Goal: Task Accomplishment & Management: Use online tool/utility

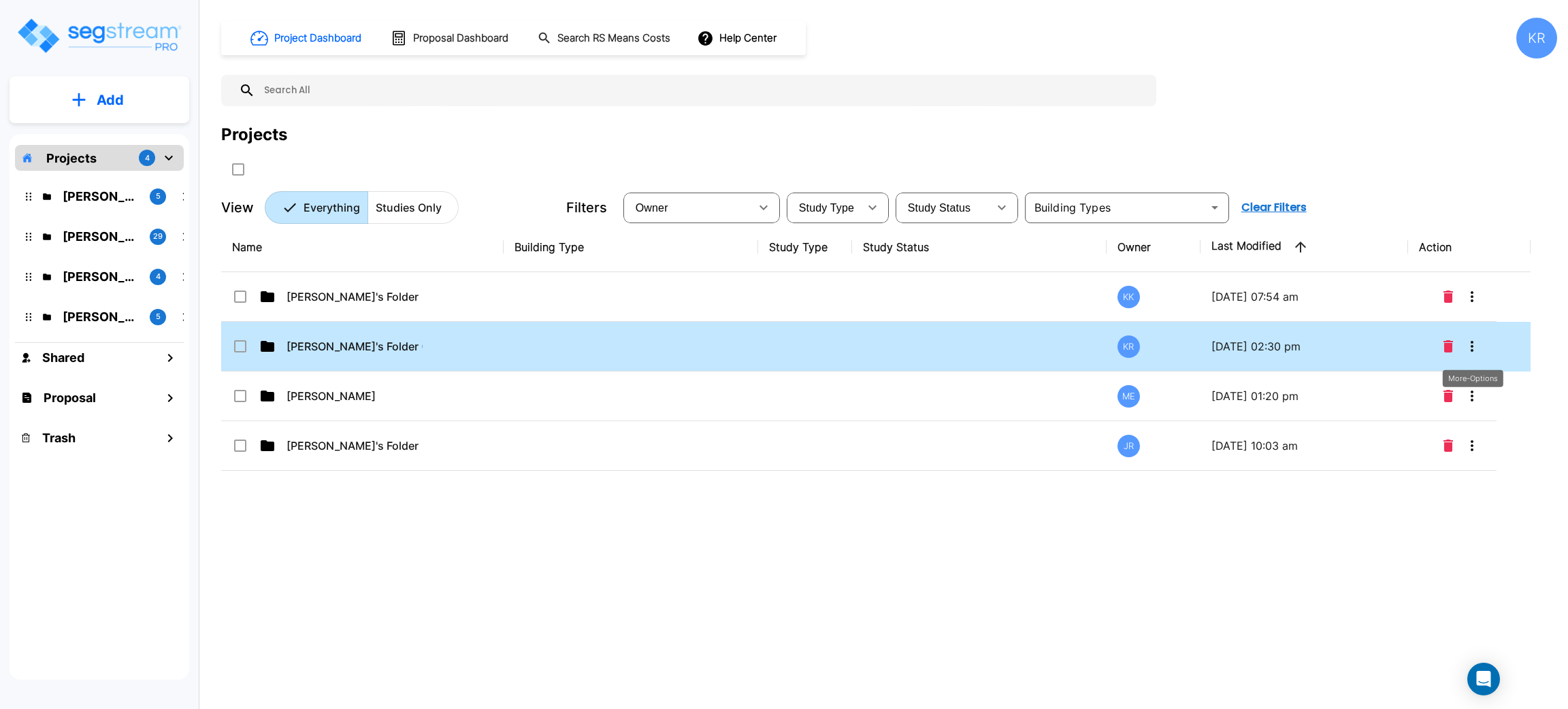
click at [1473, 347] on icon "More-Options" at bounding box center [1472, 347] width 3 height 11
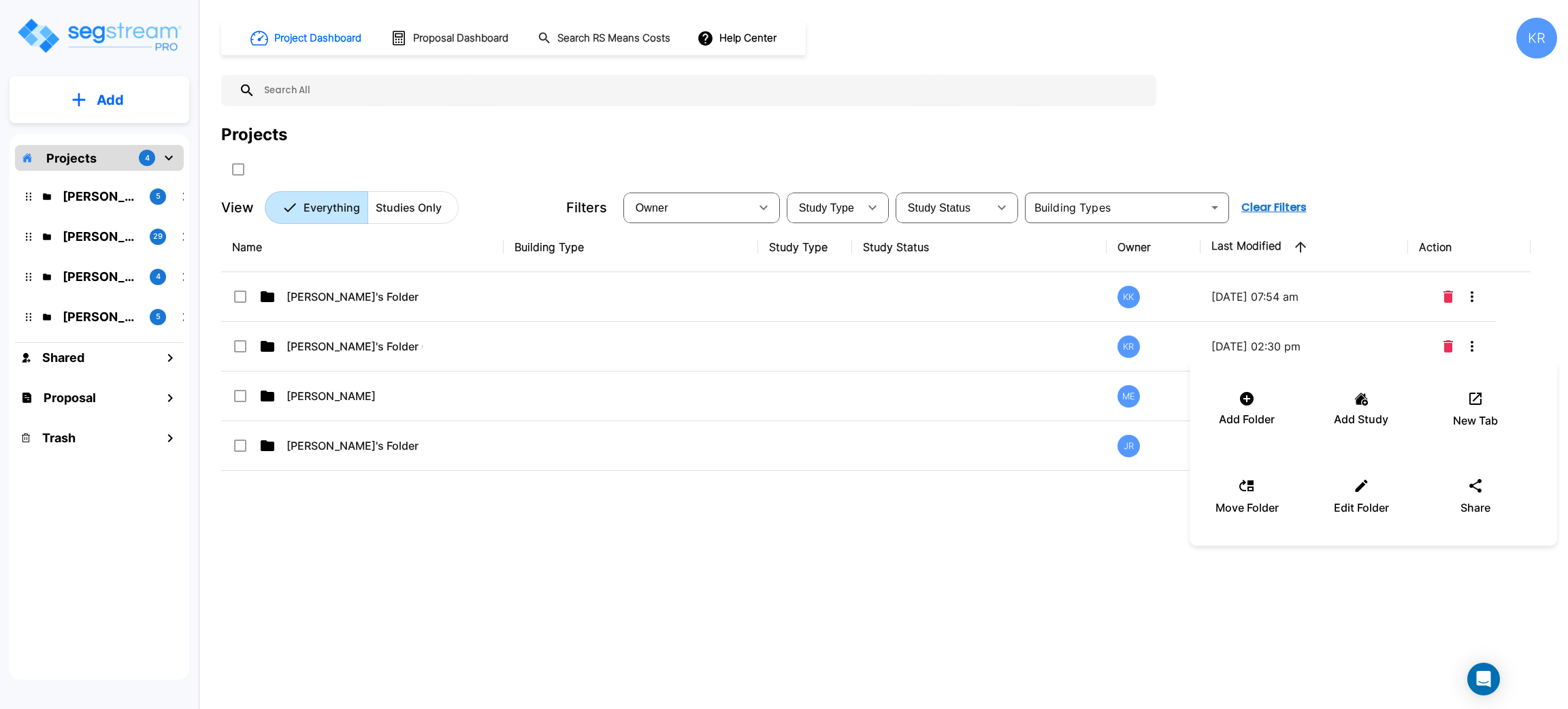
click at [558, 332] on div at bounding box center [784, 354] width 1568 height 709
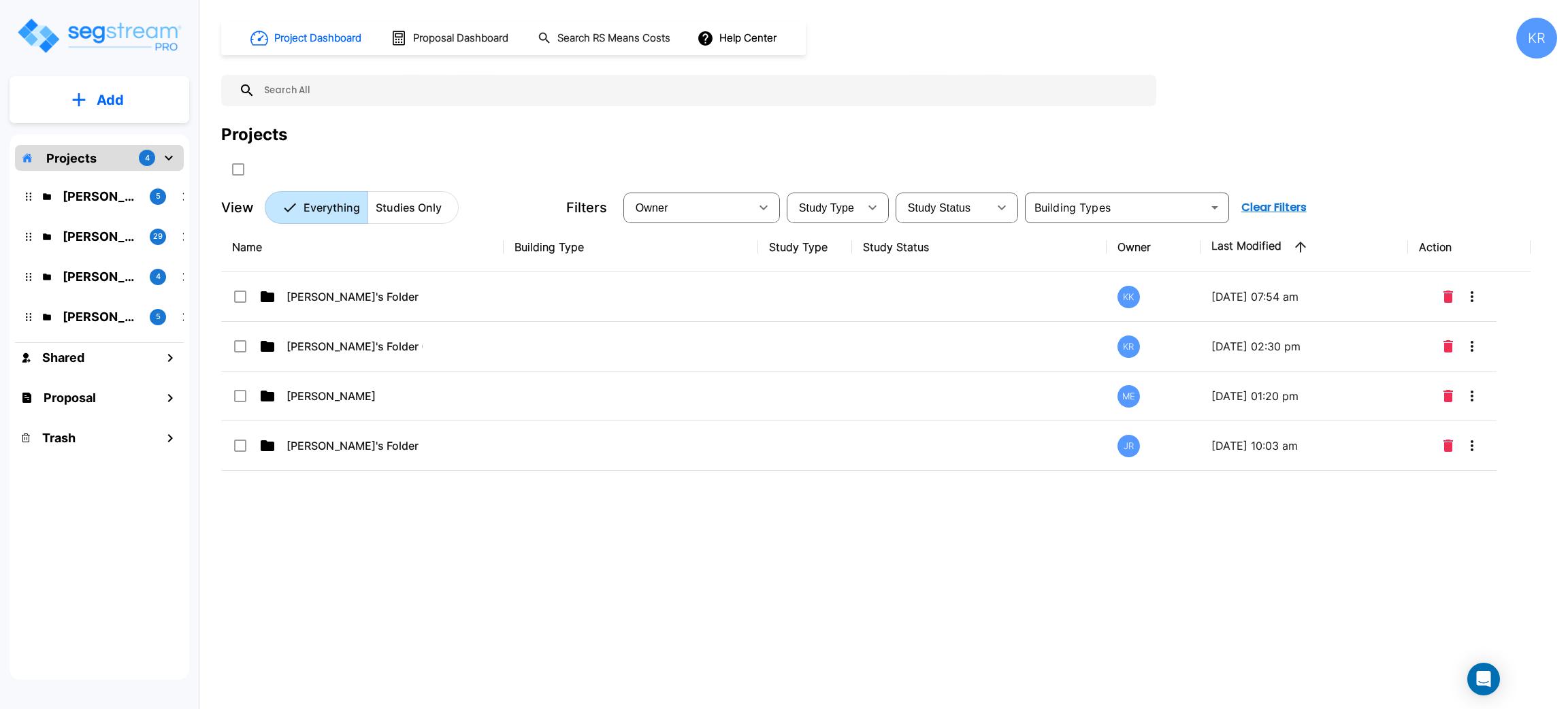
click at [558, 332] on div at bounding box center [784, 354] width 1568 height 709
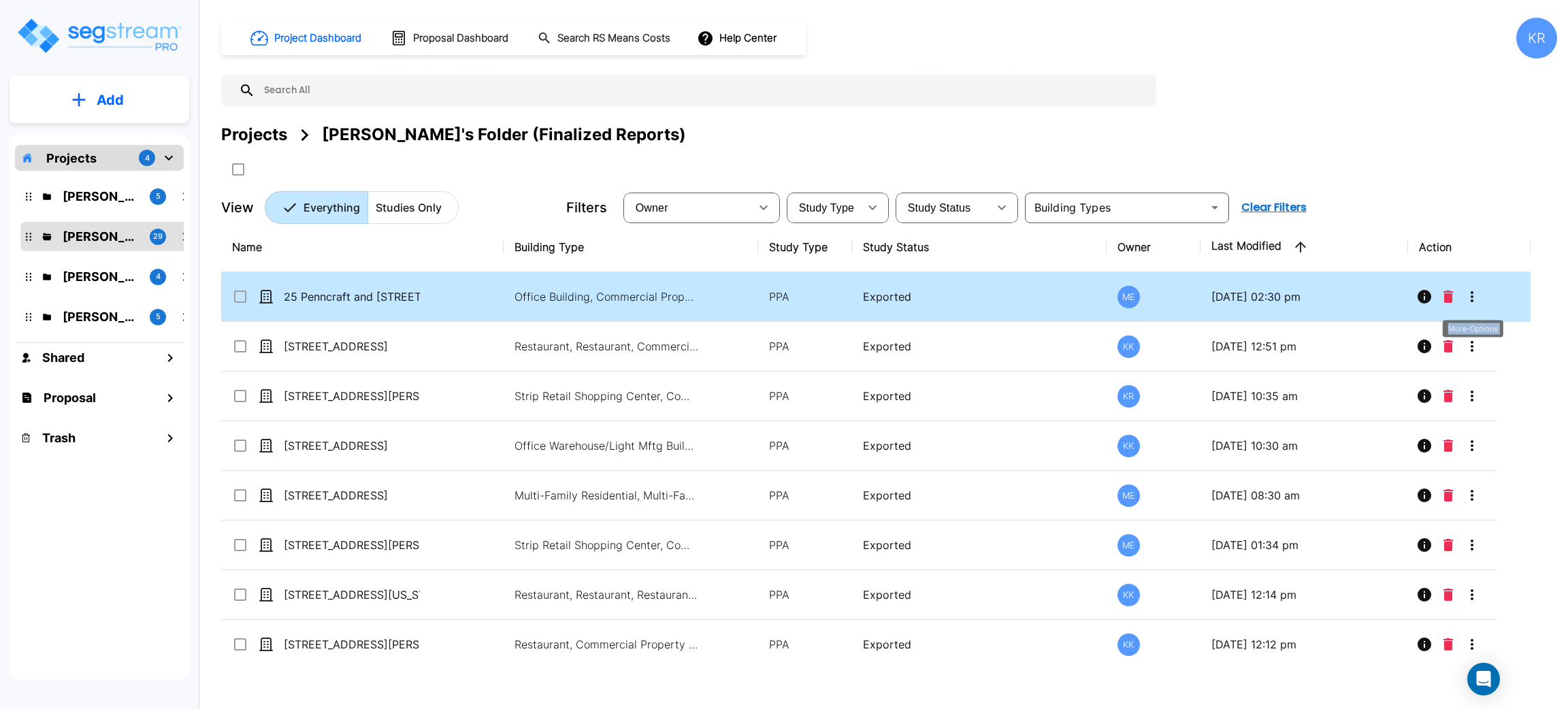
click at [1475, 294] on icon "More-Options" at bounding box center [1472, 297] width 17 height 17
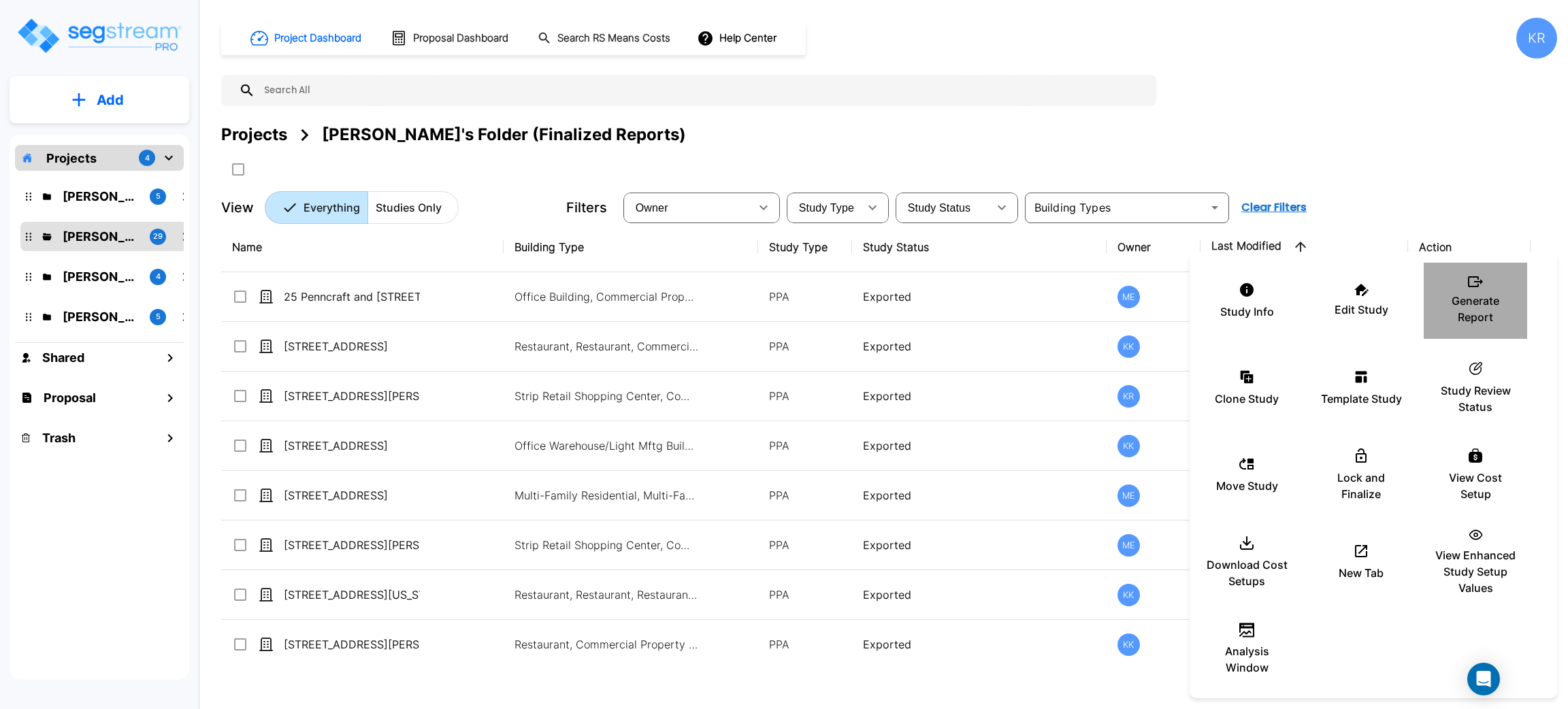
click at [1480, 297] on p "Generate Report" at bounding box center [1475, 309] width 81 height 32
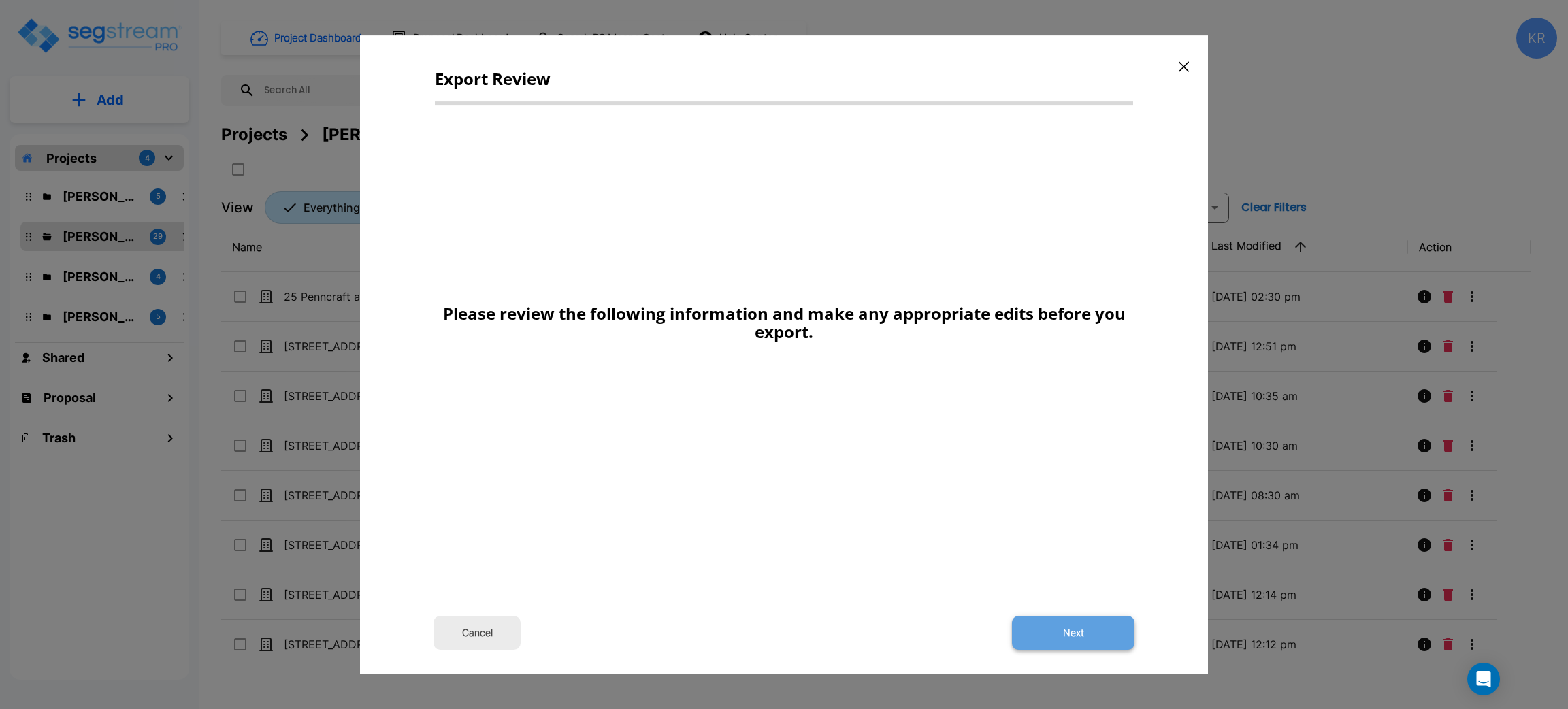
click at [1092, 631] on button "Next" at bounding box center [1073, 632] width 122 height 34
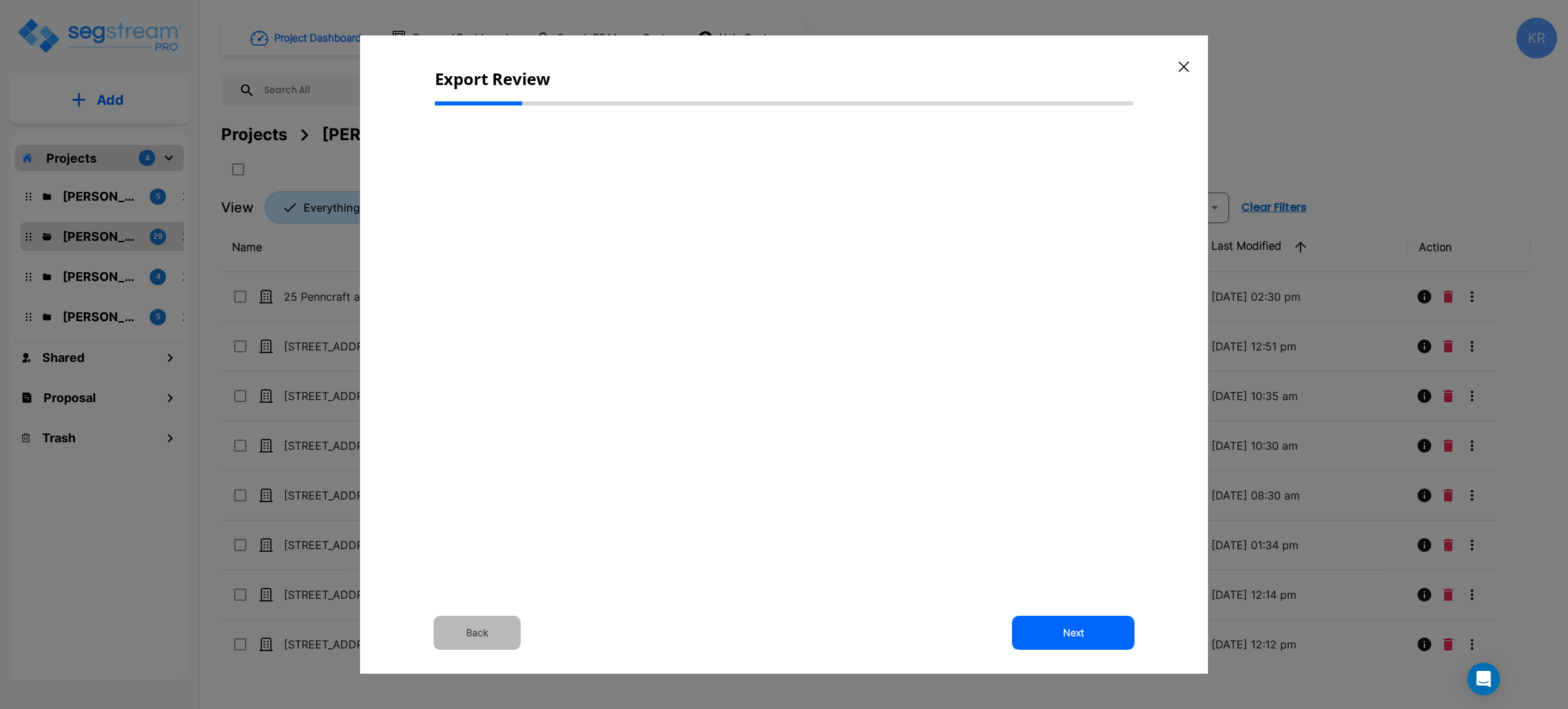
click at [473, 630] on button "Back" at bounding box center [477, 632] width 87 height 34
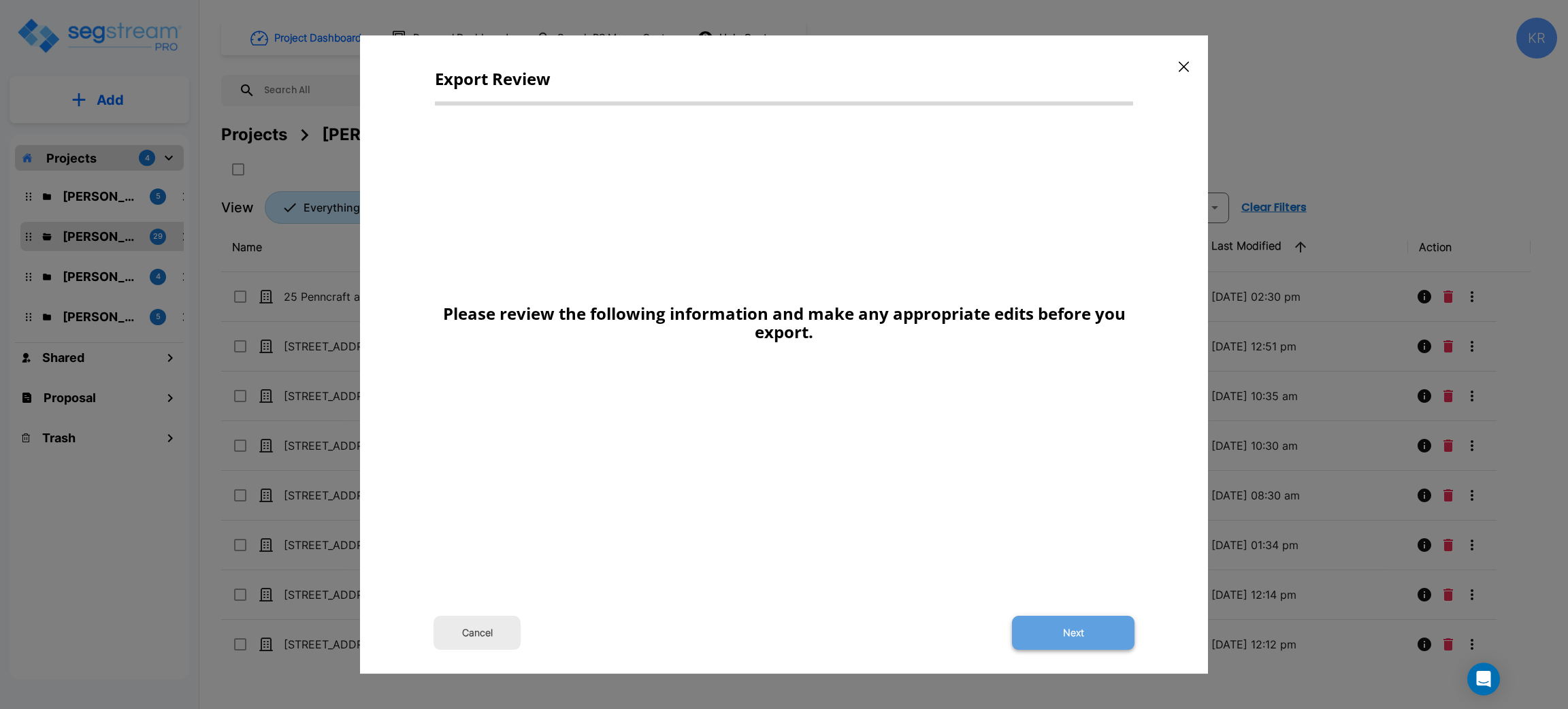
click at [1073, 629] on button "Next" at bounding box center [1073, 632] width 122 height 34
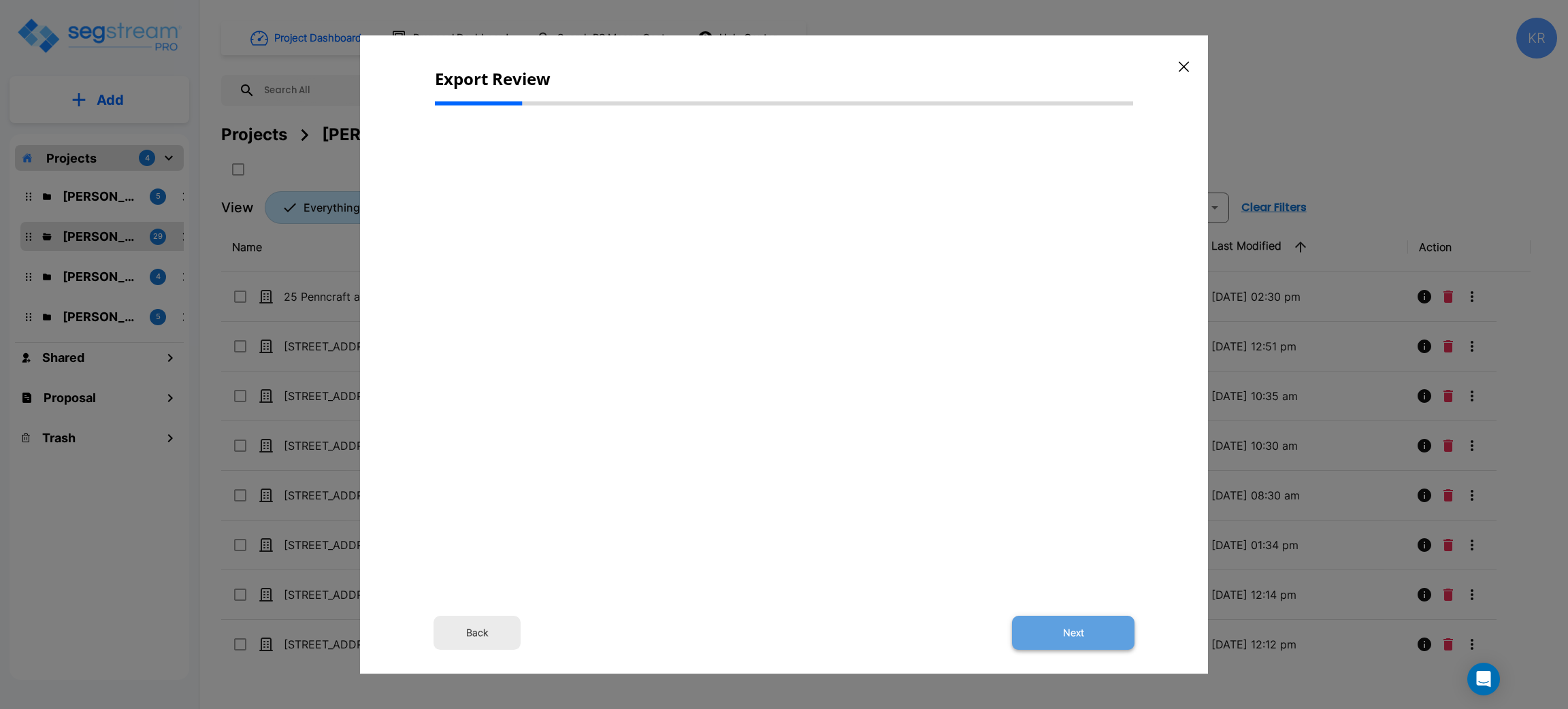
click at [1076, 630] on button "Next" at bounding box center [1073, 632] width 122 height 34
click at [1081, 360] on div "Back Next" at bounding box center [784, 331] width 698 height 429
click at [775, 473] on div "Back Next" at bounding box center [784, 331] width 698 height 429
click at [484, 632] on button "Back" at bounding box center [477, 632] width 87 height 34
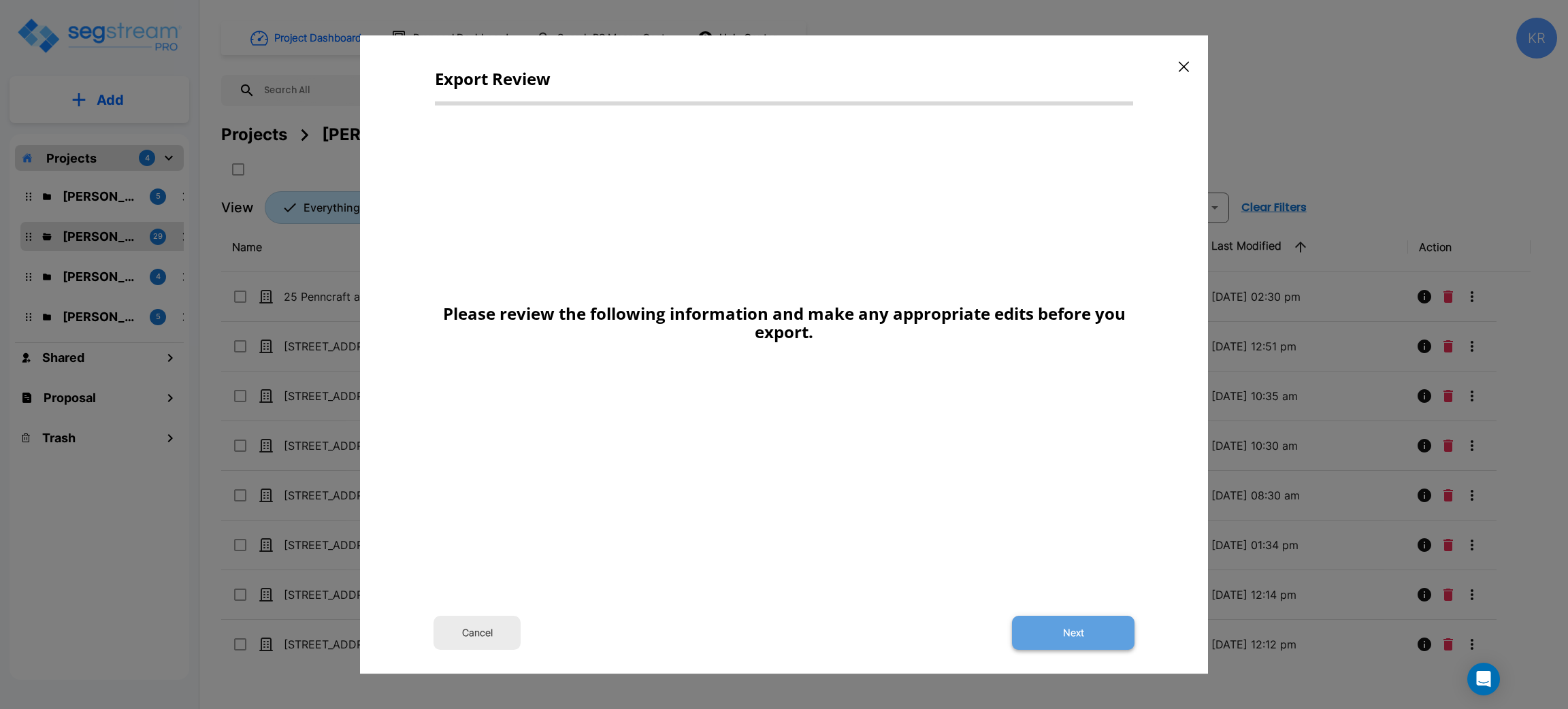
click at [1084, 624] on button "Next" at bounding box center [1073, 632] width 122 height 34
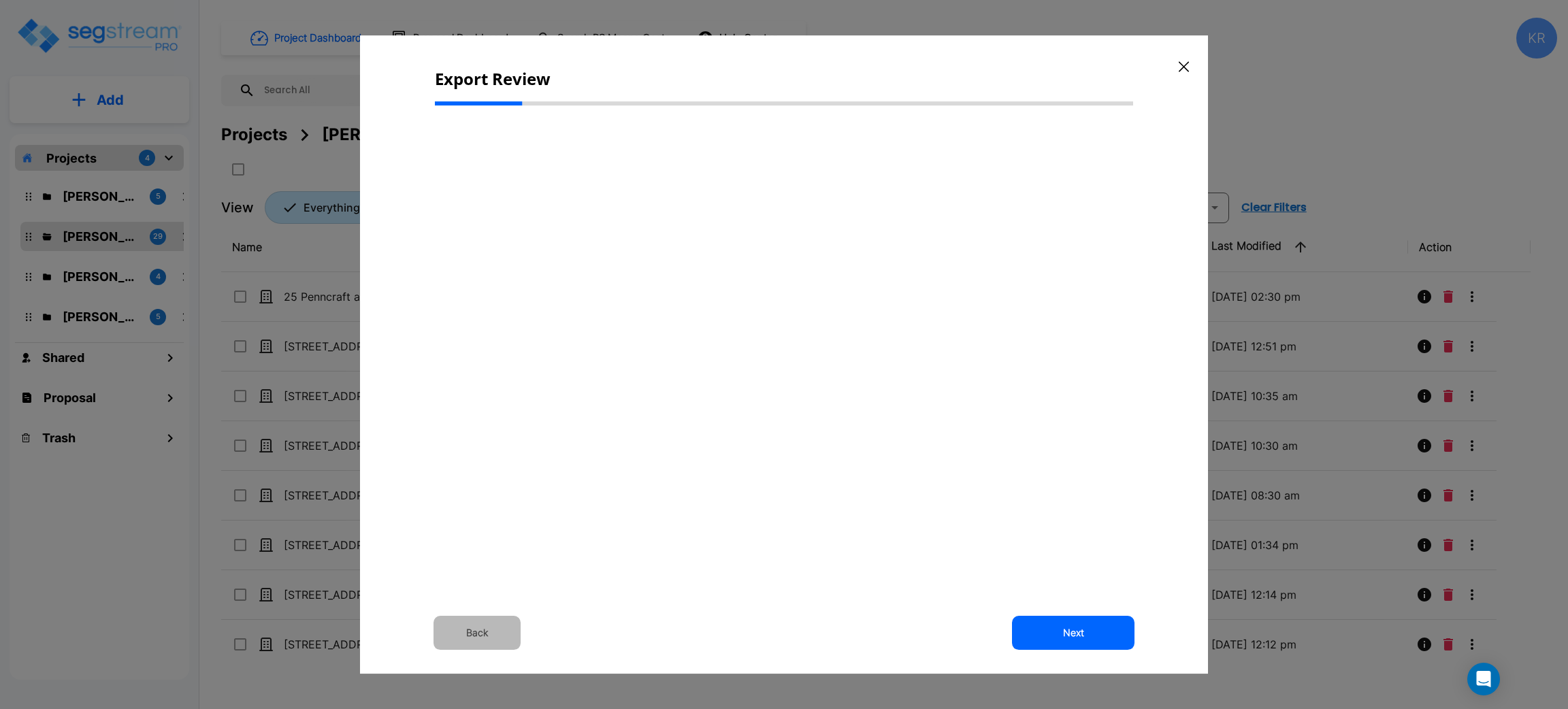
click at [487, 634] on button "Back" at bounding box center [477, 632] width 87 height 34
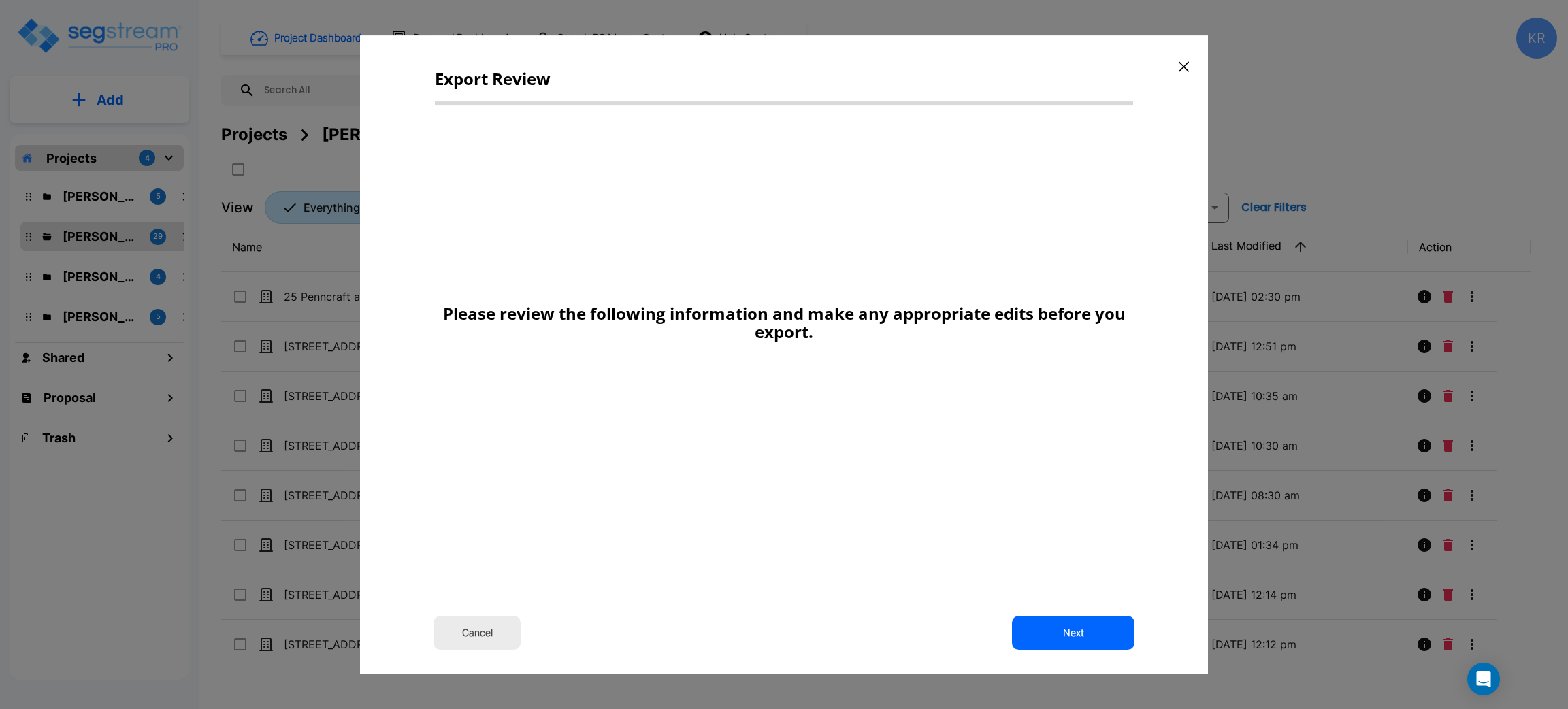
click at [487, 634] on button "Cancel" at bounding box center [477, 632] width 87 height 34
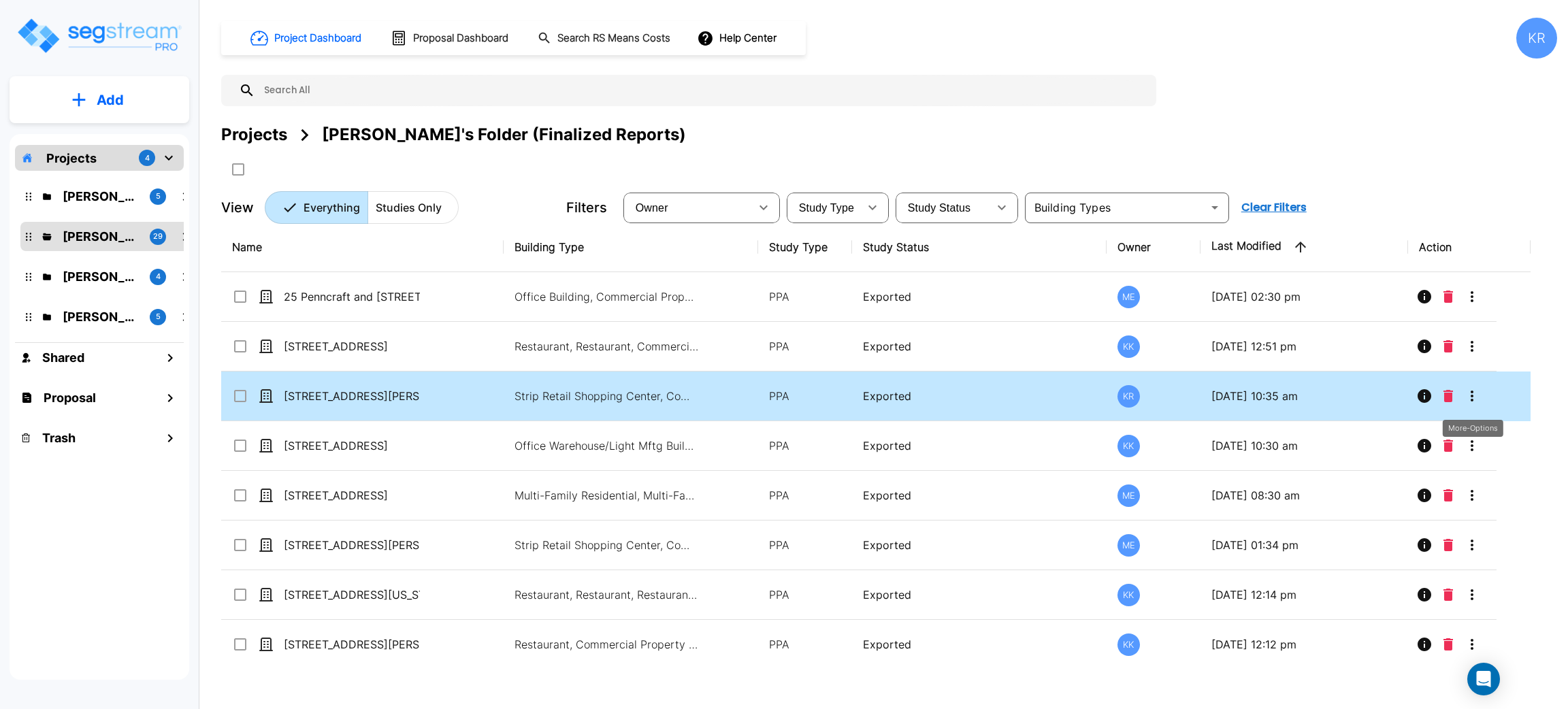
click at [1472, 396] on icon "More-Options" at bounding box center [1472, 396] width 3 height 11
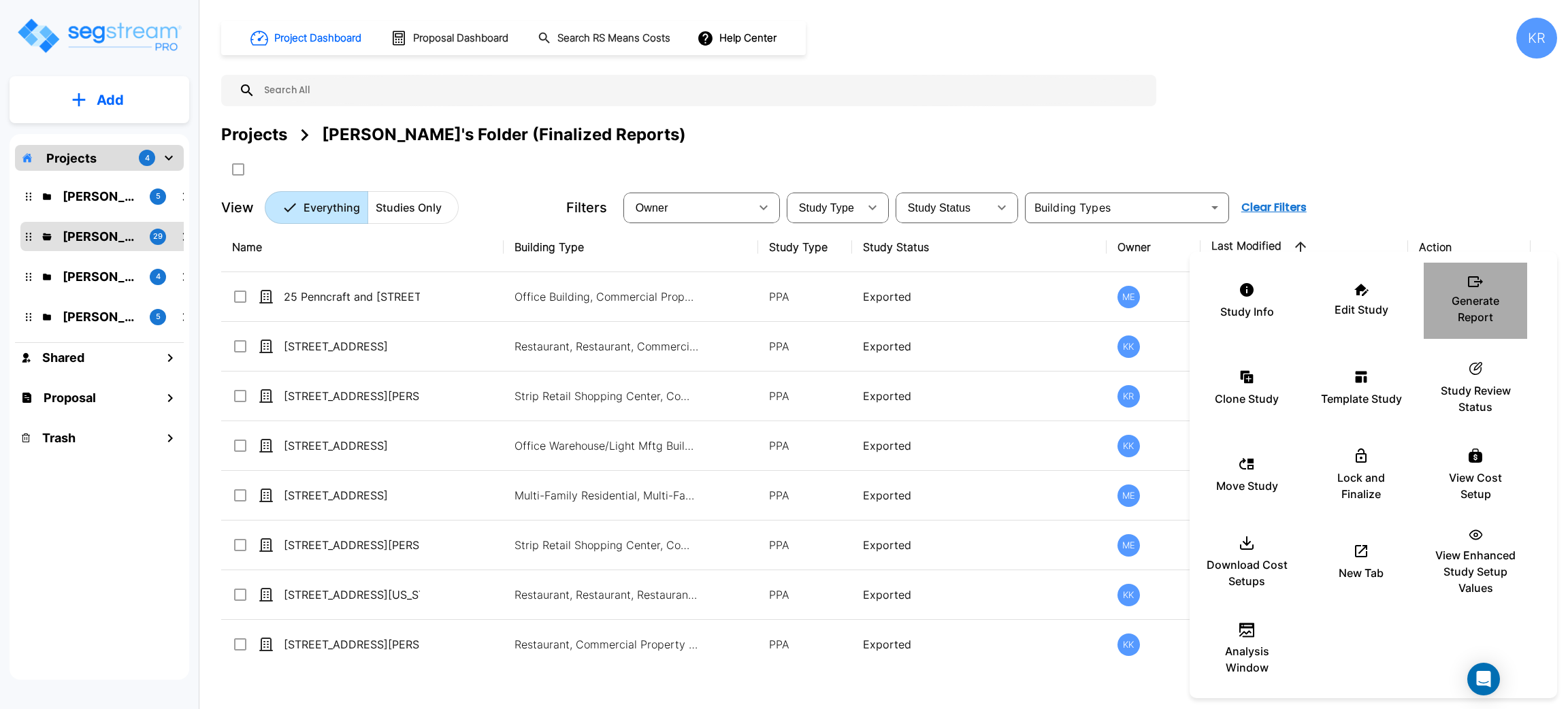
click at [1484, 296] on p "Generate Report" at bounding box center [1475, 309] width 81 height 32
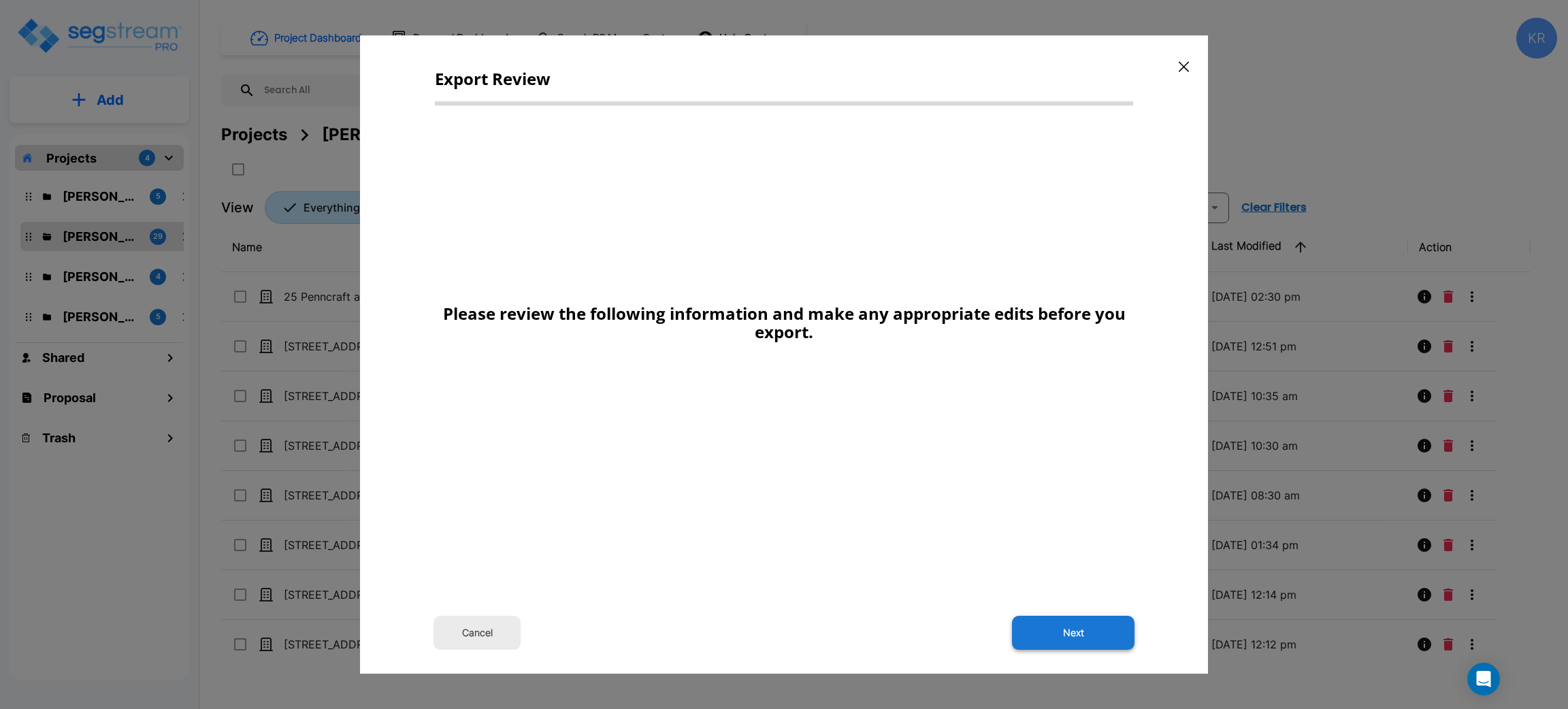
click at [1076, 630] on button "Next" at bounding box center [1073, 632] width 122 height 34
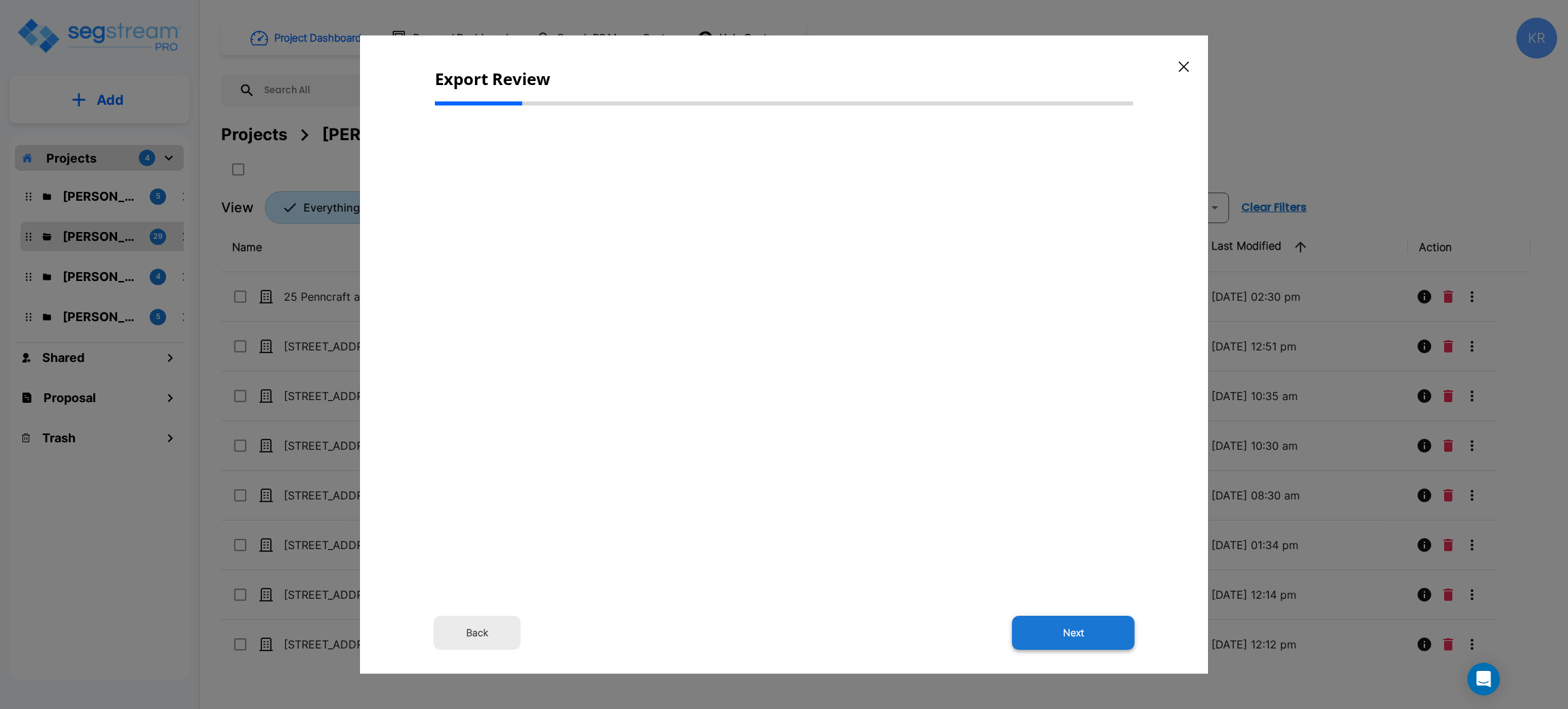
select select "2025"
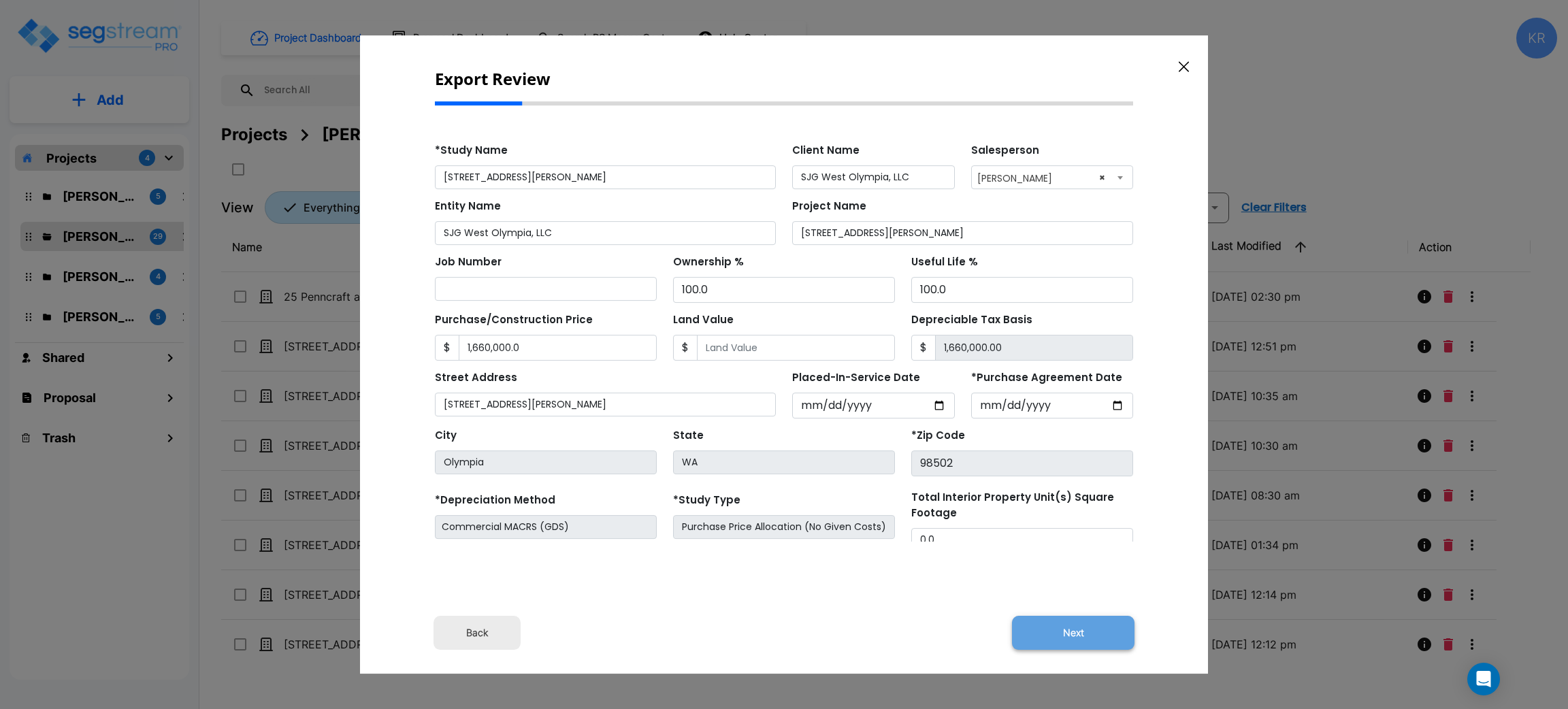
click at [1075, 637] on button "Next" at bounding box center [1073, 632] width 122 height 34
type input "1660000"
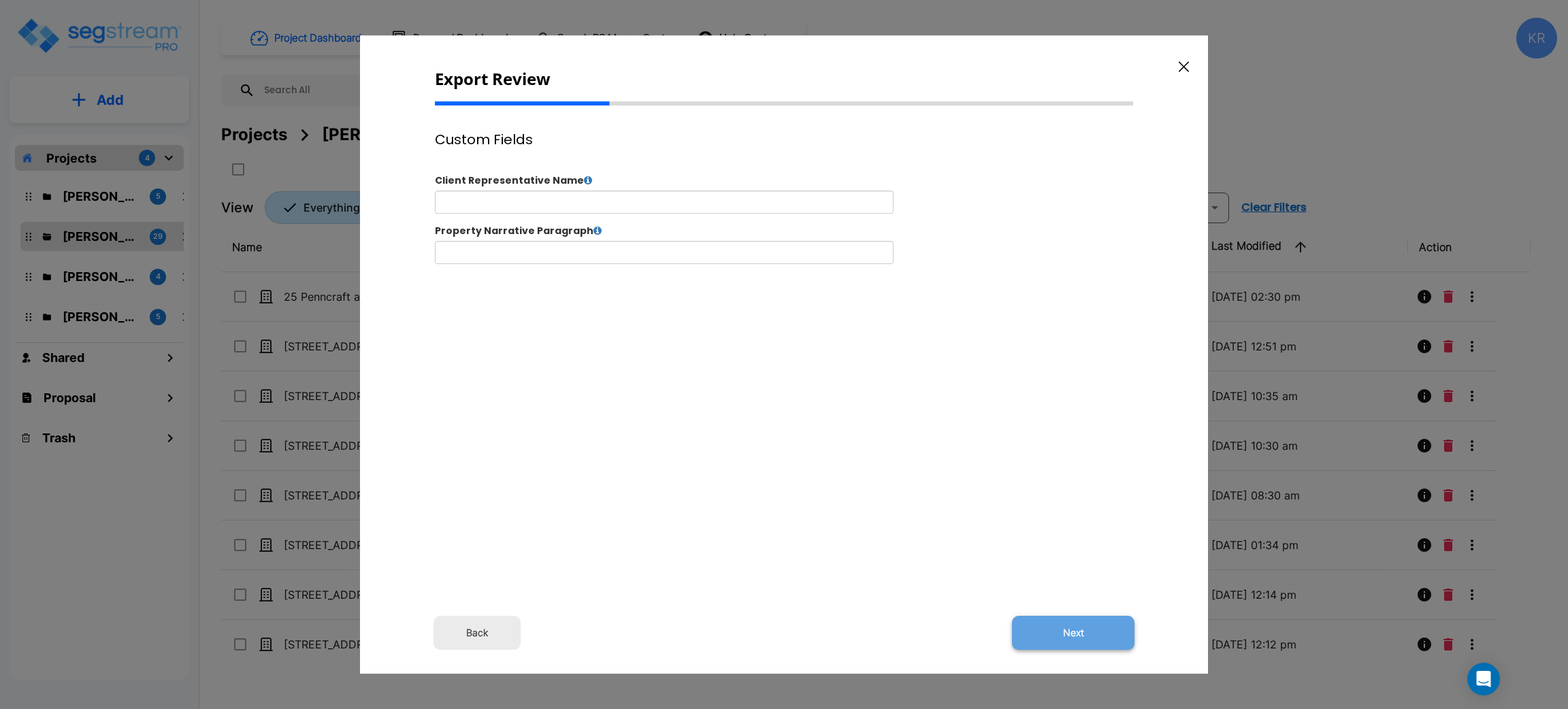
click at [1080, 639] on button "Next" at bounding box center [1073, 632] width 122 height 34
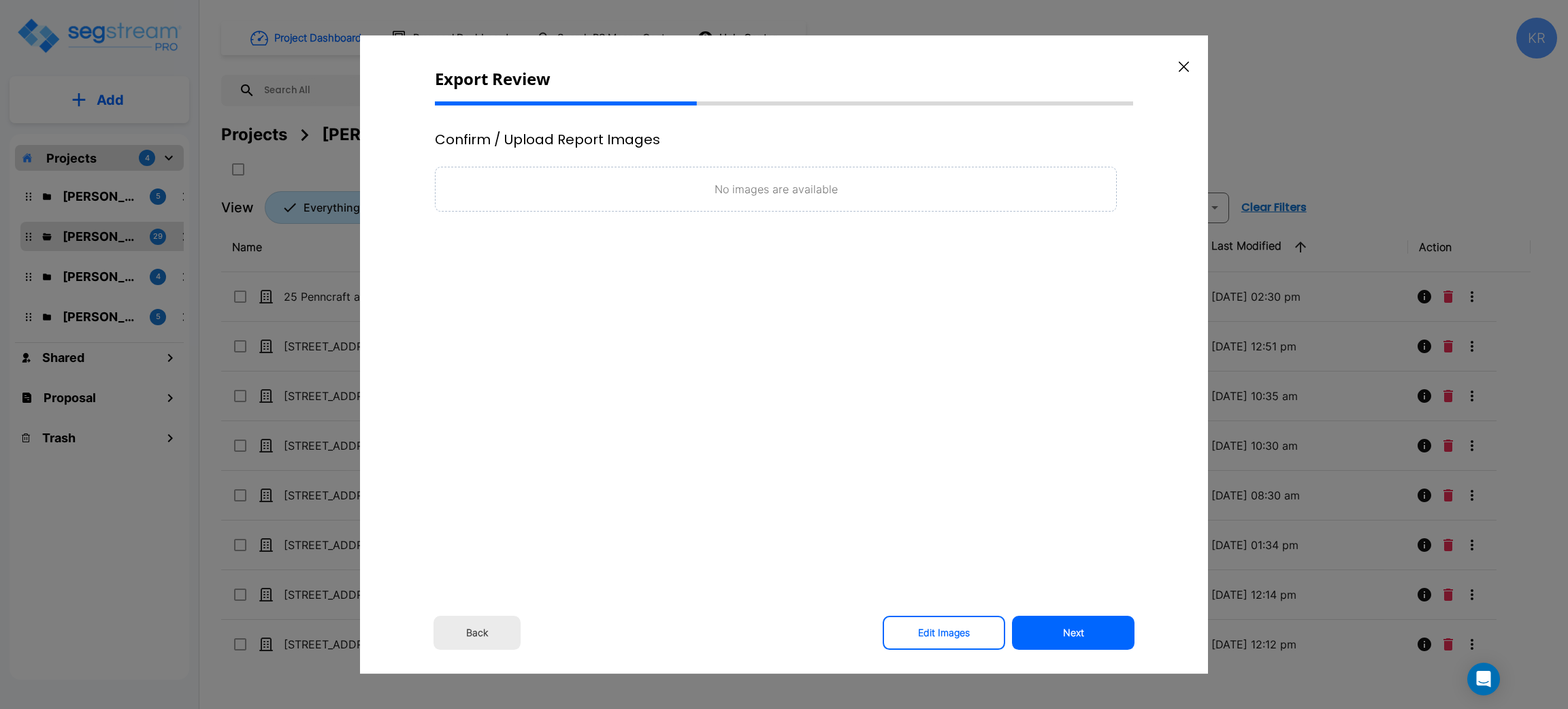
click at [1080, 639] on button "Next" at bounding box center [1073, 632] width 122 height 34
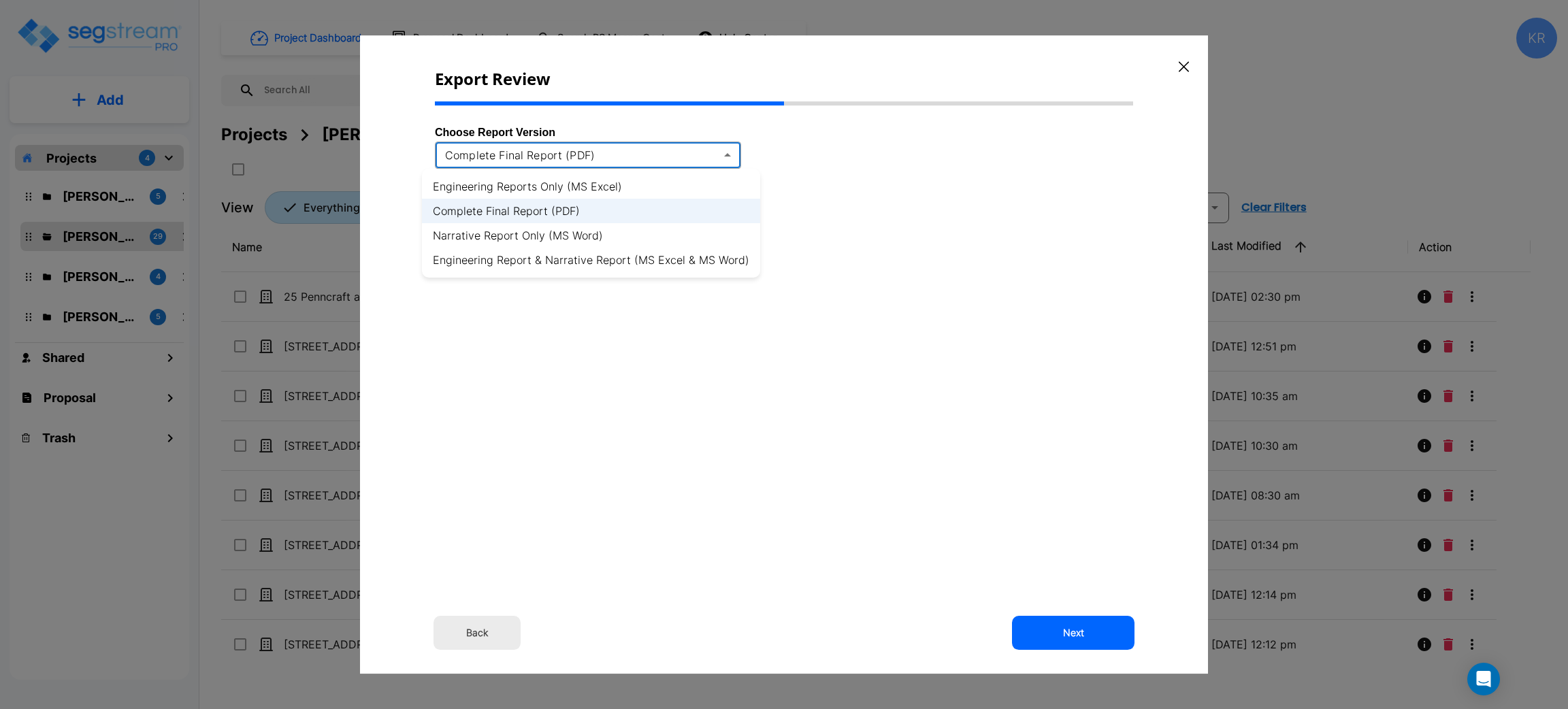
click at [713, 149] on body "× Your report is being generated. Be patient! × We're working on your Modificat…" at bounding box center [784, 354] width 1568 height 709
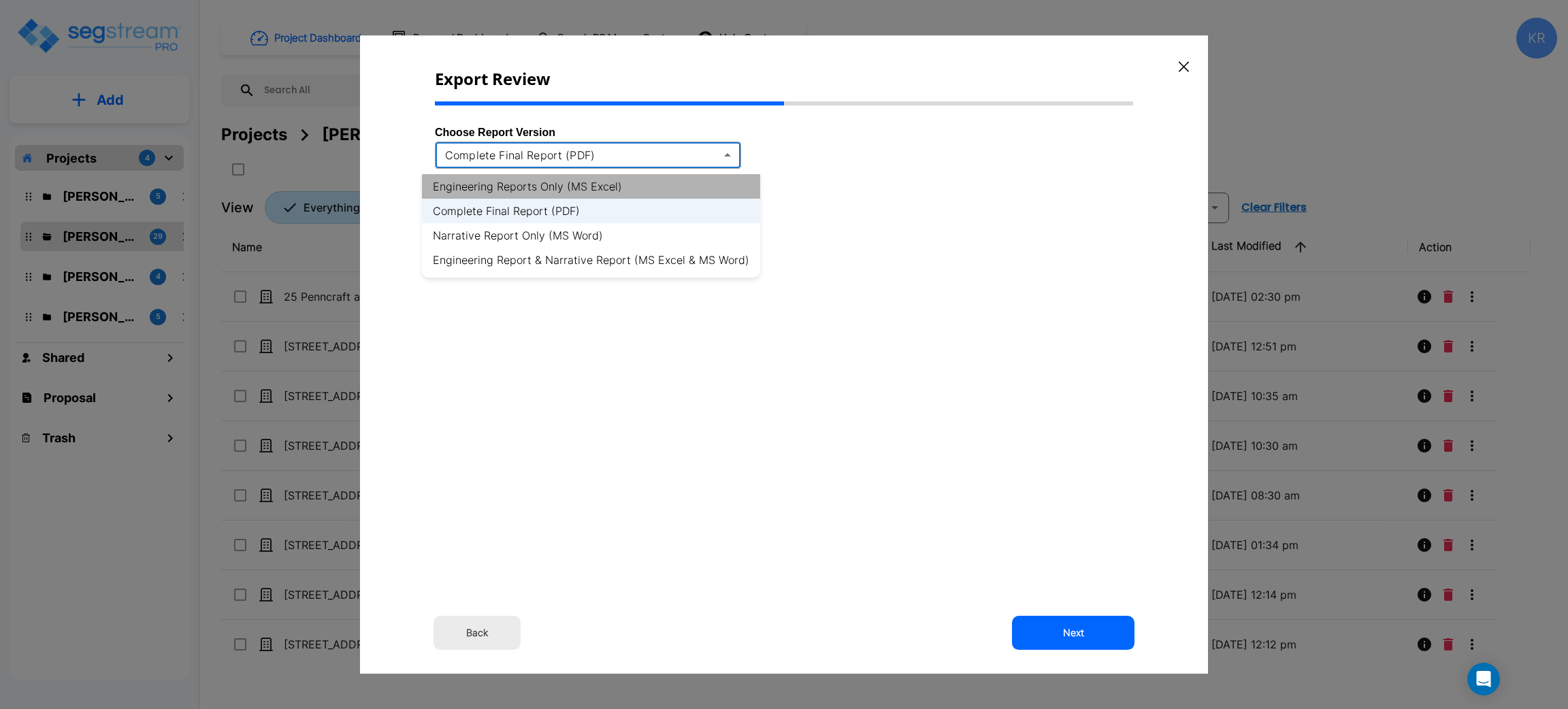
click at [618, 185] on li "Engineering Reports Only (MS Excel)" at bounding box center [591, 186] width 338 height 24
type input "xlsx"
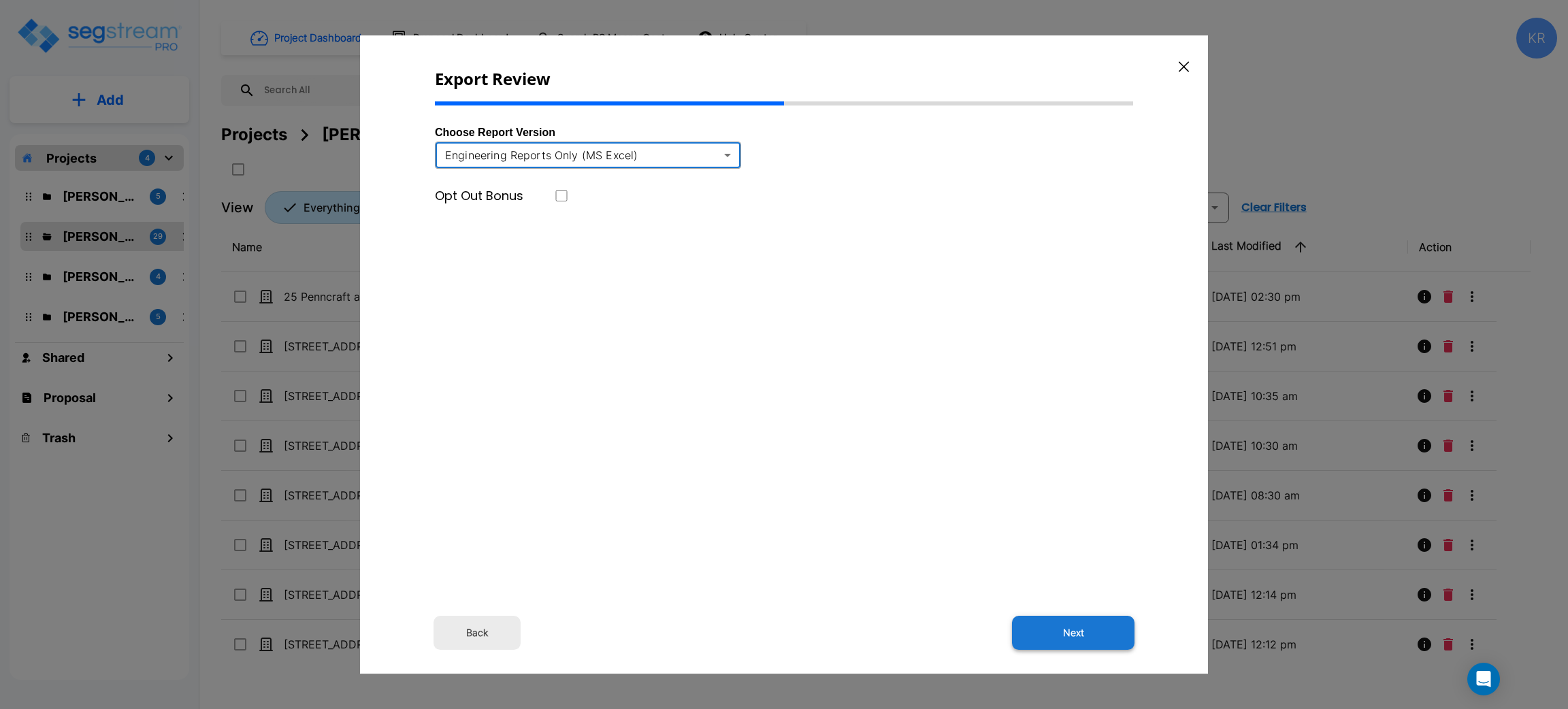
click at [1075, 631] on button "Next" at bounding box center [1073, 632] width 122 height 34
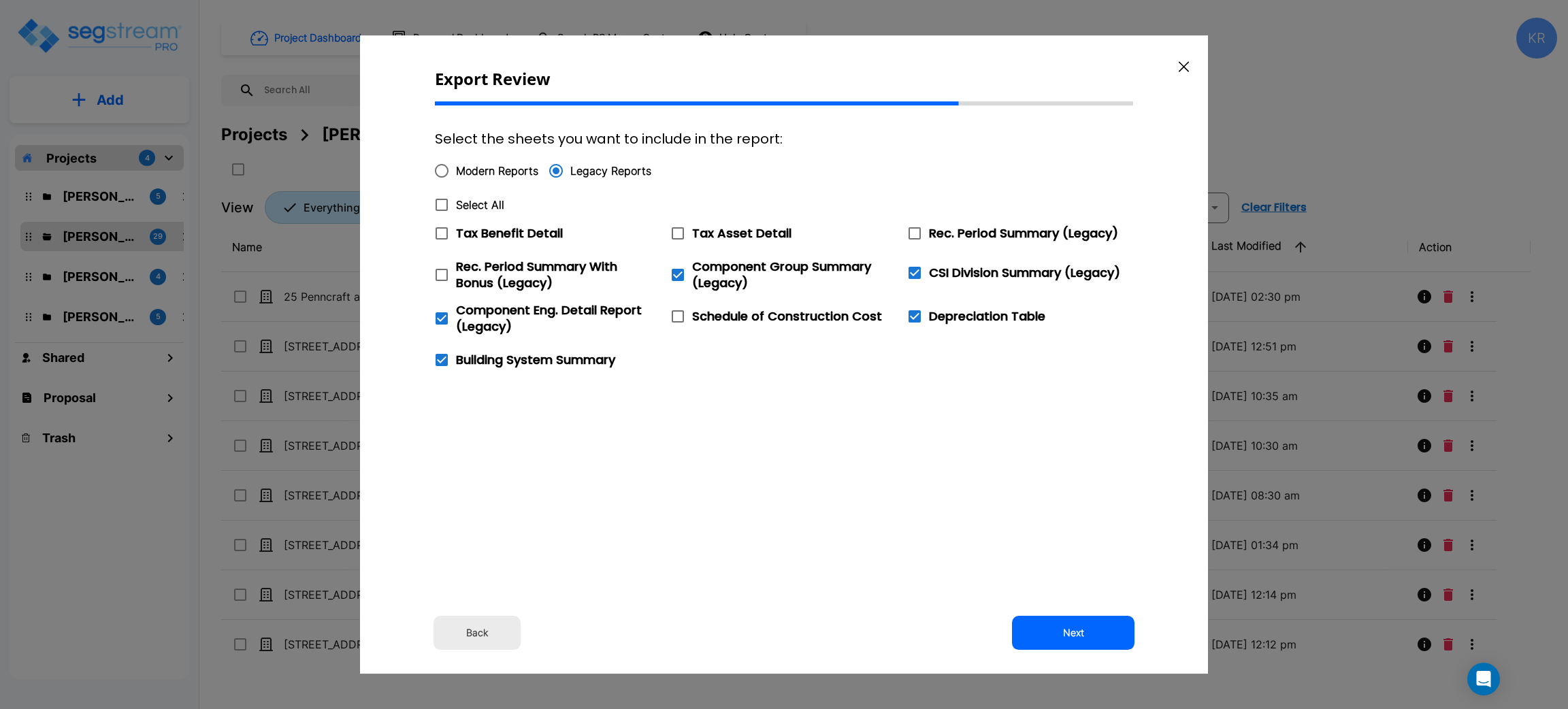
click at [443, 202] on icon at bounding box center [442, 205] width 17 height 17
click at [441, 202] on input "Select All" at bounding box center [434, 196] width 14 height 12
checkbox input "true"
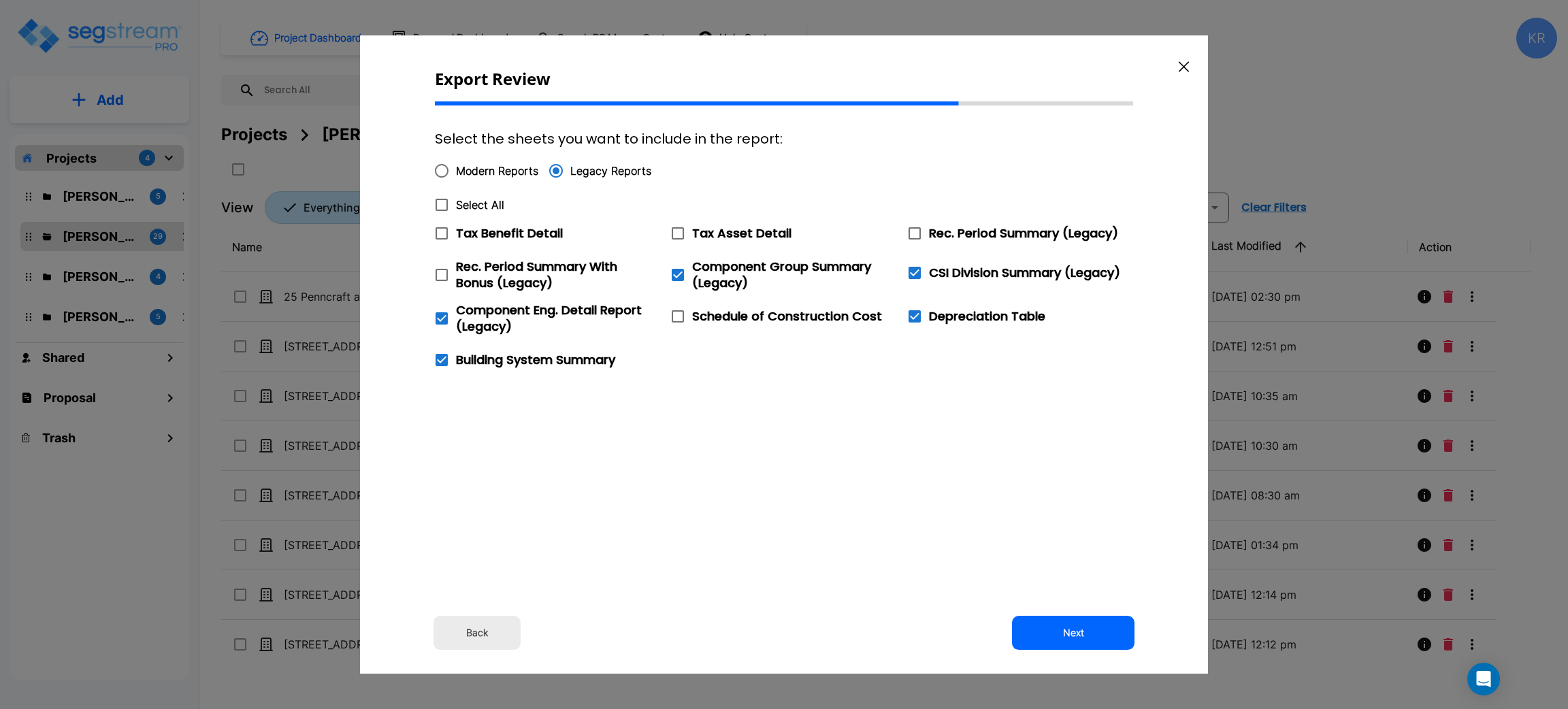
checkbox input "true"
click at [1088, 637] on button "Next" at bounding box center [1073, 632] width 122 height 34
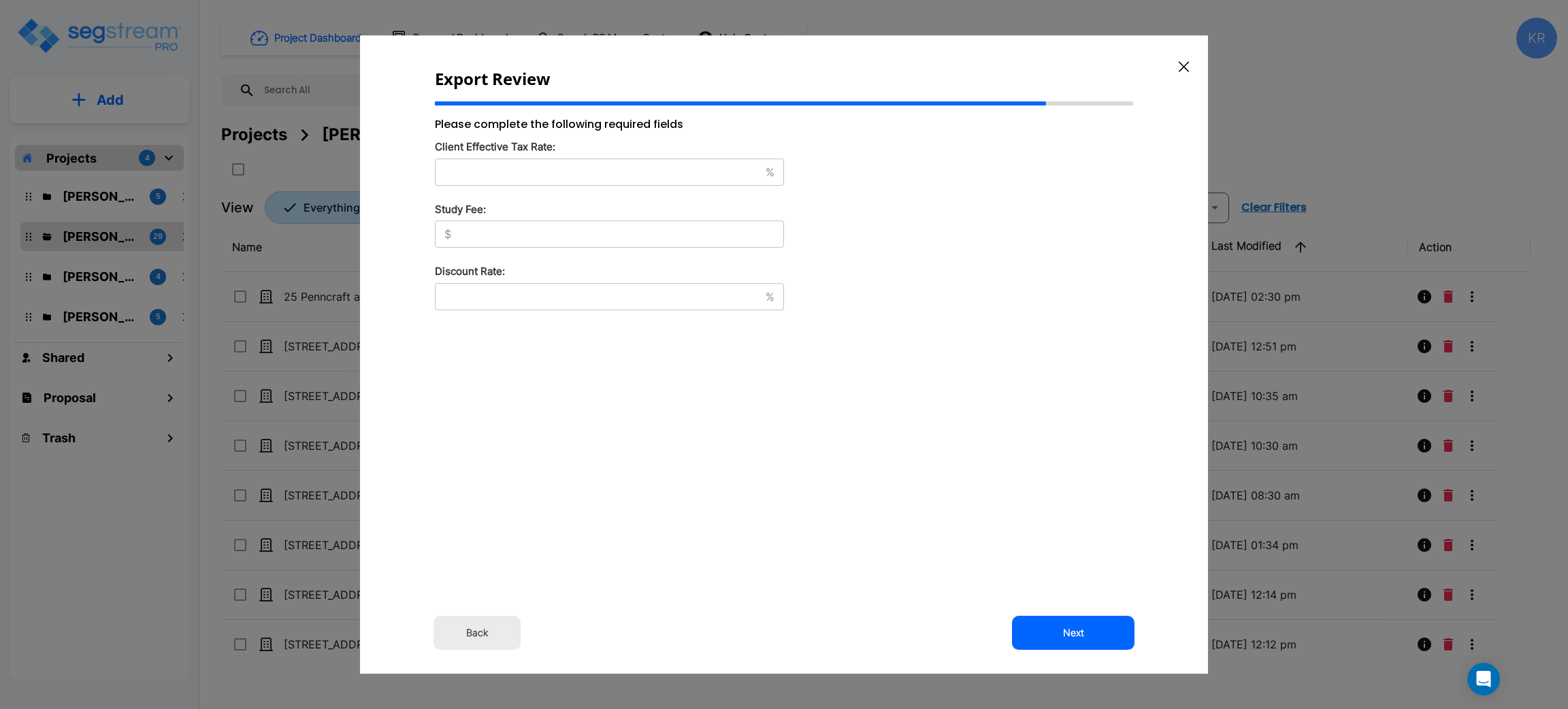
click at [476, 634] on button "Back" at bounding box center [477, 632] width 87 height 34
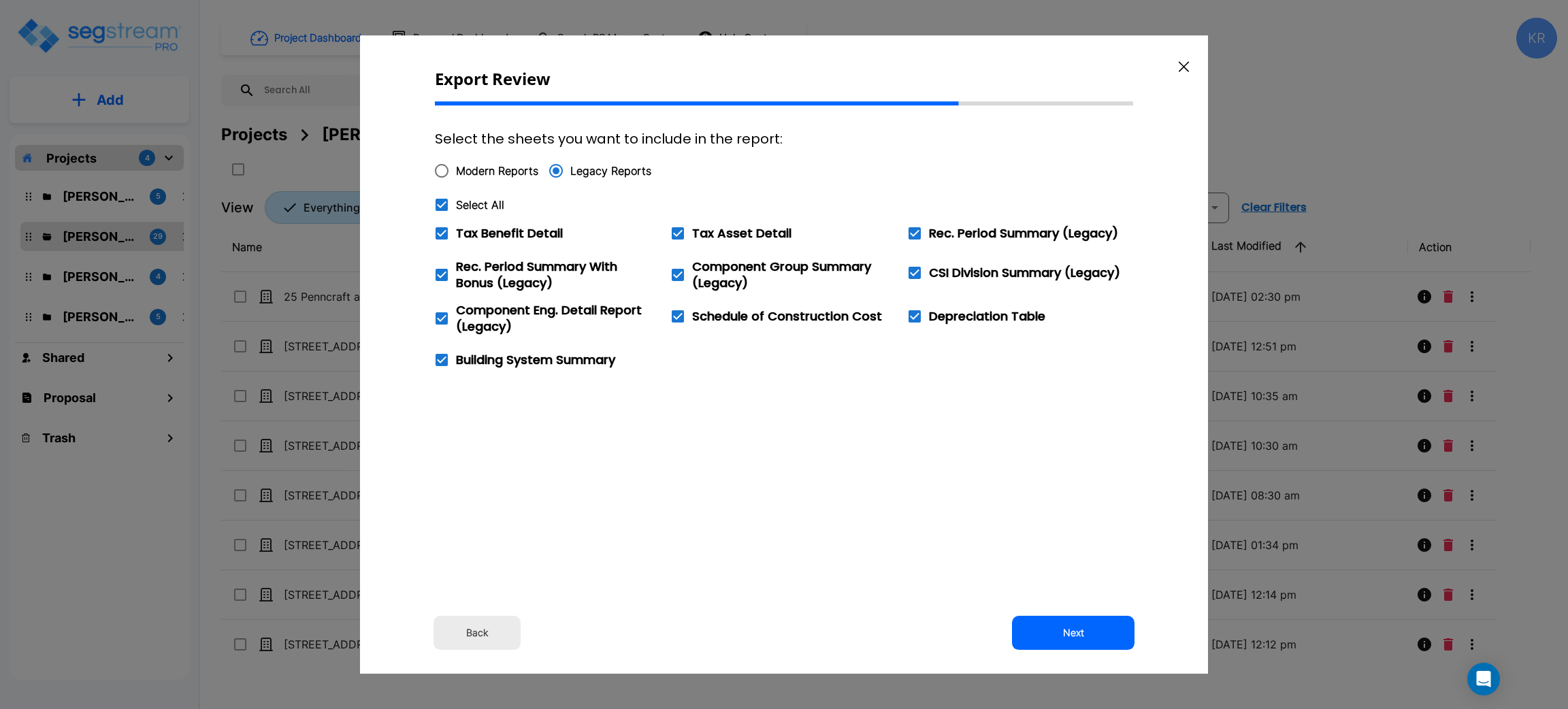
click at [446, 166] on input "Modern Reports" at bounding box center [441, 171] width 28 height 28
radio input "true"
checkbox input "false"
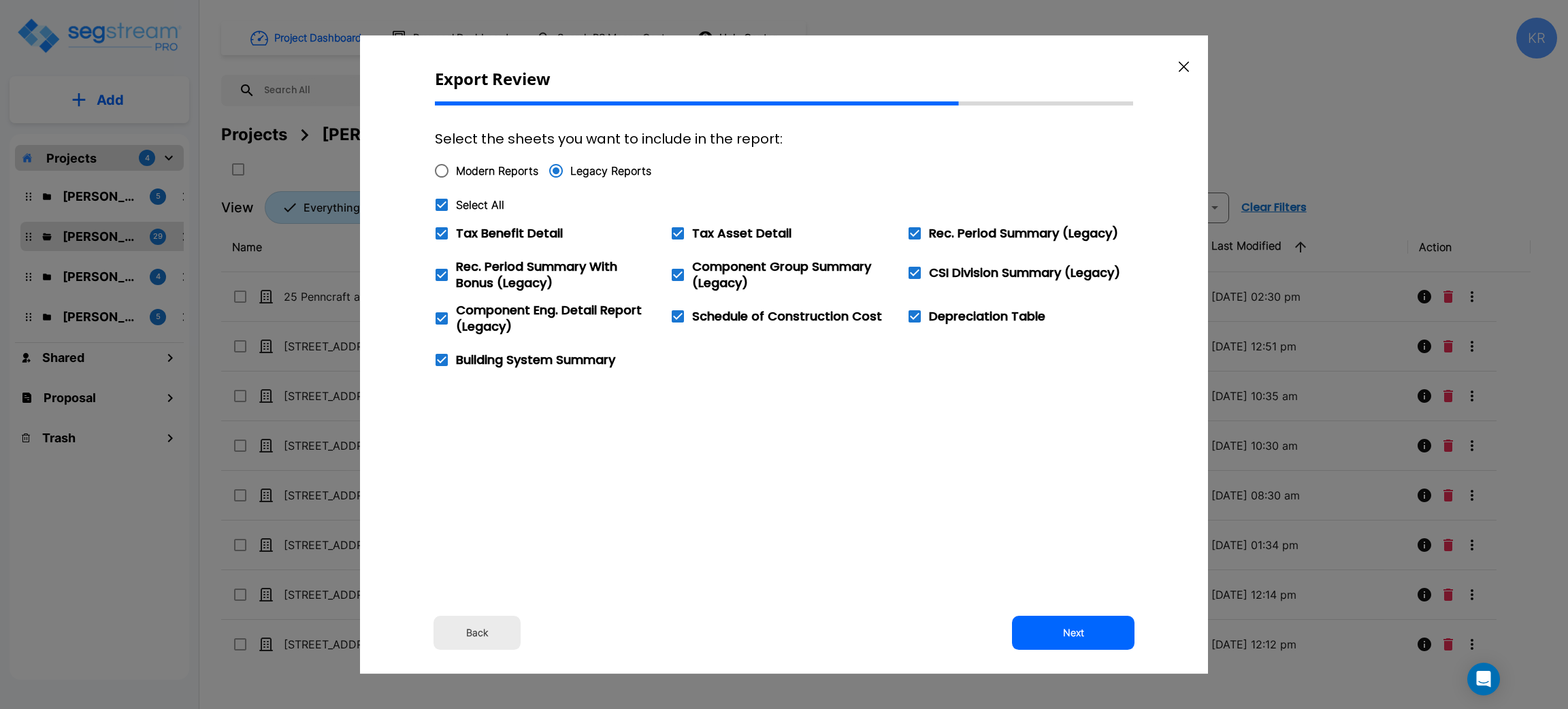
checkbox input "false"
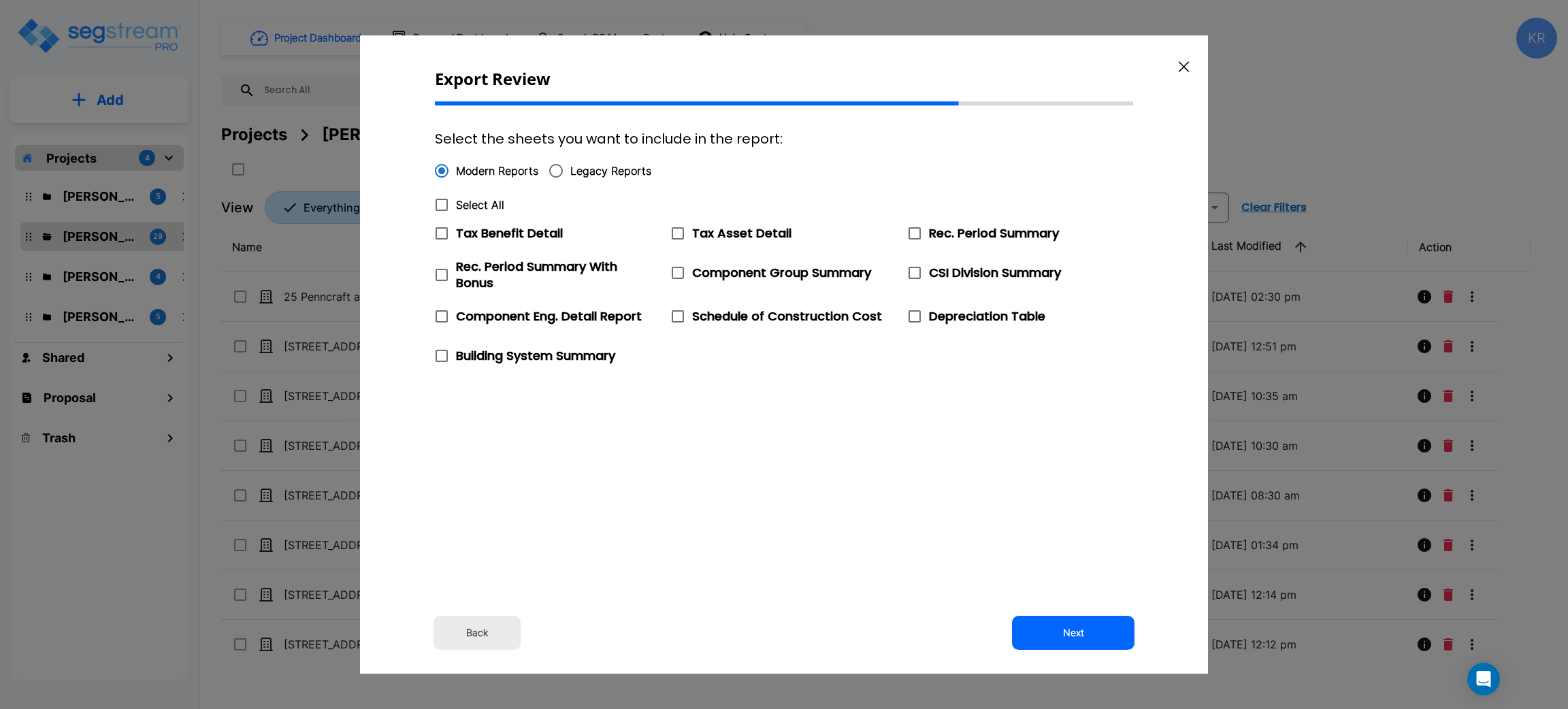
click at [554, 166] on input "Legacy Reports" at bounding box center [556, 171] width 28 height 28
radio input "true"
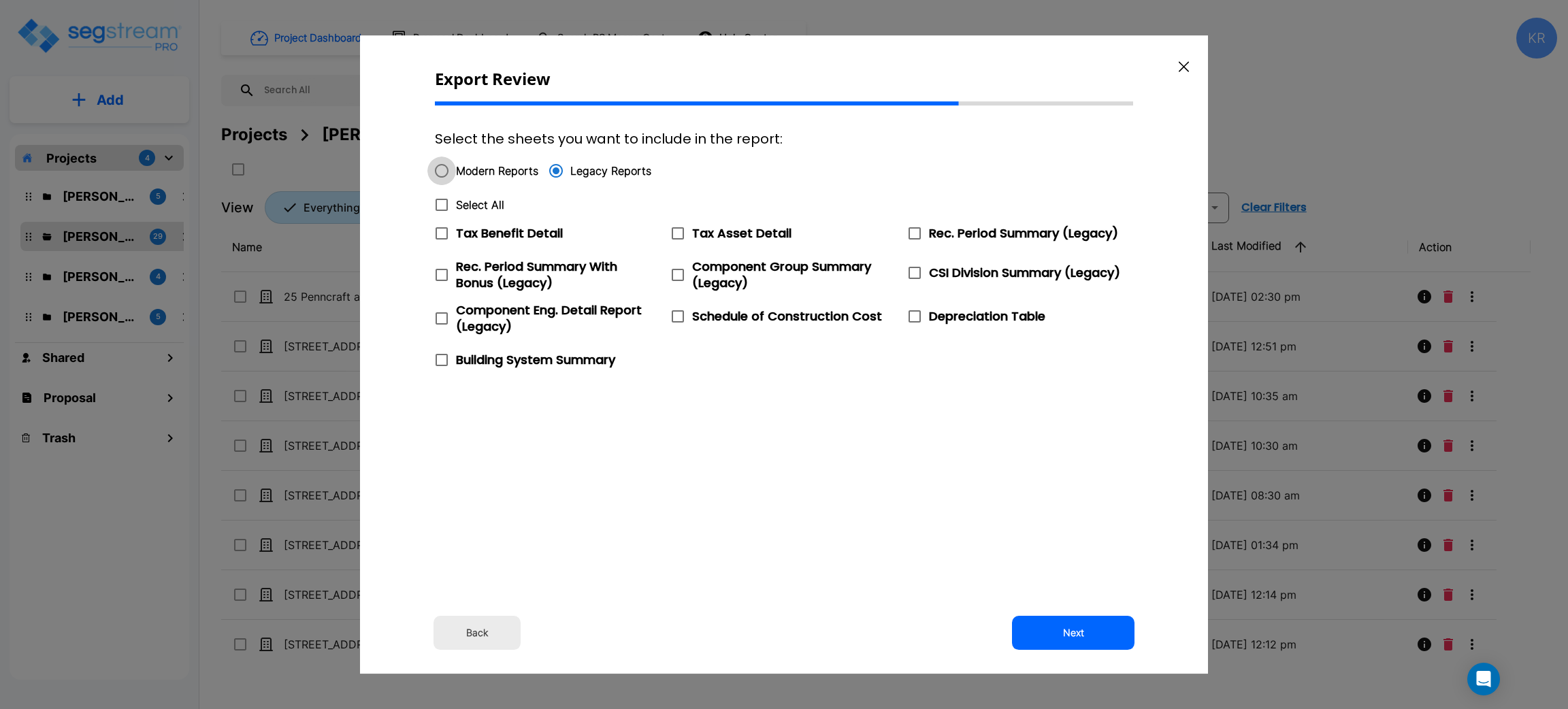
click at [443, 170] on input "Modern Reports" at bounding box center [441, 171] width 28 height 28
radio input "true"
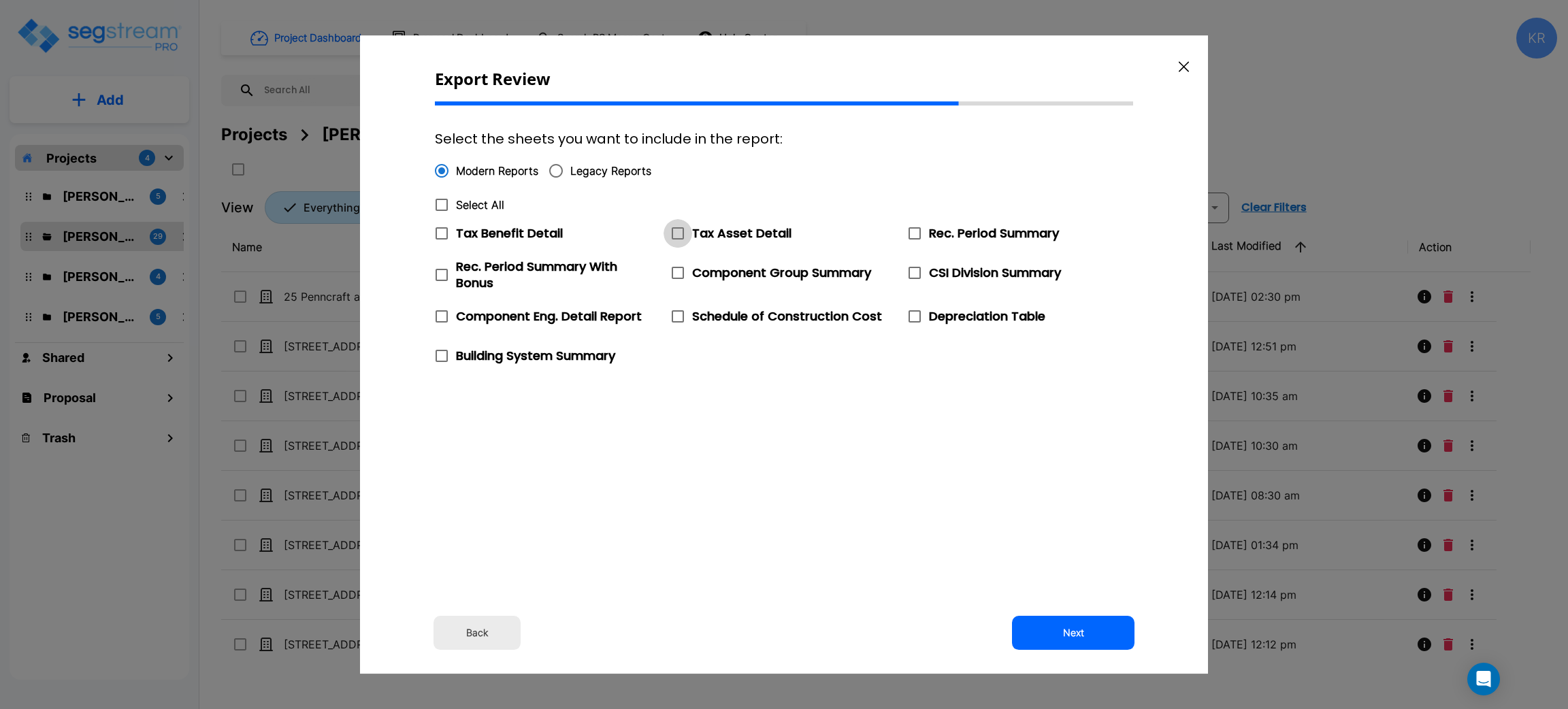
click at [677, 233] on icon at bounding box center [678, 233] width 17 height 17
click at [677, 231] on input "Tax Asset Detail" at bounding box center [670, 224] width 14 height 12
checkbox input "true"
click at [441, 315] on icon at bounding box center [442, 317] width 17 height 17
click at [441, 313] on input "Component Eng. Detail Report" at bounding box center [434, 308] width 14 height 12
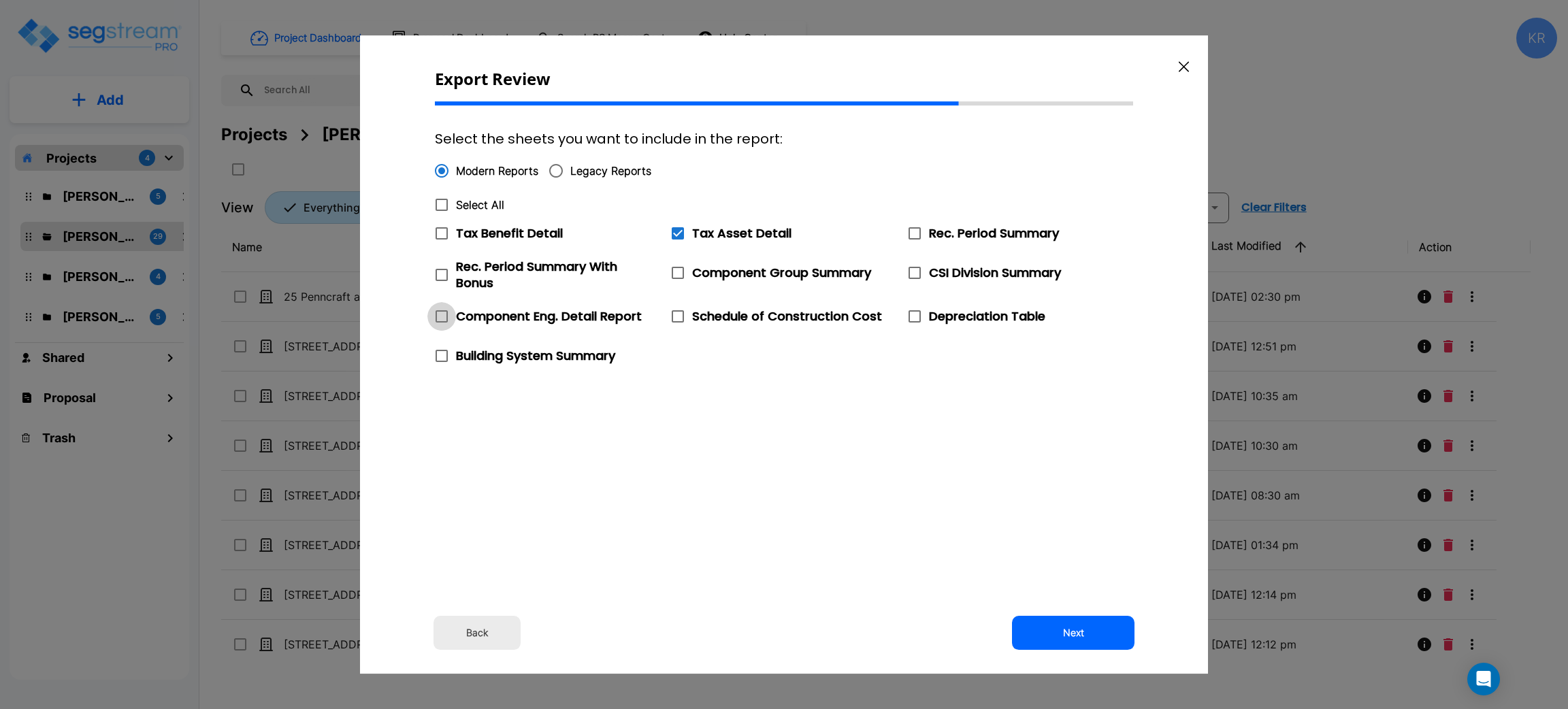
checkbox input "true"
click at [444, 359] on icon at bounding box center [442, 356] width 17 height 17
click at [441, 353] on input "Building System Summary" at bounding box center [434, 347] width 14 height 12
checkbox input "true"
click at [920, 321] on icon at bounding box center [915, 317] width 12 height 12
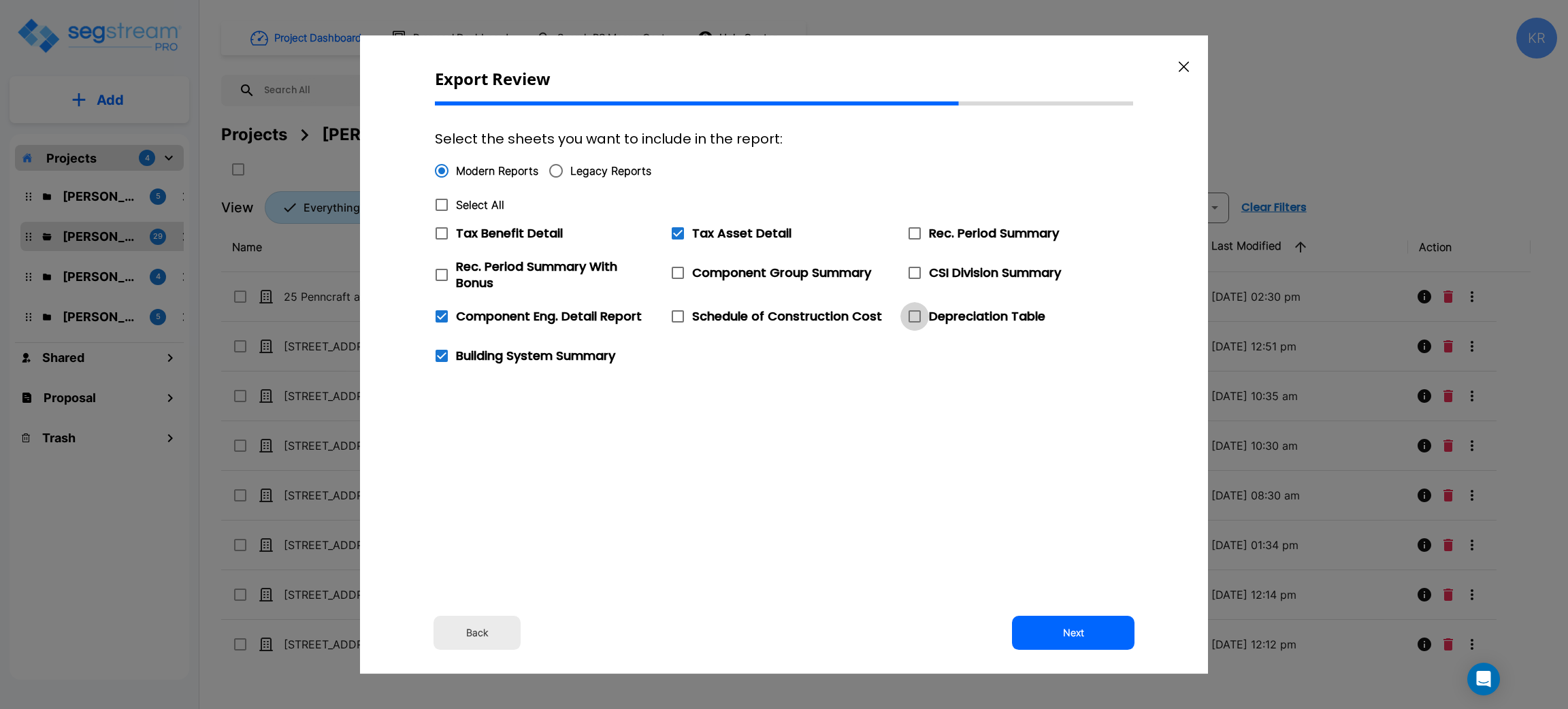
click at [914, 313] on input "Depreciation Table" at bounding box center [907, 308] width 14 height 12
checkbox input "true"
click at [681, 269] on icon at bounding box center [678, 273] width 17 height 17
click at [677, 269] on input "Component Group Summary" at bounding box center [670, 264] width 14 height 12
checkbox input "true"
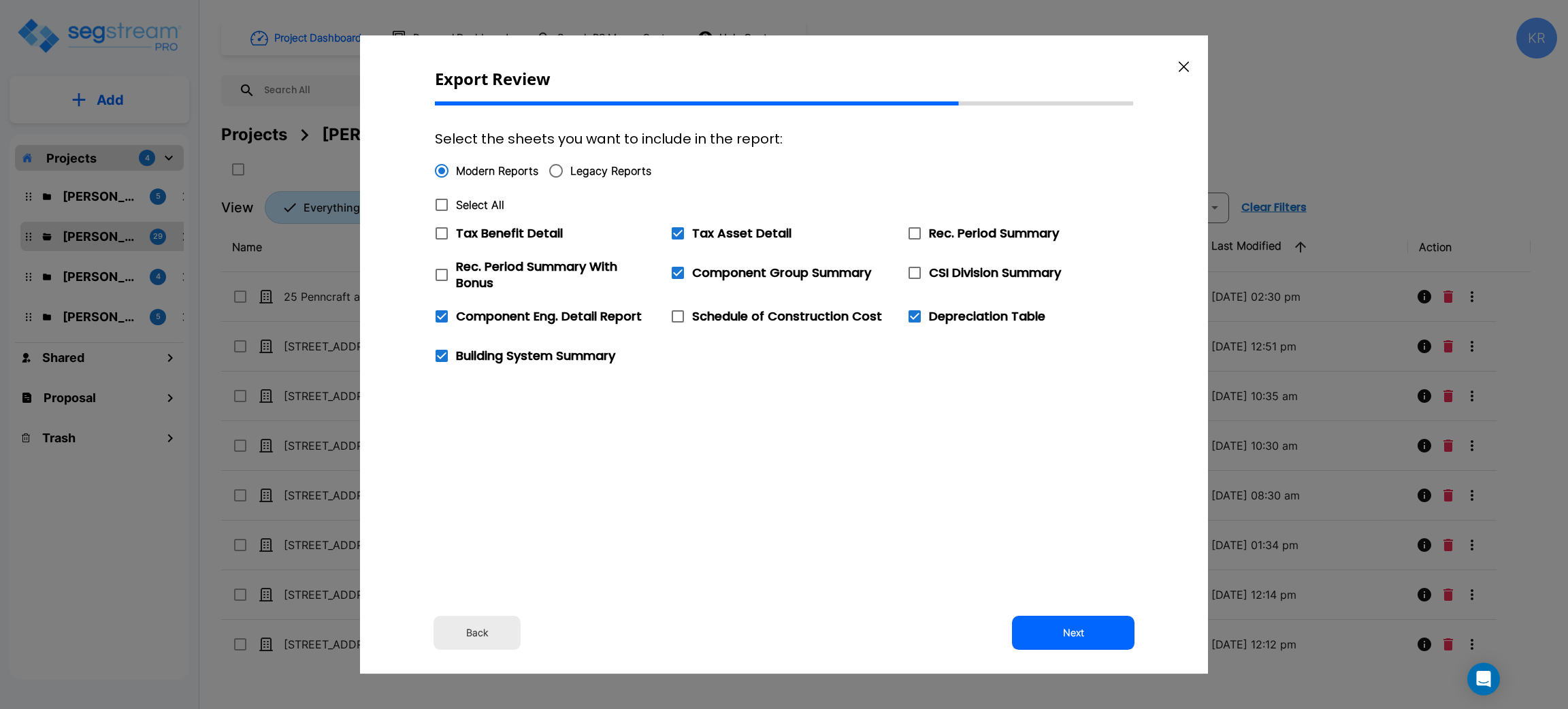
click at [441, 320] on icon at bounding box center [442, 317] width 17 height 17
click at [441, 313] on input "Component Eng. Detail Report" at bounding box center [434, 308] width 14 height 12
checkbox input "false"
click at [1075, 636] on button "Next" at bounding box center [1073, 632] width 122 height 34
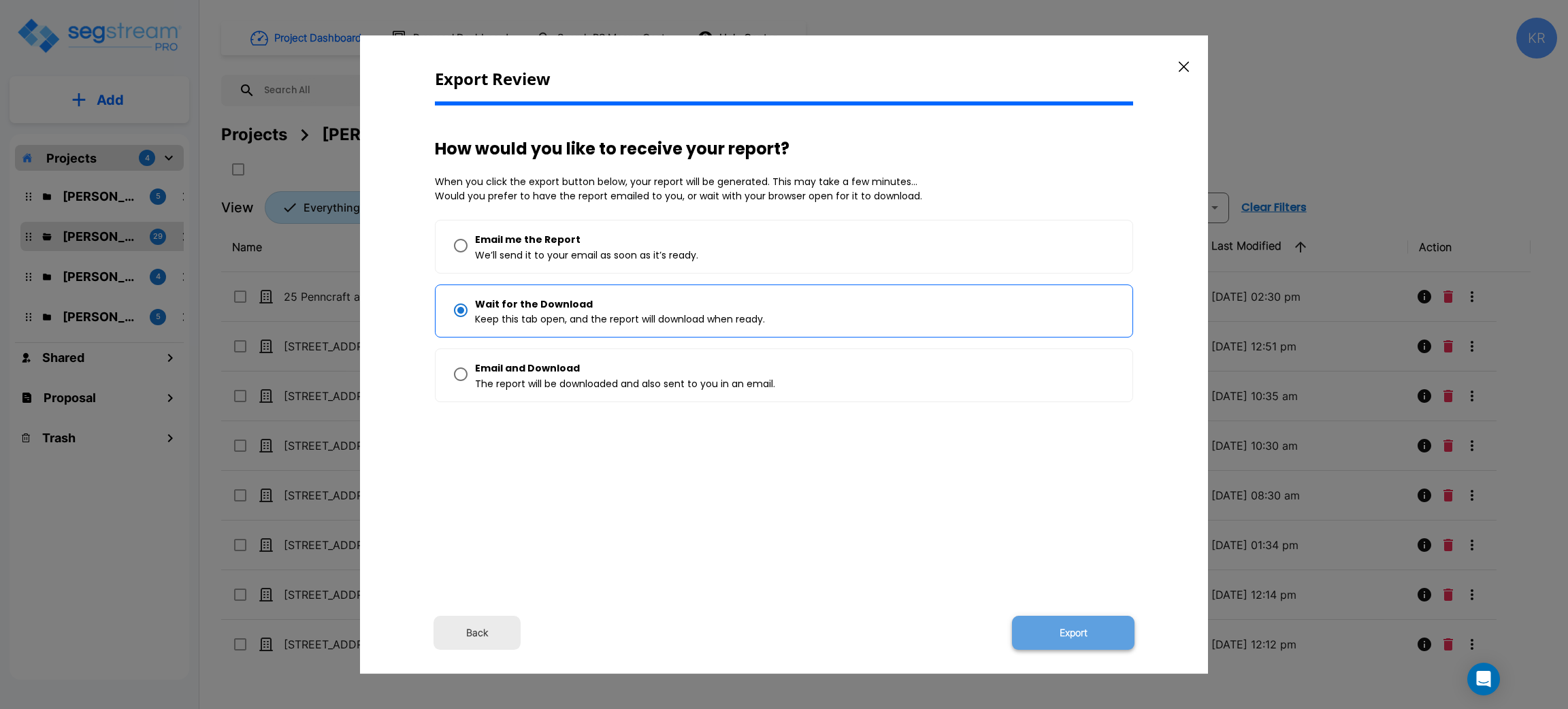
click at [1077, 636] on button "Export" at bounding box center [1073, 632] width 122 height 34
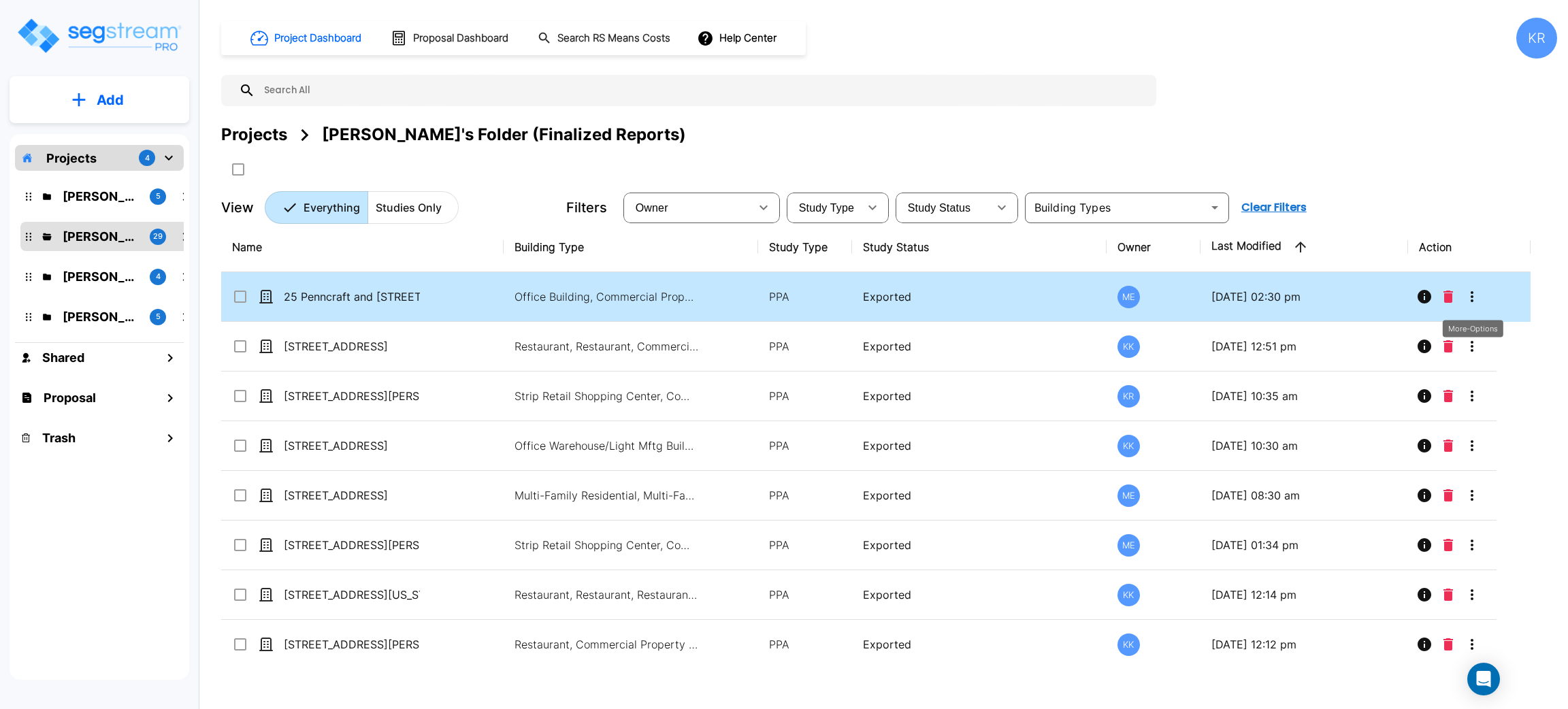
click at [1471, 301] on icon "More-Options" at bounding box center [1472, 297] width 17 height 17
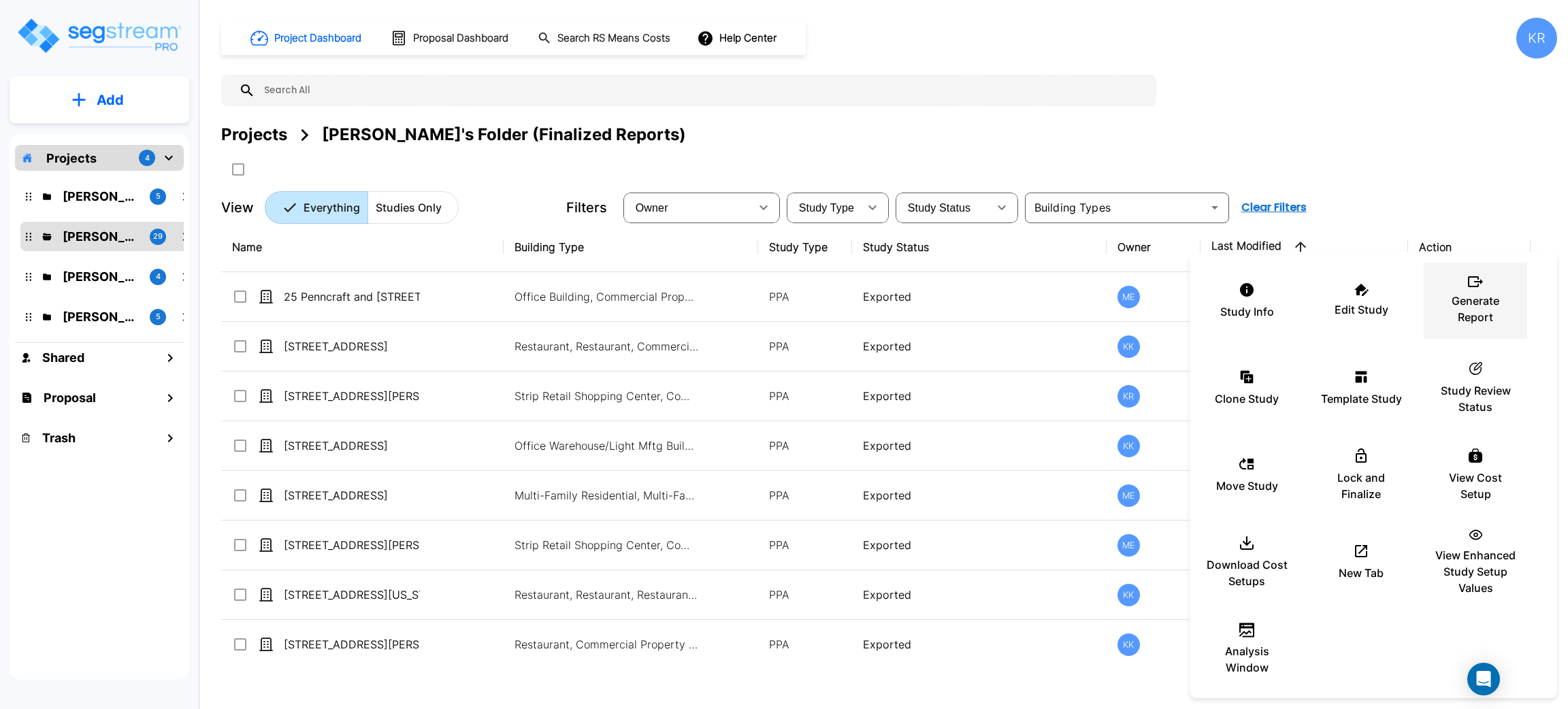
click at [1472, 302] on p "Generate Report" at bounding box center [1475, 309] width 81 height 32
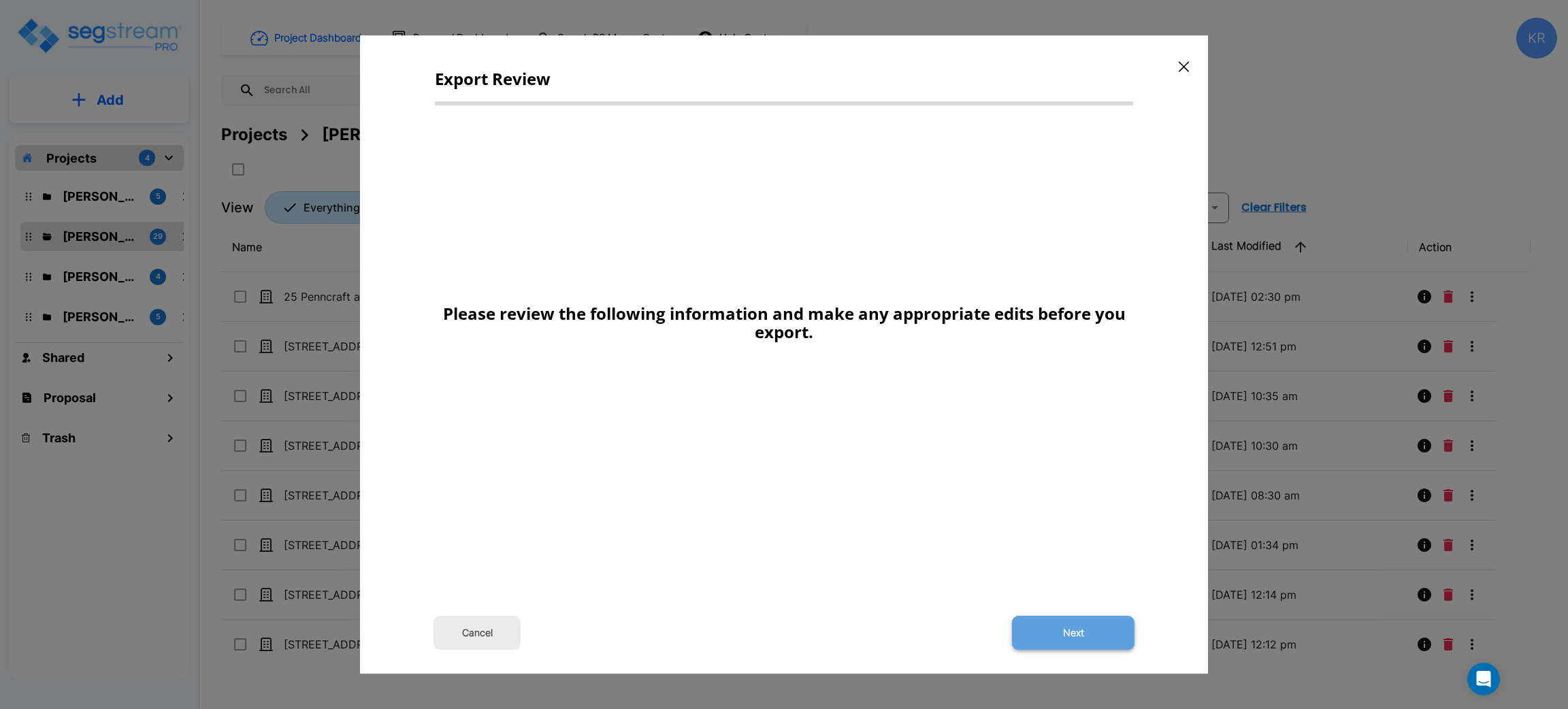
click at [1058, 636] on button "Next" at bounding box center [1073, 632] width 122 height 34
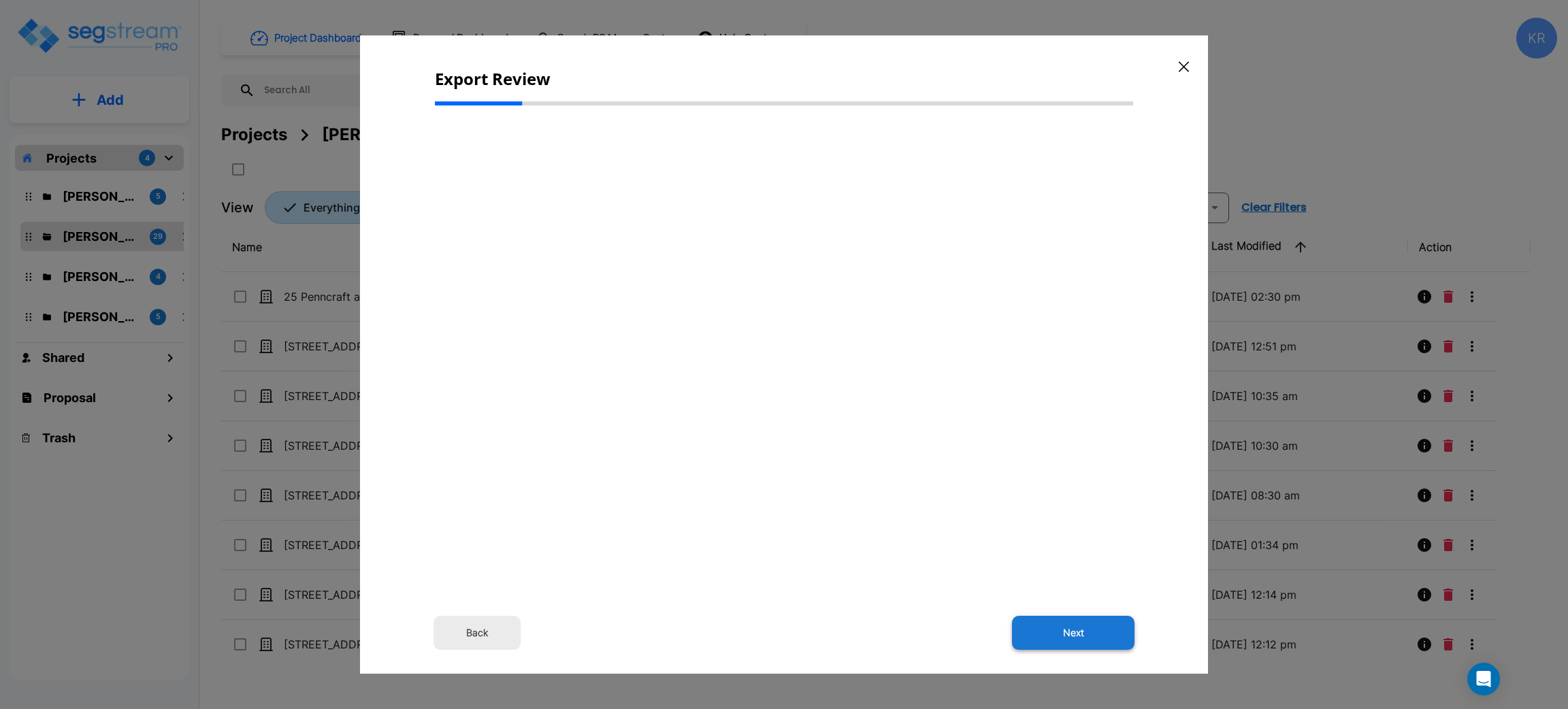
select select "2024"
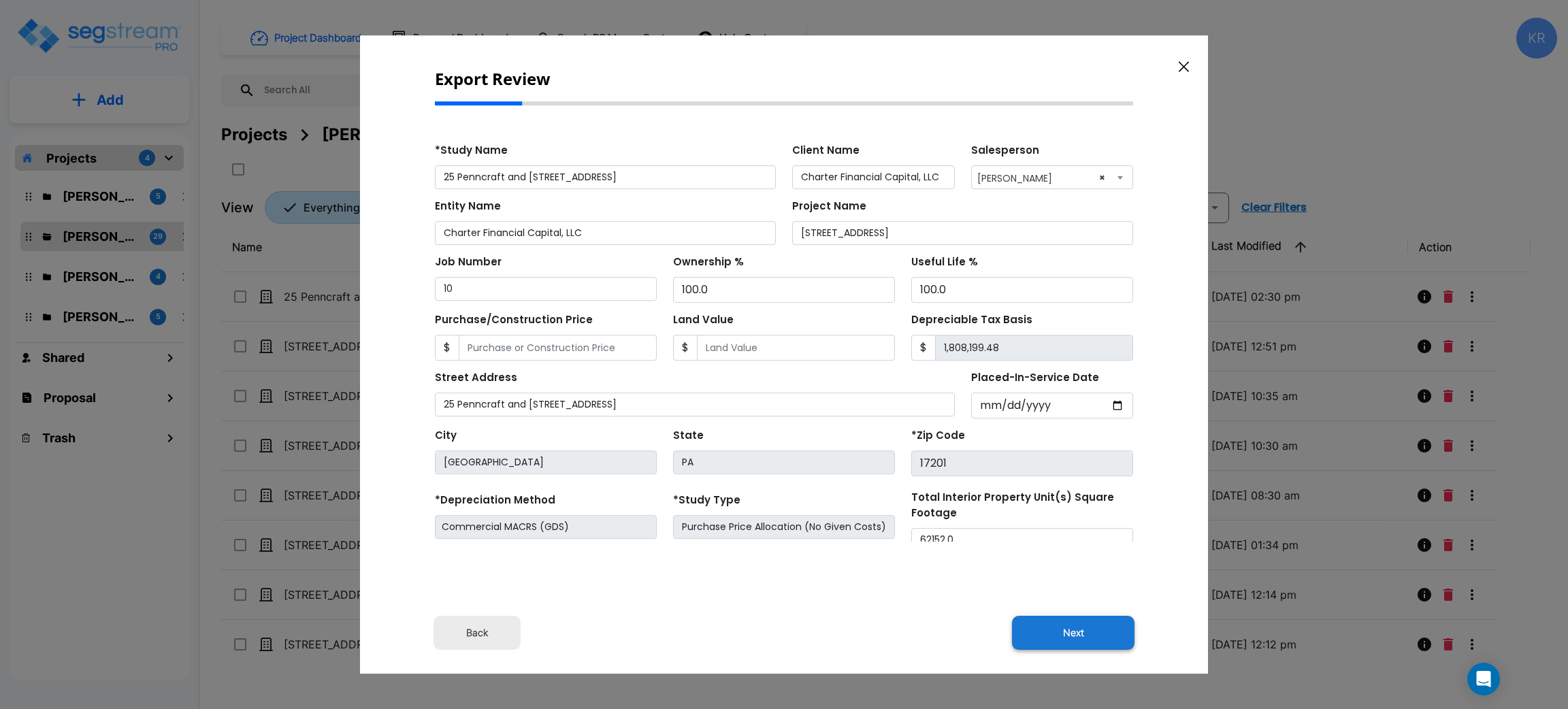
click at [1048, 636] on button "Next" at bounding box center [1073, 632] width 122 height 34
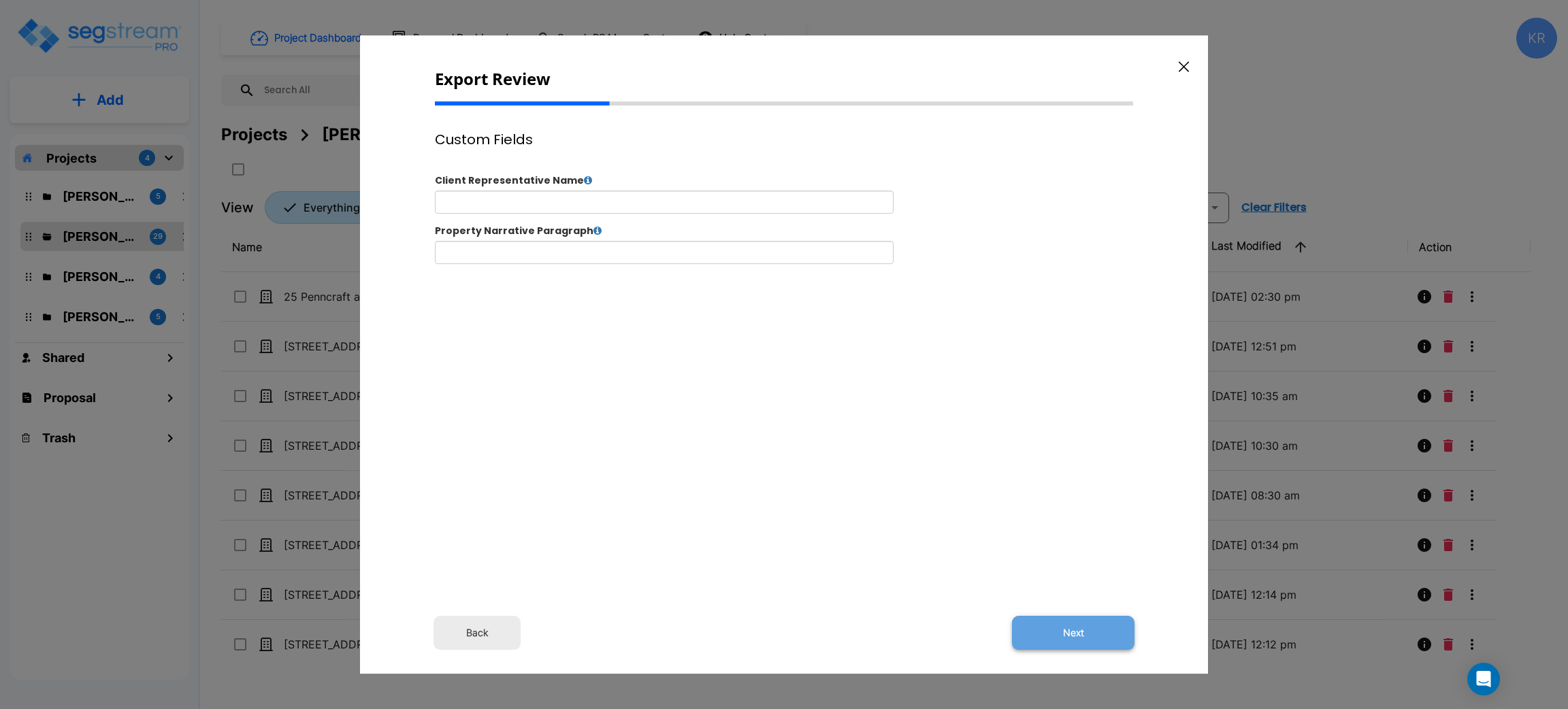
click at [1072, 629] on button "Next" at bounding box center [1073, 632] width 122 height 34
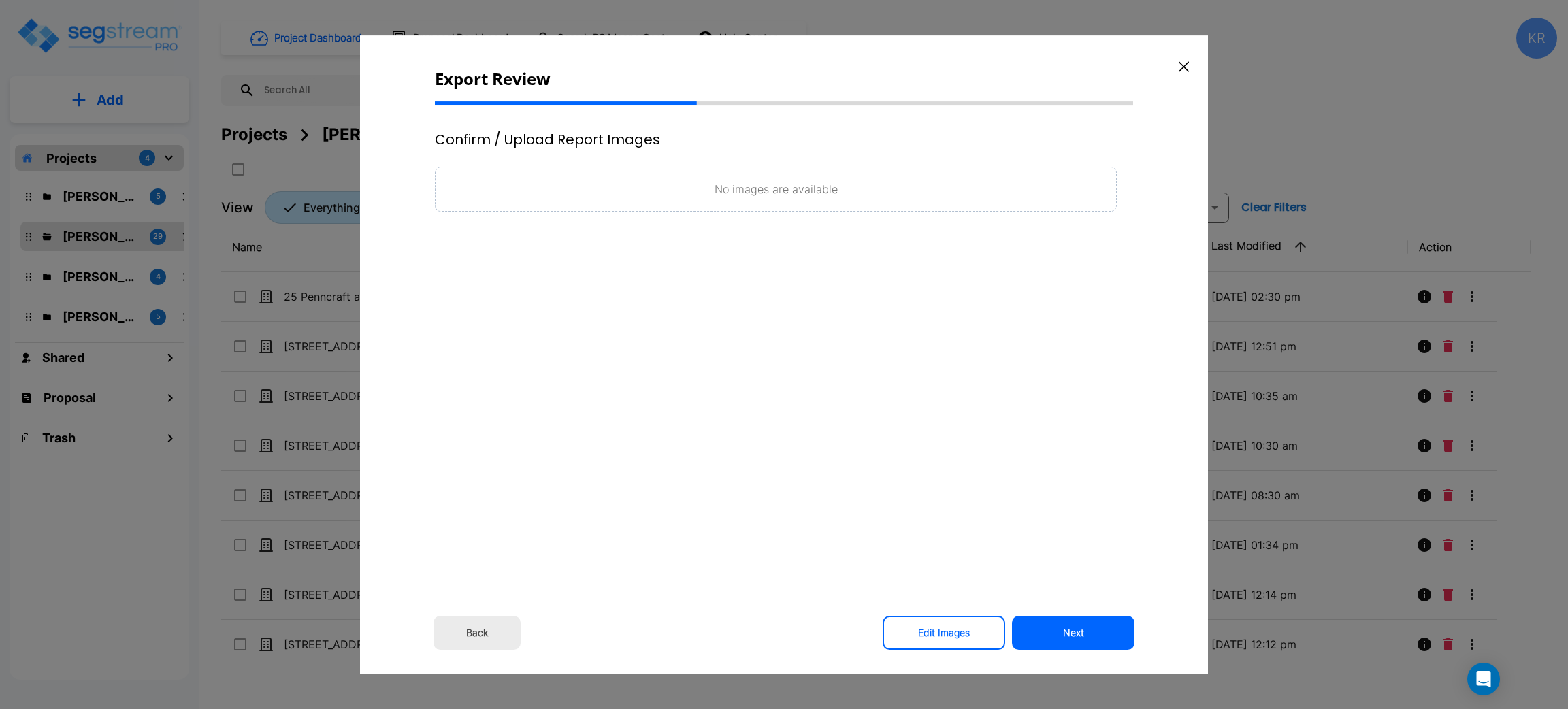
click at [1072, 629] on button "Next" at bounding box center [1073, 632] width 122 height 34
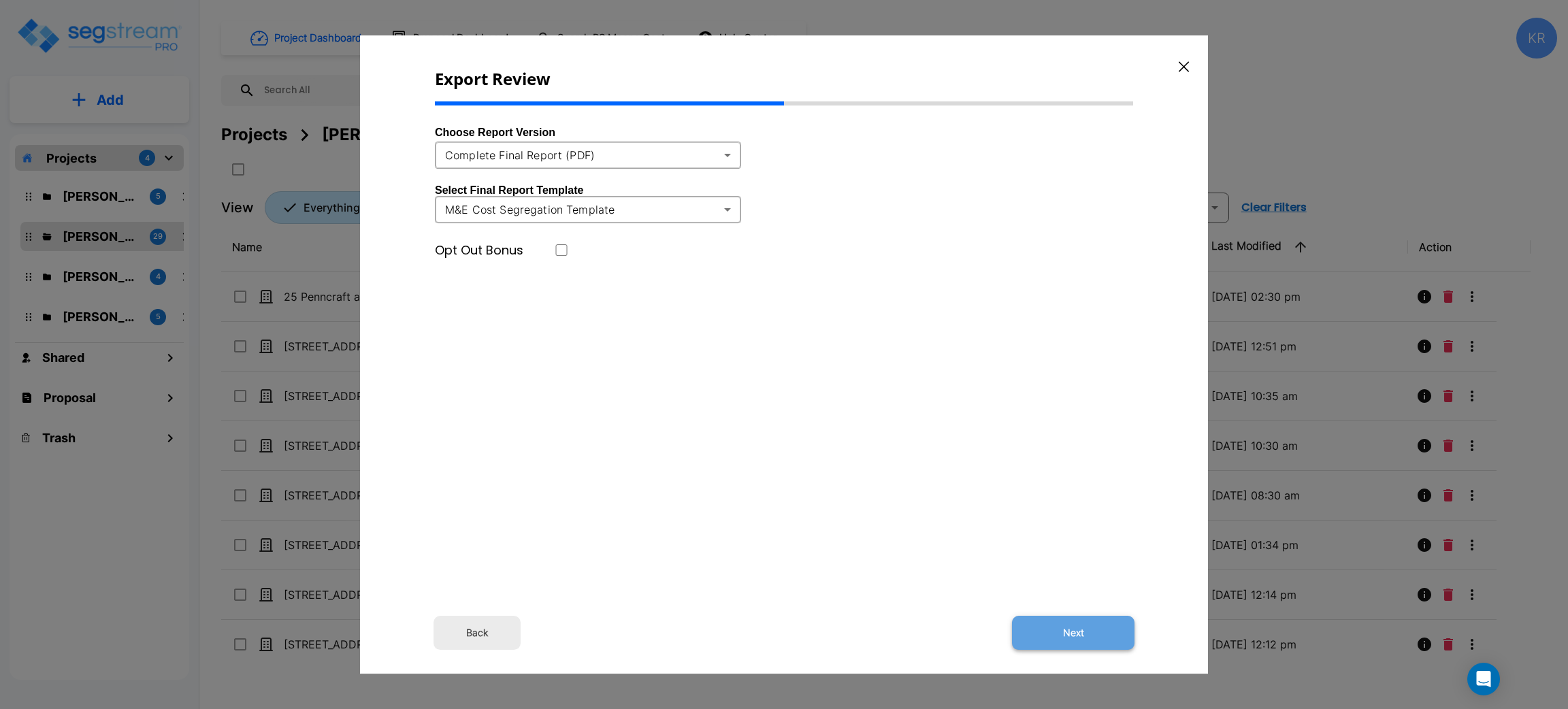
click at [1060, 624] on button "Next" at bounding box center [1073, 632] width 122 height 34
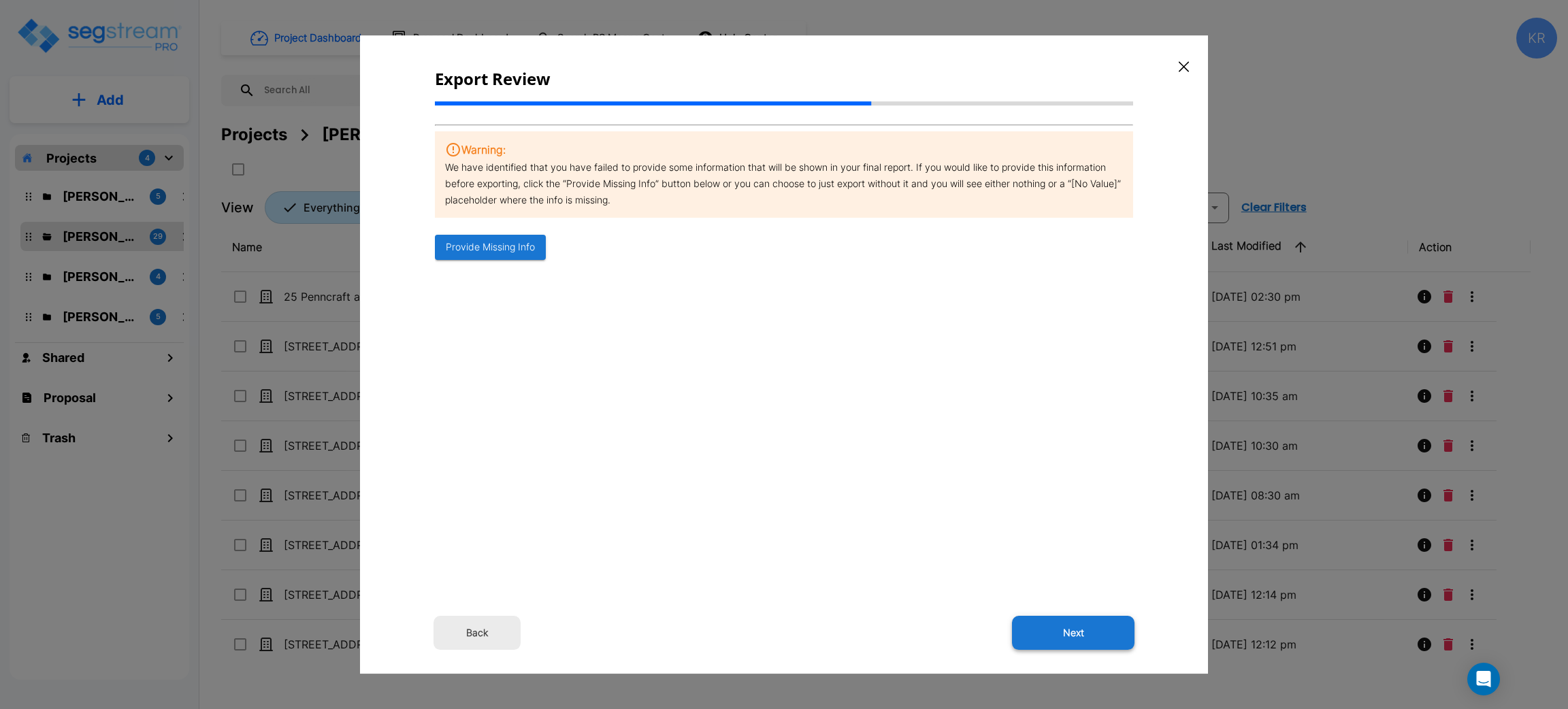
click at [1085, 639] on button "Next" at bounding box center [1073, 632] width 122 height 34
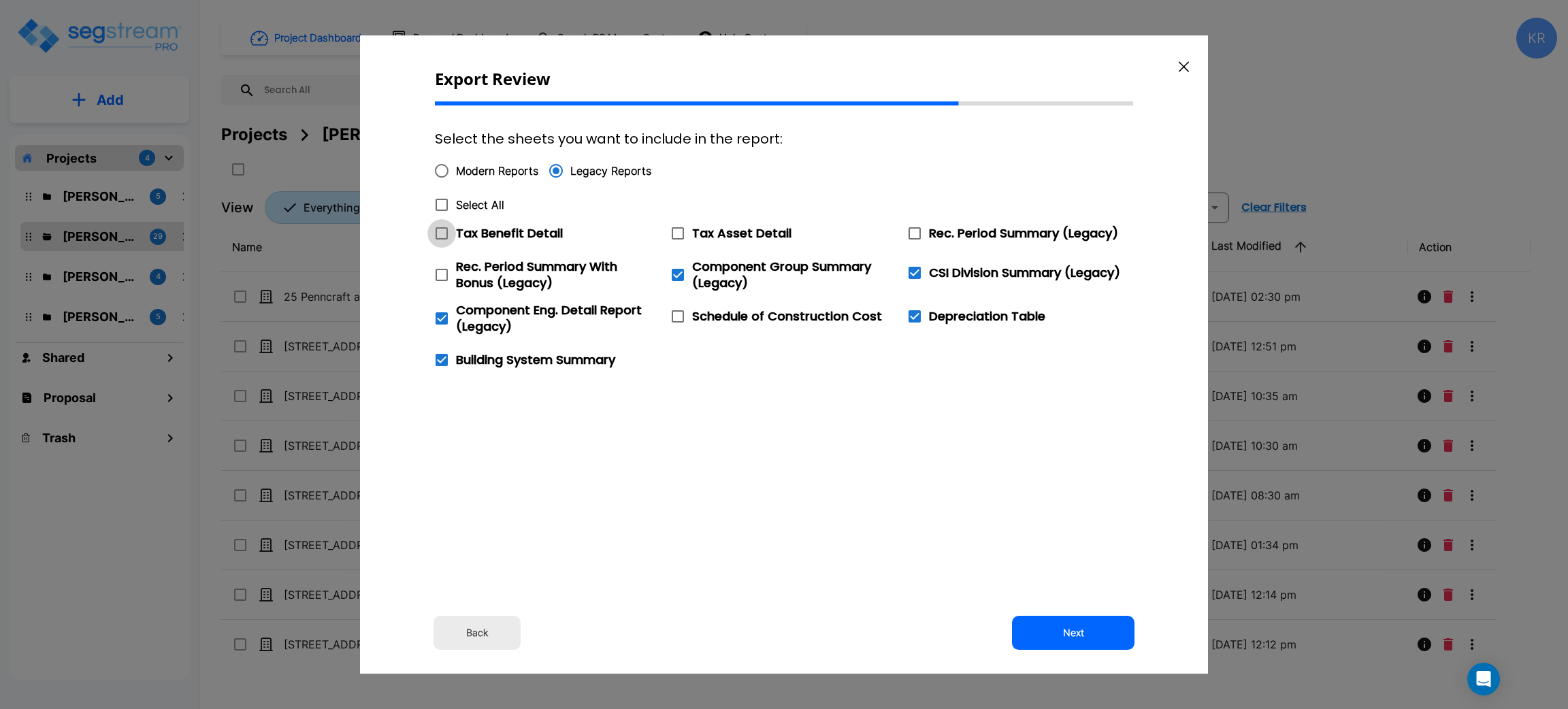
click at [450, 233] on span at bounding box center [441, 233] width 28 height 28
click at [441, 231] on input "Tax Benefit Detail" at bounding box center [434, 224] width 14 height 12
checkbox input "true"
click at [676, 235] on icon at bounding box center [678, 233] width 17 height 17
click at [676, 231] on input "Tax Asset Detail" at bounding box center [670, 224] width 14 height 12
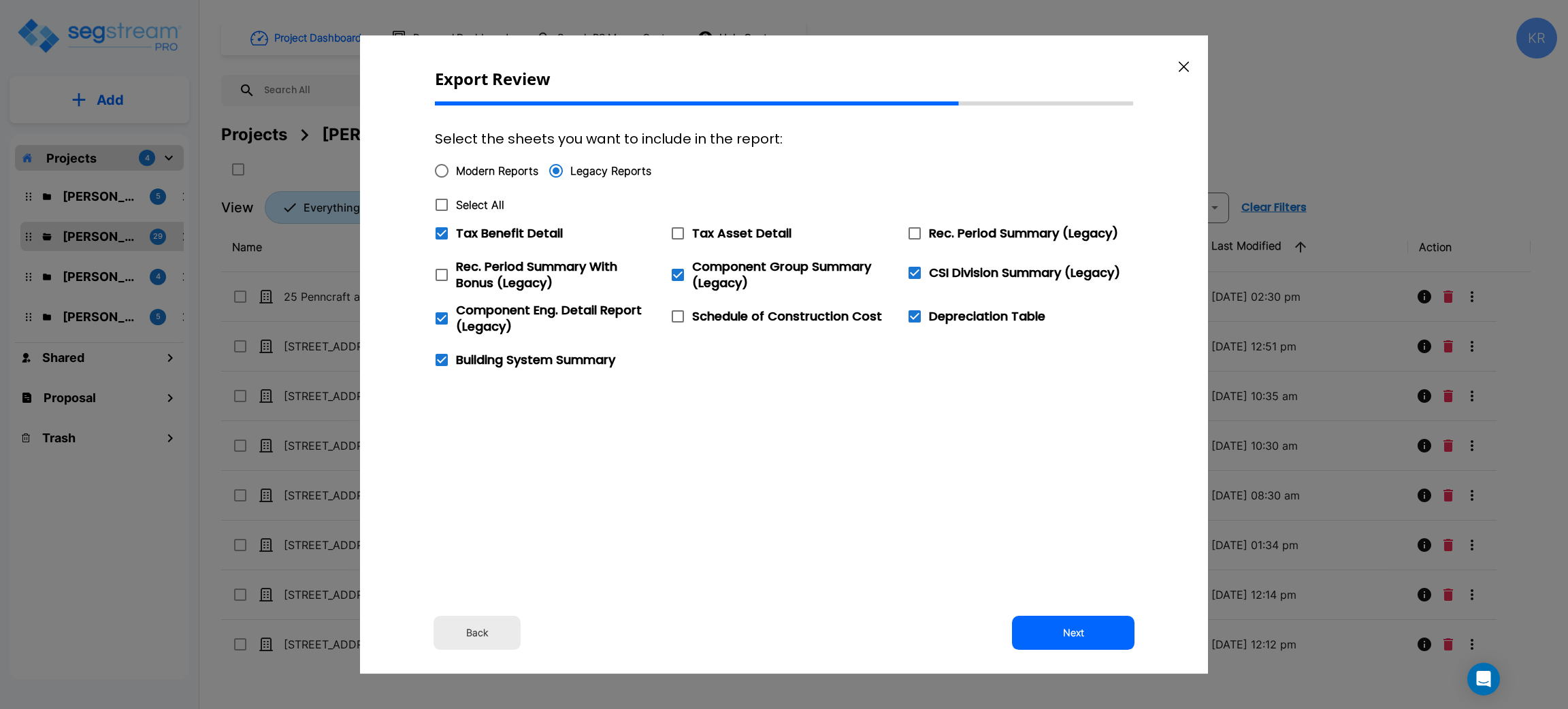
checkbox input "true"
click at [1076, 640] on button "Next" at bounding box center [1073, 632] width 122 height 34
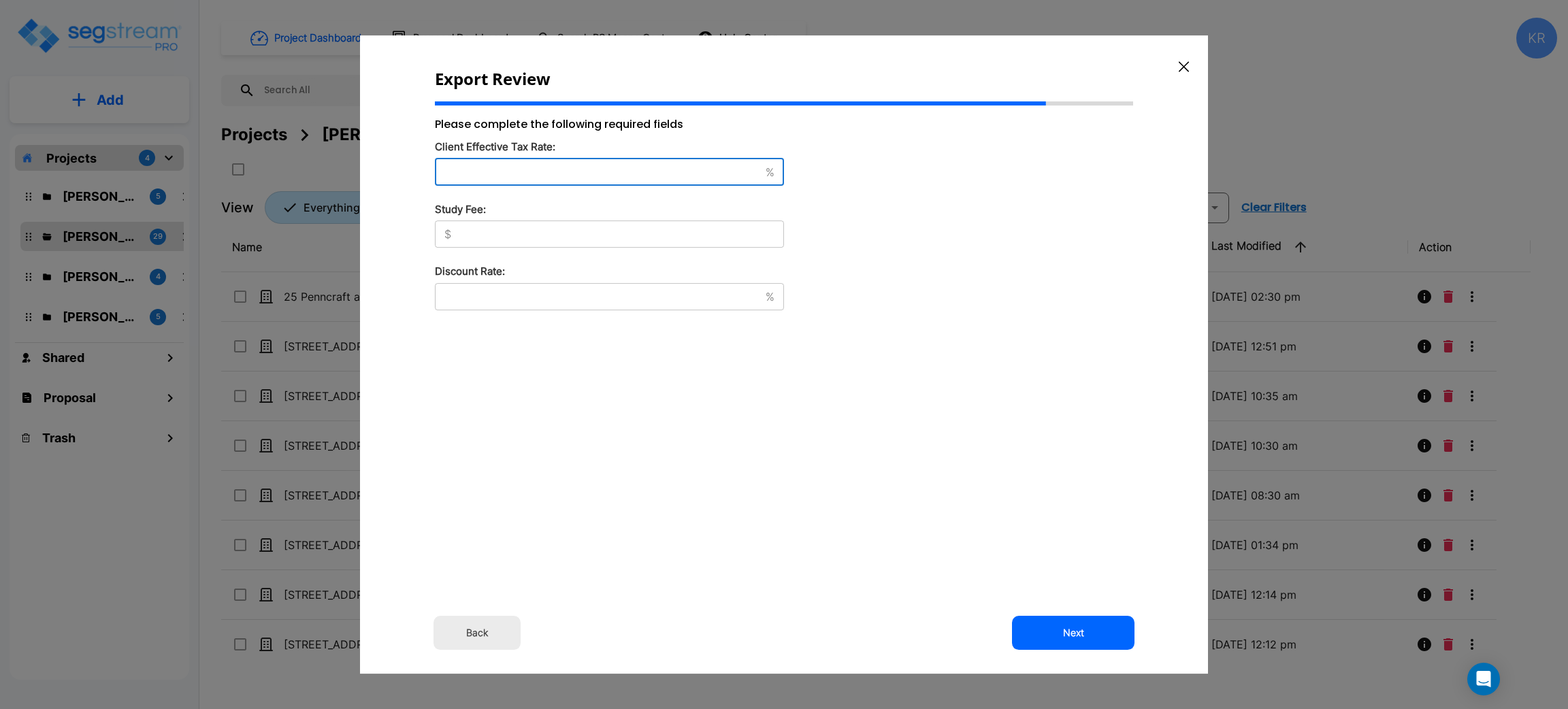
click at [472, 169] on input "text" at bounding box center [597, 173] width 325 height 14
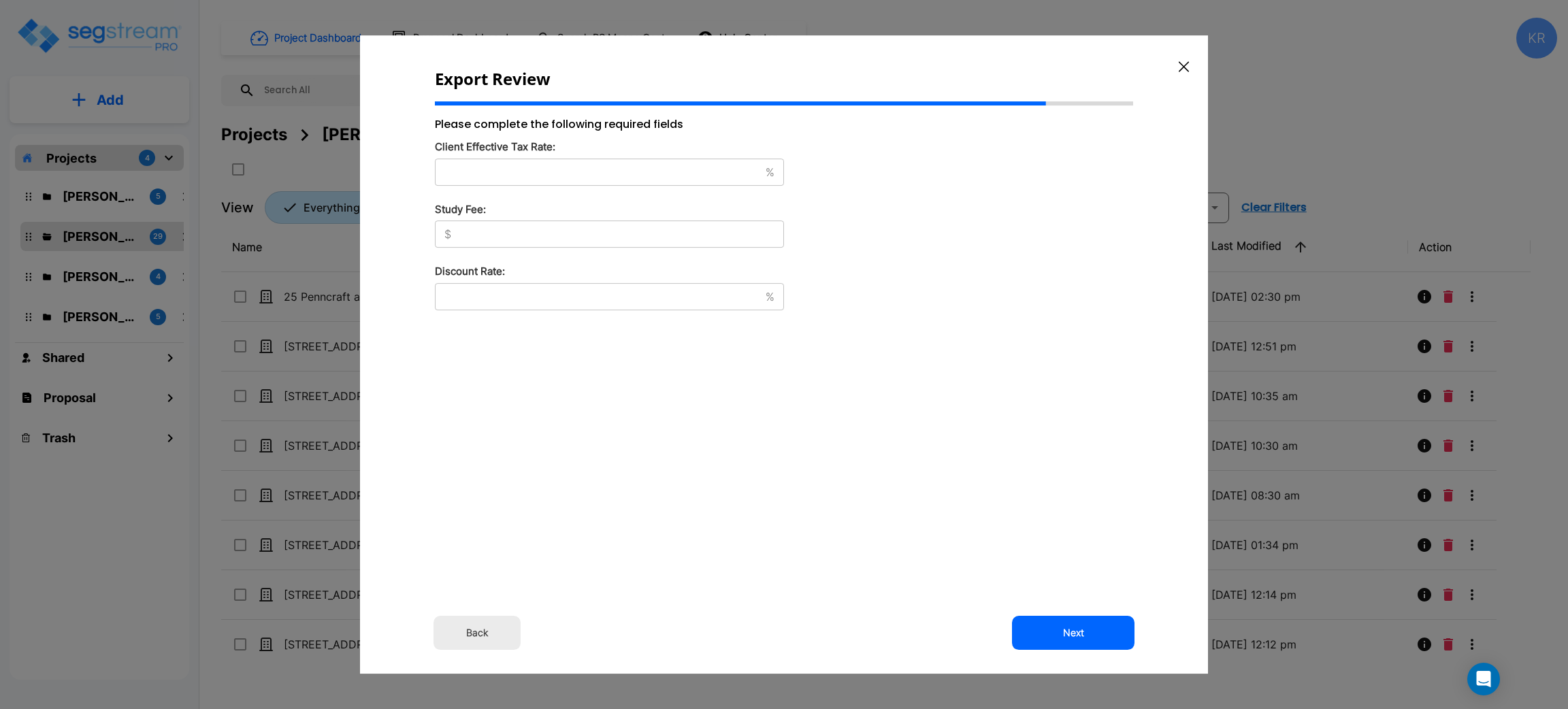
click at [465, 178] on div "% ​" at bounding box center [610, 172] width 349 height 27
drag, startPoint x: 514, startPoint y: 168, endPoint x: 513, endPoint y: 175, distance: 7.1
click at [514, 168] on input "text" at bounding box center [597, 173] width 325 height 14
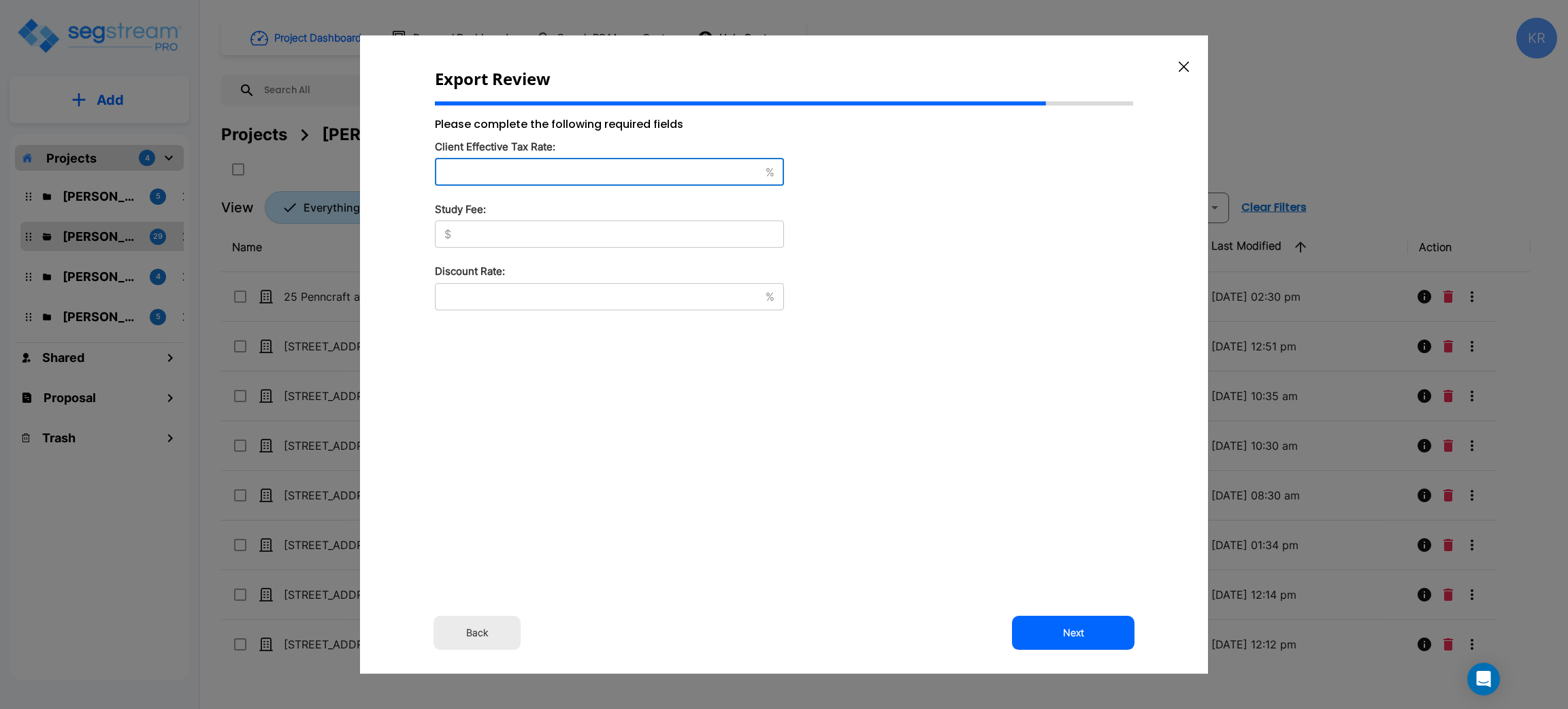
type input "42"
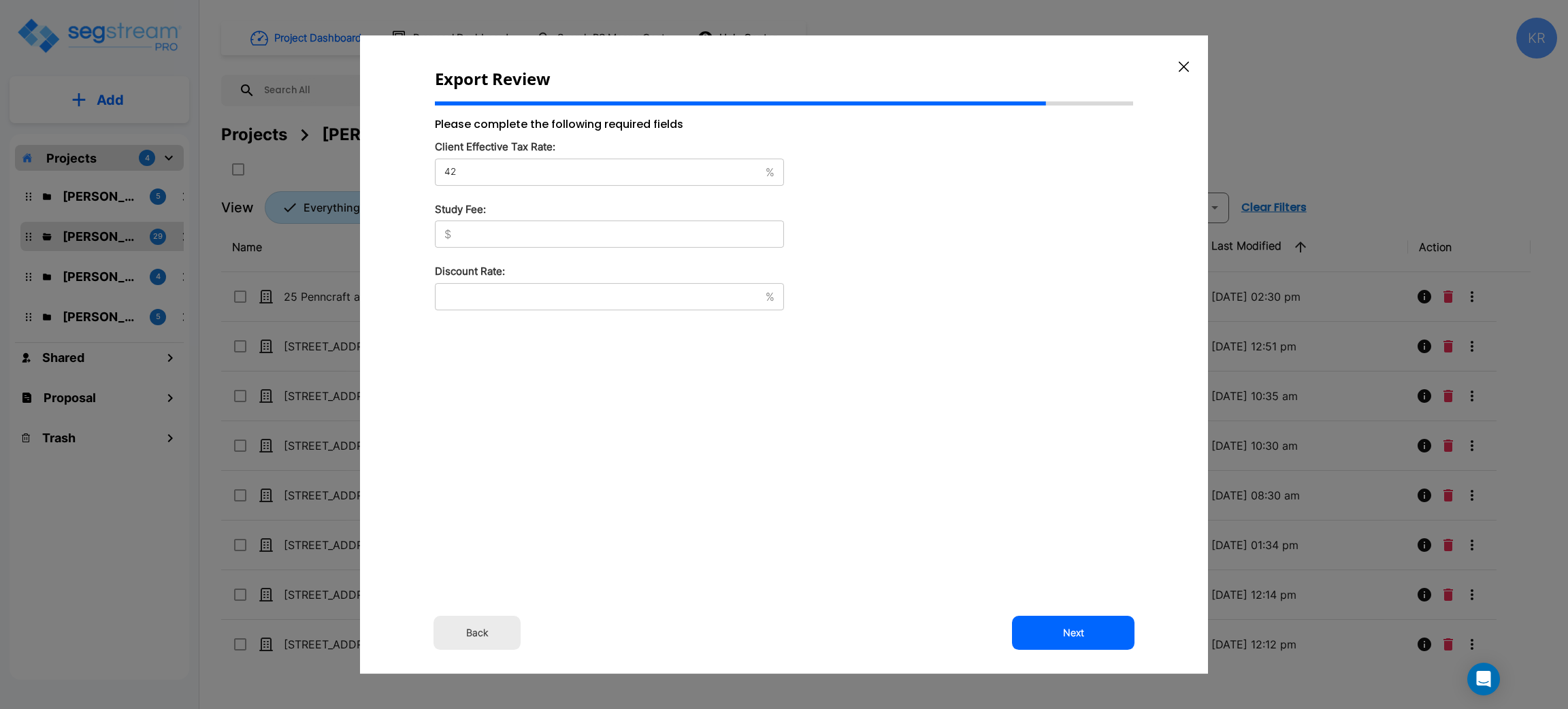
click at [528, 241] on div "$ ​" at bounding box center [610, 233] width 349 height 27
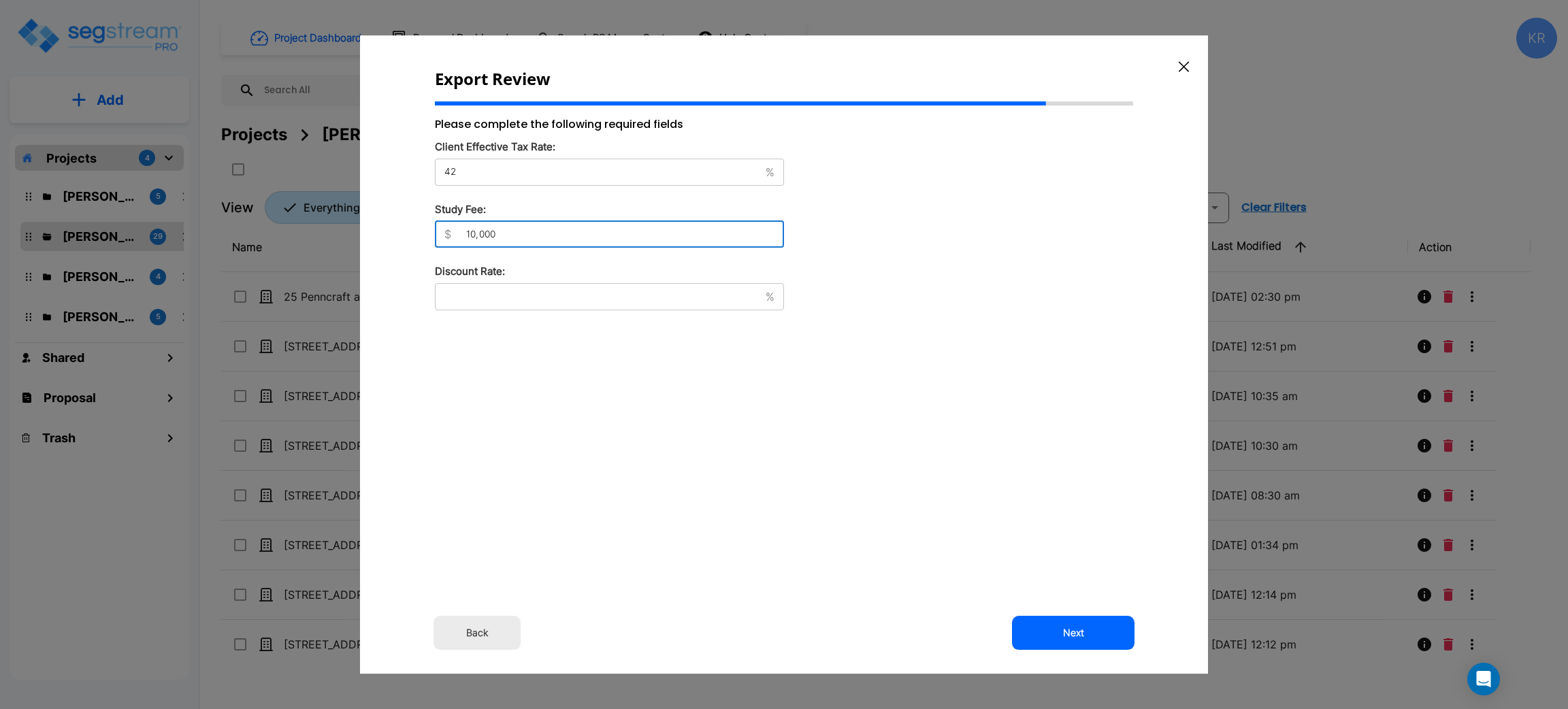
type input "10,000"
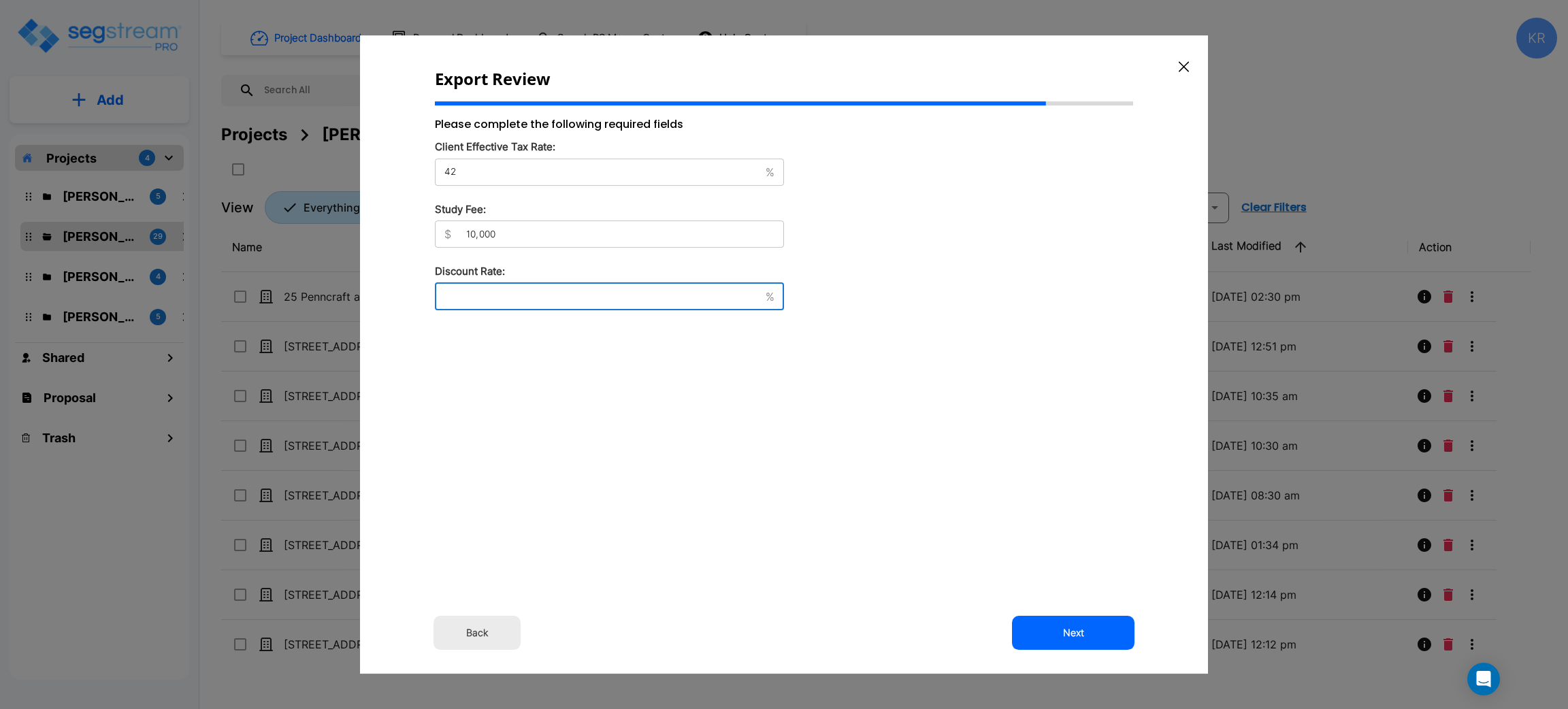
click at [589, 301] on input "text" at bounding box center [597, 297] width 325 height 14
type input "8"
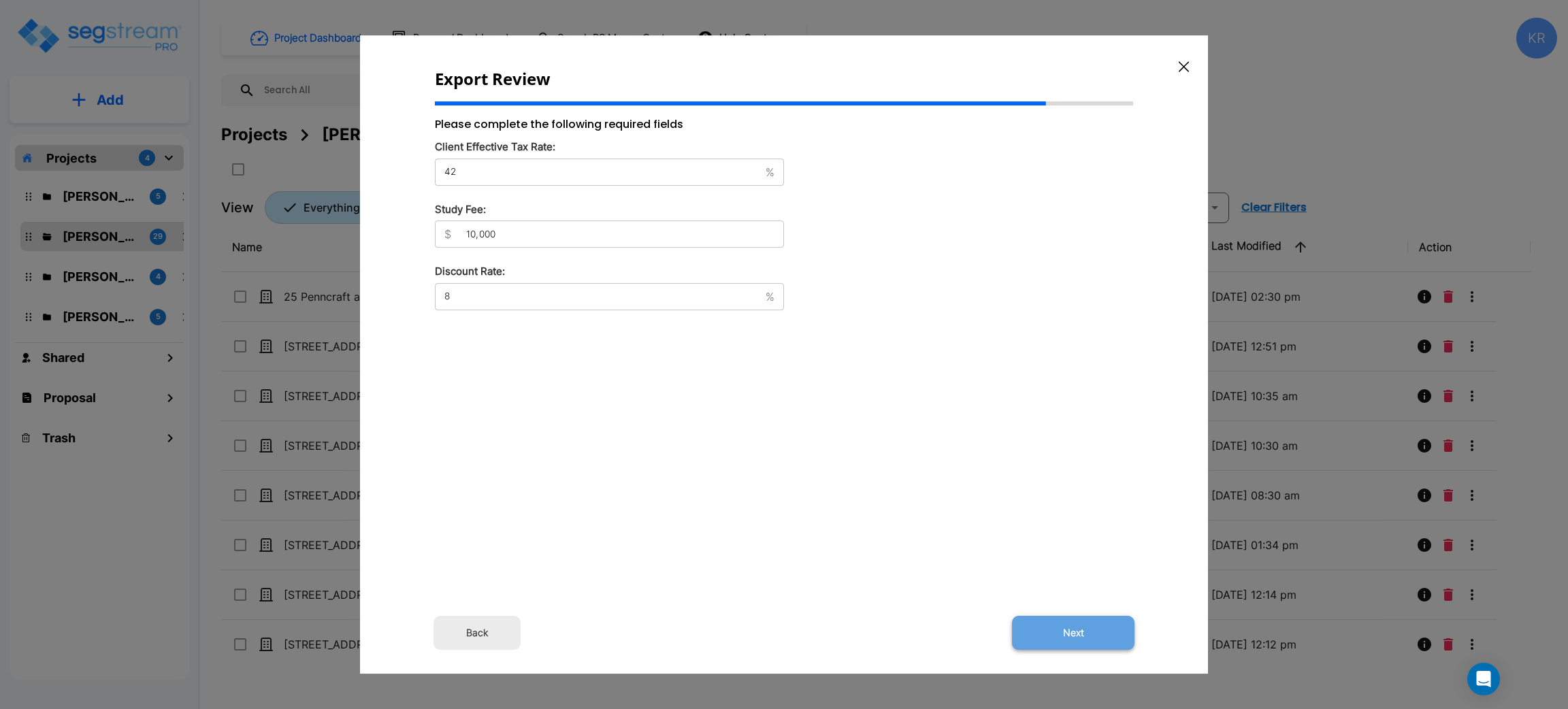
click at [1058, 625] on button "Next" at bounding box center [1073, 632] width 122 height 34
click at [1078, 632] on button "Next" at bounding box center [1073, 632] width 122 height 34
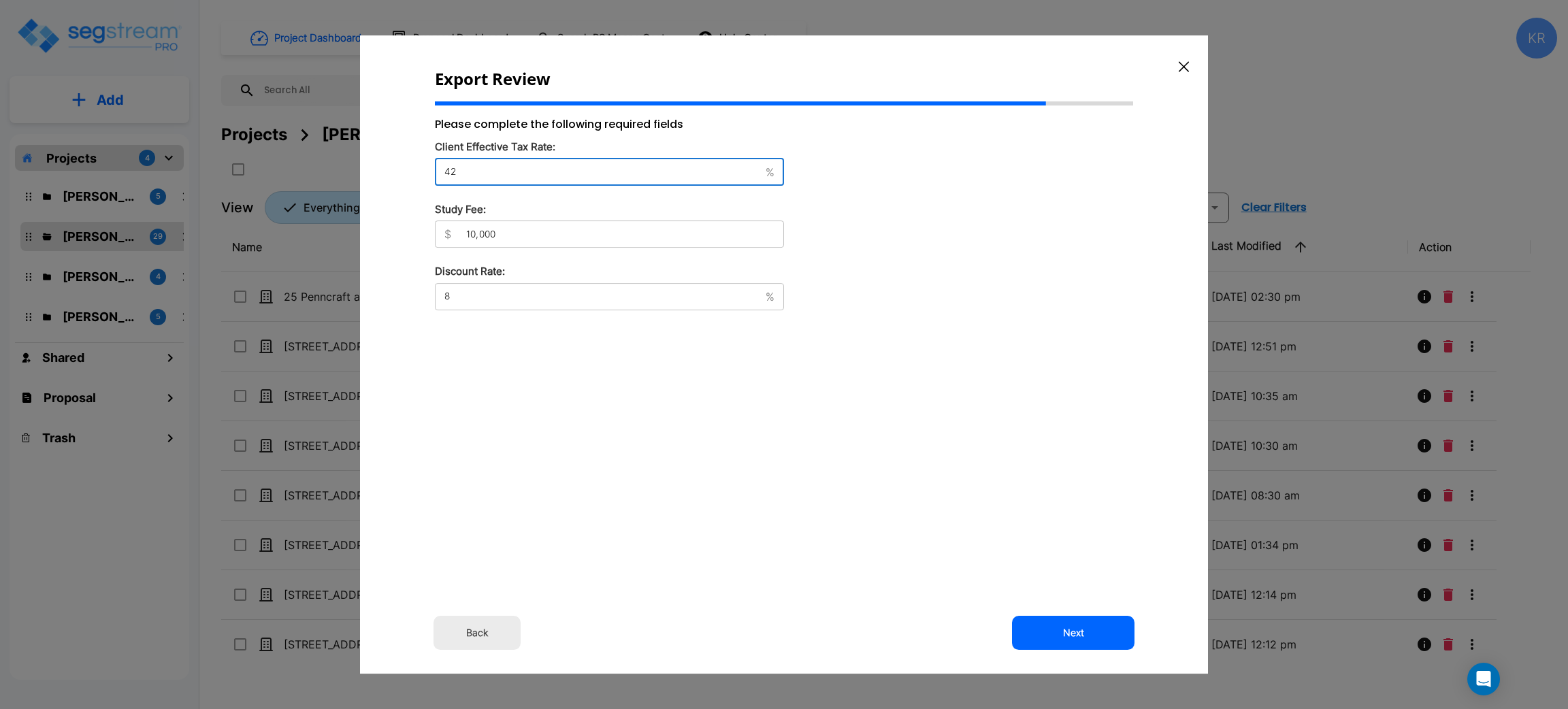
click at [494, 171] on input "42" at bounding box center [597, 173] width 325 height 14
click at [520, 232] on input "10,000" at bounding box center [620, 234] width 327 height 14
drag, startPoint x: 468, startPoint y: 169, endPoint x: 378, endPoint y: 169, distance: 90.0
click at [378, 169] on div "Export Review Please complete the following required fields Client Effective Ta…" at bounding box center [784, 354] width 848 height 639
type input "42"
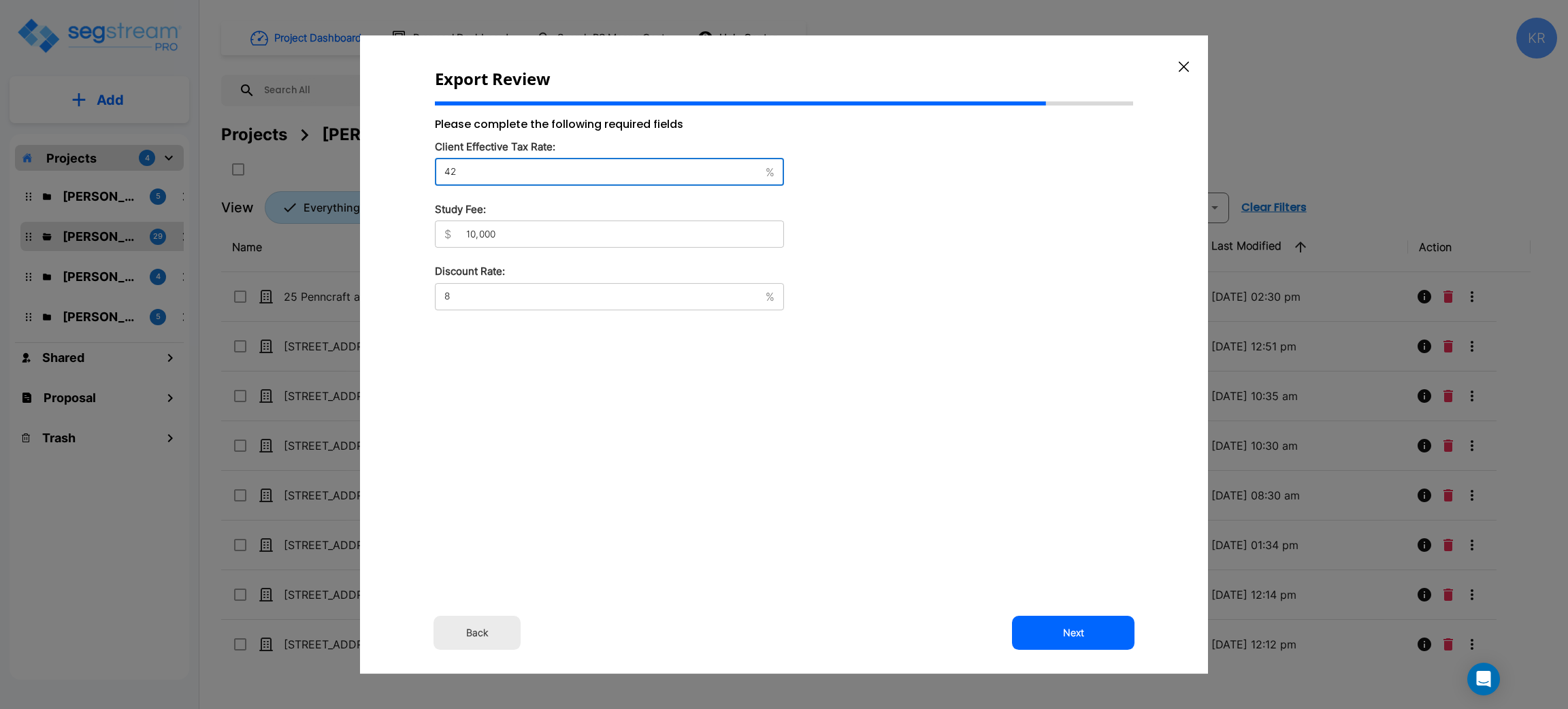
click at [545, 242] on div "$ 10,000 ​" at bounding box center [610, 233] width 349 height 27
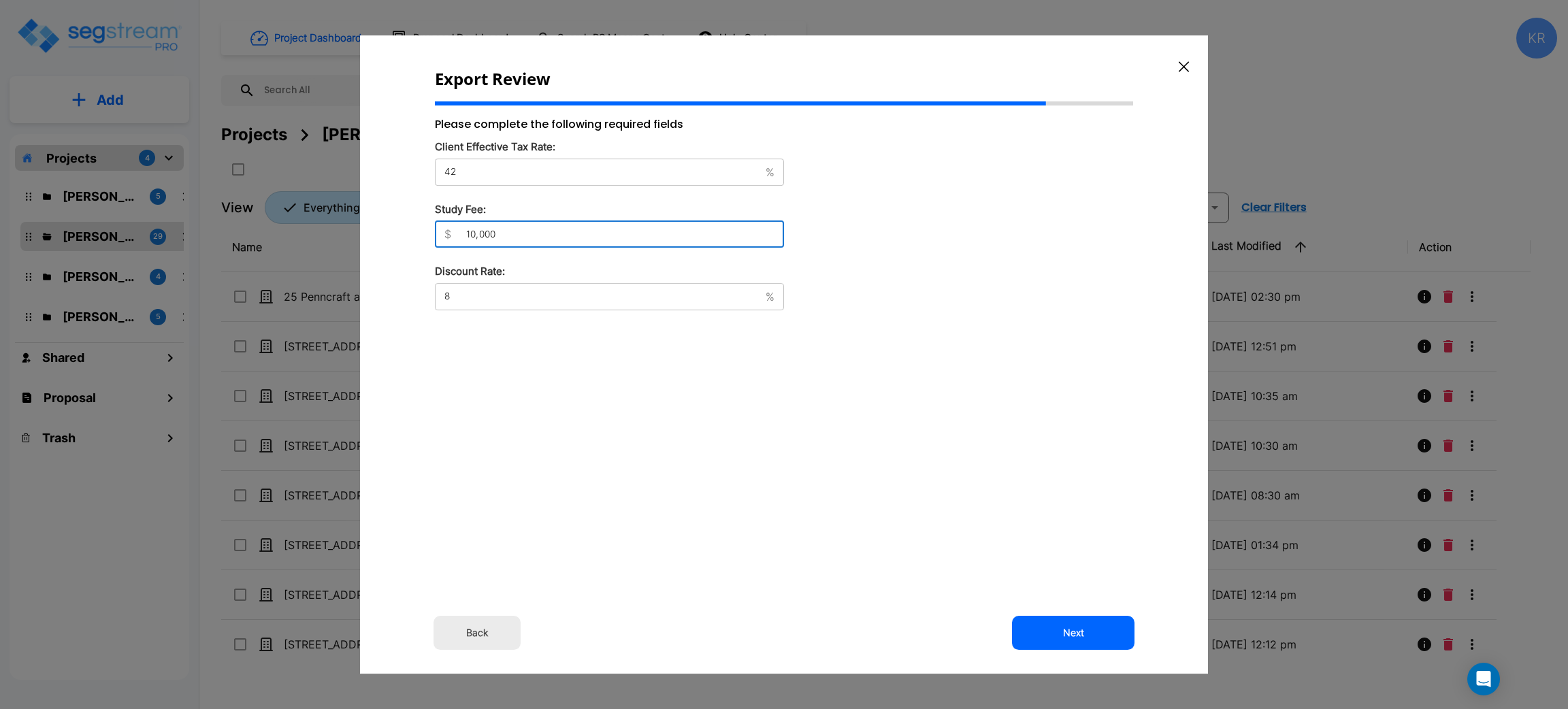
click at [507, 300] on input "8" at bounding box center [597, 297] width 325 height 14
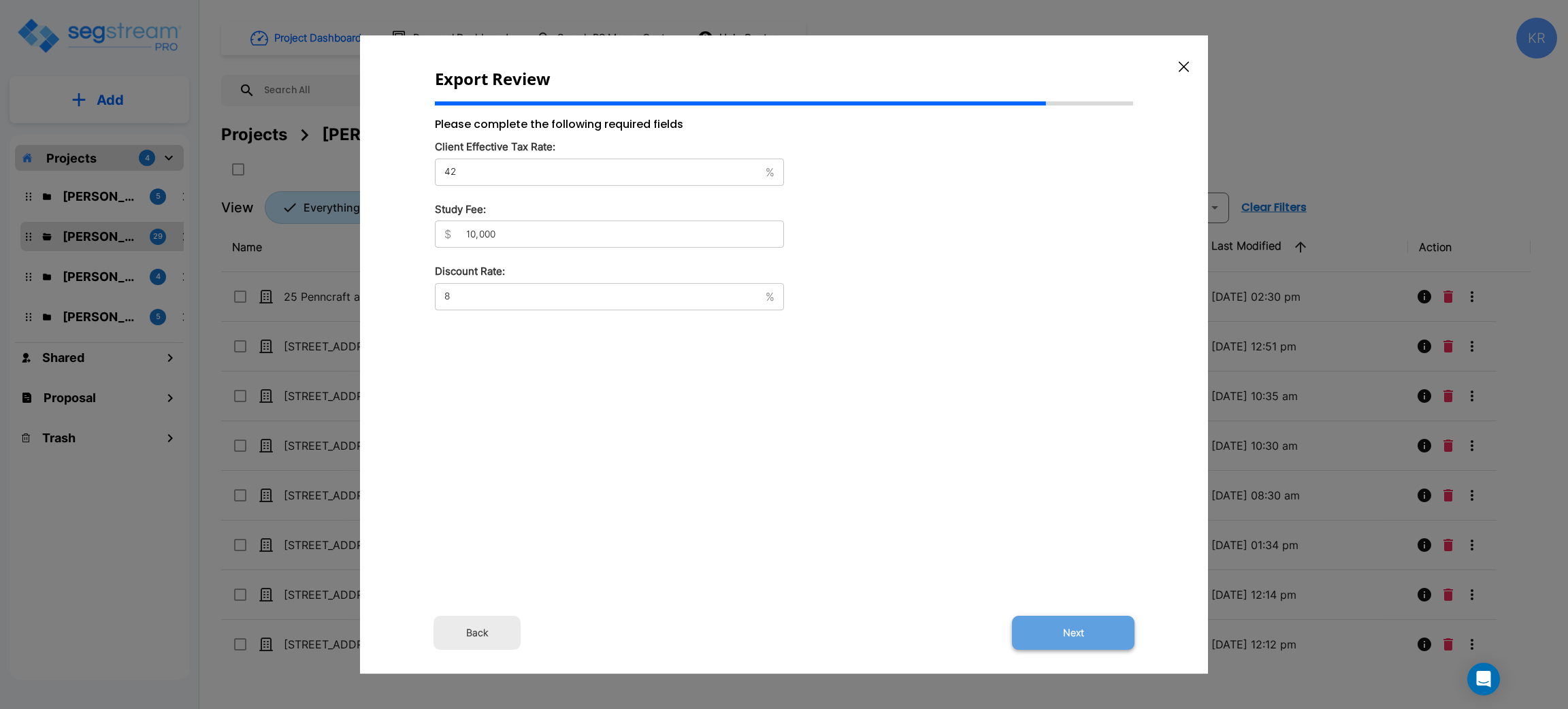
click at [1068, 634] on button "Next" at bounding box center [1073, 632] width 122 height 34
click at [1068, 627] on button "Next" at bounding box center [1073, 632] width 122 height 34
click at [472, 634] on button "Back" at bounding box center [477, 632] width 87 height 34
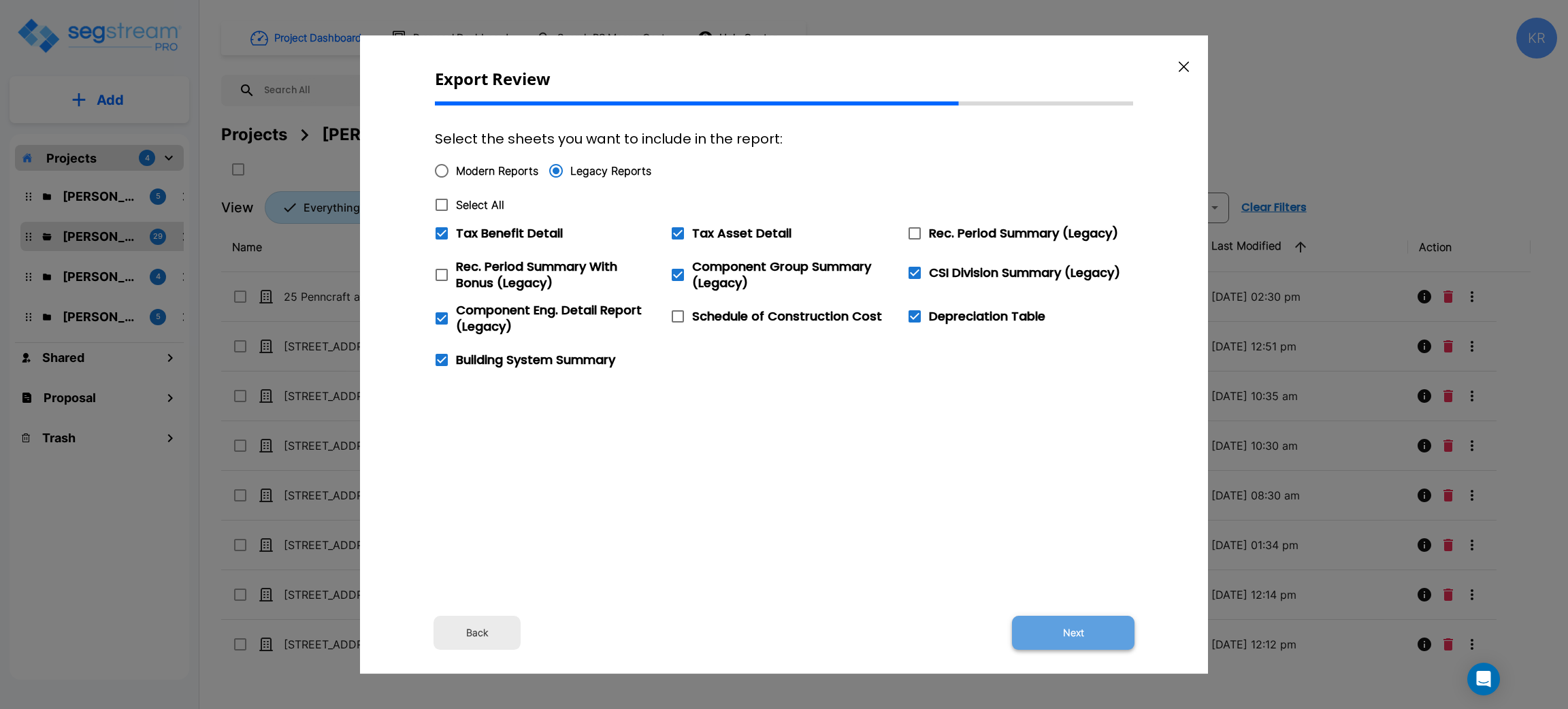
click at [1078, 633] on button "Next" at bounding box center [1073, 632] width 122 height 34
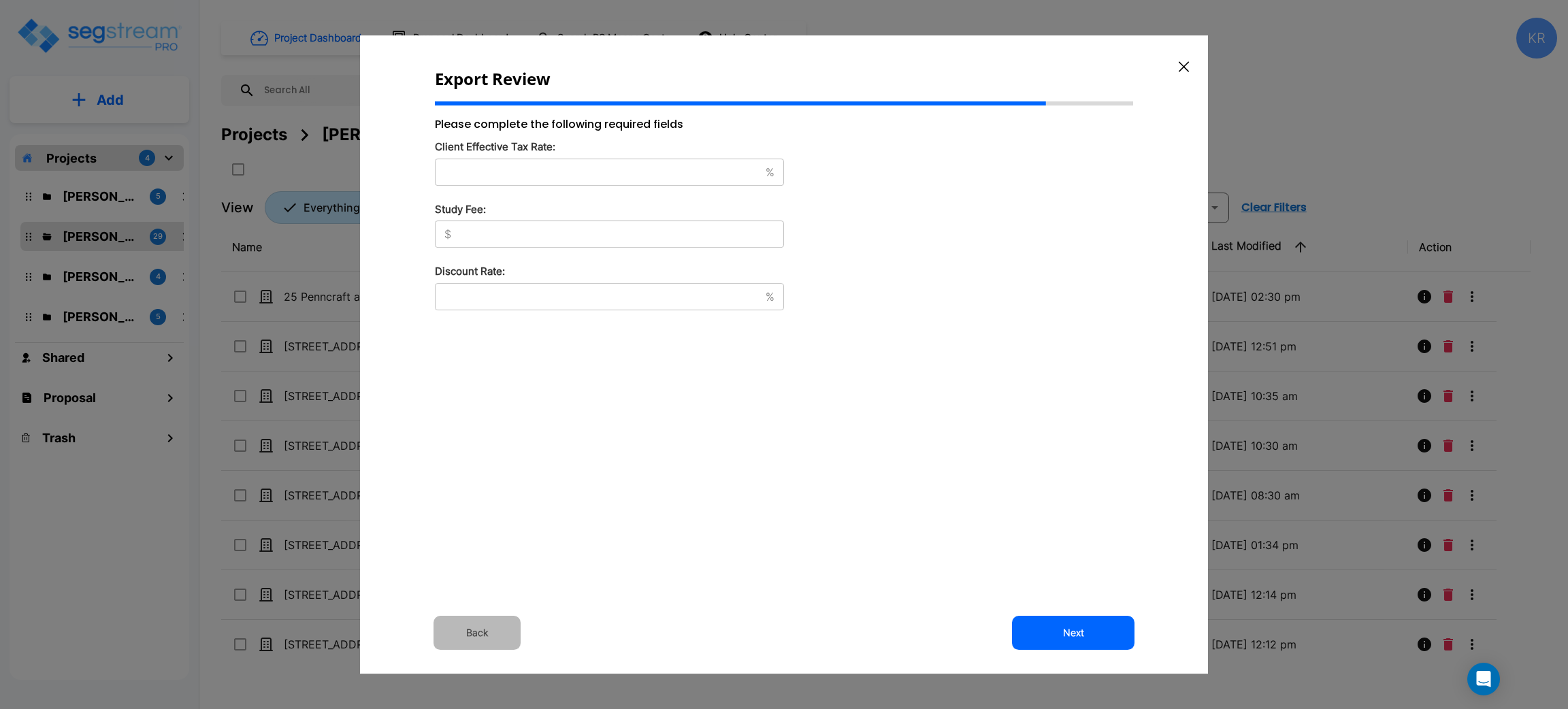
click at [473, 634] on button "Back" at bounding box center [477, 632] width 87 height 34
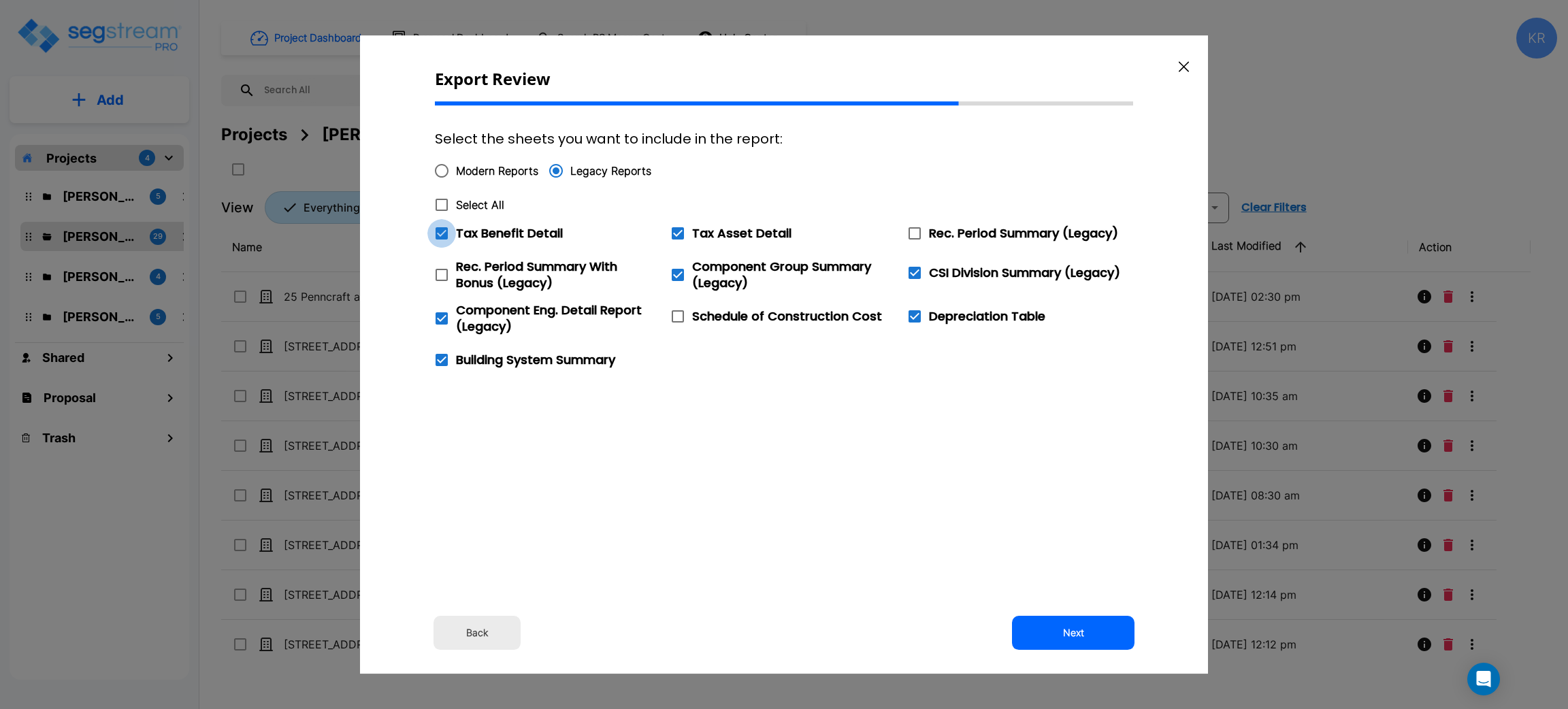
click at [439, 229] on input "Tax Benefit Detail" at bounding box center [434, 224] width 14 height 12
checkbox input "false"
click at [672, 236] on icon at bounding box center [678, 233] width 12 height 12
click at [672, 231] on input "Tax Asset Detail" at bounding box center [670, 224] width 14 height 12
checkbox input "false"
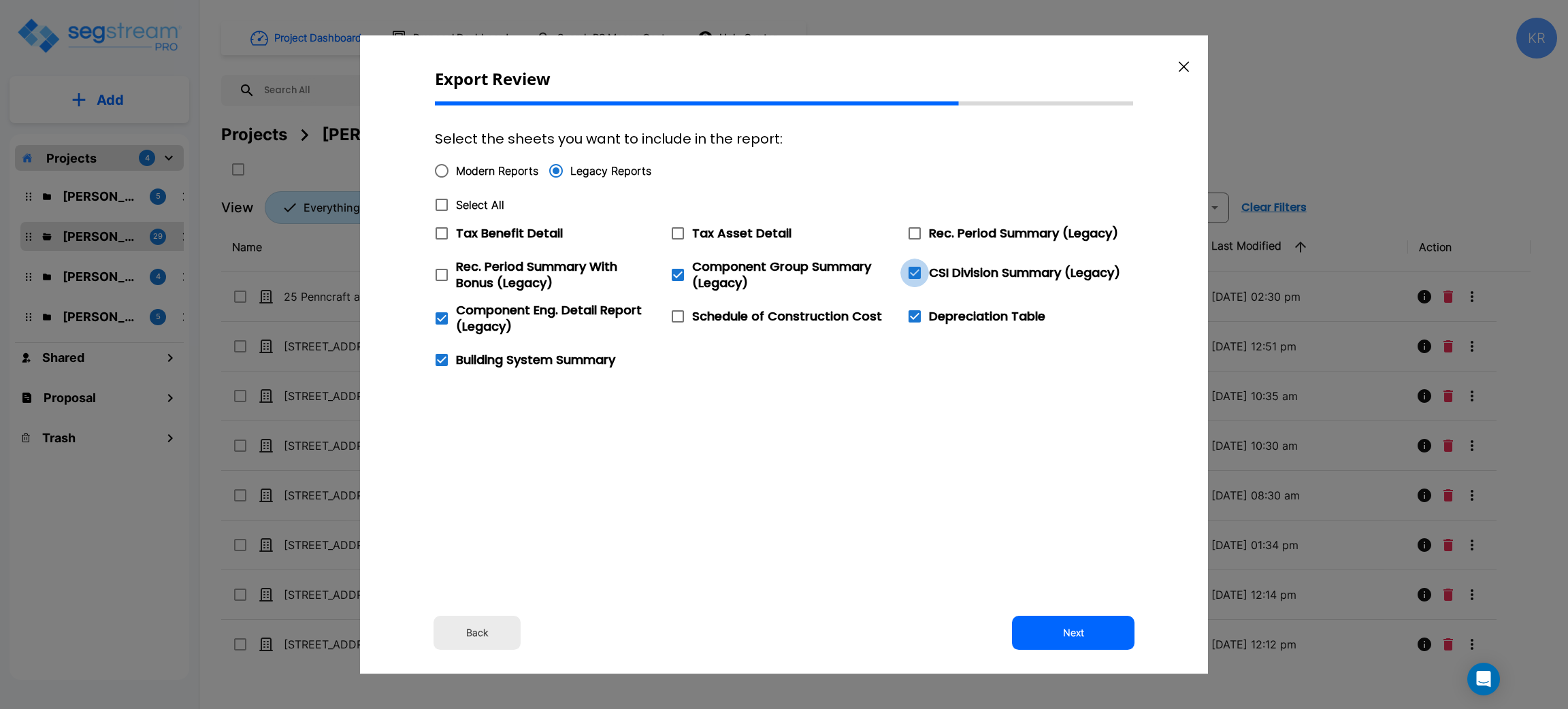
click at [917, 271] on icon at bounding box center [915, 273] width 17 height 17
click at [914, 270] on input "CSI Division Summary (Legacy)" at bounding box center [907, 264] width 14 height 12
checkbox input "false"
drag, startPoint x: 438, startPoint y: 171, endPoint x: 445, endPoint y: 179, distance: 10.6
click at [438, 171] on input "Modern Reports" at bounding box center [441, 171] width 28 height 28
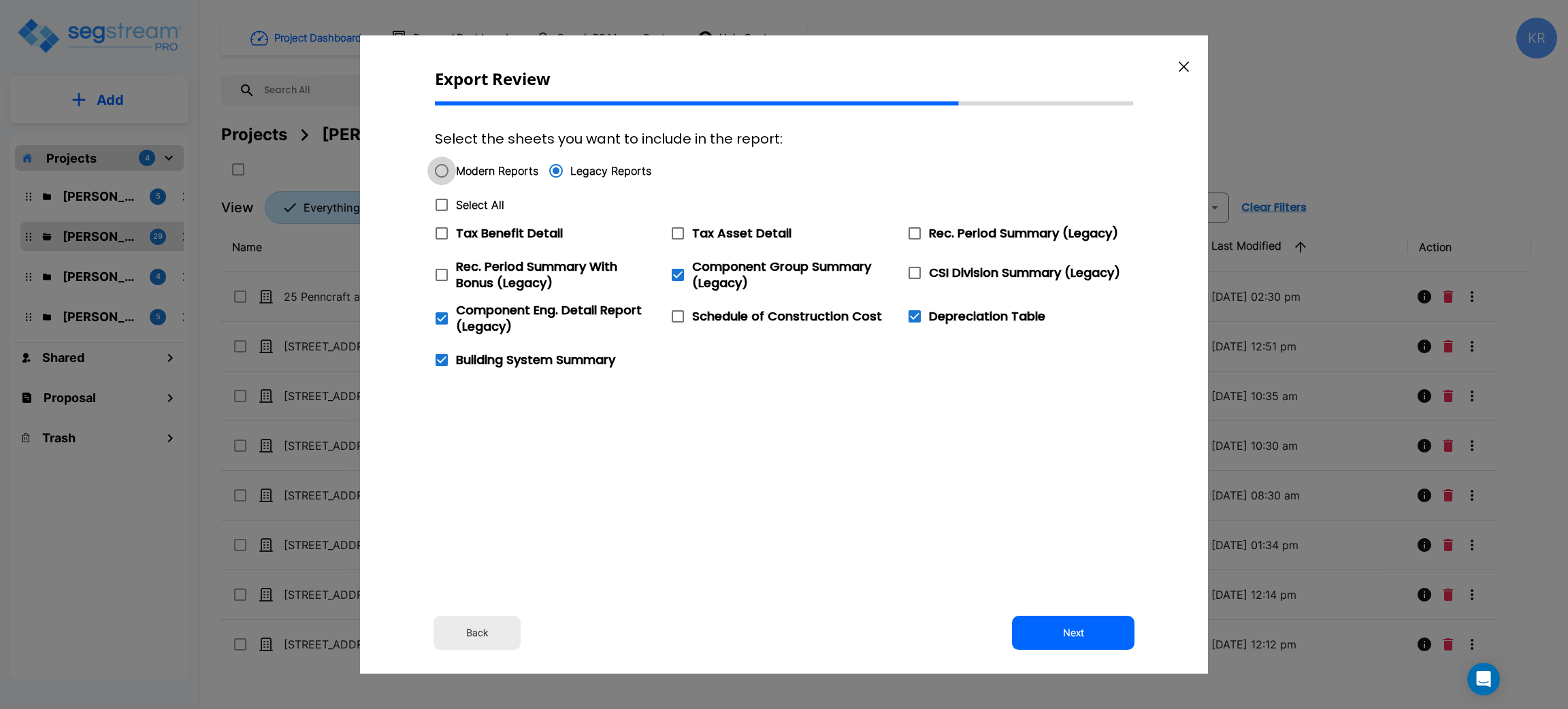
radio input "true"
checkbox input "false"
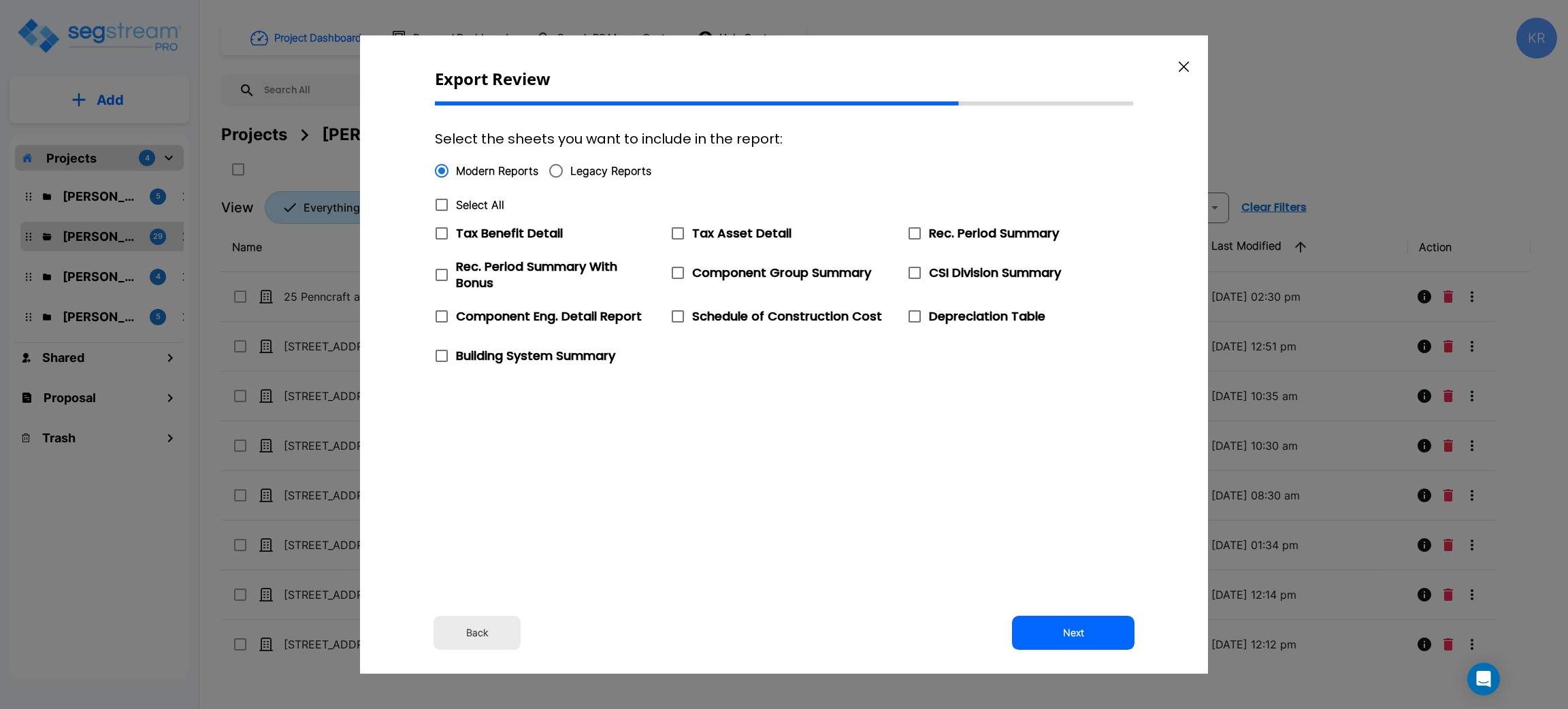
click at [680, 273] on icon at bounding box center [678, 273] width 17 height 17
click at [677, 270] on input "Component Group Summary" at bounding box center [670, 264] width 14 height 12
checkbox input "true"
click at [436, 359] on icon at bounding box center [442, 356] width 12 height 12
click at [436, 353] on input "Building System Summary" at bounding box center [434, 347] width 14 height 12
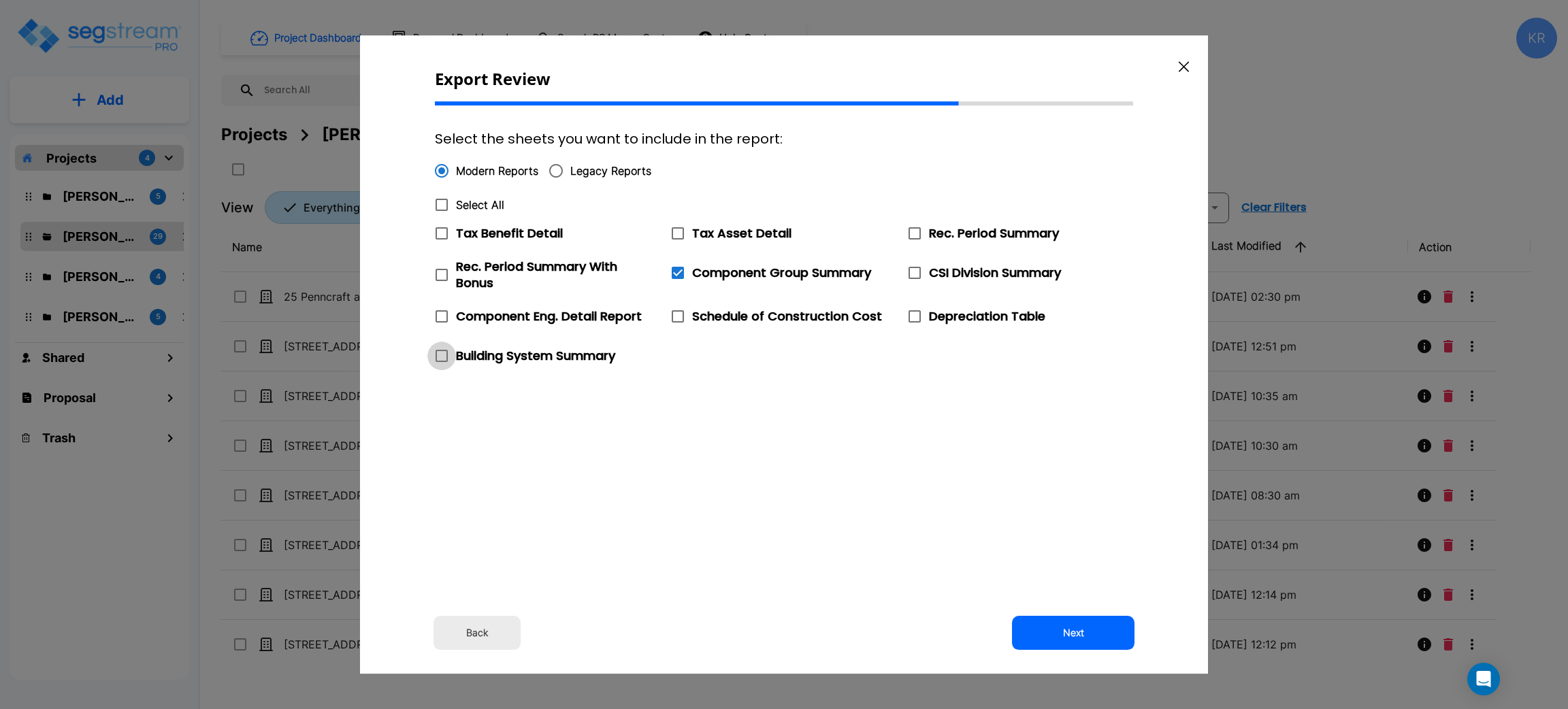
checkbox input "true"
click at [916, 320] on icon at bounding box center [915, 317] width 17 height 17
click at [914, 313] on input "Depreciation Table" at bounding box center [907, 308] width 14 height 12
checkbox input "true"
click at [1081, 637] on button "Next" at bounding box center [1073, 632] width 122 height 34
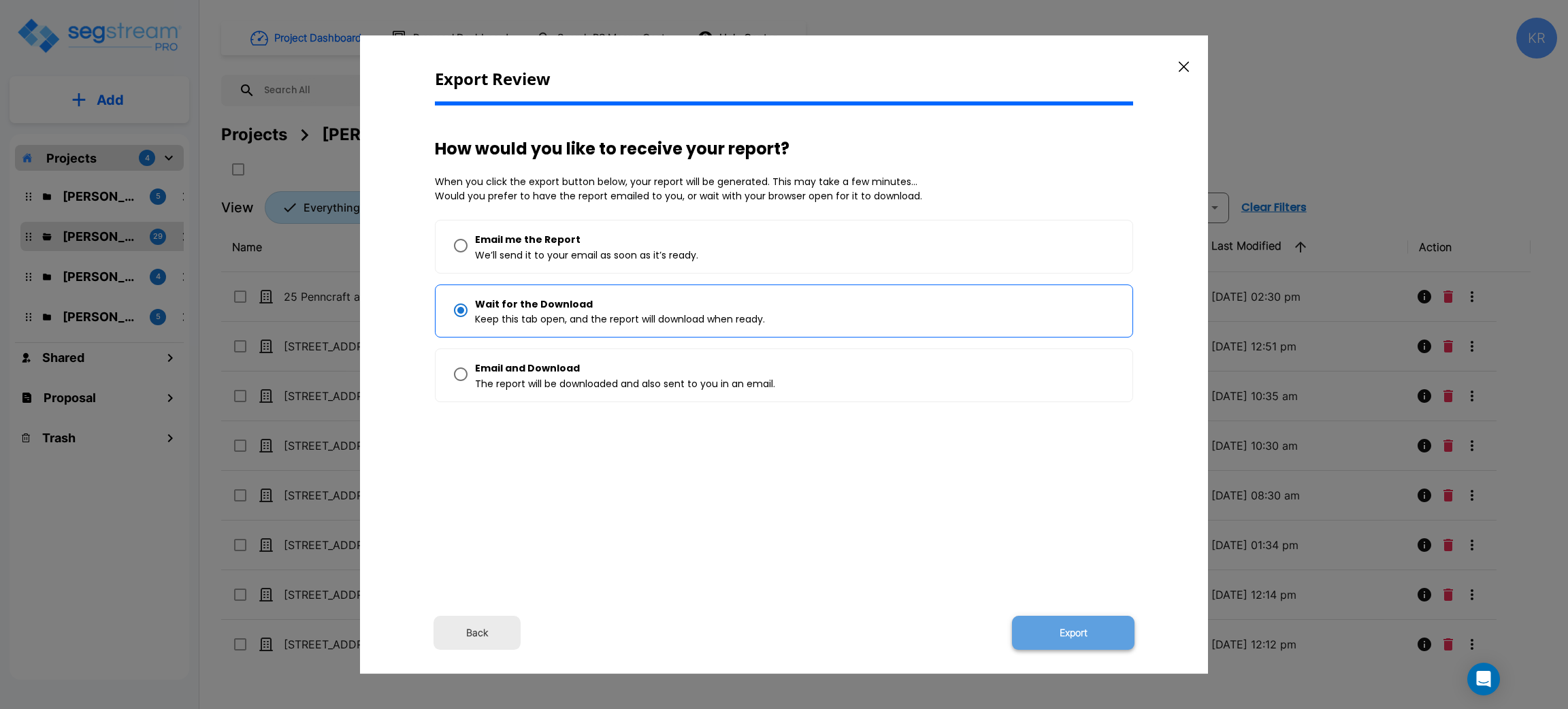
click at [1076, 630] on button "Export" at bounding box center [1073, 632] width 122 height 34
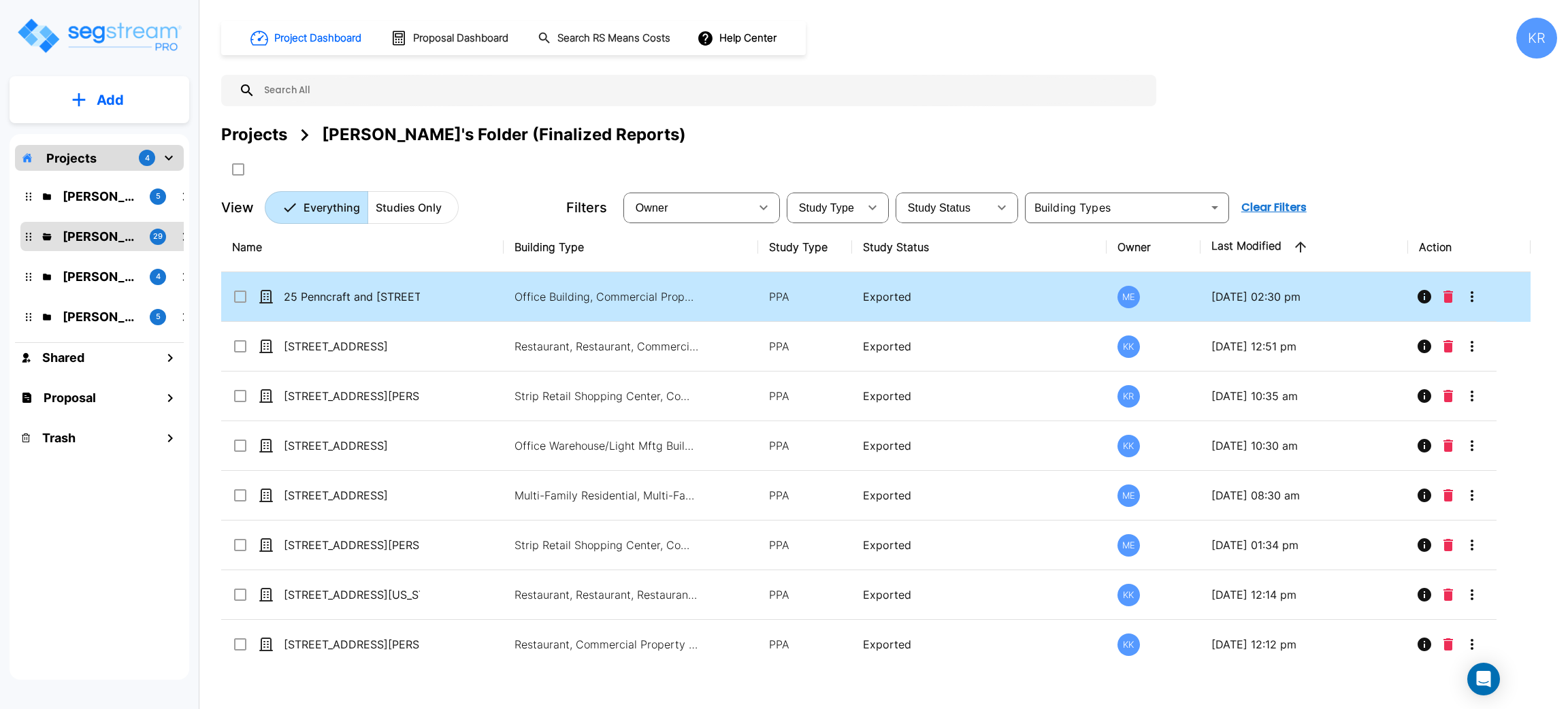
click at [1469, 294] on icon "More-Options" at bounding box center [1472, 297] width 17 height 17
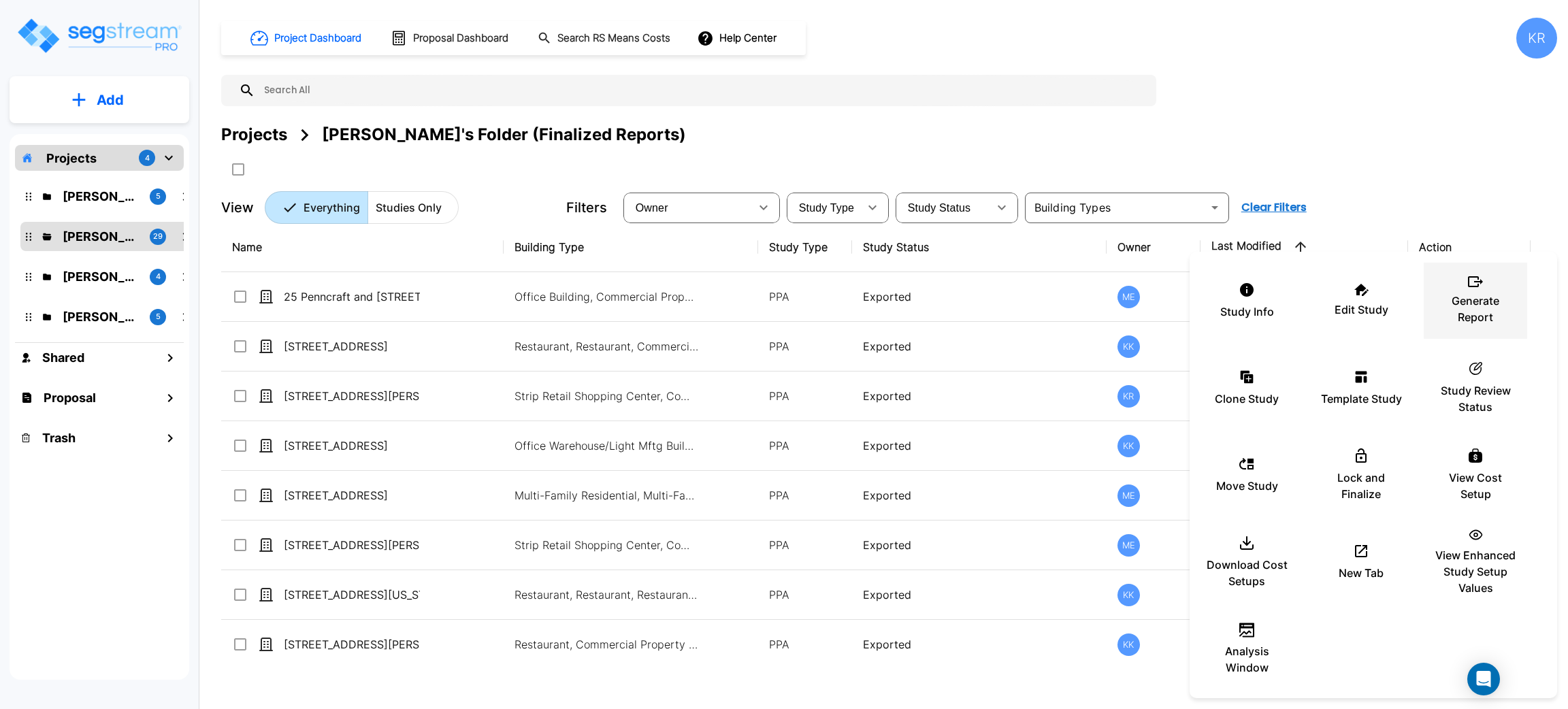
click at [1464, 295] on p "Generate Report" at bounding box center [1475, 309] width 81 height 32
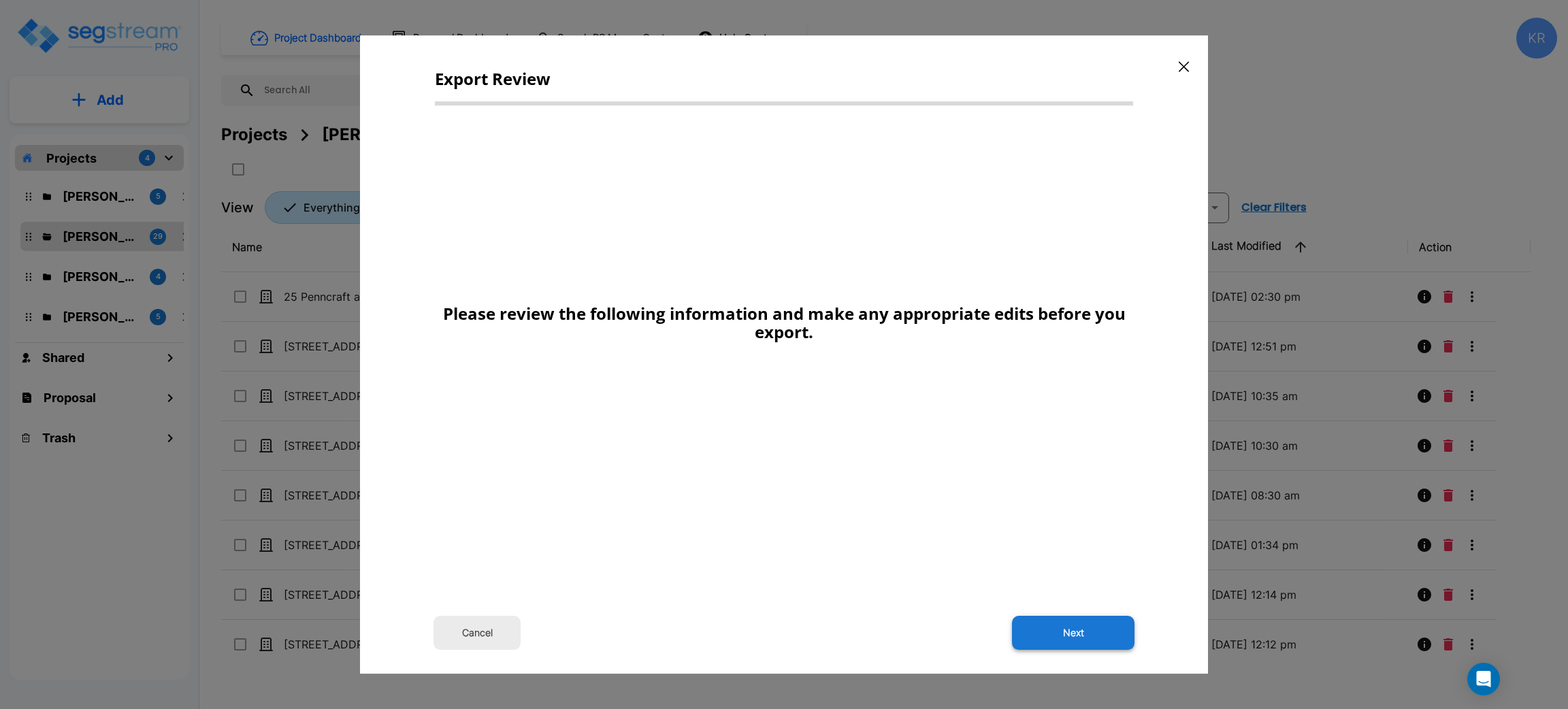
click at [1073, 632] on button "Next" at bounding box center [1073, 632] width 122 height 34
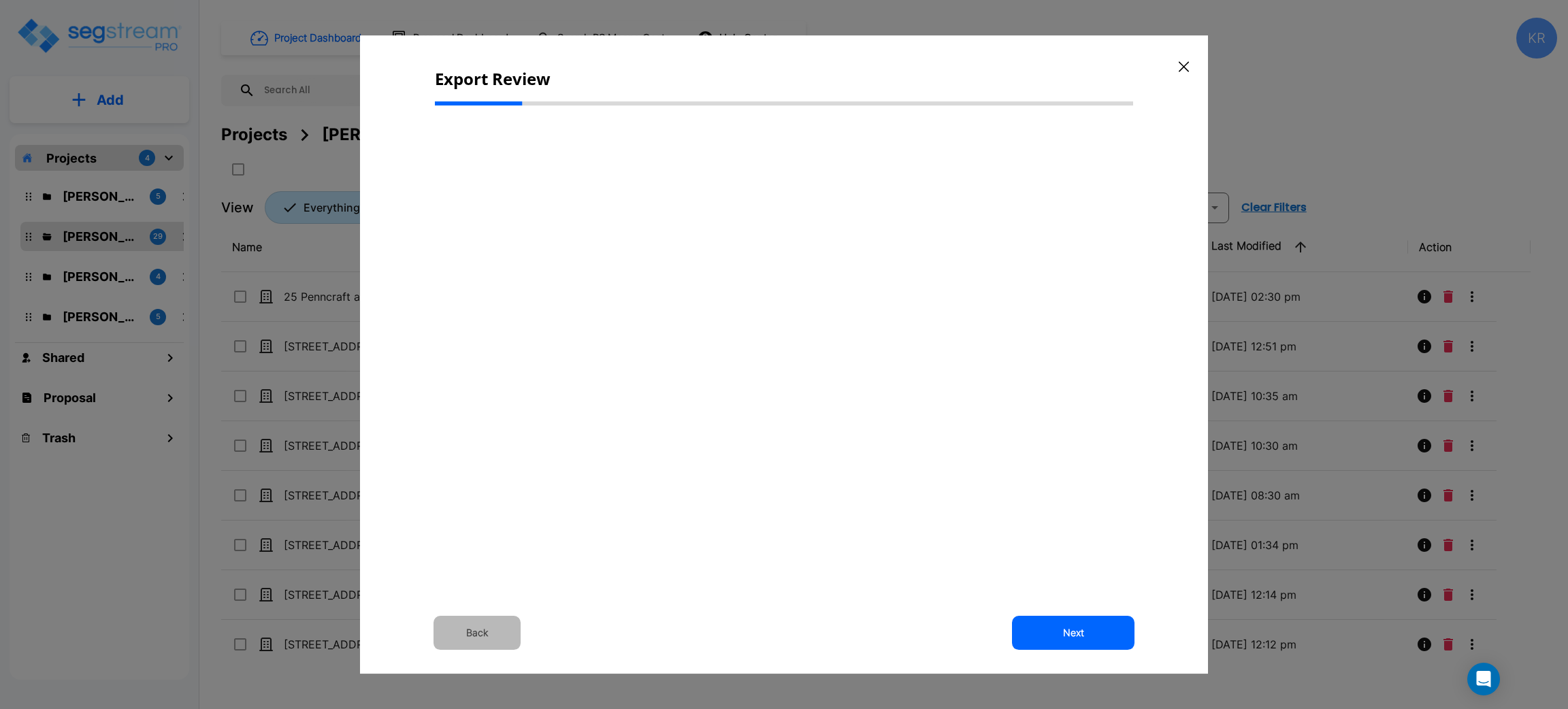
click at [483, 635] on button "Back" at bounding box center [477, 632] width 87 height 34
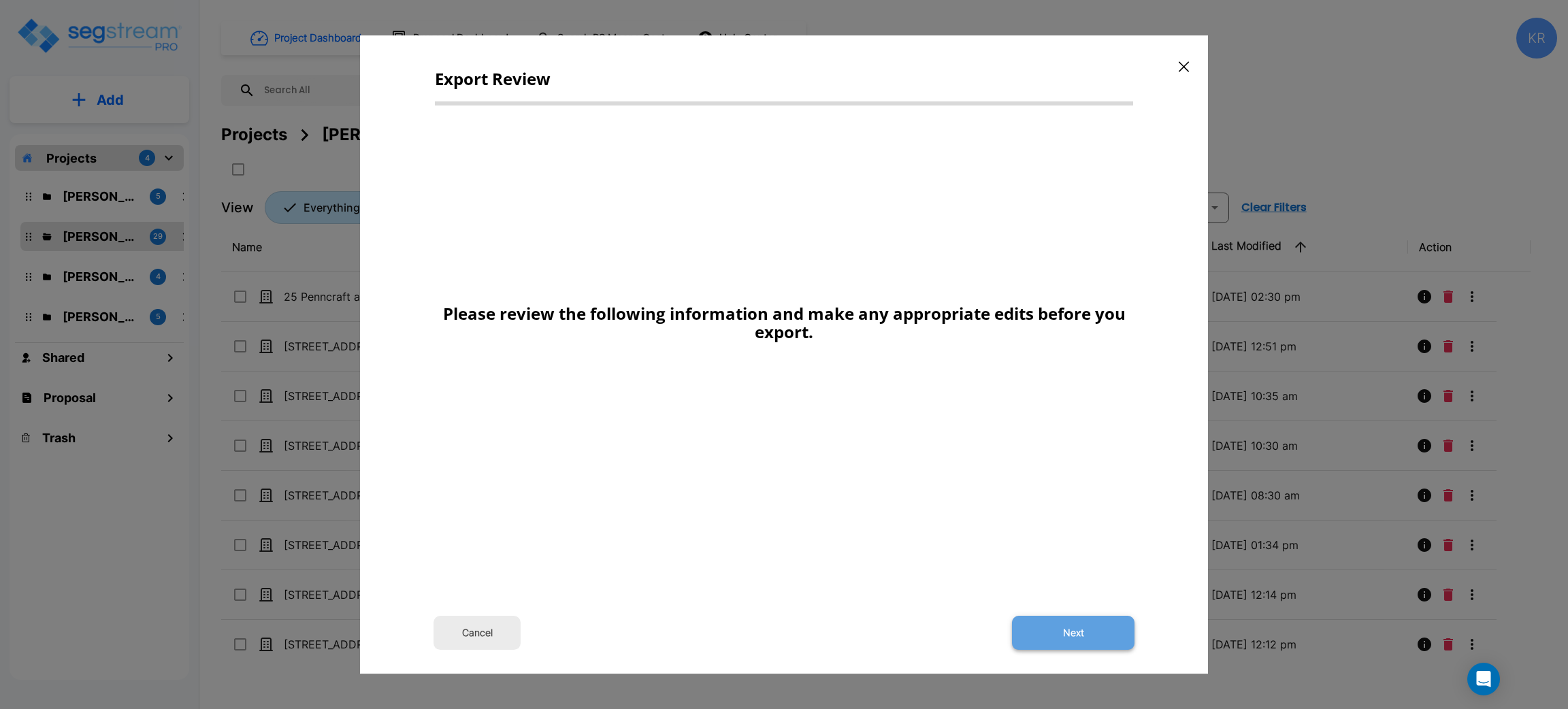
click at [1064, 643] on button "Next" at bounding box center [1073, 632] width 122 height 34
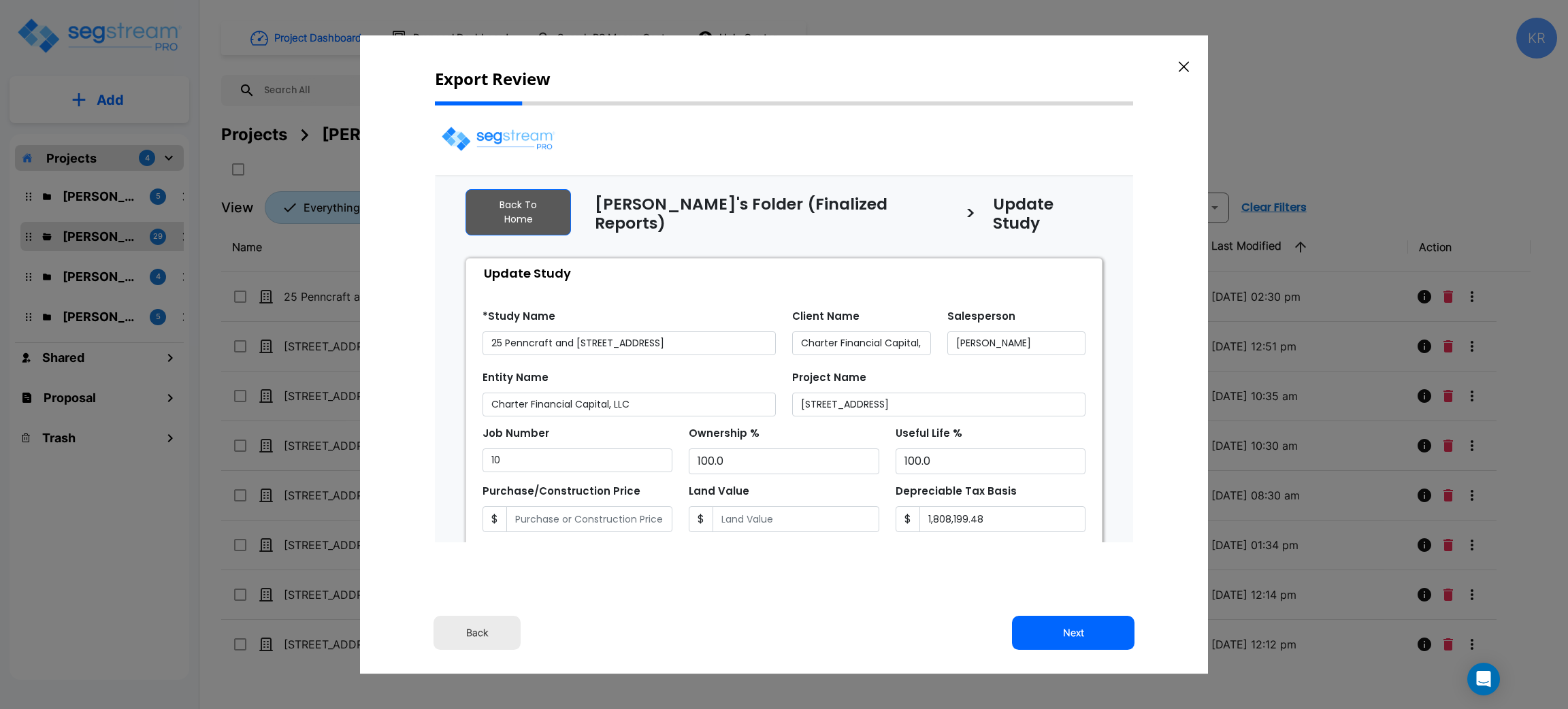
select select "2024"
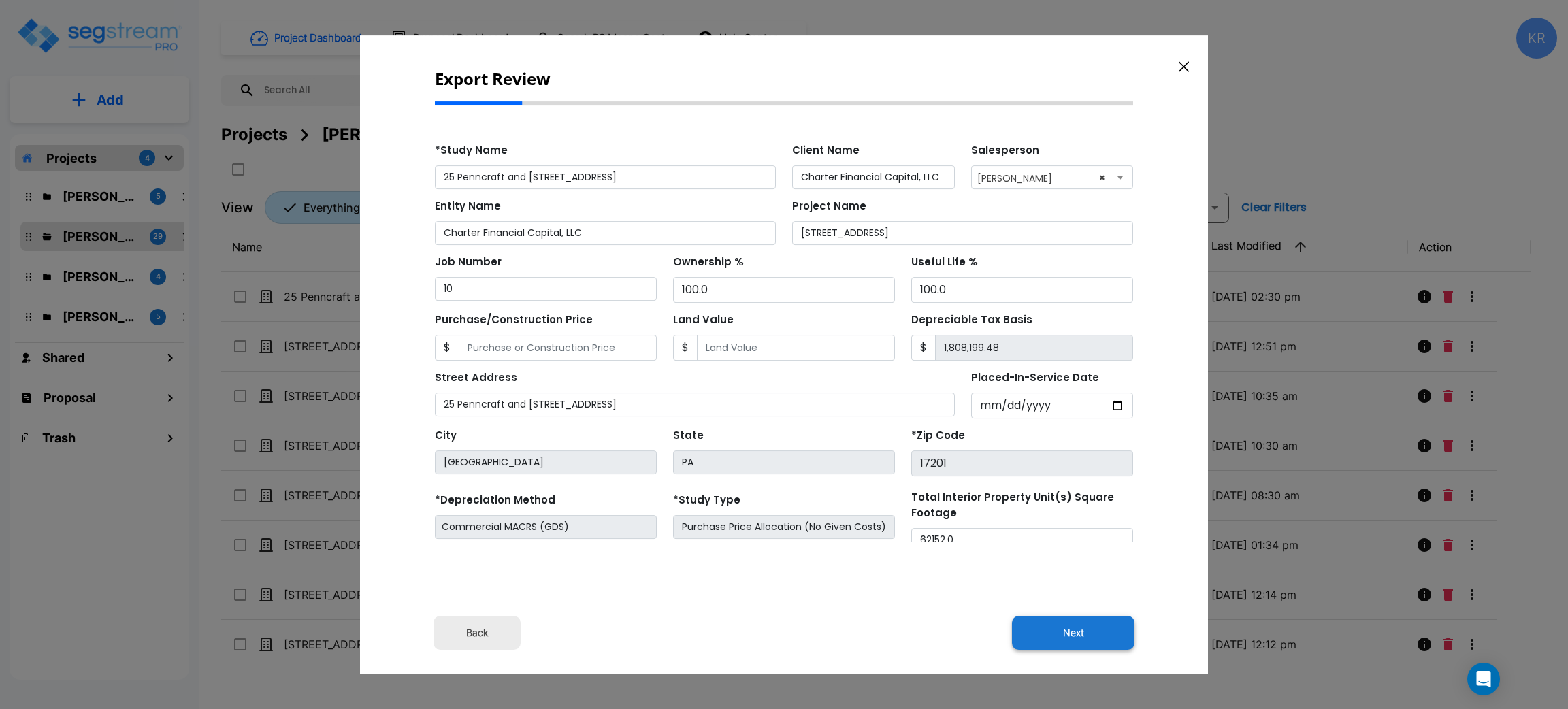
click at [1059, 630] on button "Next" at bounding box center [1073, 632] width 122 height 34
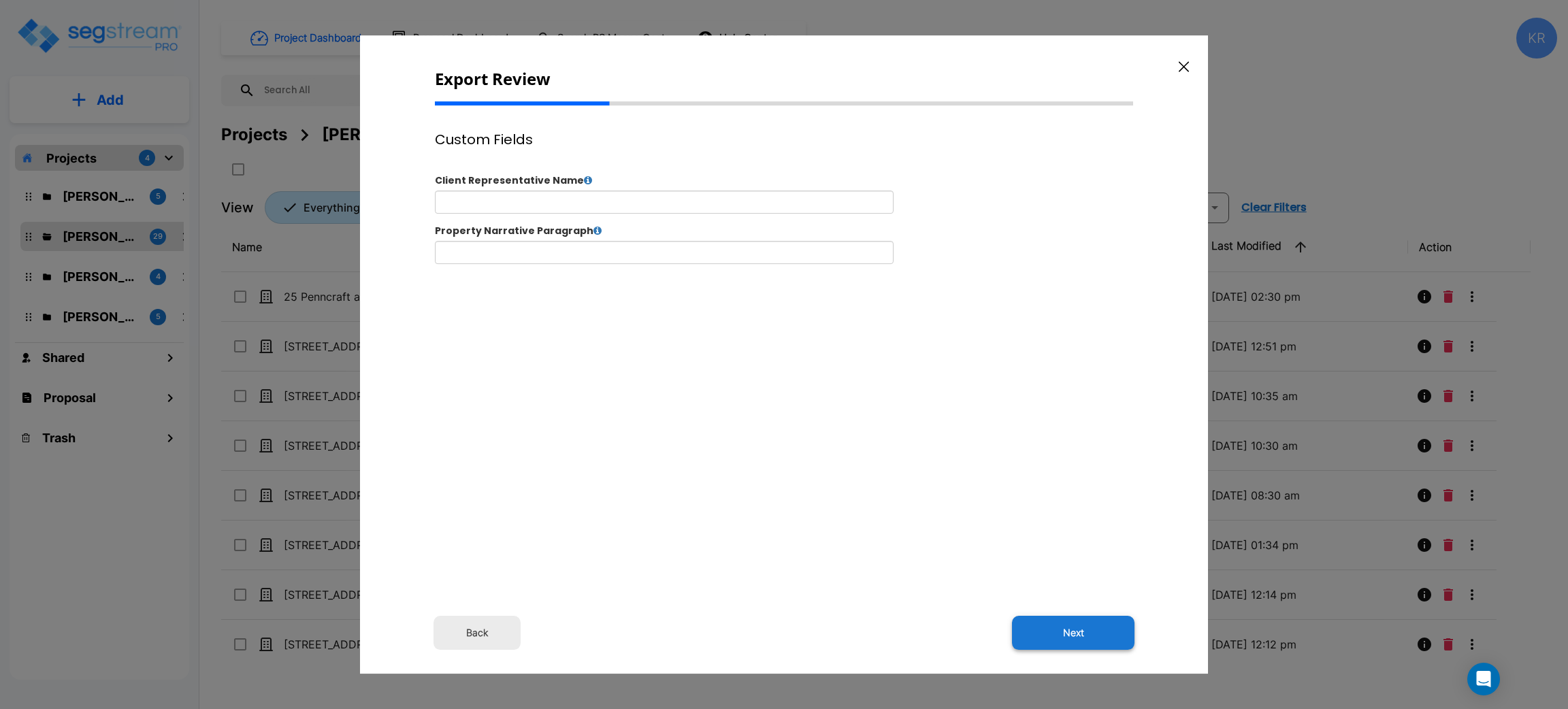
click at [1077, 637] on button "Next" at bounding box center [1073, 632] width 122 height 34
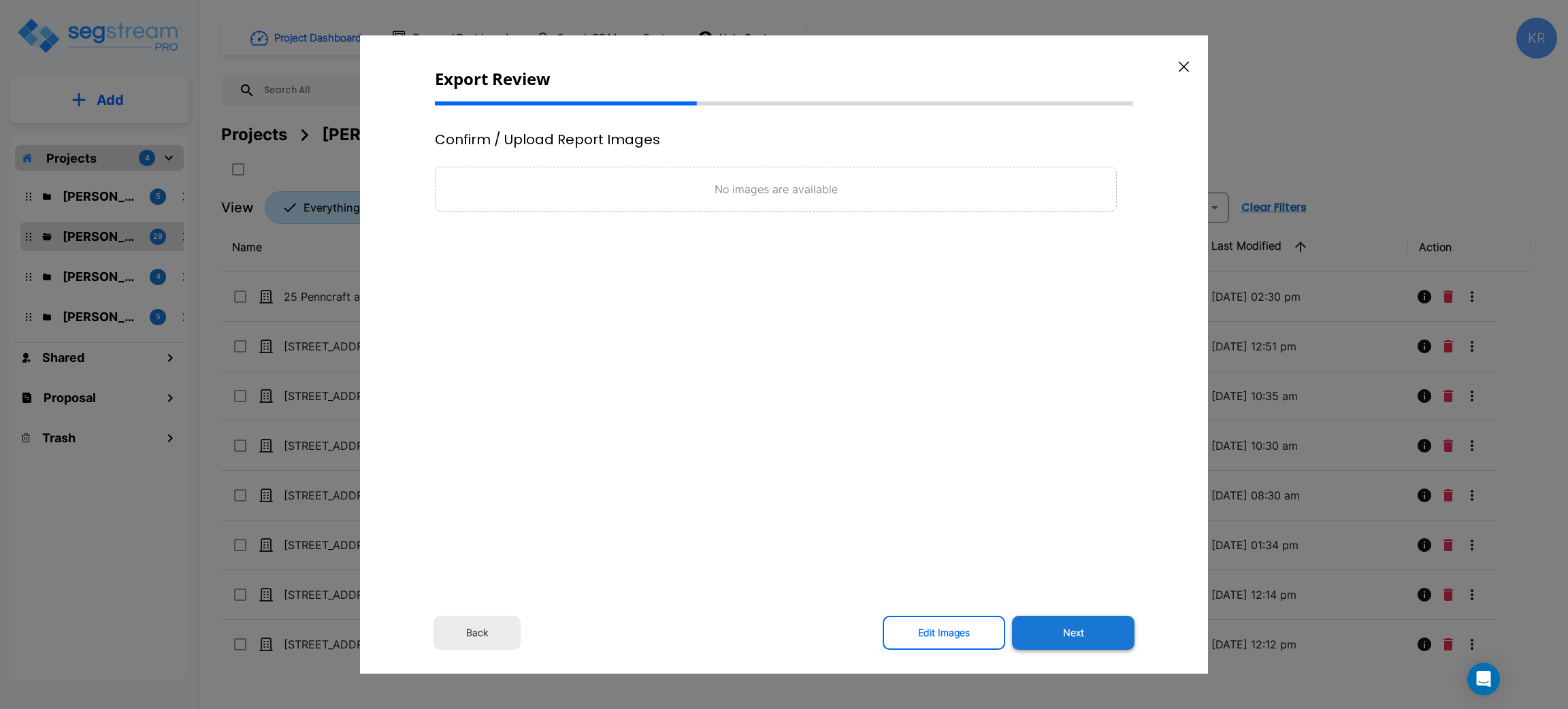
click at [1067, 631] on button "Next" at bounding box center [1073, 632] width 122 height 34
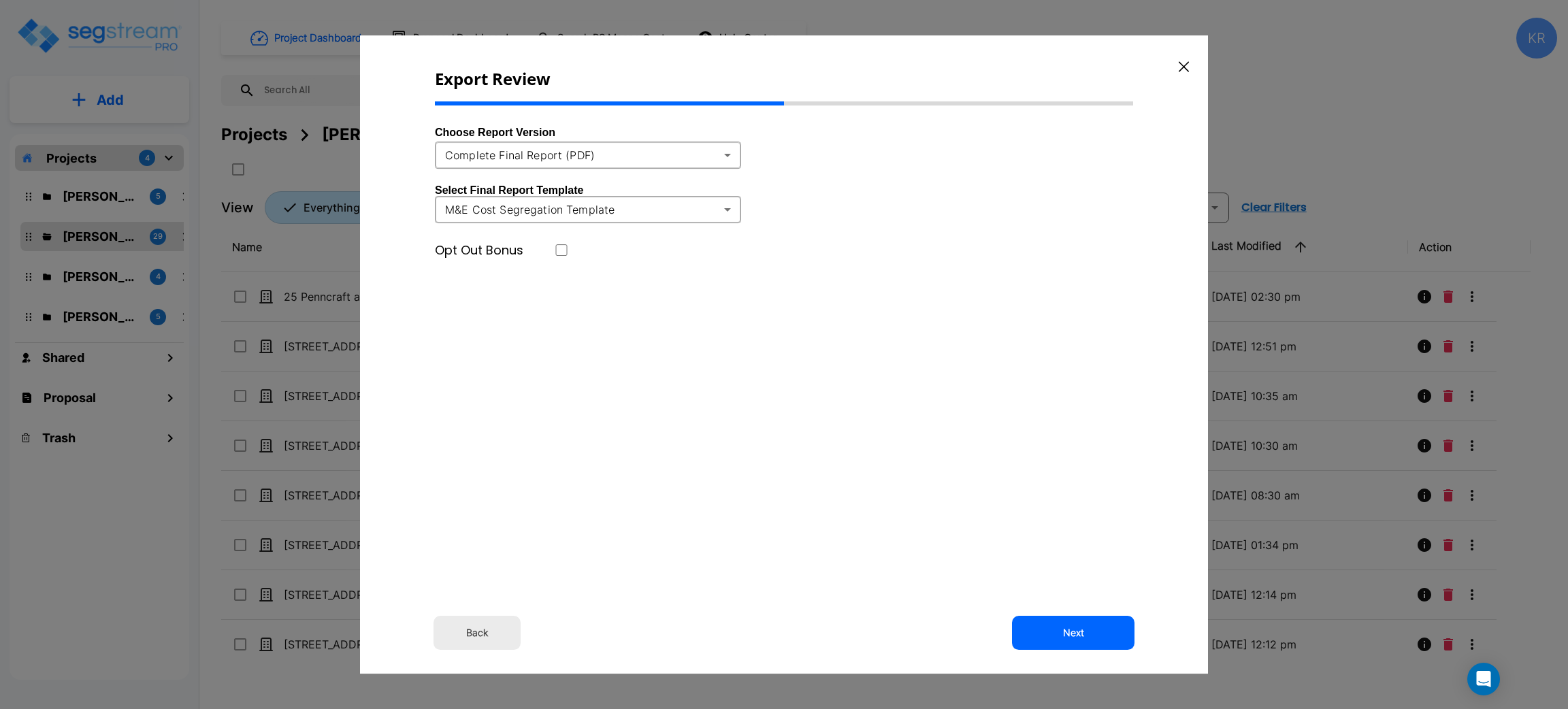
click at [650, 210] on body "× Your report is being generated. Be patient! × We're working on your Modificat…" at bounding box center [784, 354] width 1568 height 709
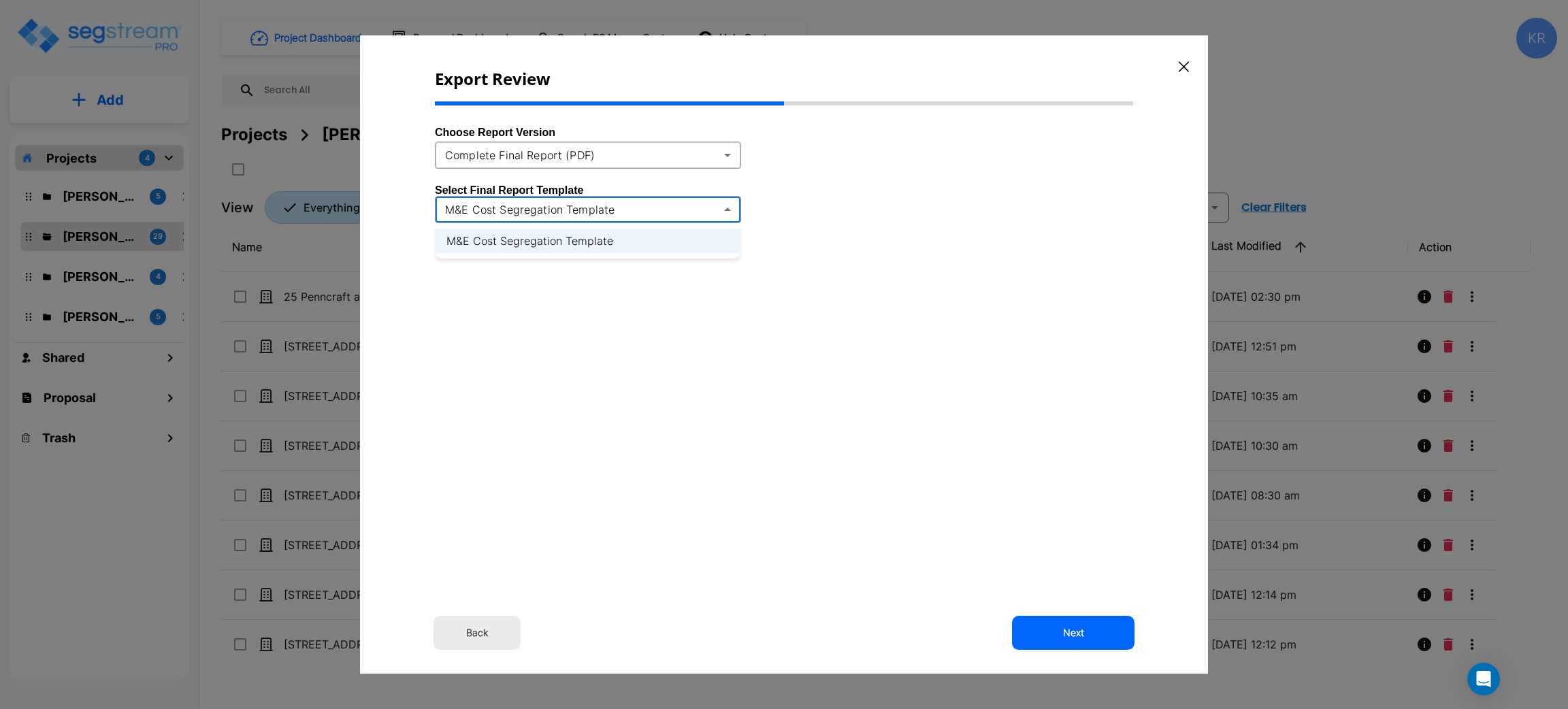
click at [918, 224] on div at bounding box center [784, 354] width 1568 height 709
click at [1078, 629] on button "Next" at bounding box center [1073, 632] width 122 height 34
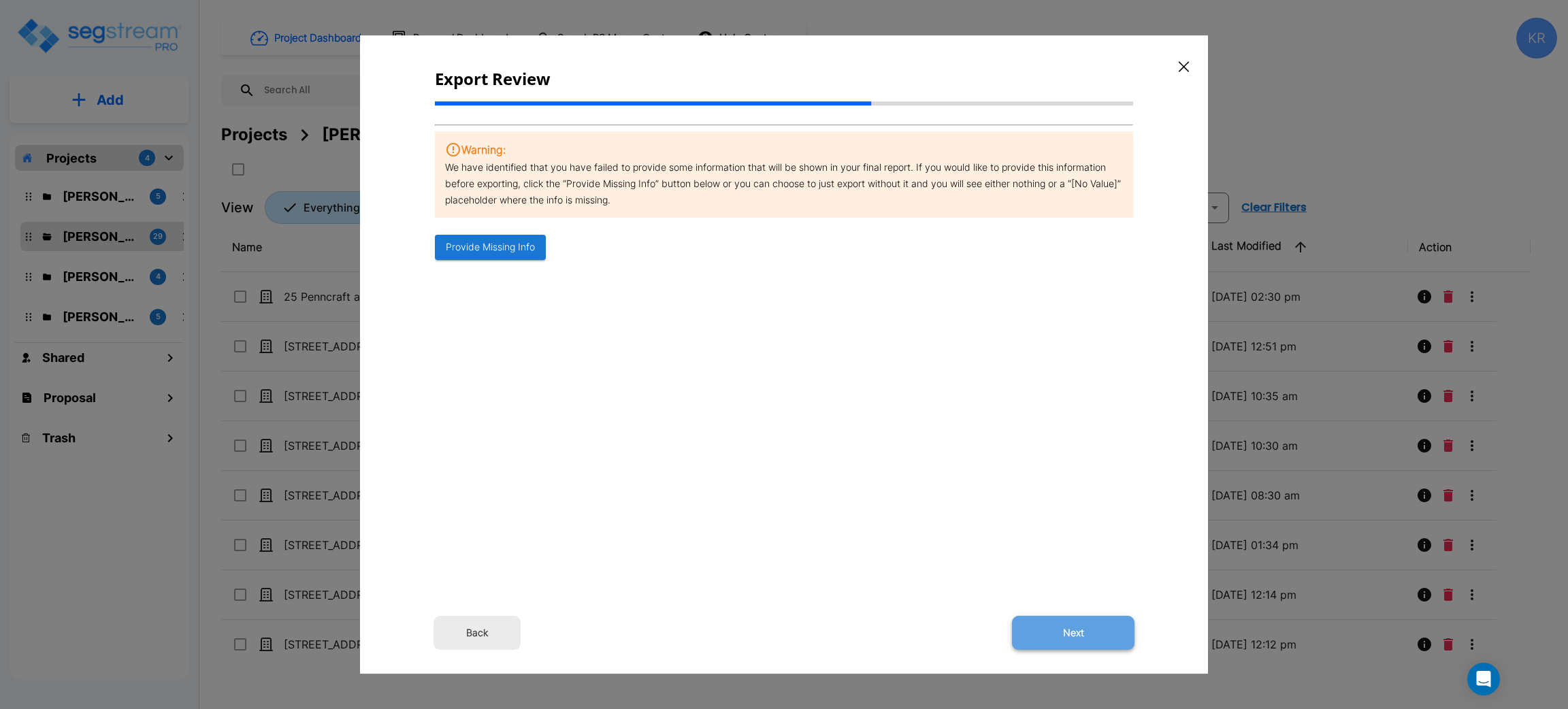
click at [1072, 629] on button "Next" at bounding box center [1073, 632] width 122 height 34
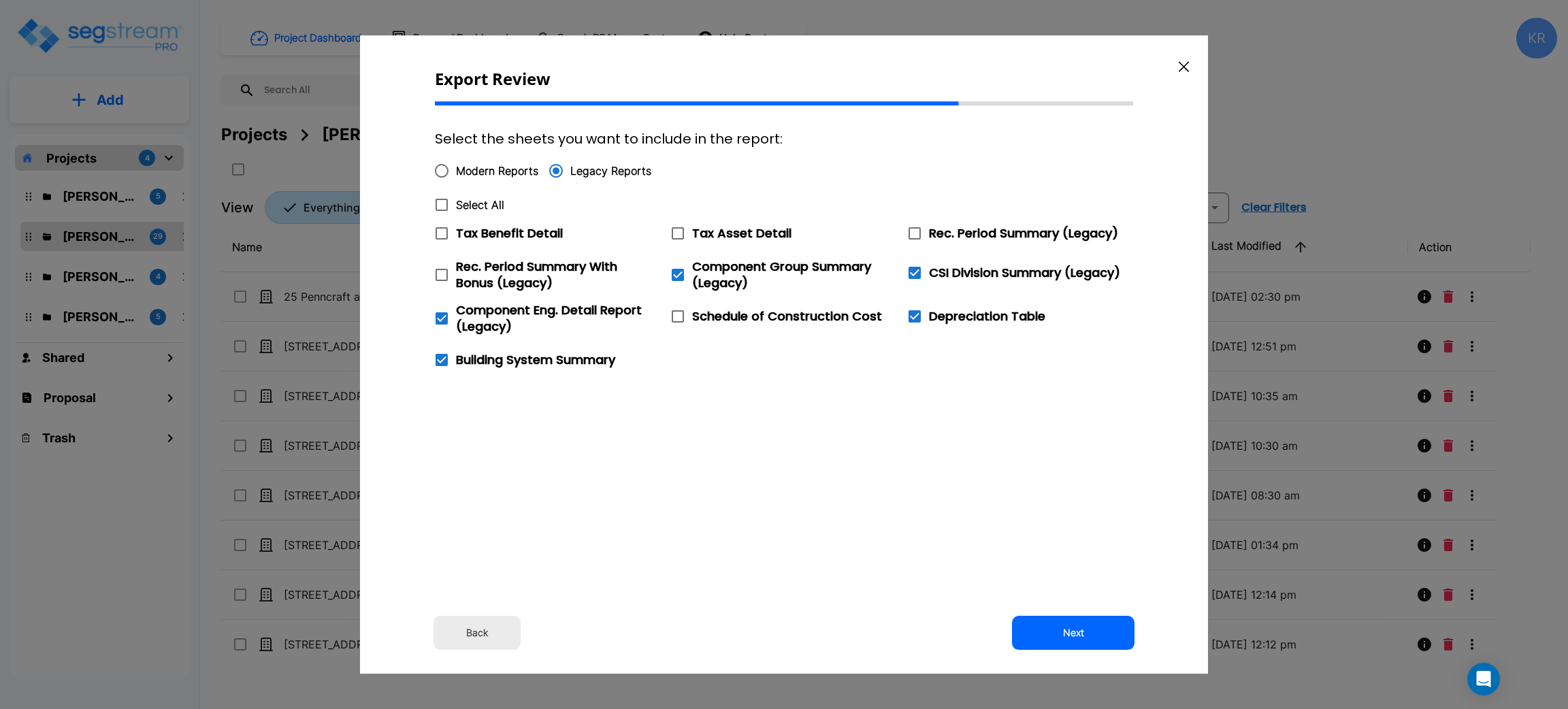
click at [917, 278] on icon at bounding box center [915, 273] width 12 height 12
click at [914, 270] on input "CSI Division Summary (Legacy)" at bounding box center [907, 264] width 14 height 12
checkbox input "false"
click at [1076, 632] on button "Next" at bounding box center [1073, 632] width 122 height 34
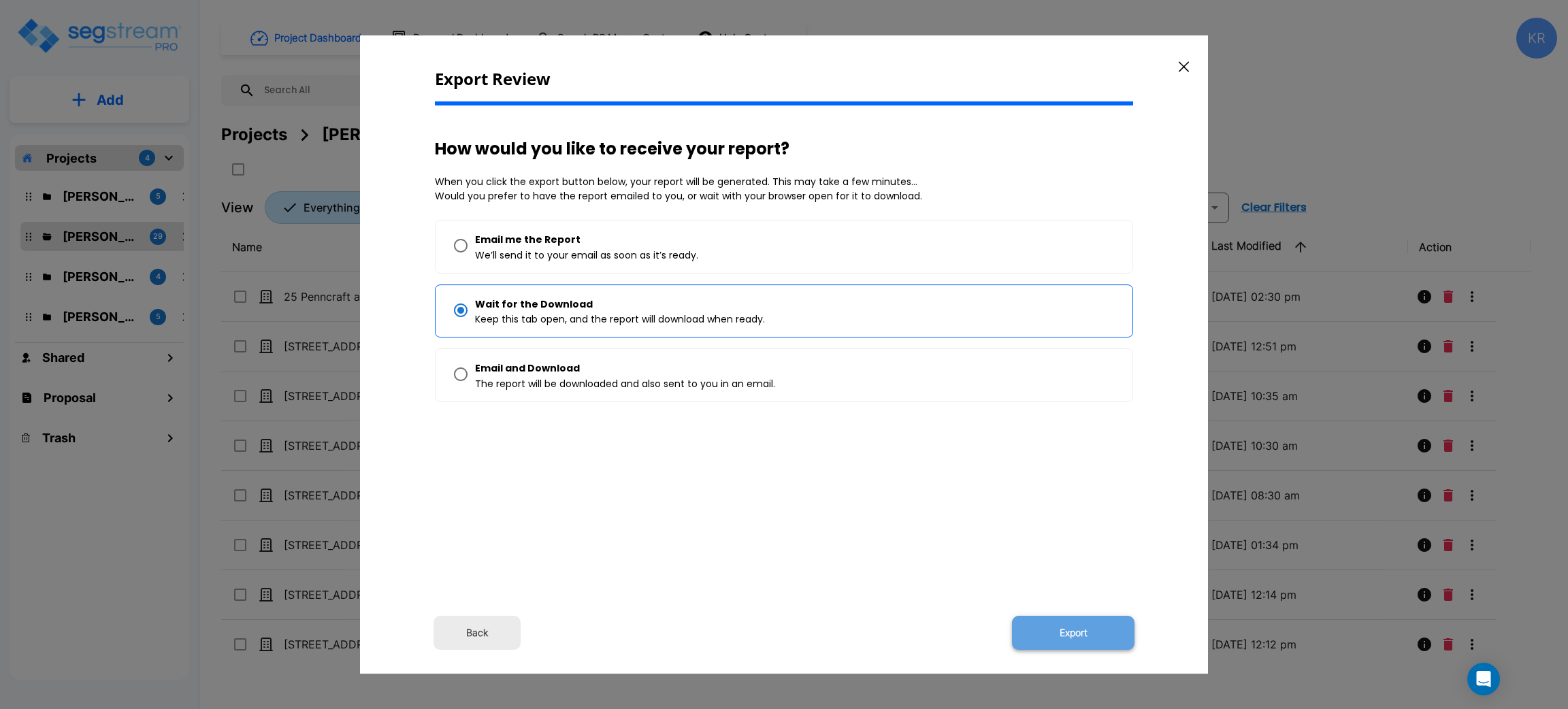
click at [1058, 625] on button "Export" at bounding box center [1073, 632] width 122 height 34
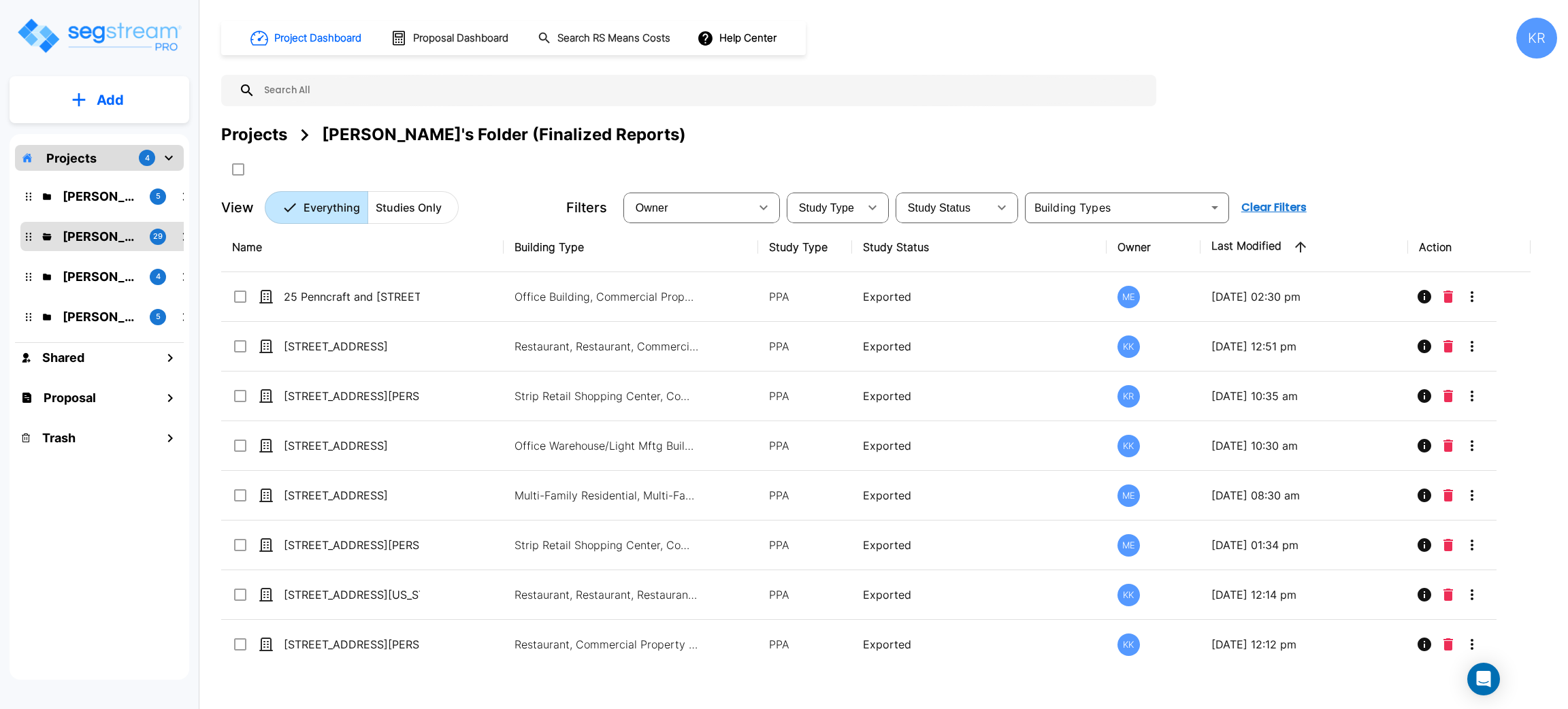
click at [1045, 24] on div "Project Dashboard Proposal Dashboard Search RS Means Costs Help Center KR" at bounding box center [889, 38] width 1336 height 41
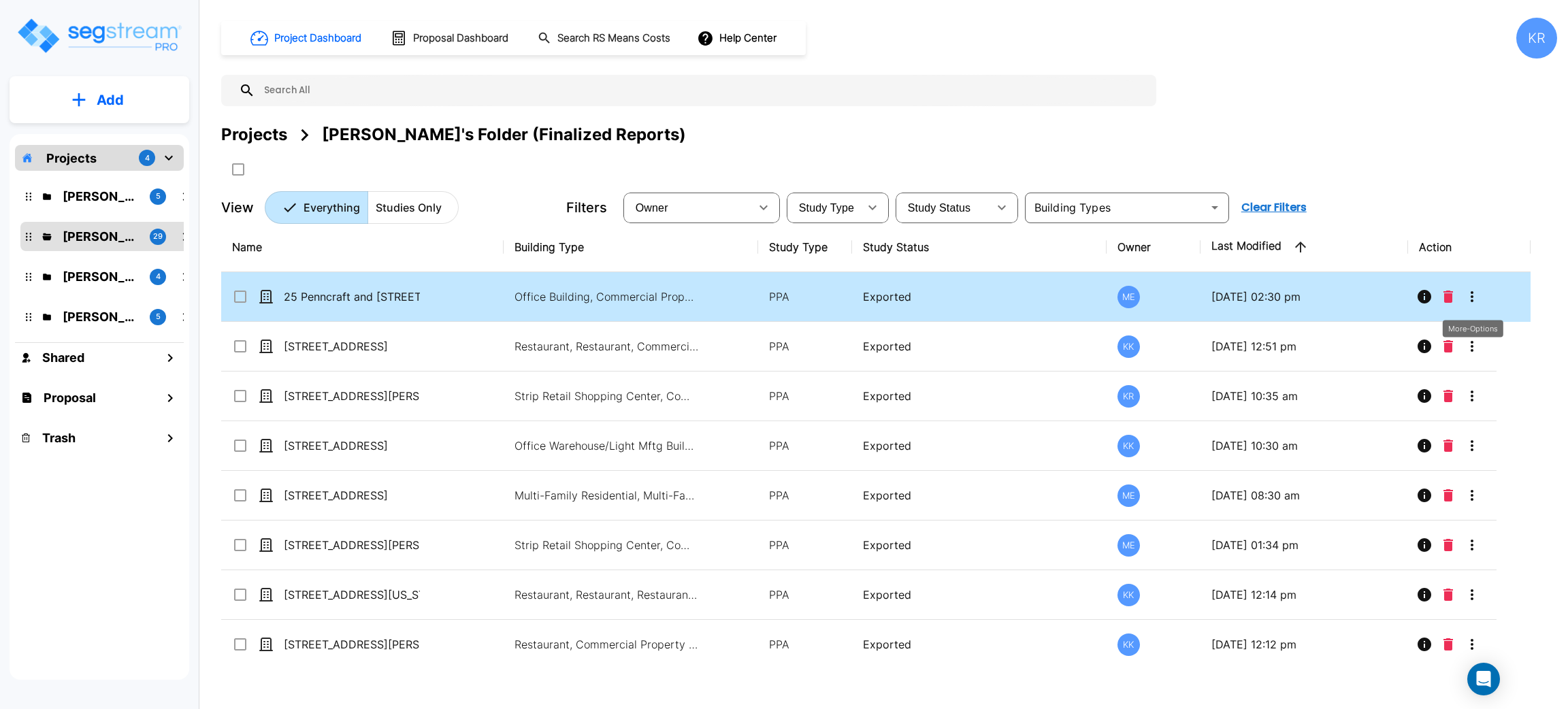
click at [1472, 298] on icon "More-Options" at bounding box center [1472, 297] width 17 height 17
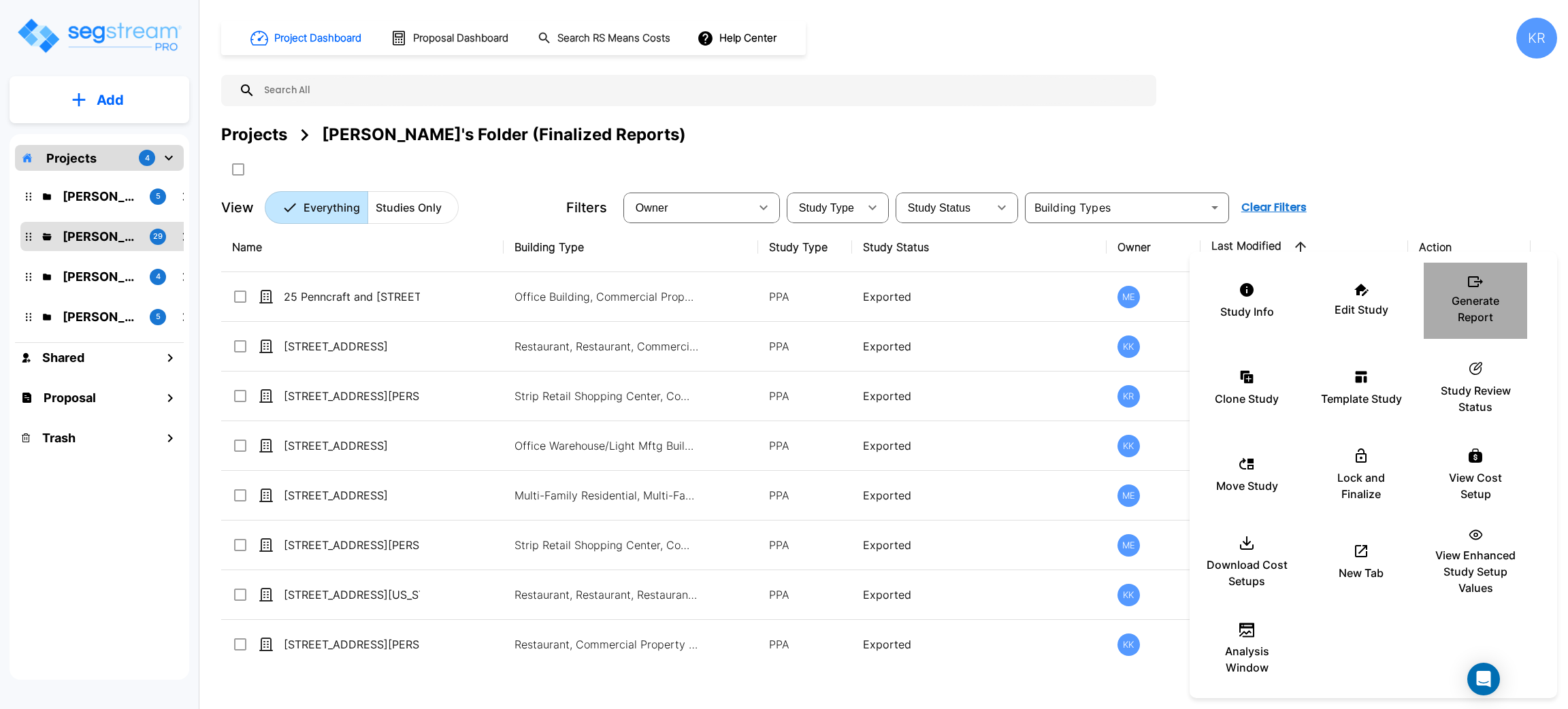
click at [1485, 289] on div "Generate Report" at bounding box center [1475, 300] width 81 height 68
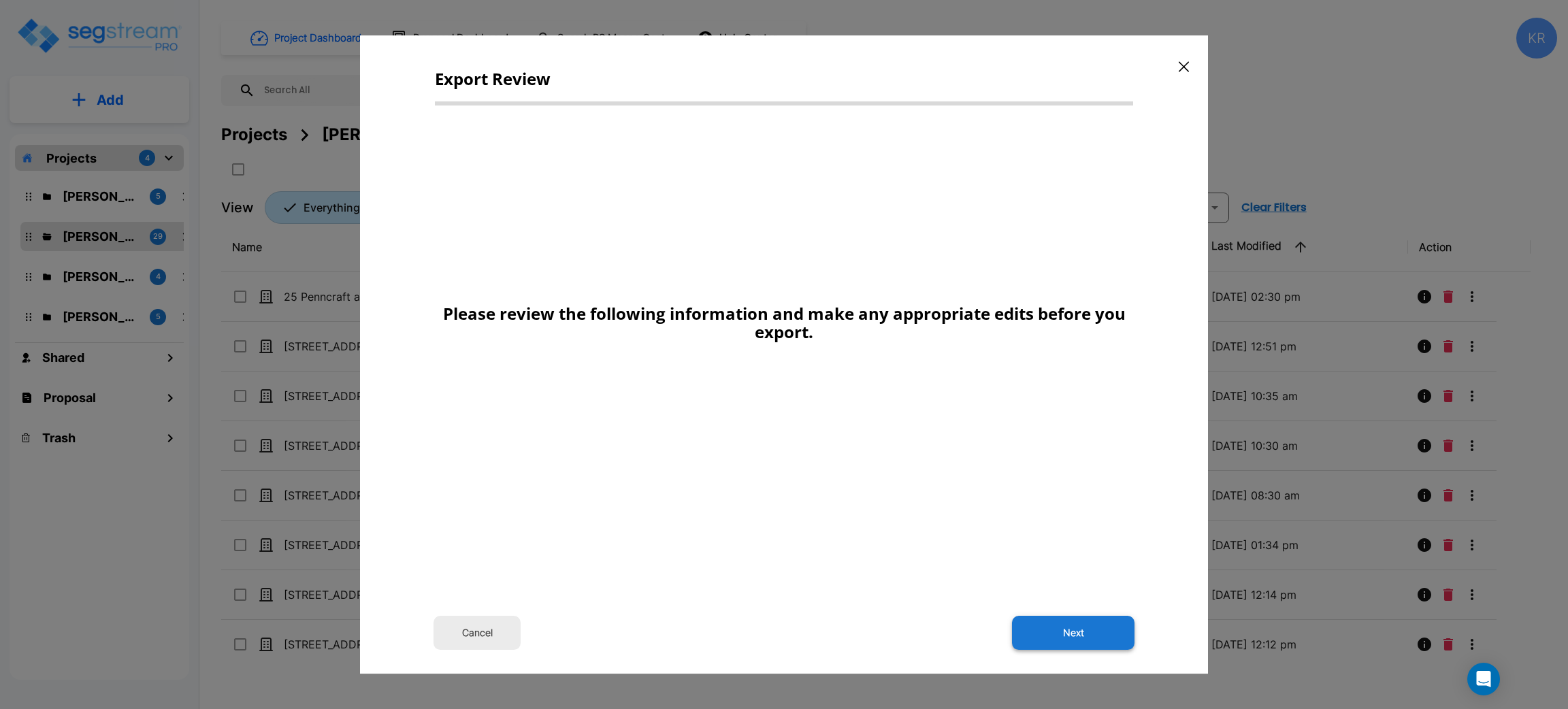
click at [1092, 634] on button "Next" at bounding box center [1073, 632] width 122 height 34
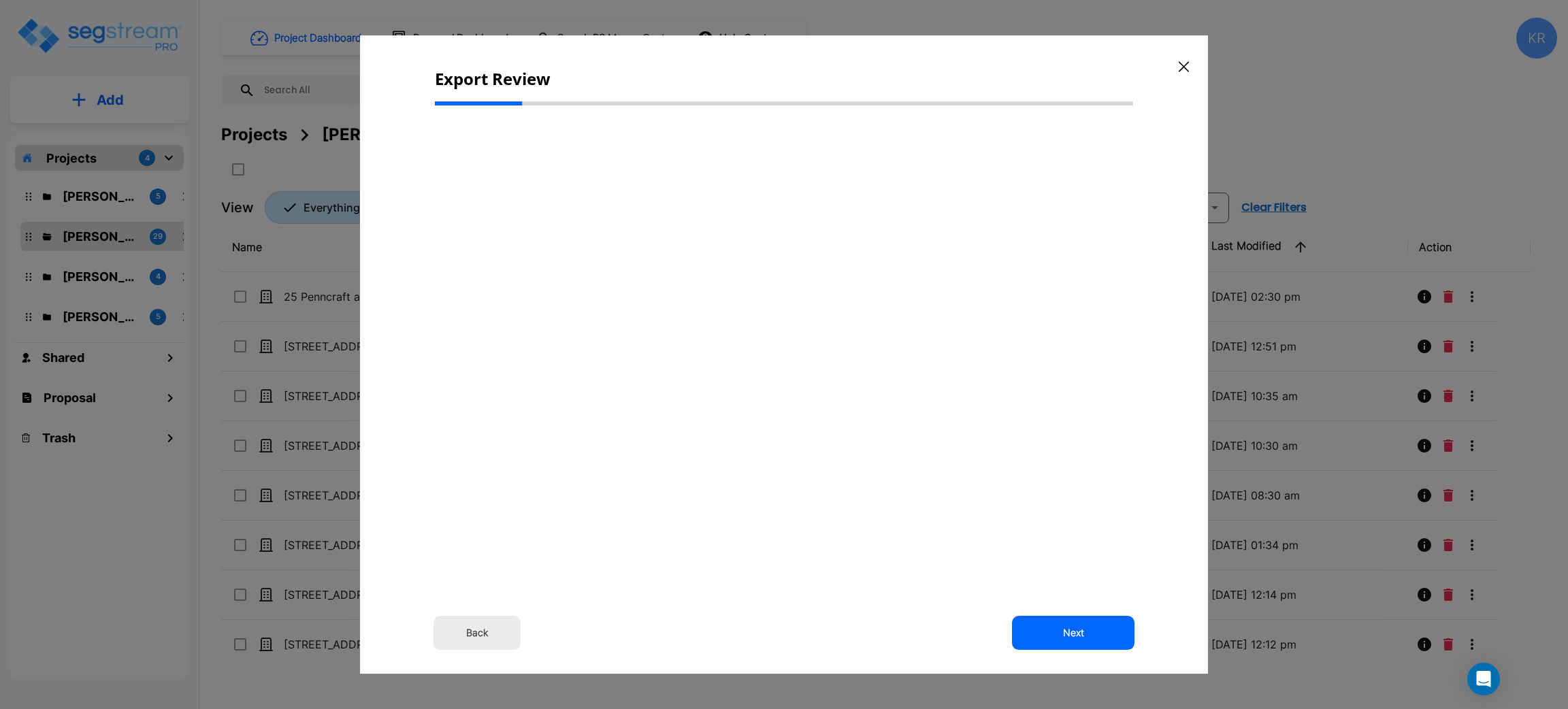
click at [631, 556] on div "Back Next" at bounding box center [784, 471] width 698 height 709
click at [465, 632] on button "Back" at bounding box center [477, 632] width 87 height 34
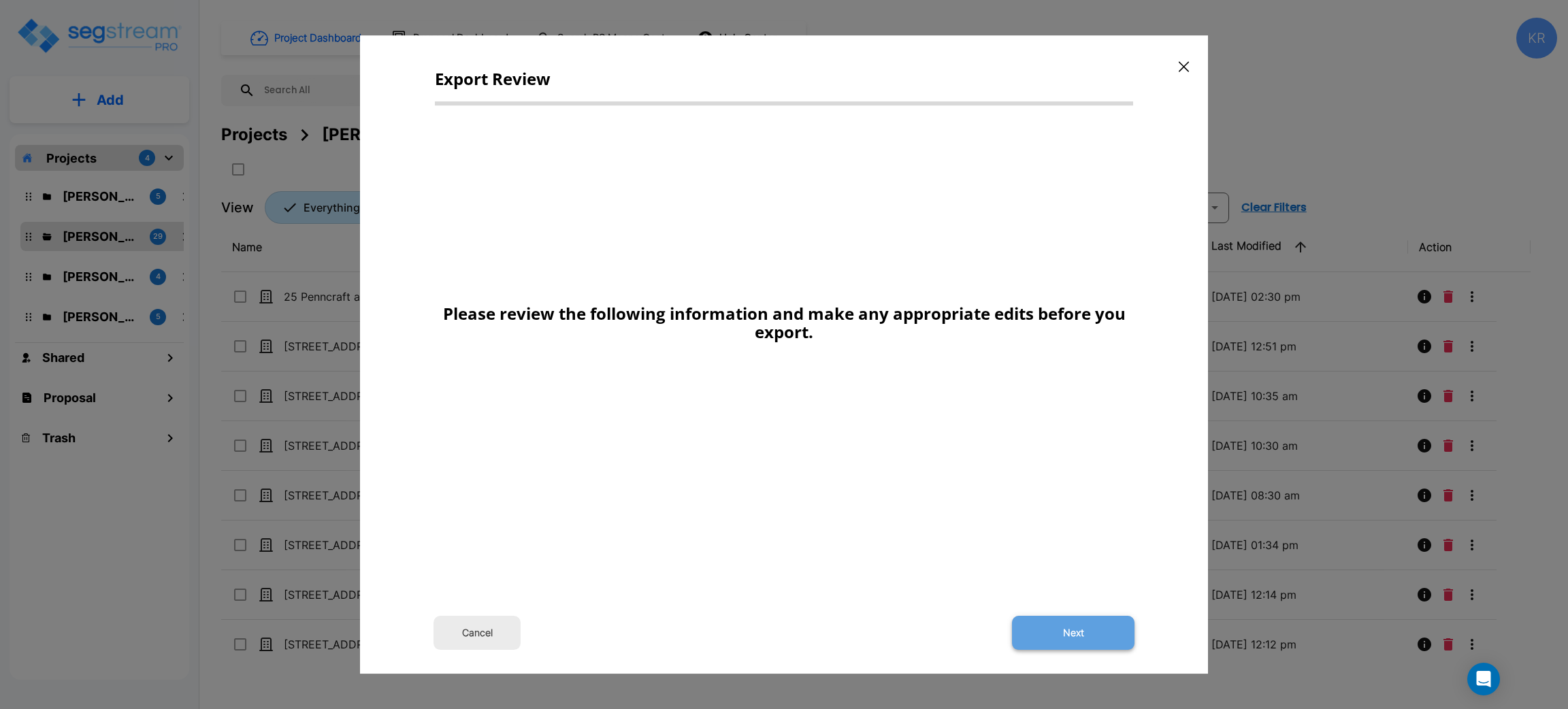
click at [1075, 632] on button "Next" at bounding box center [1073, 632] width 122 height 34
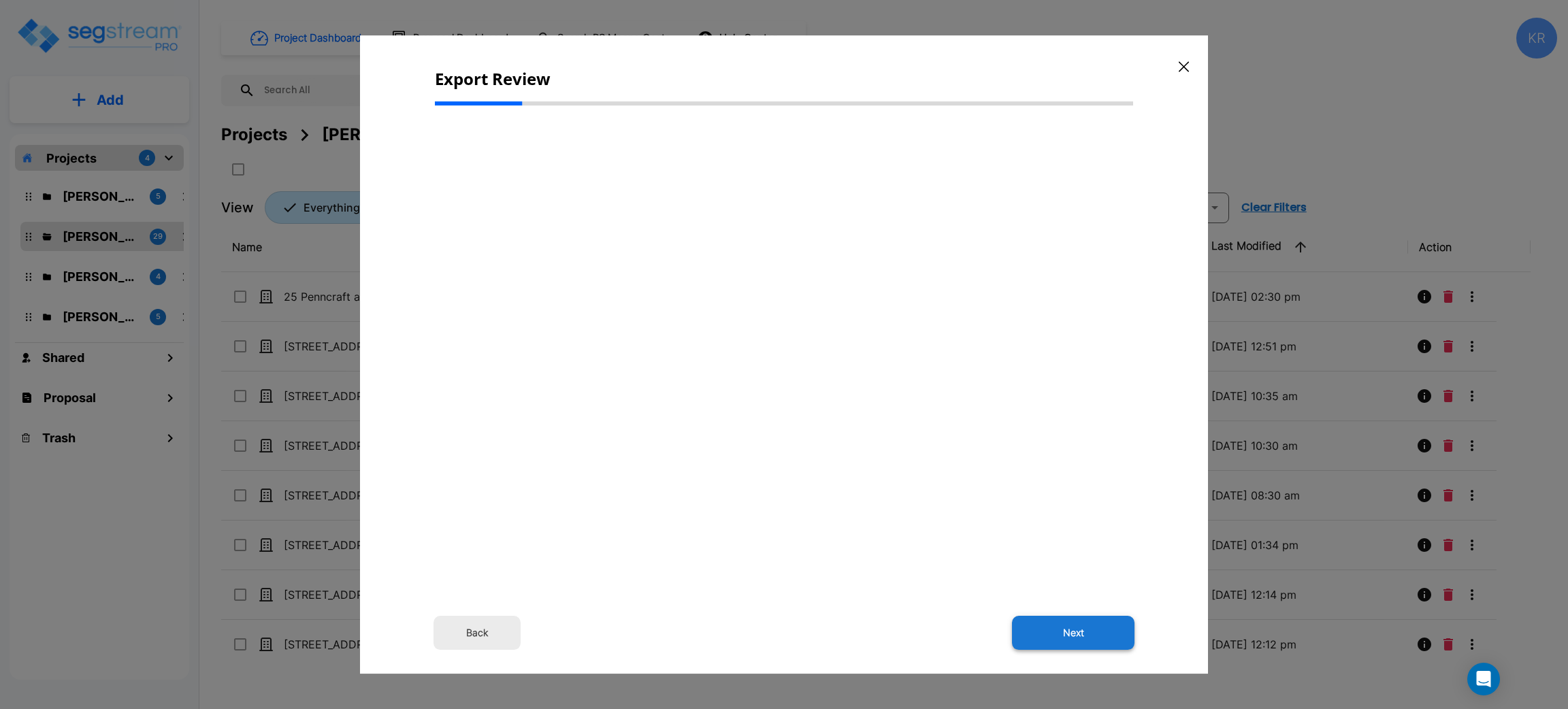
select select "2024"
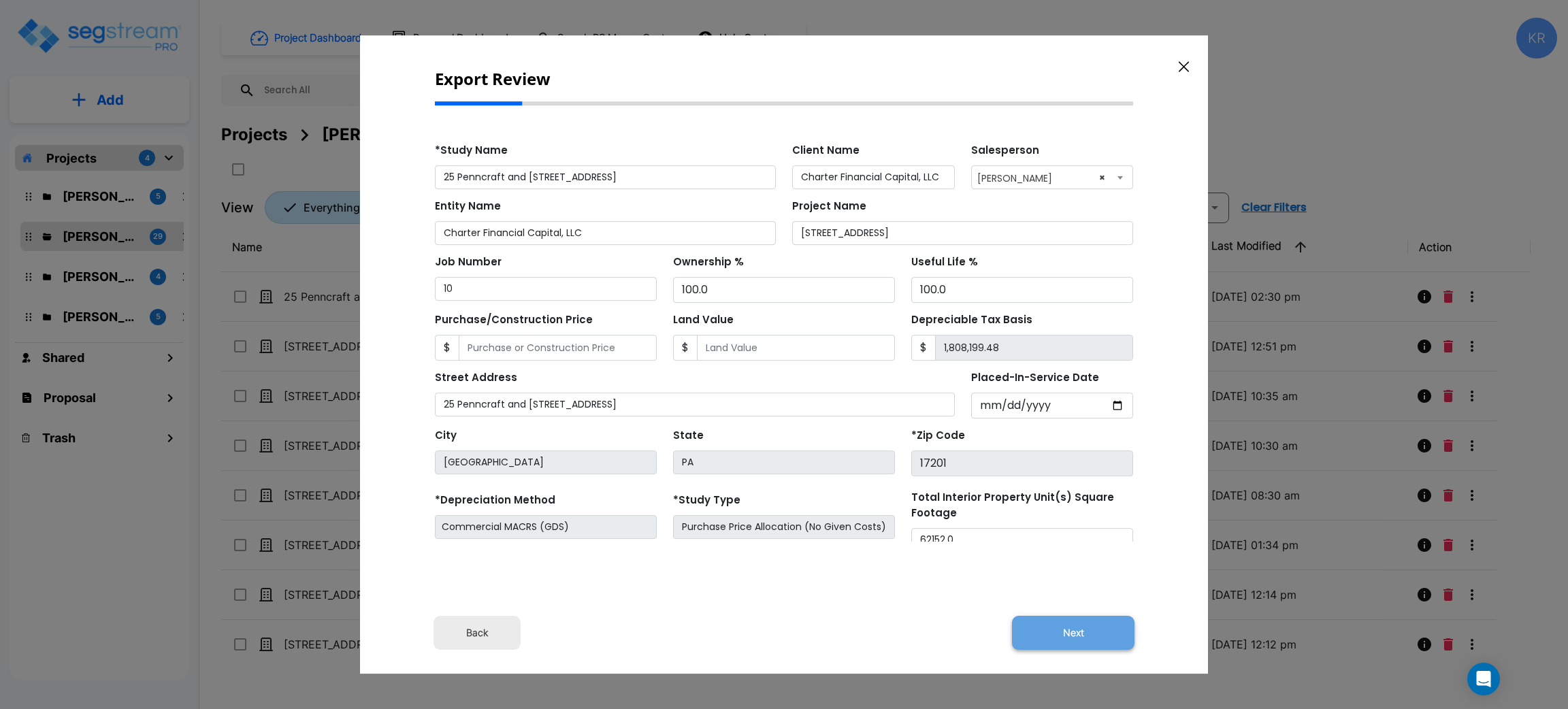
click at [1075, 636] on button "Next" at bounding box center [1073, 632] width 122 height 34
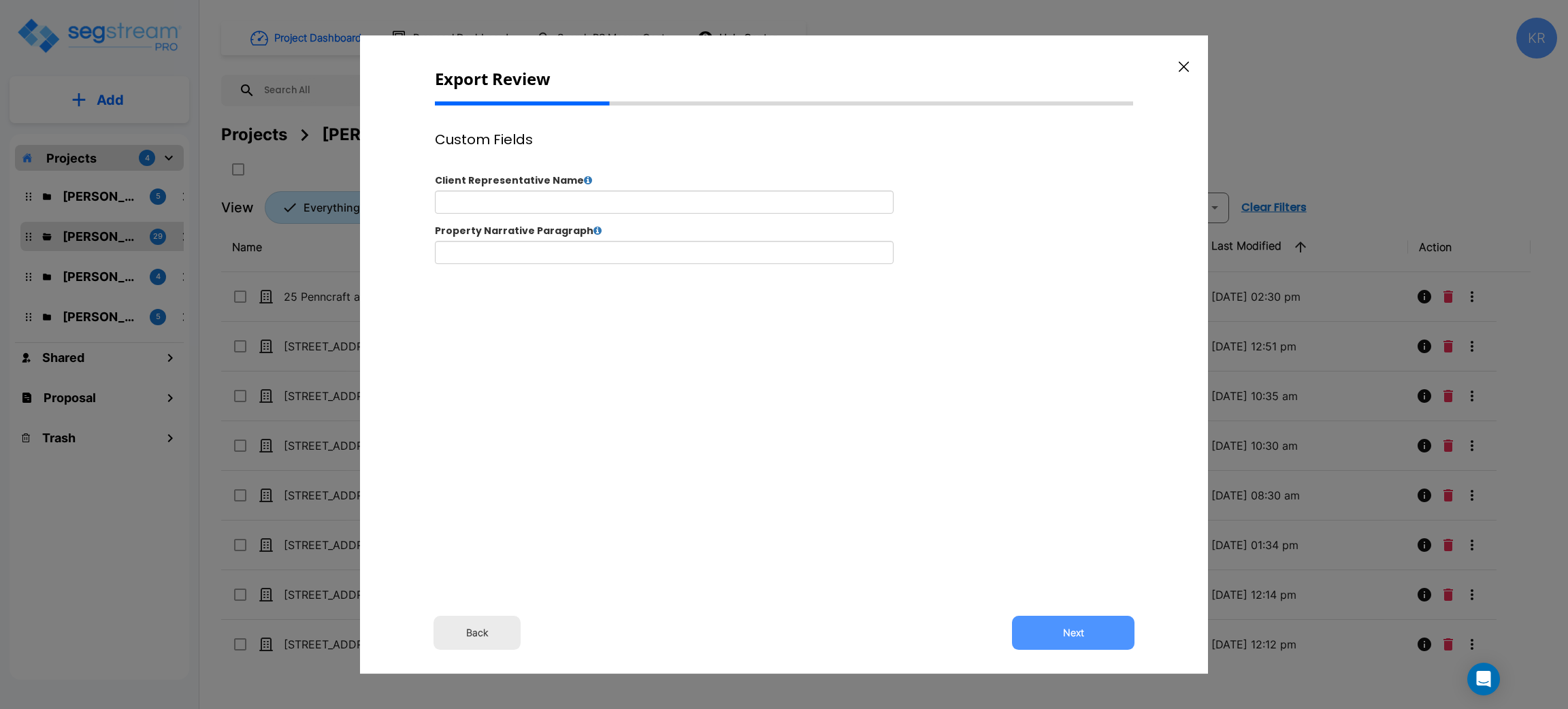
click at [1074, 637] on button "Next" at bounding box center [1073, 632] width 122 height 34
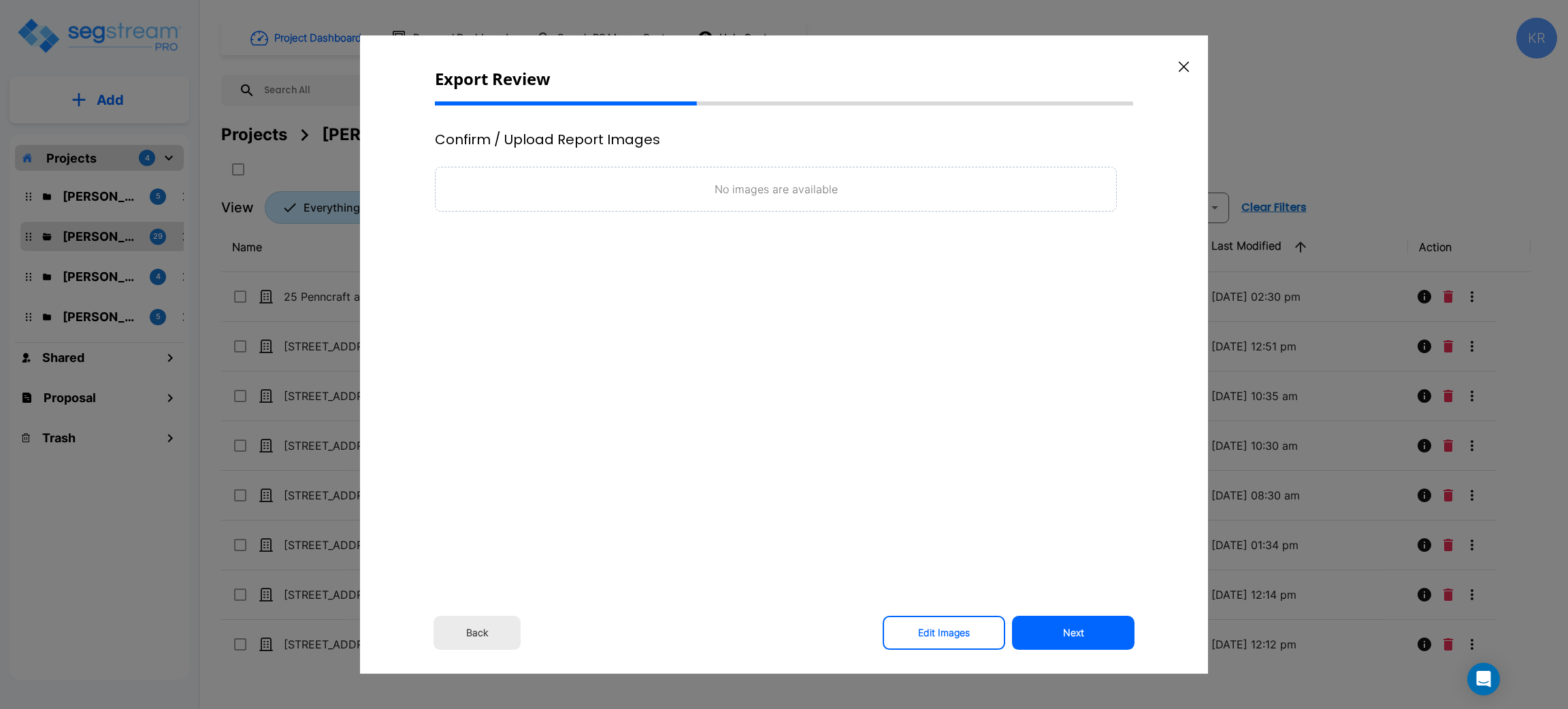
click at [1073, 637] on button "Next" at bounding box center [1073, 632] width 122 height 34
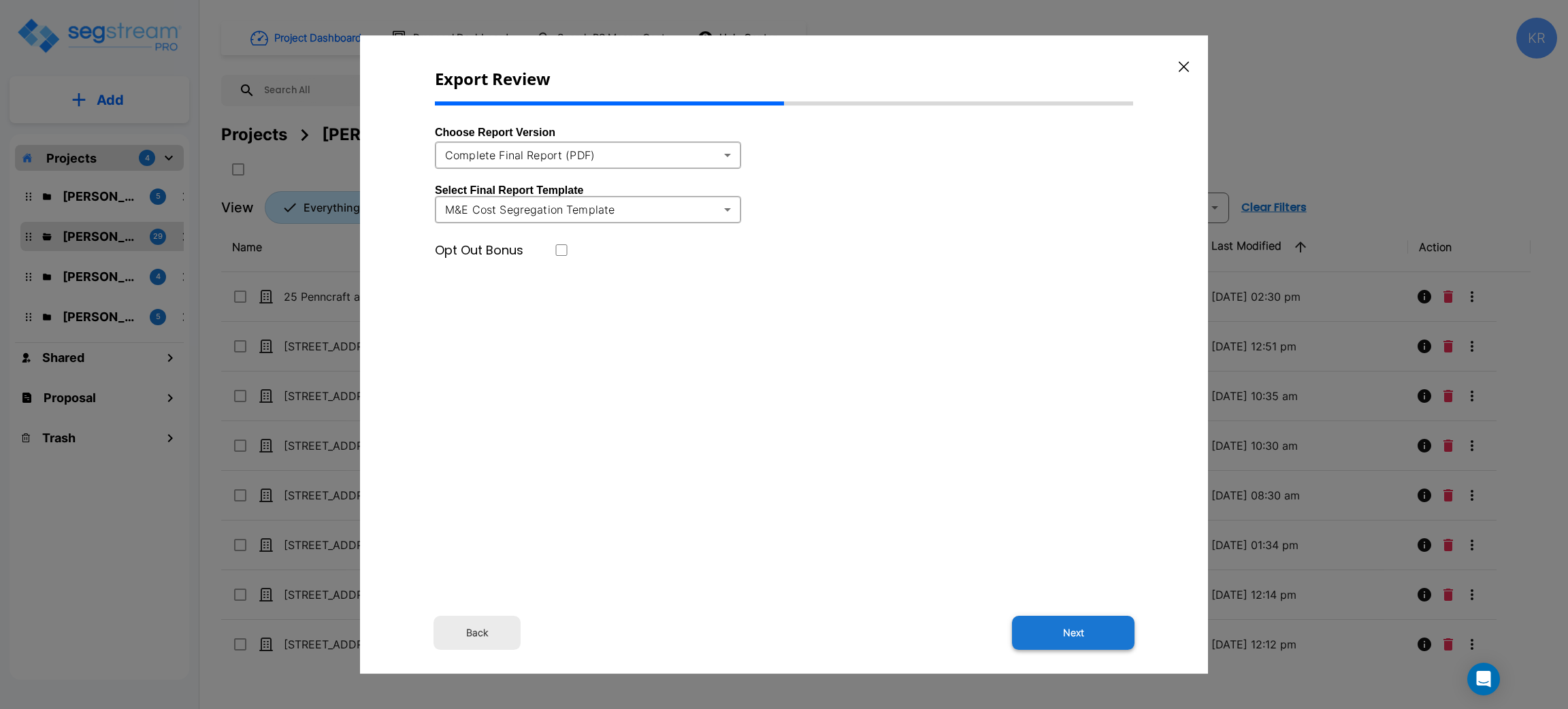
click at [1067, 630] on button "Next" at bounding box center [1073, 632] width 122 height 34
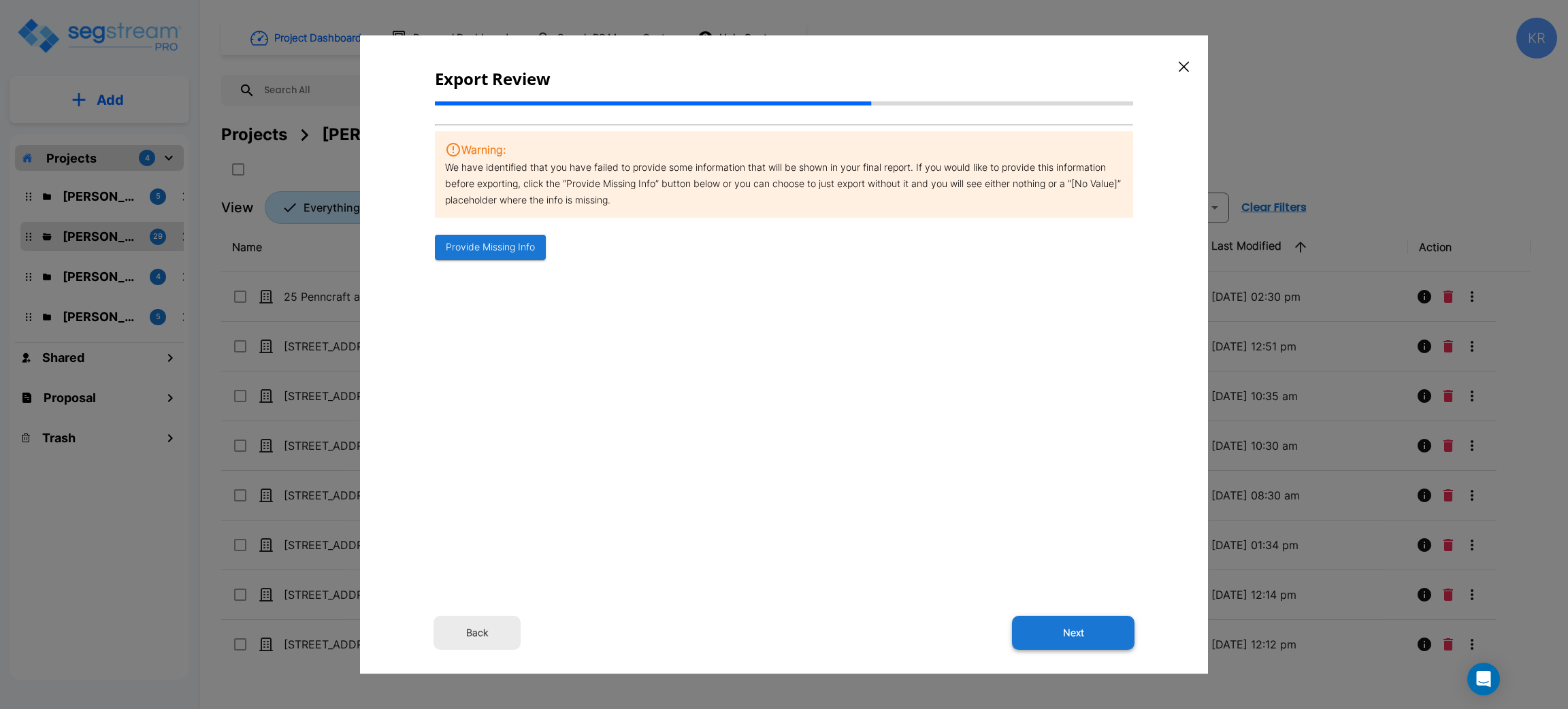
click at [1064, 632] on button "Next" at bounding box center [1073, 632] width 122 height 34
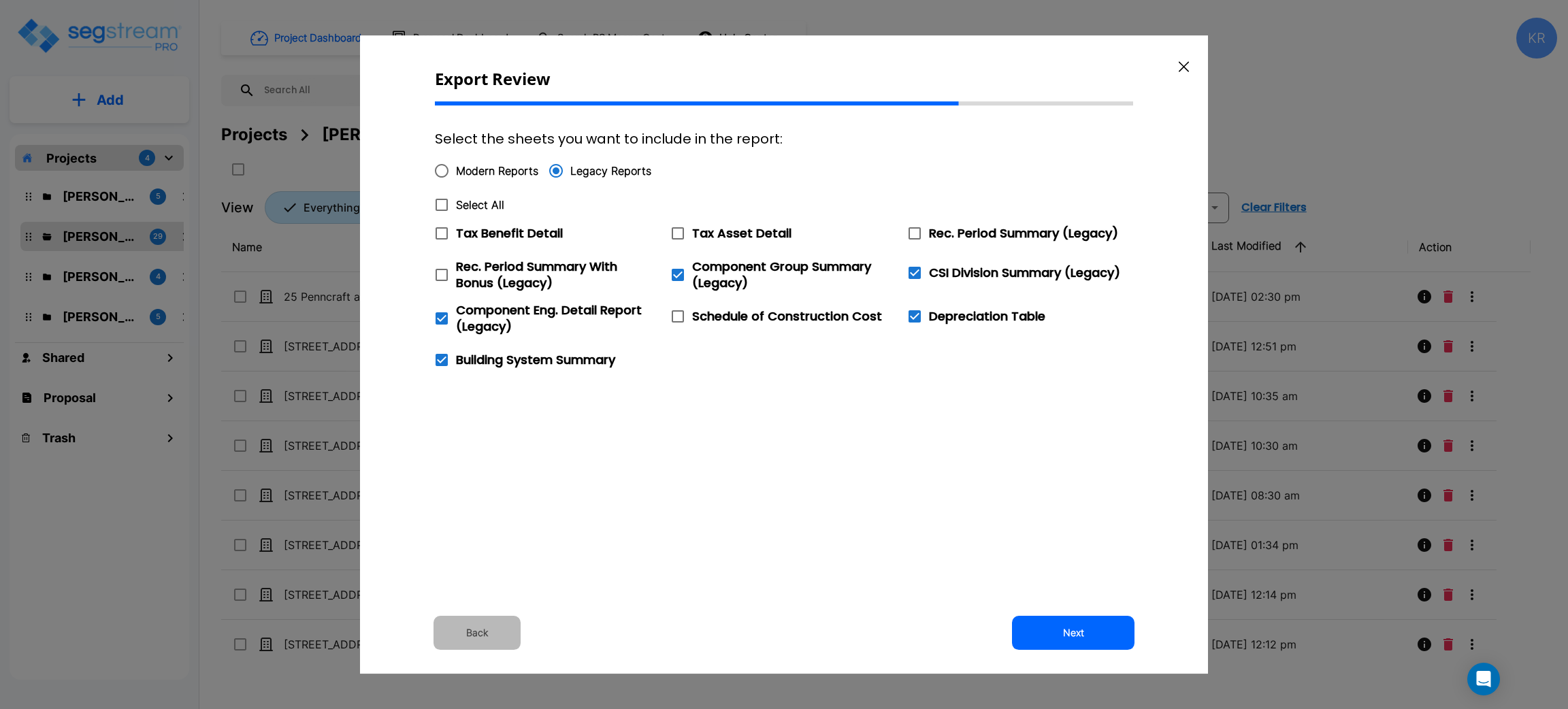
click at [485, 637] on button "Back" at bounding box center [477, 632] width 87 height 34
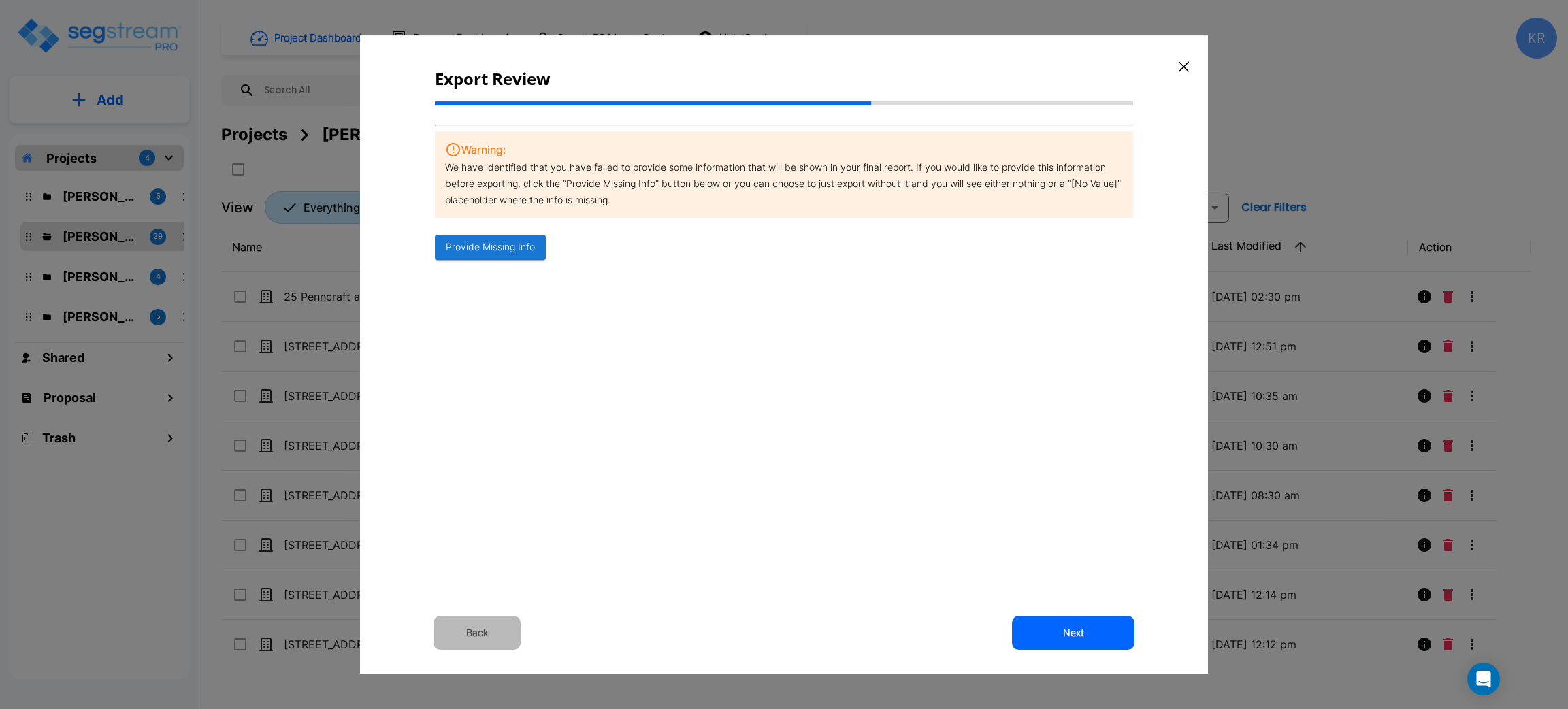
click at [487, 637] on button "Back" at bounding box center [477, 632] width 87 height 34
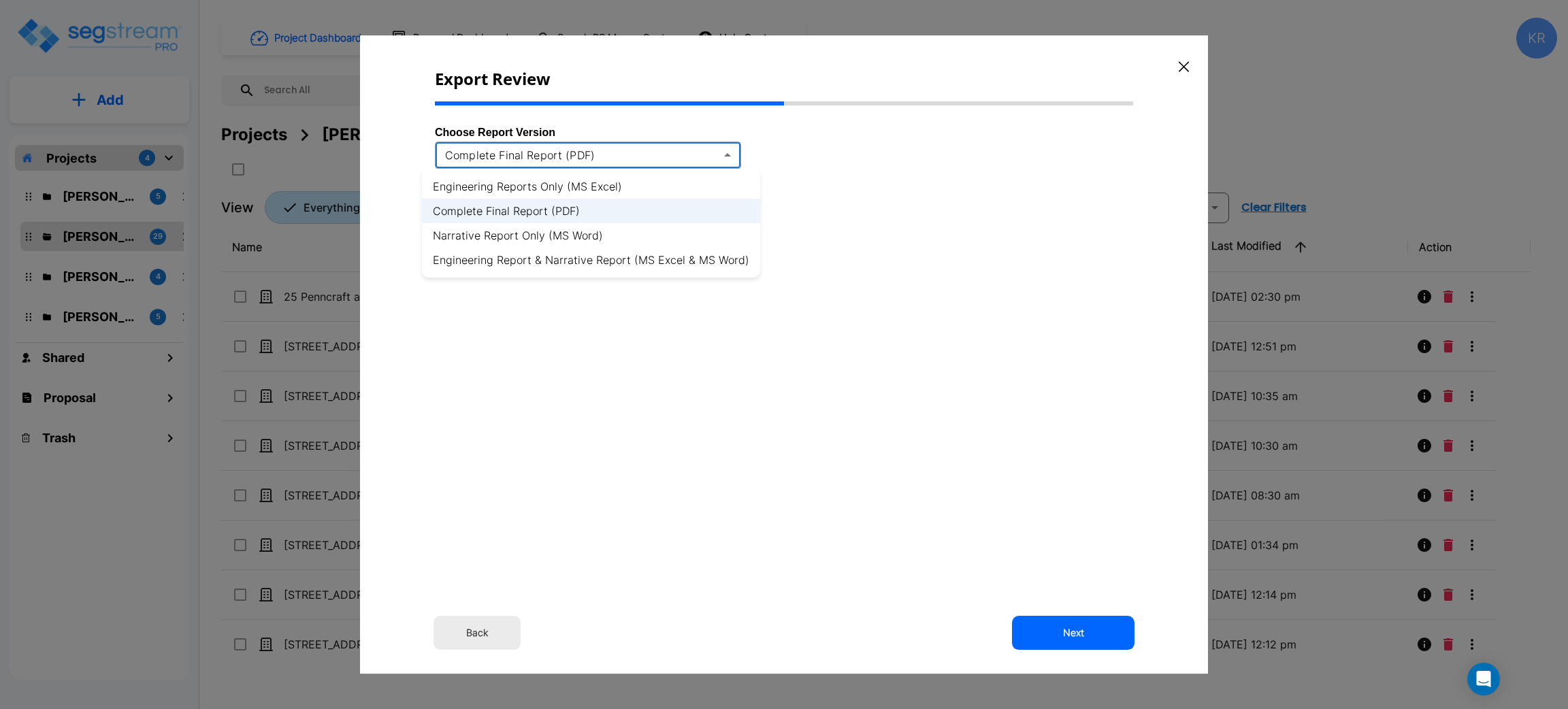
click at [715, 158] on body "× Your report is being generated. Be patient! × We're working on your Modificat…" at bounding box center [784, 354] width 1568 height 709
click at [623, 182] on li "Engineering Reports Only (MS Excel)" at bounding box center [591, 186] width 338 height 24
type input "xlsx"
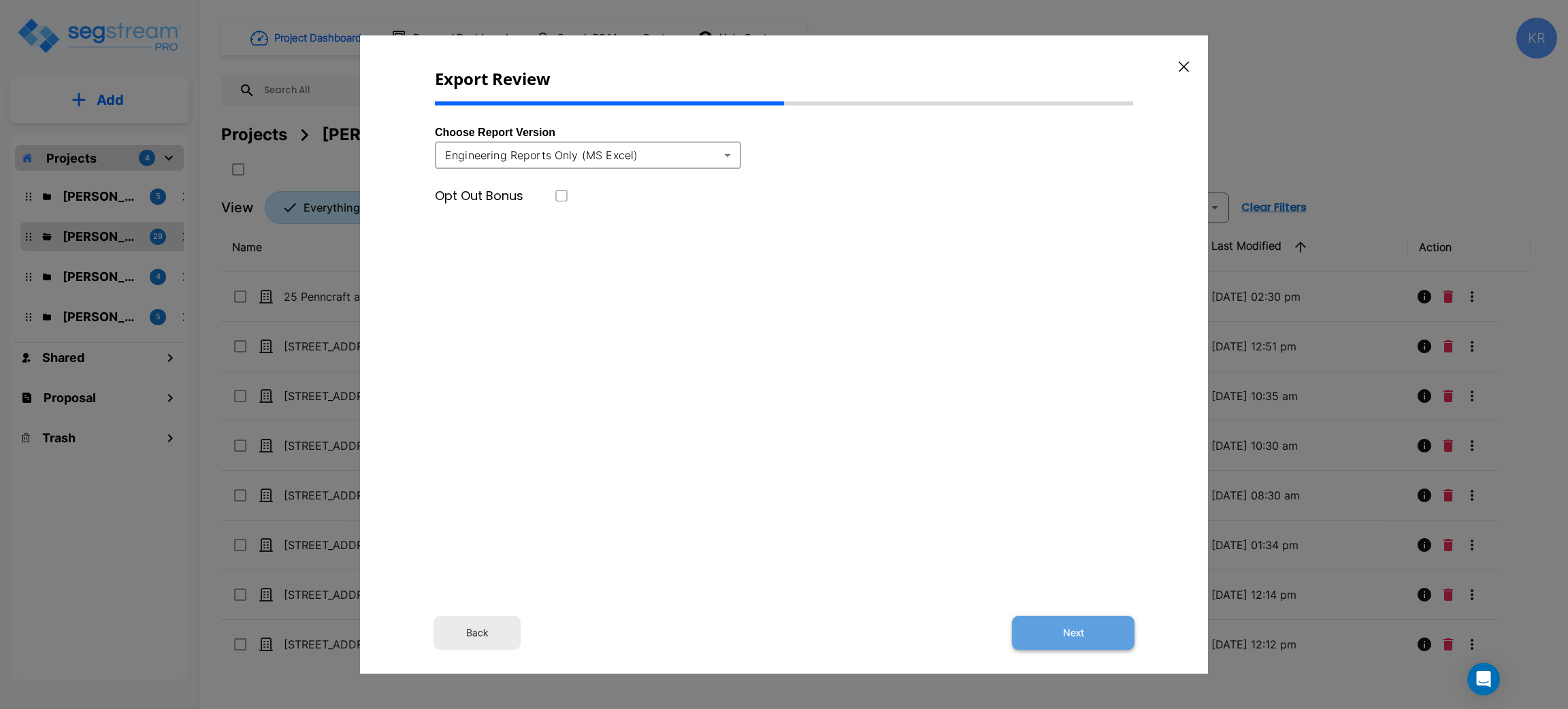
click at [1102, 637] on button "Next" at bounding box center [1073, 632] width 122 height 34
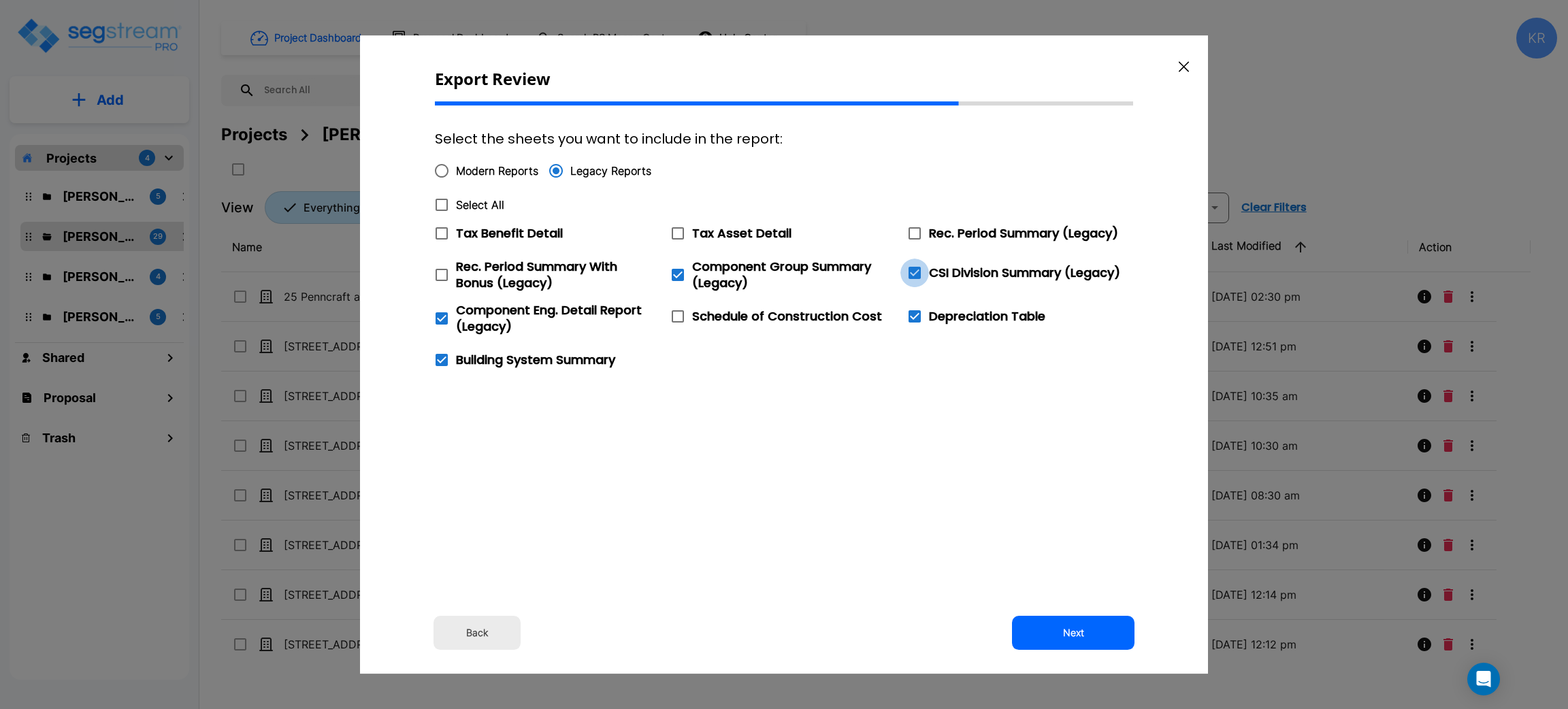
click at [913, 275] on icon at bounding box center [915, 273] width 12 height 12
click at [913, 270] on input "CSI Division Summary (Legacy)" at bounding box center [907, 264] width 14 height 12
click at [913, 275] on icon at bounding box center [915, 273] width 17 height 17
click at [913, 270] on input "CSI Division Summary (Legacy)" at bounding box center [907, 264] width 14 height 12
checkbox input "true"
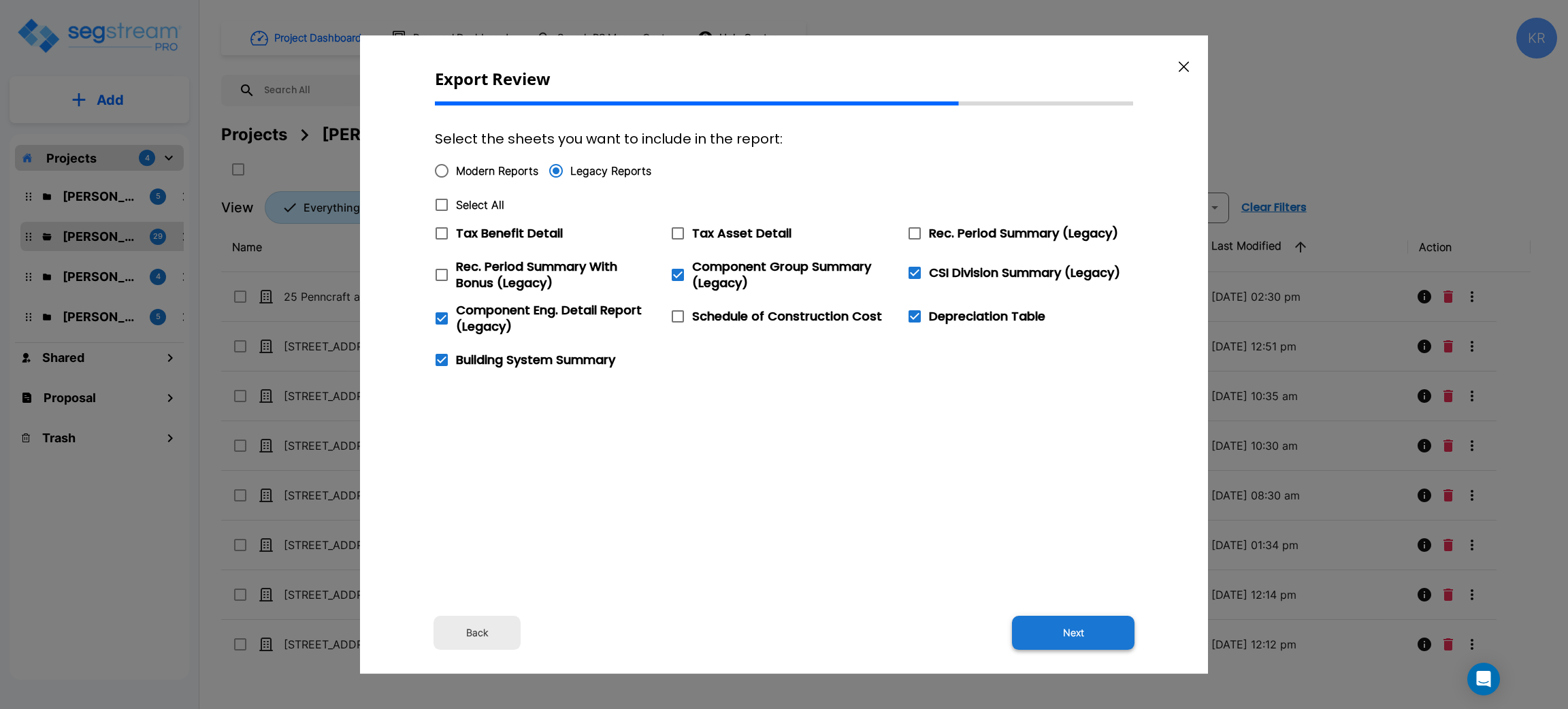
click at [1072, 630] on button "Next" at bounding box center [1073, 632] width 122 height 34
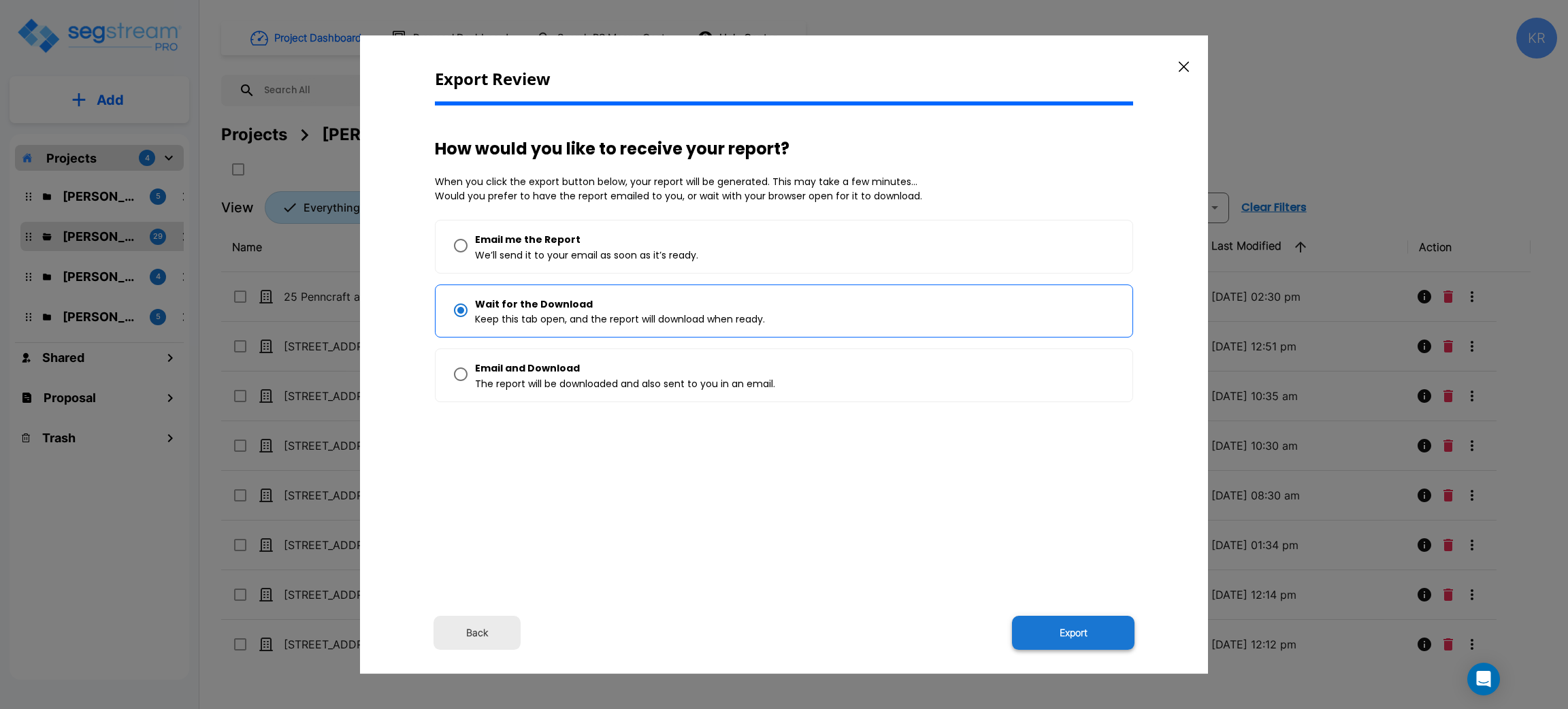
click at [1061, 628] on button "Export" at bounding box center [1073, 632] width 122 height 34
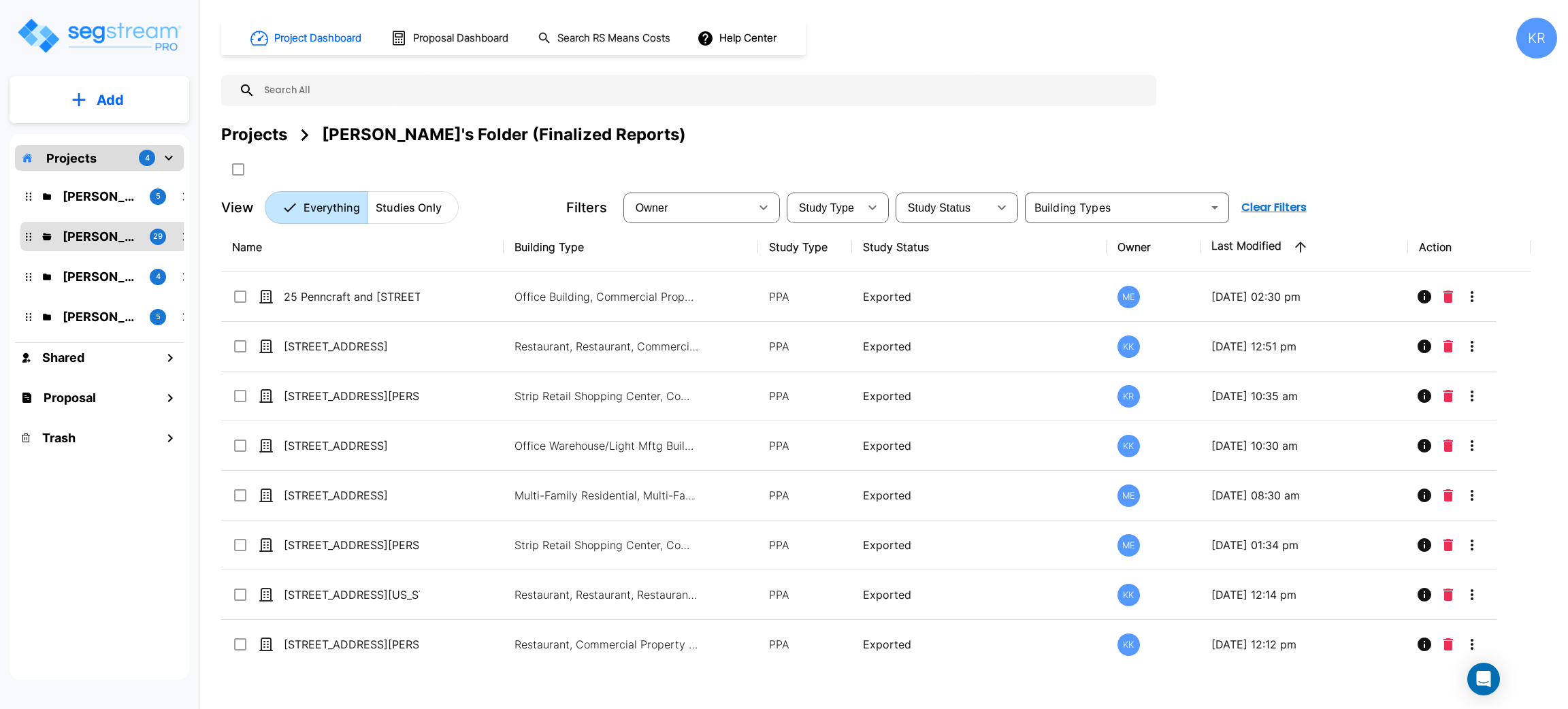
drag, startPoint x: 899, startPoint y: 40, endPoint x: 896, endPoint y: 53, distance: 13.3
click at [898, 41] on div "Project Dashboard Proposal Dashboard Search RS Means Costs Help Center KR" at bounding box center [889, 38] width 1336 height 41
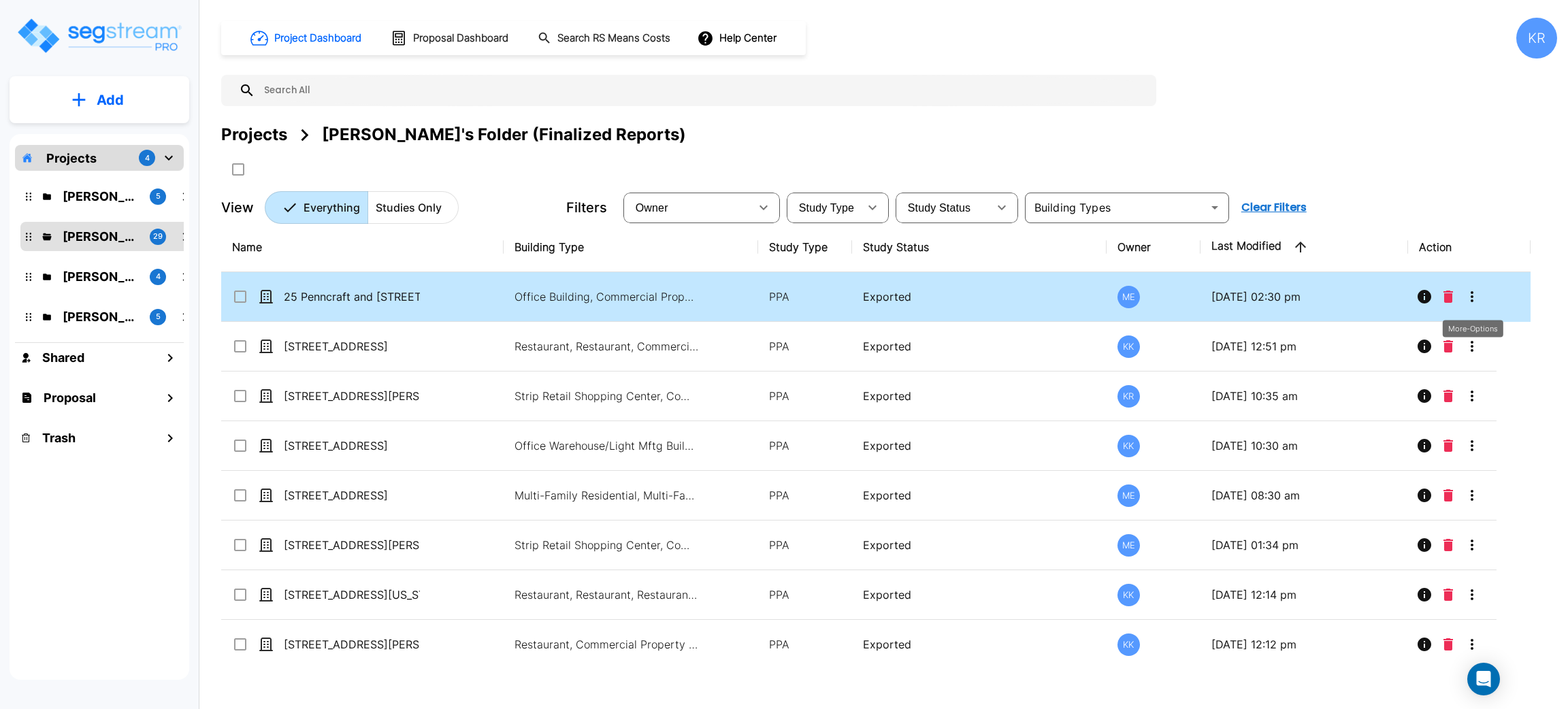
click at [1468, 293] on icon "More-Options" at bounding box center [1472, 297] width 17 height 17
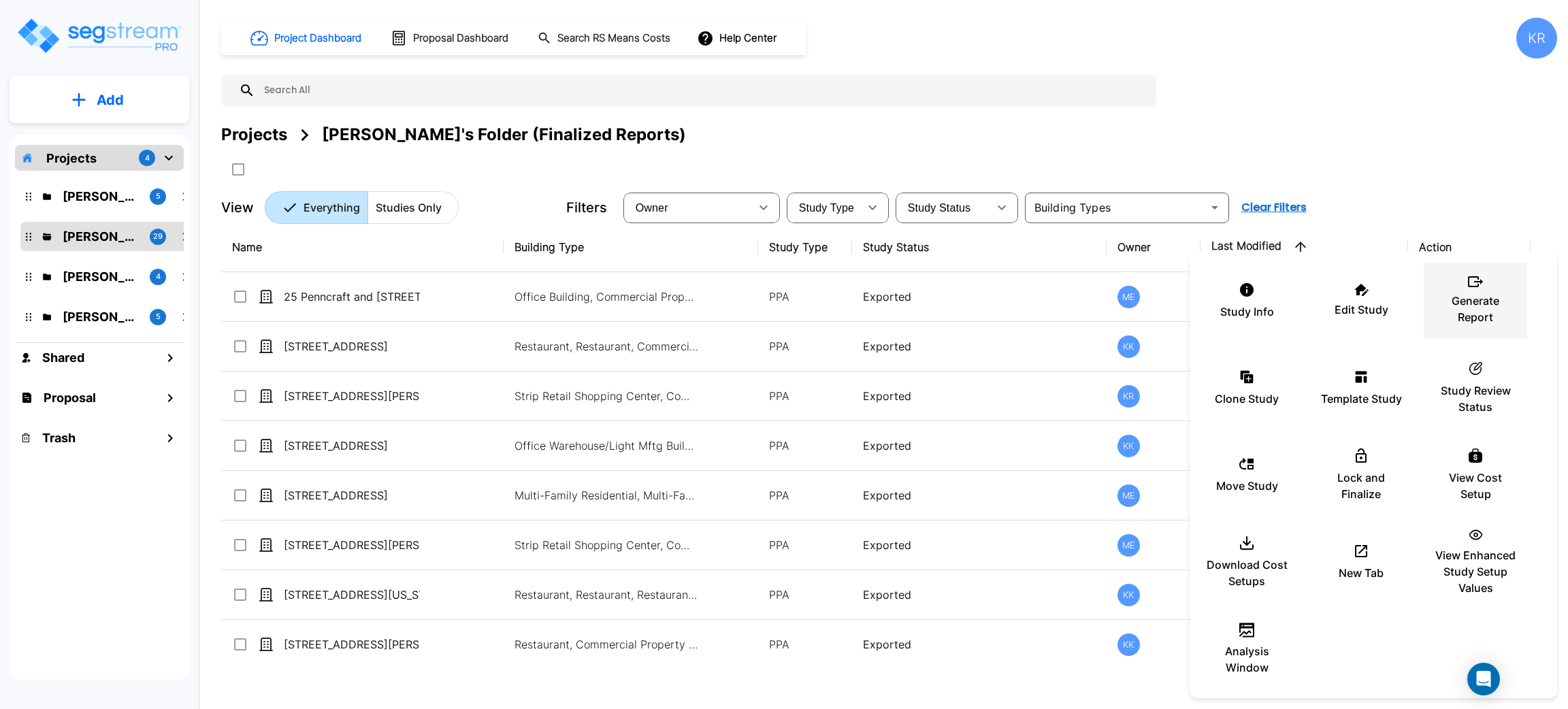
click at [1482, 294] on p "Generate Report" at bounding box center [1475, 309] width 81 height 32
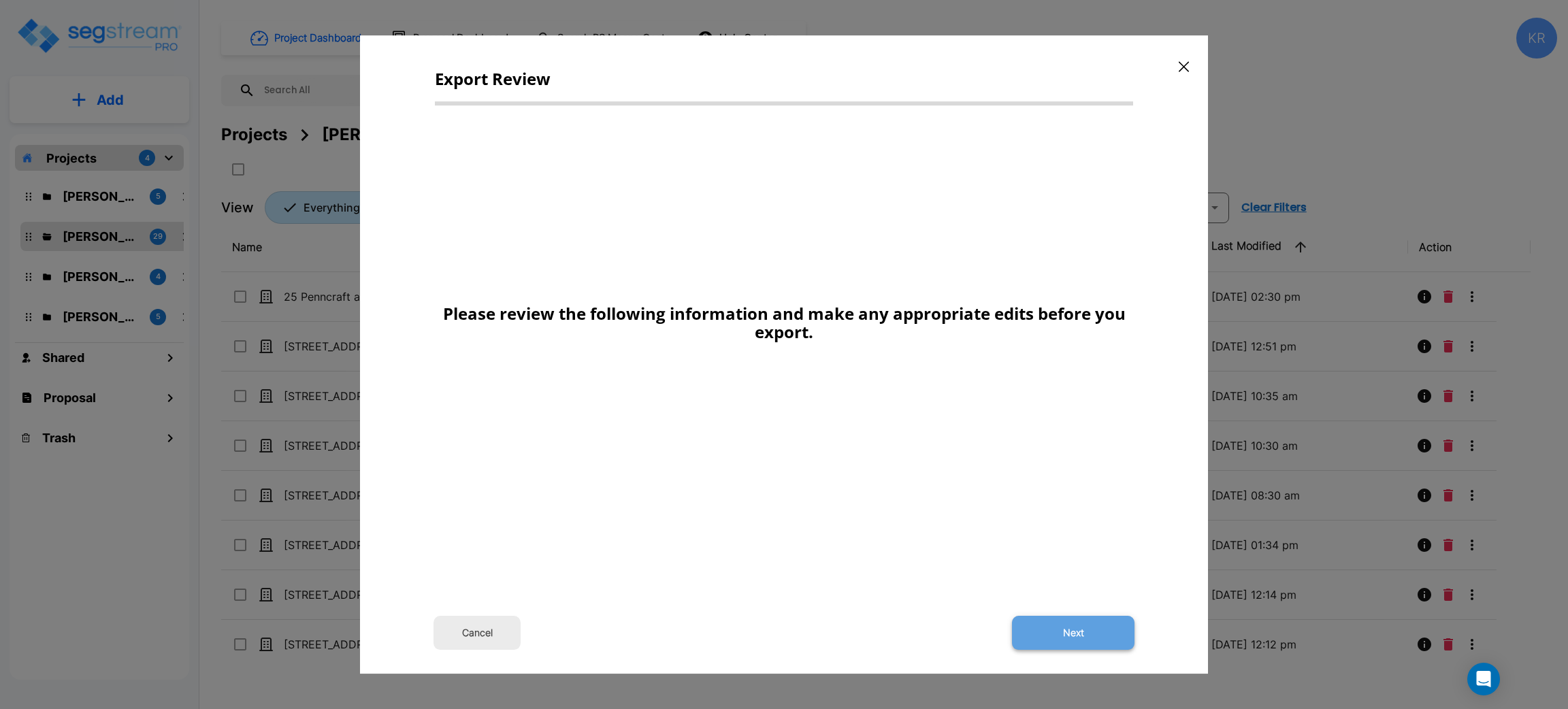
click at [1052, 627] on button "Next" at bounding box center [1073, 632] width 122 height 34
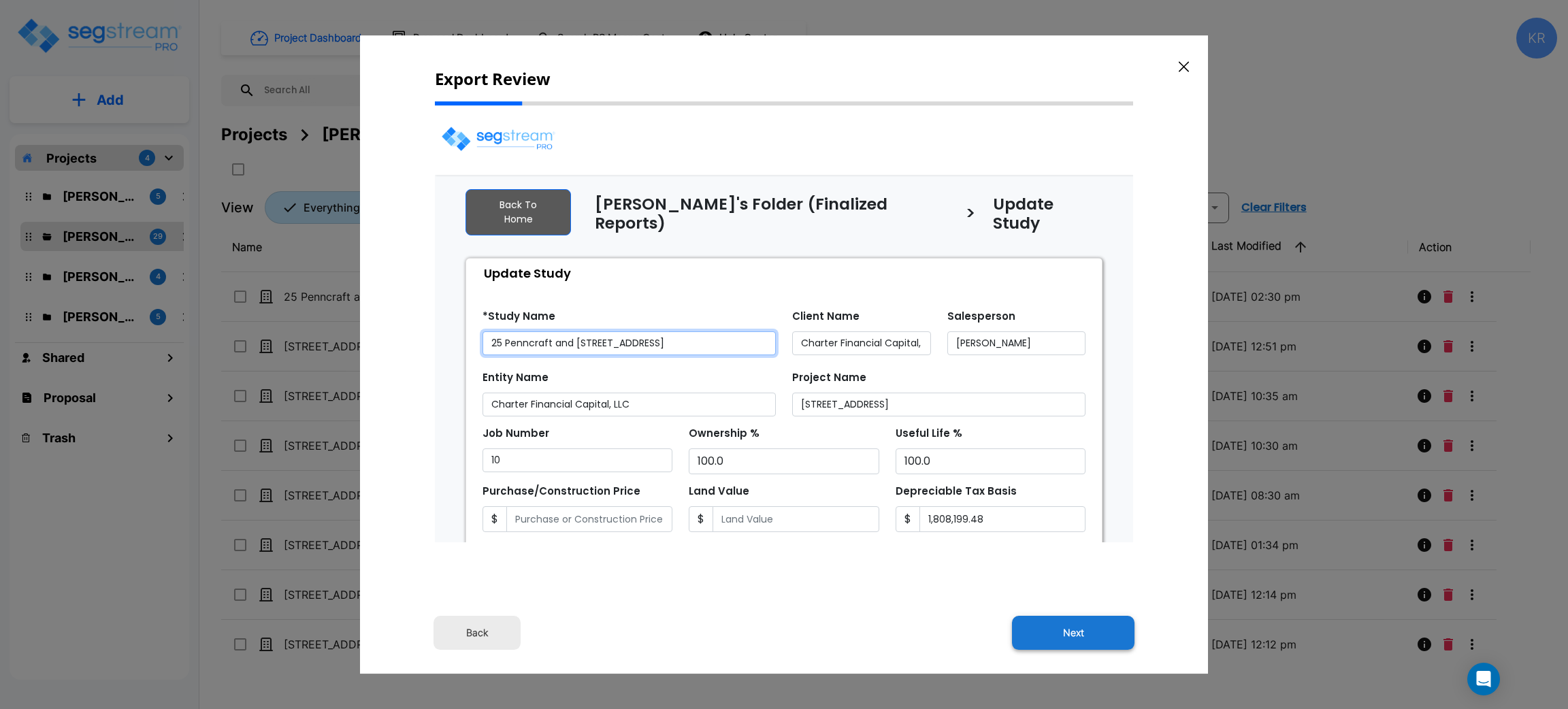
select select "2024"
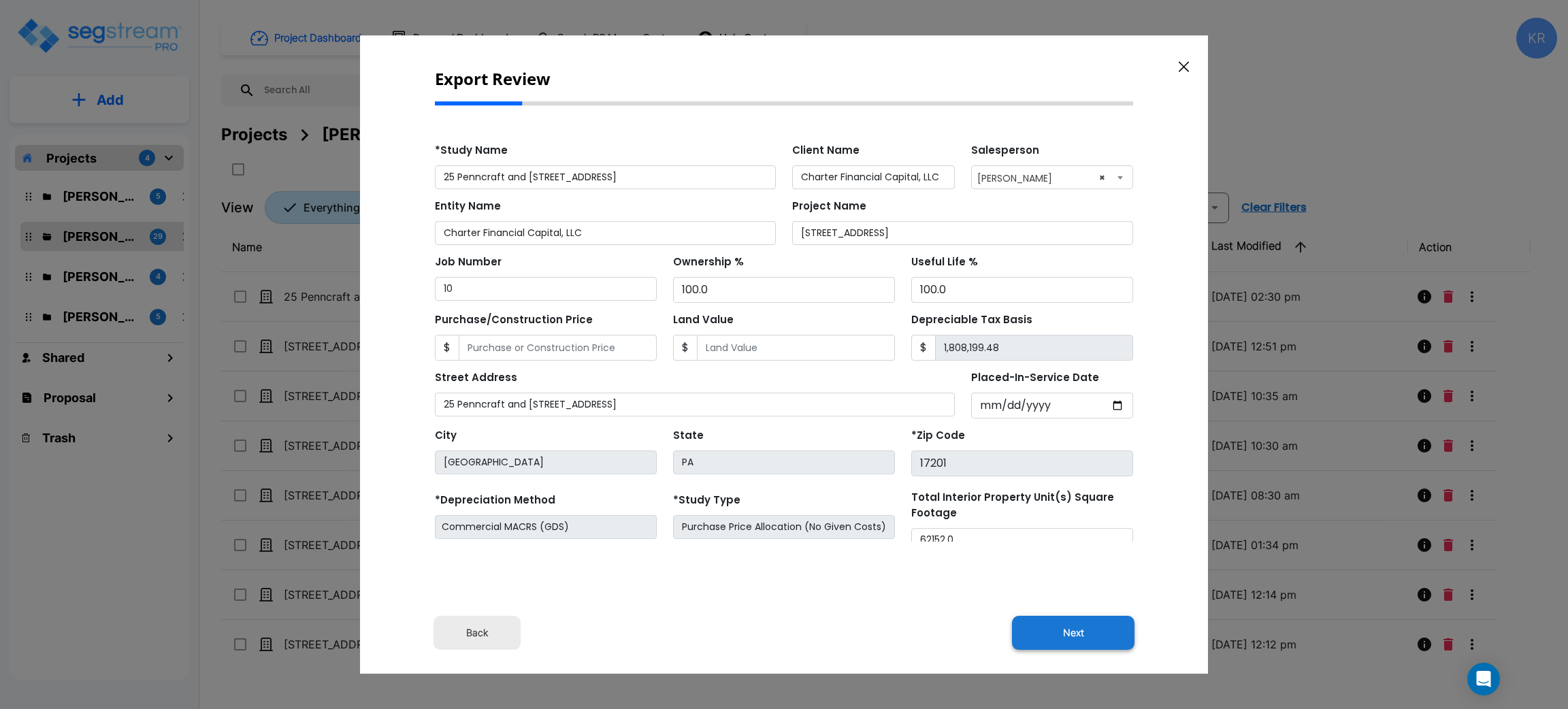
click at [1067, 623] on button "Next" at bounding box center [1073, 632] width 122 height 34
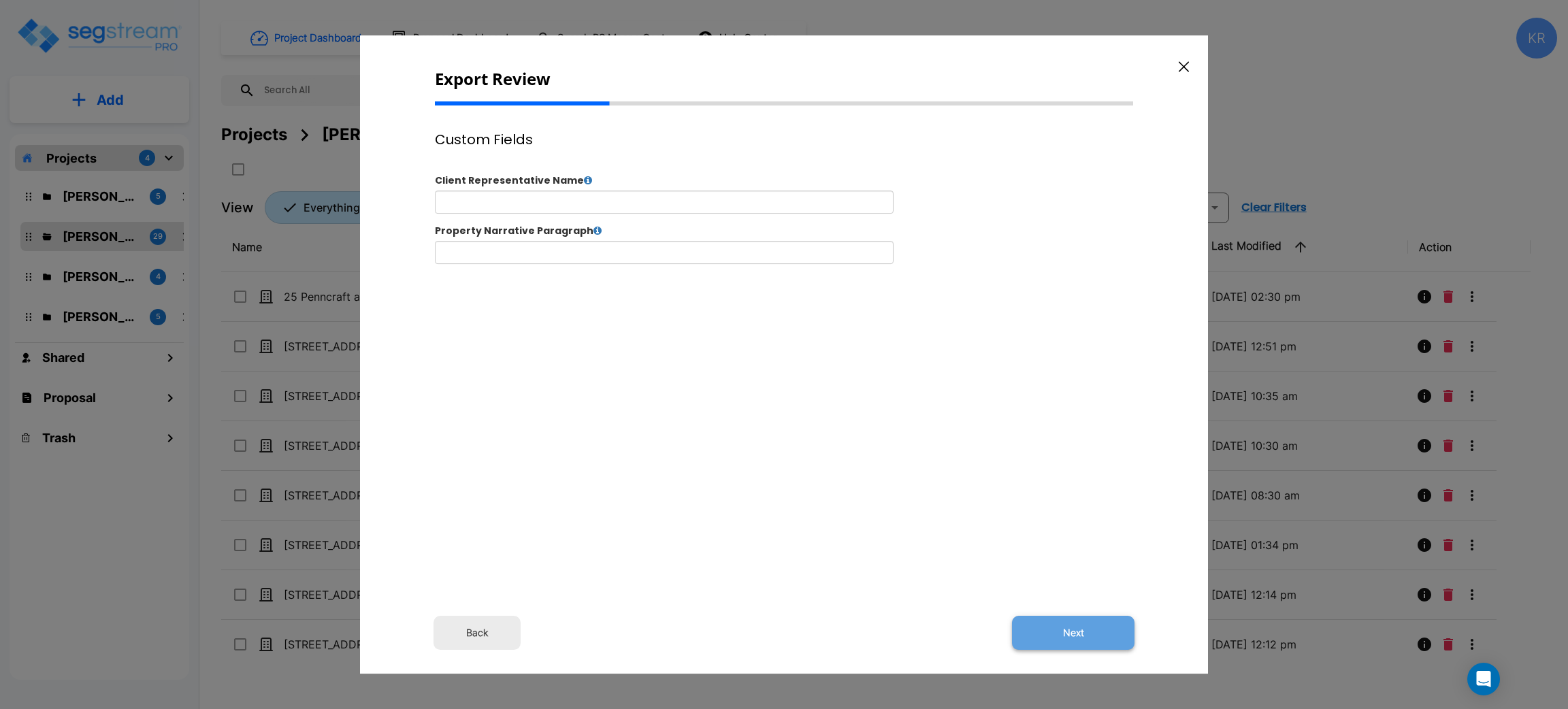
click at [1076, 630] on button "Next" at bounding box center [1073, 632] width 122 height 34
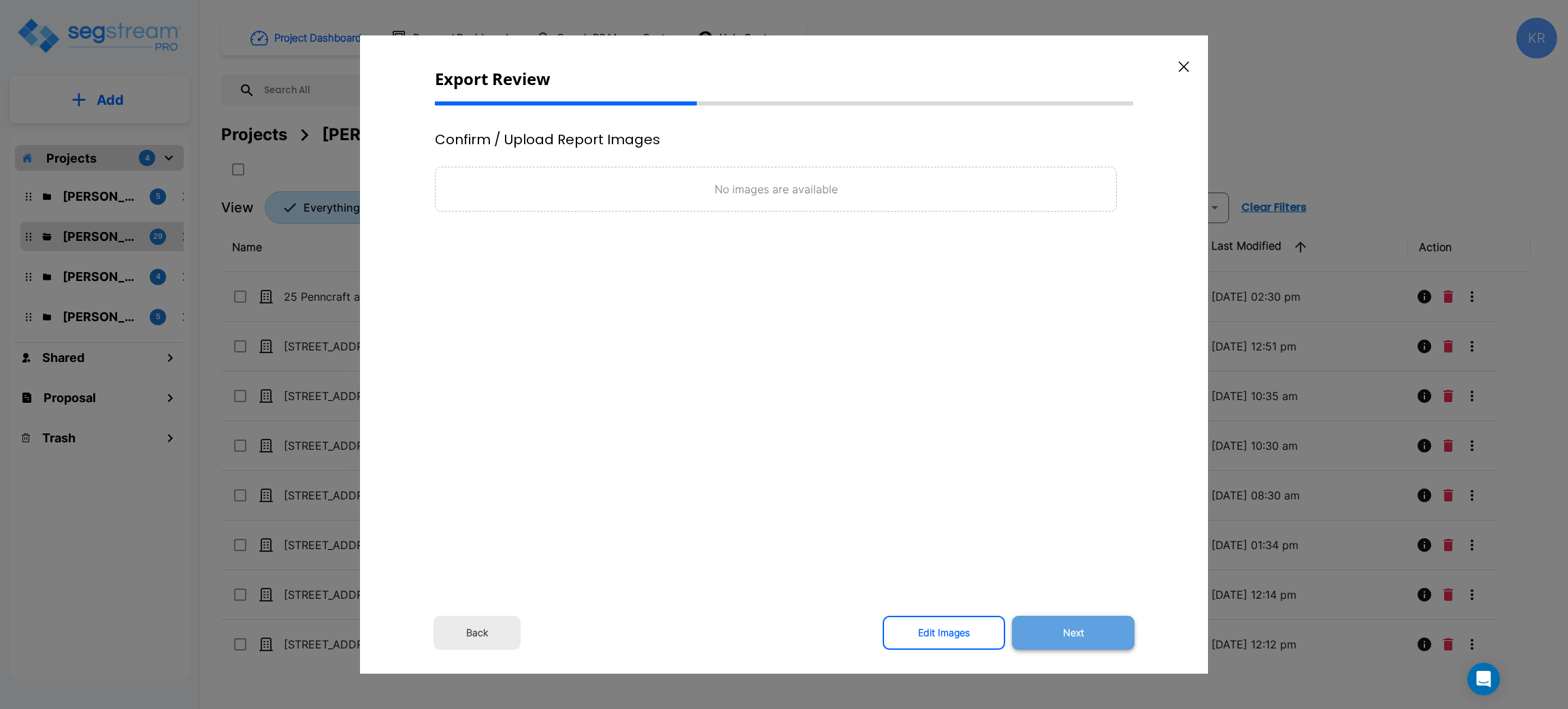
click at [1076, 628] on button "Next" at bounding box center [1073, 632] width 122 height 34
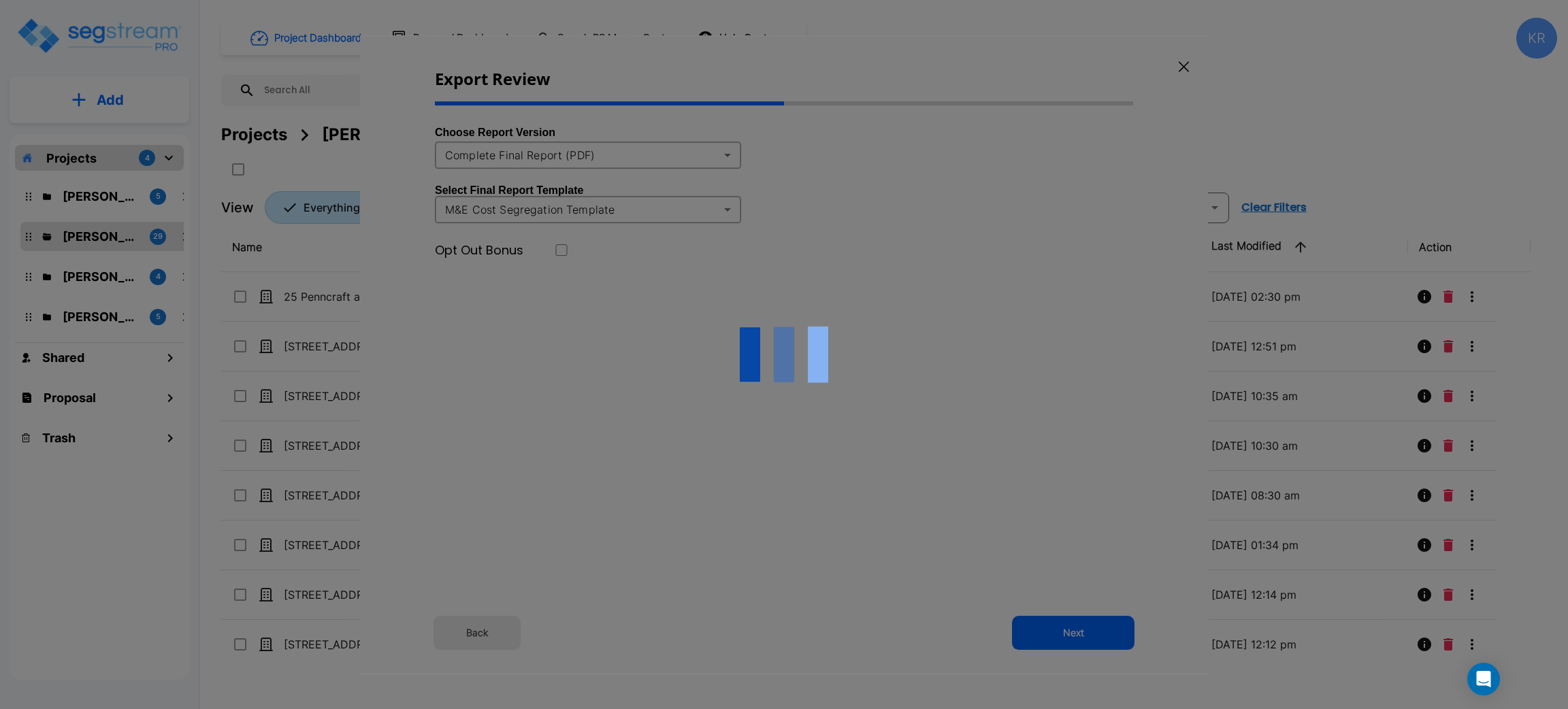
click at [656, 155] on div at bounding box center [784, 354] width 848 height 639
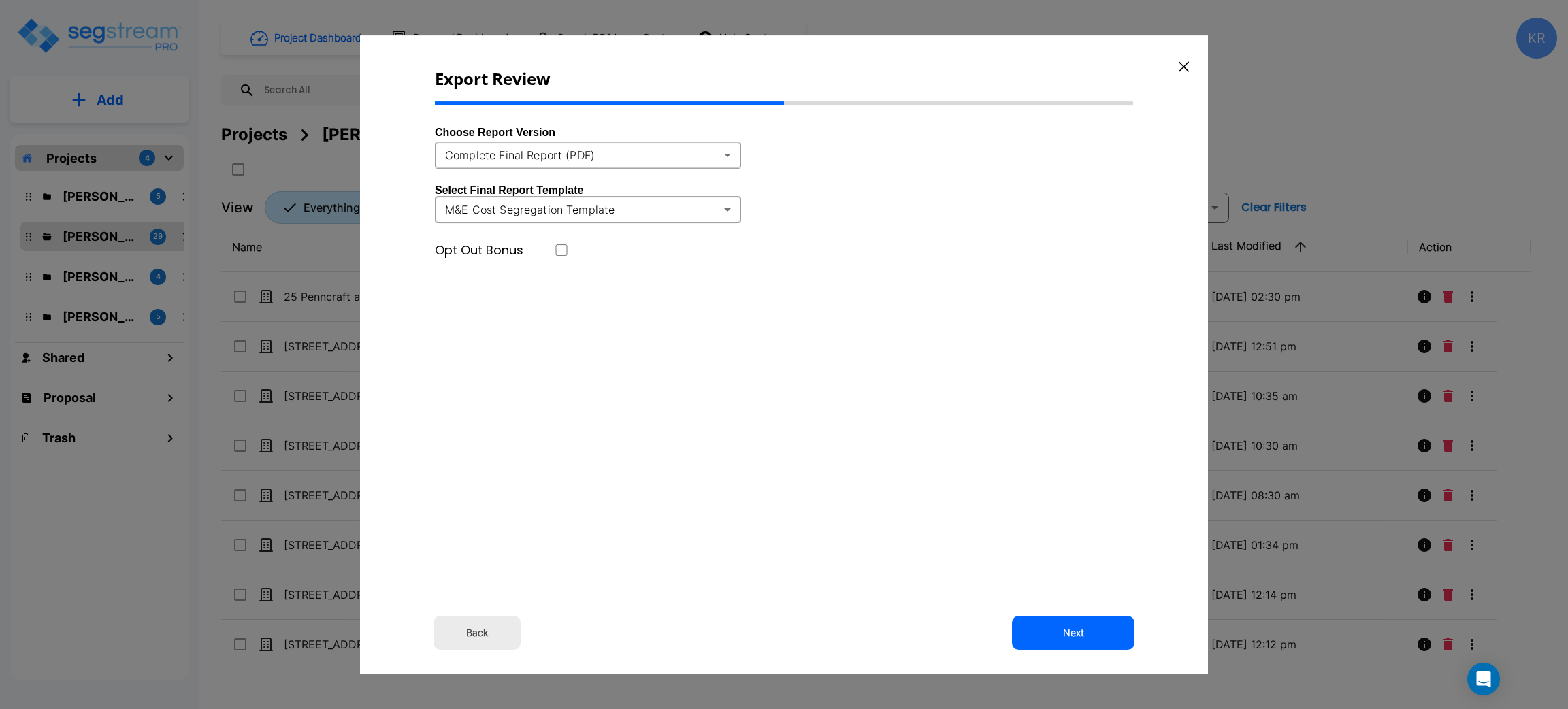
click at [657, 153] on body "× Your report is being generated. Be patient! × We're working on your Modificat…" at bounding box center [784, 354] width 1568 height 709
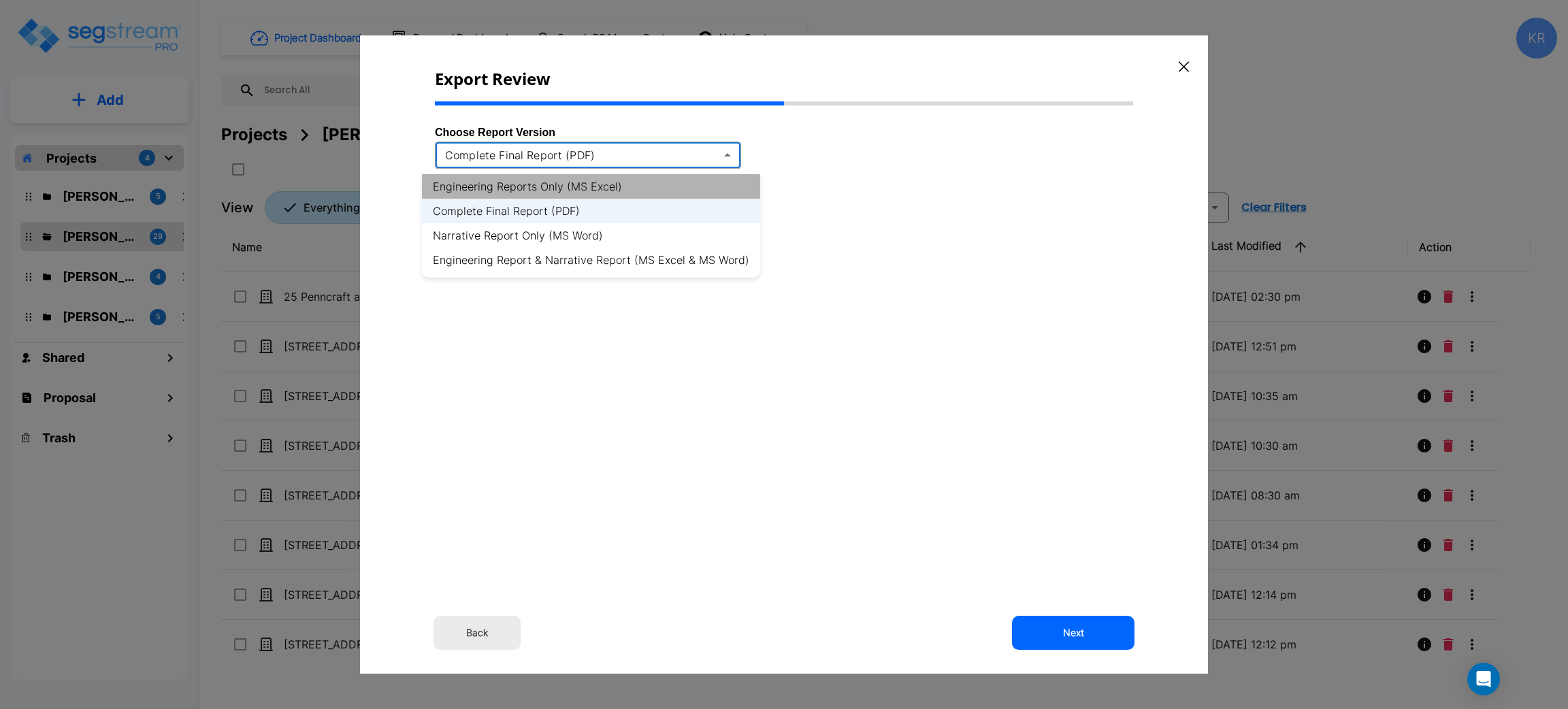
click at [617, 186] on li "Engineering Reports Only (MS Excel)" at bounding box center [591, 186] width 338 height 24
type input "xlsx"
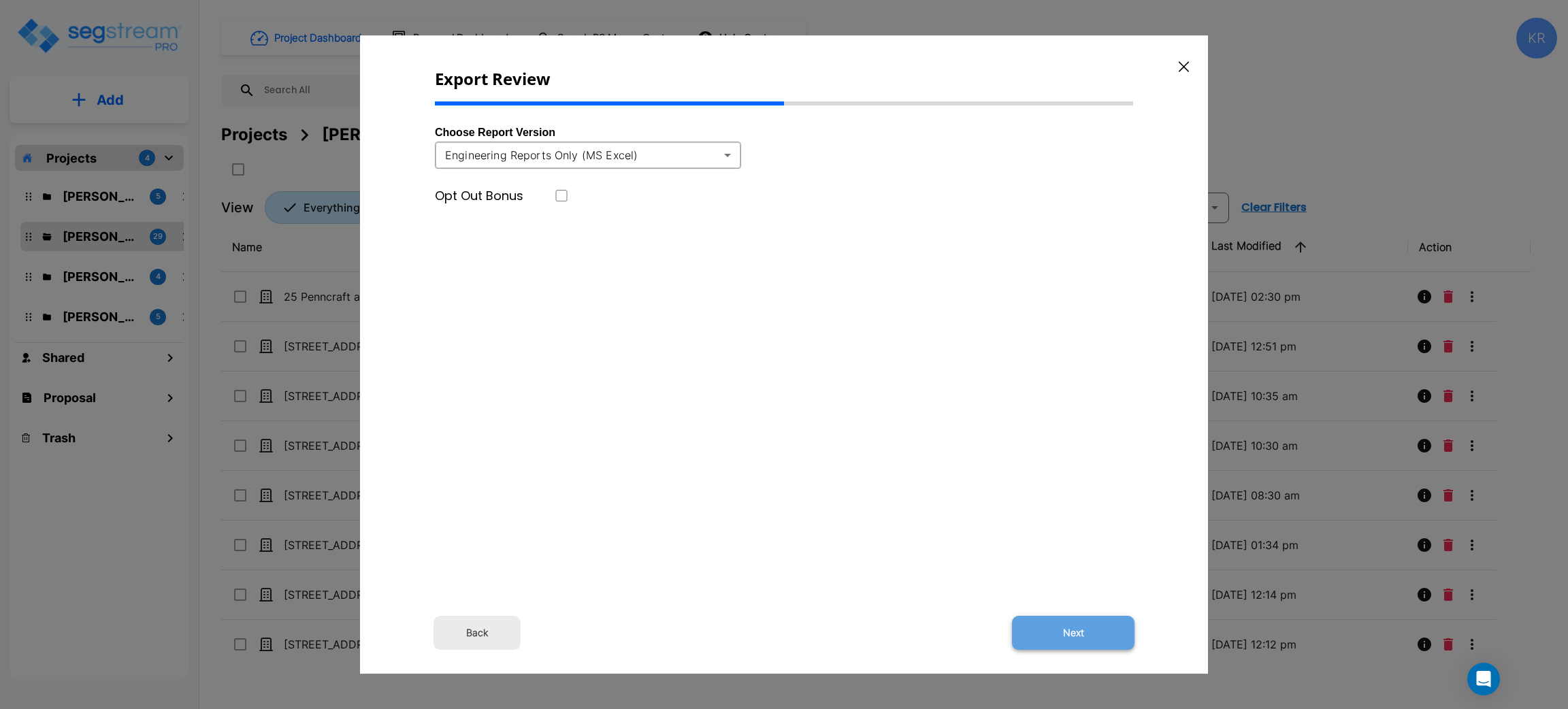
click at [1078, 629] on button "Next" at bounding box center [1073, 632] width 122 height 34
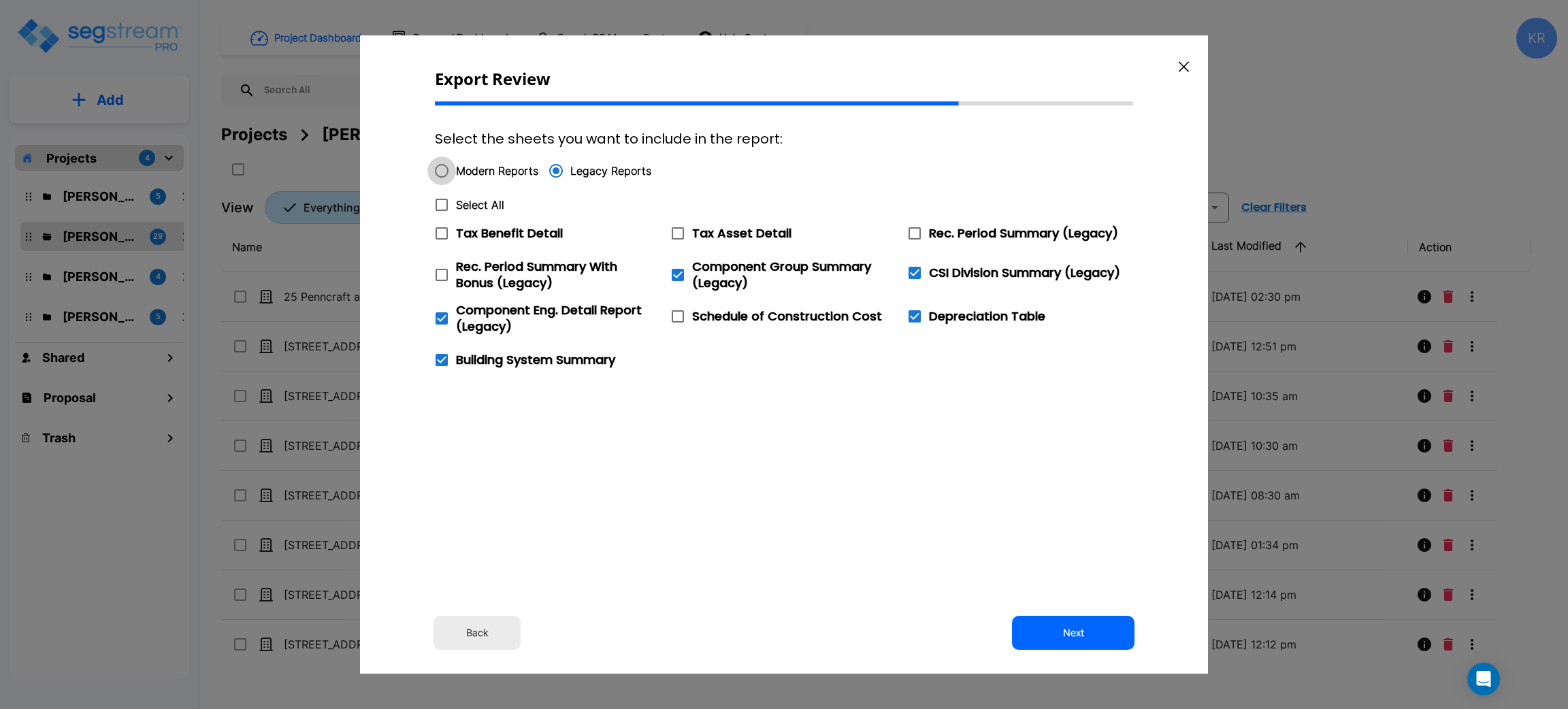
drag, startPoint x: 449, startPoint y: 161, endPoint x: 439, endPoint y: 166, distance: 11.2
click at [446, 165] on input "Modern Reports" at bounding box center [441, 171] width 28 height 28
radio input "true"
checkbox input "false"
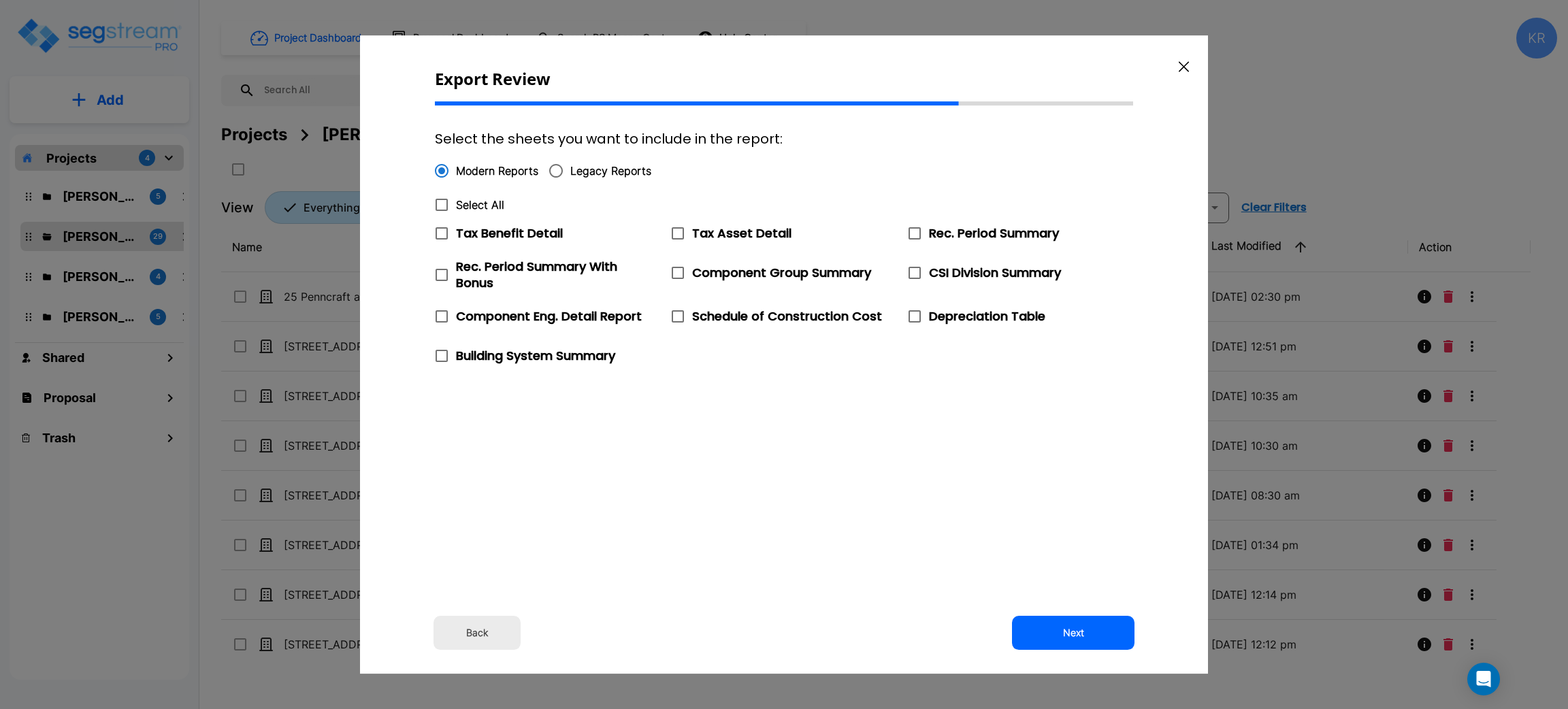
click at [442, 182] on input "Modern Reports" at bounding box center [441, 171] width 28 height 28
click at [446, 361] on icon at bounding box center [442, 356] width 17 height 17
click at [441, 353] on input "Building System Summary" at bounding box center [434, 347] width 14 height 12
checkbox input "true"
click at [920, 318] on icon at bounding box center [915, 317] width 12 height 12
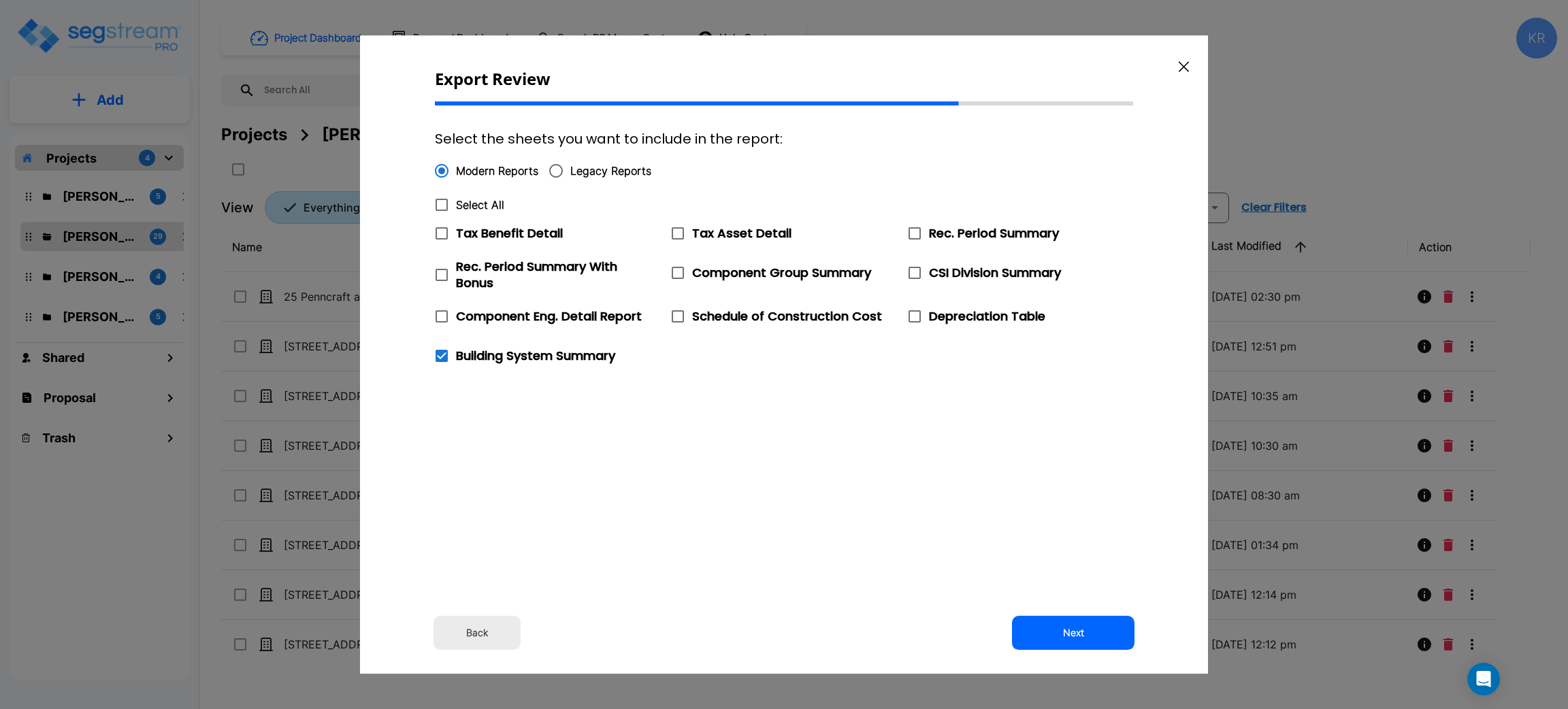
click at [914, 313] on input "Depreciation Table" at bounding box center [907, 308] width 14 height 12
checkbox input "true"
click at [684, 275] on icon at bounding box center [678, 273] width 17 height 17
click at [677, 270] on input "Component Group Summary" at bounding box center [670, 264] width 14 height 12
checkbox input "true"
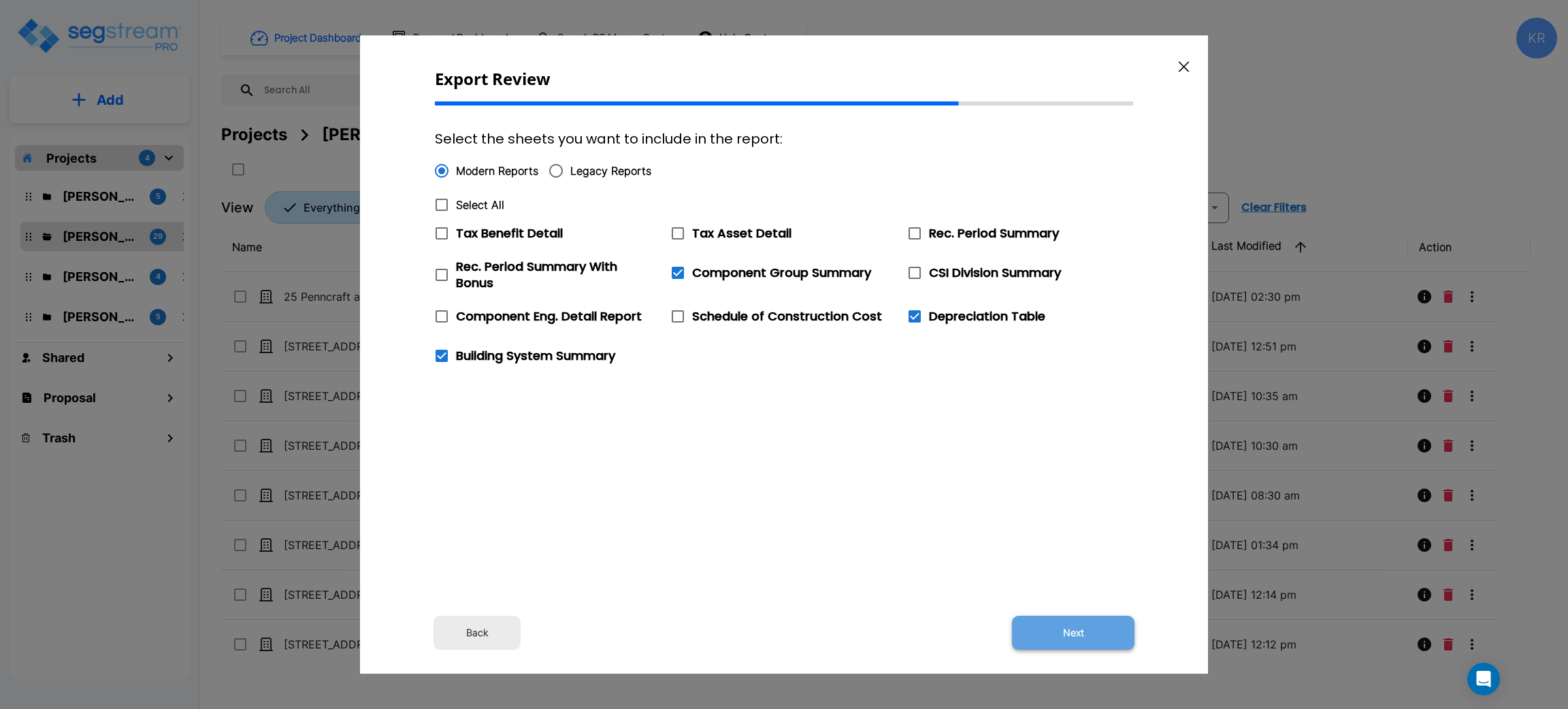
click at [1094, 631] on button "Next" at bounding box center [1073, 632] width 122 height 34
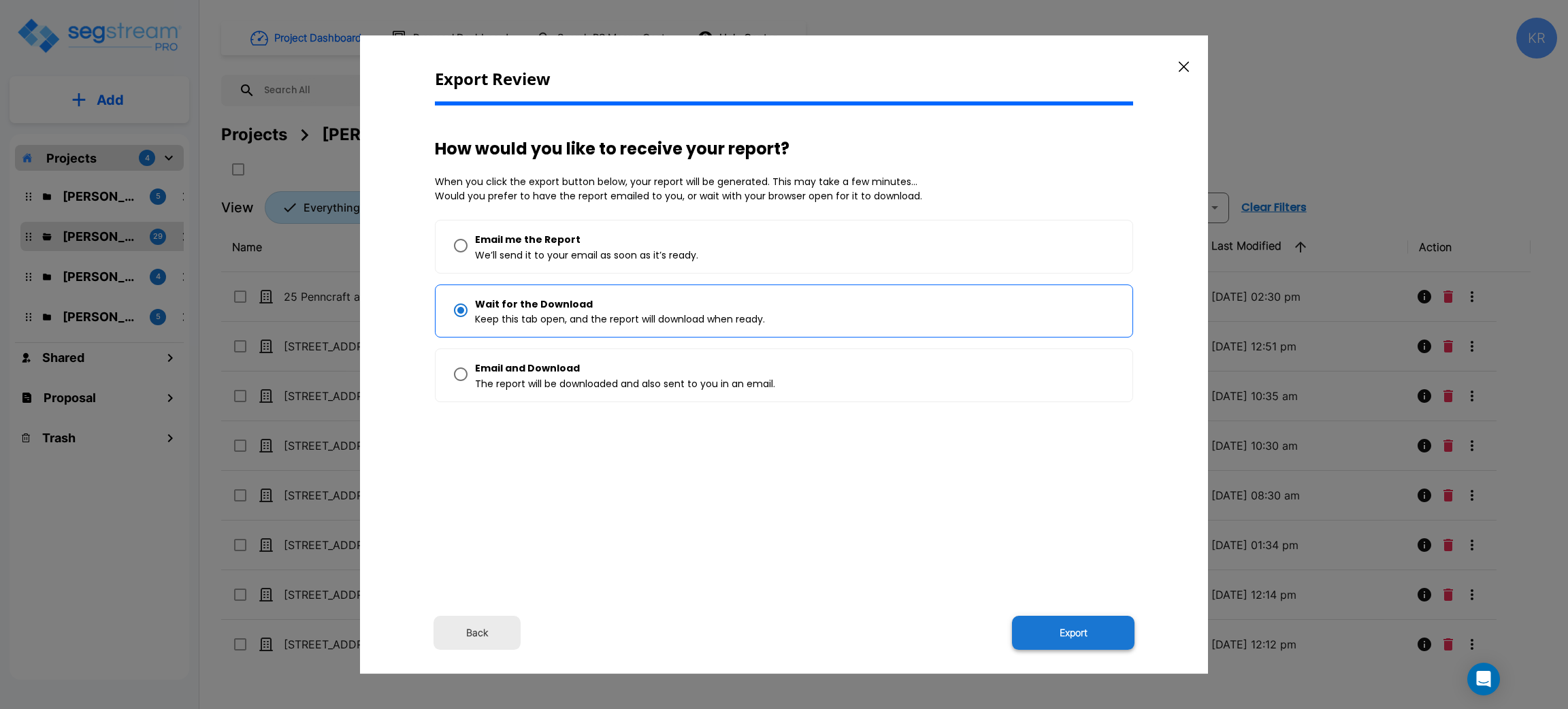
click at [1060, 623] on button "Export" at bounding box center [1073, 632] width 122 height 34
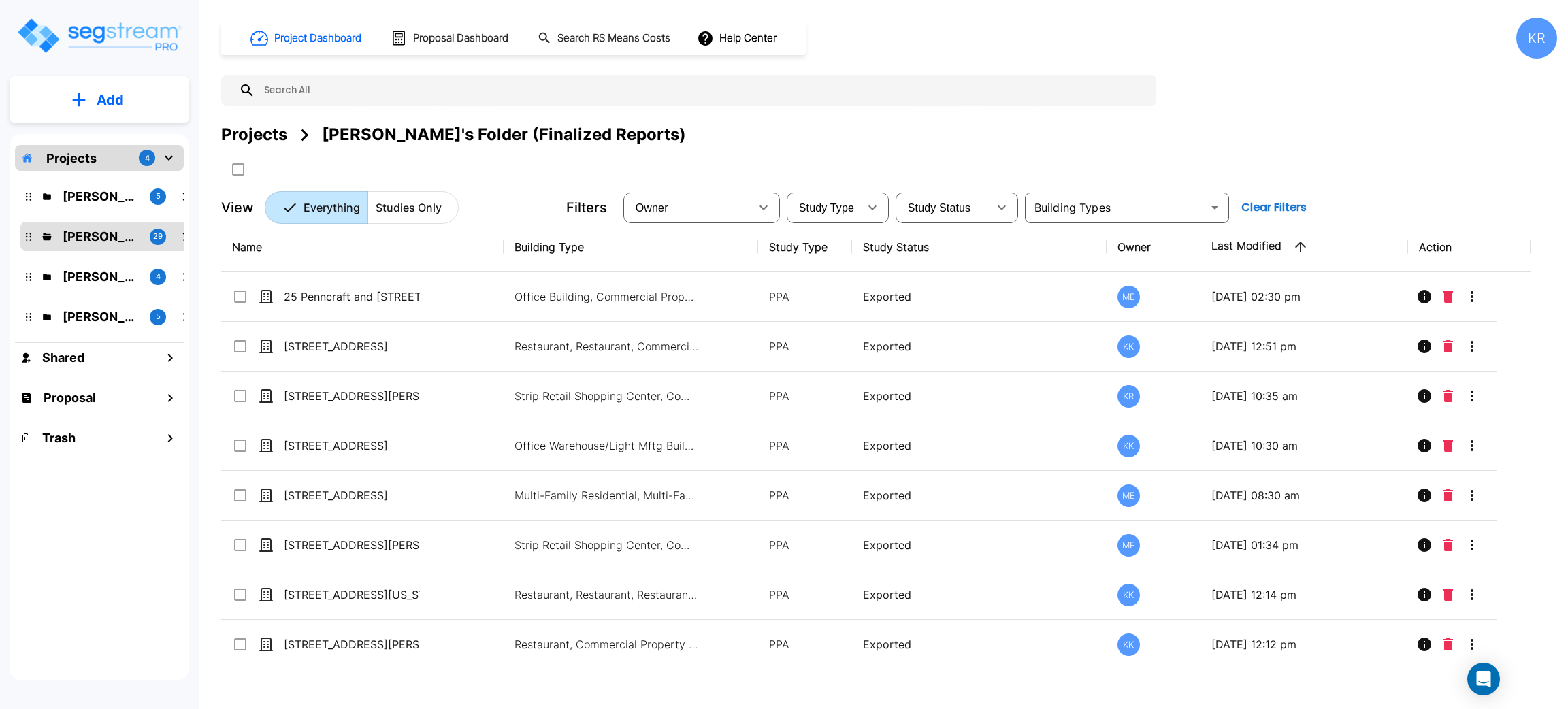
click at [940, 60] on div "Project Dashboard Proposal Dashboard Search RS Means Costs Help Center KR Proje…" at bounding box center [889, 121] width 1336 height 206
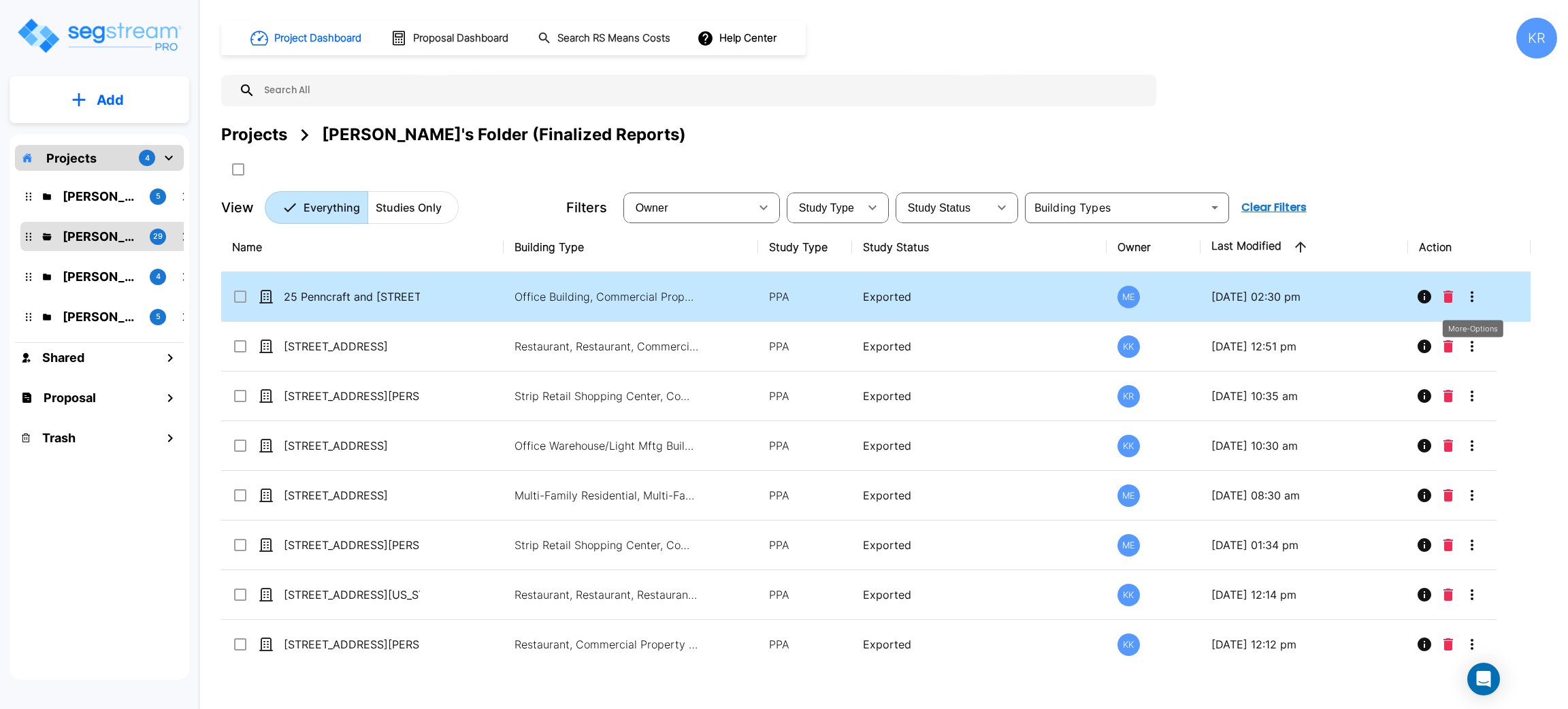
click at [1471, 296] on icon "More-Options" at bounding box center [1472, 297] width 3 height 11
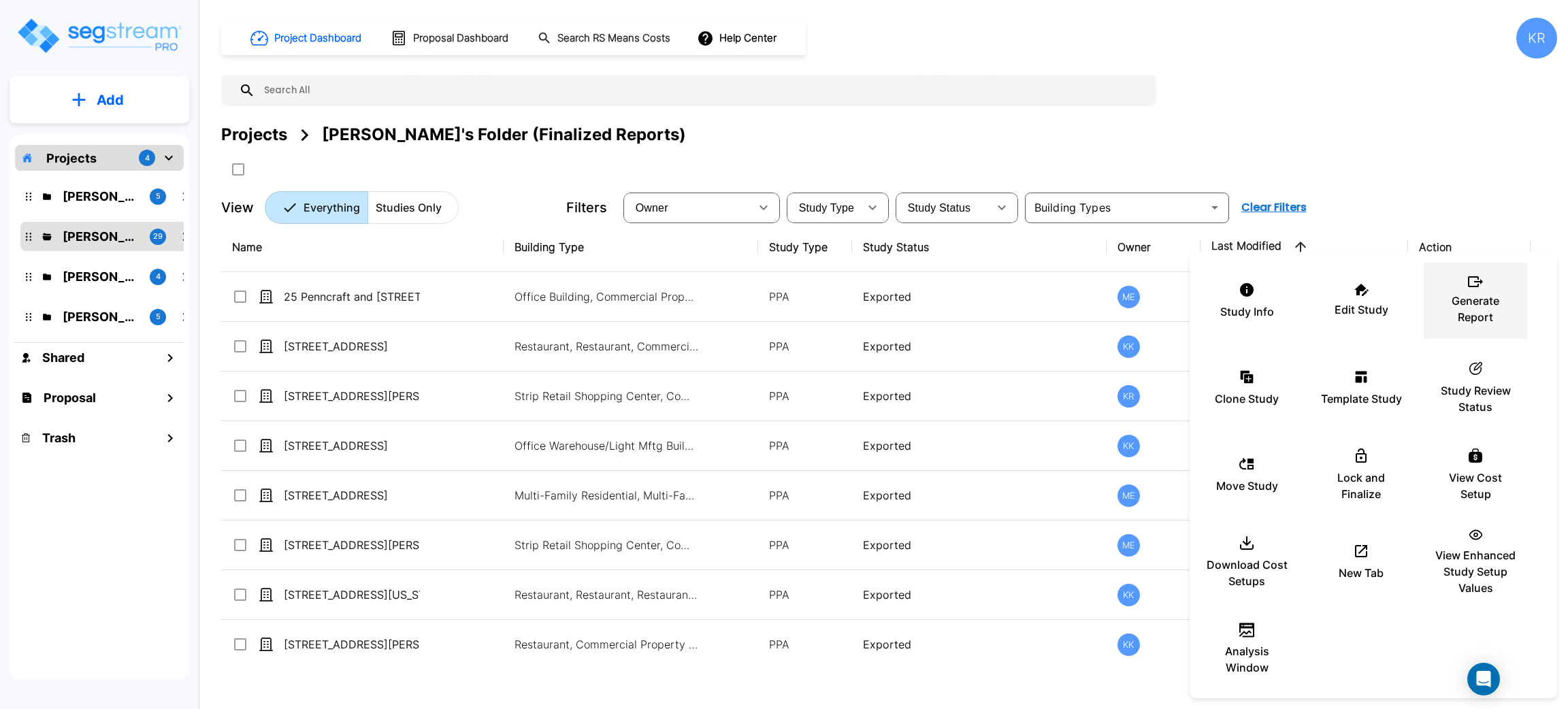
click at [1459, 293] on p "Generate Report" at bounding box center [1475, 309] width 81 height 32
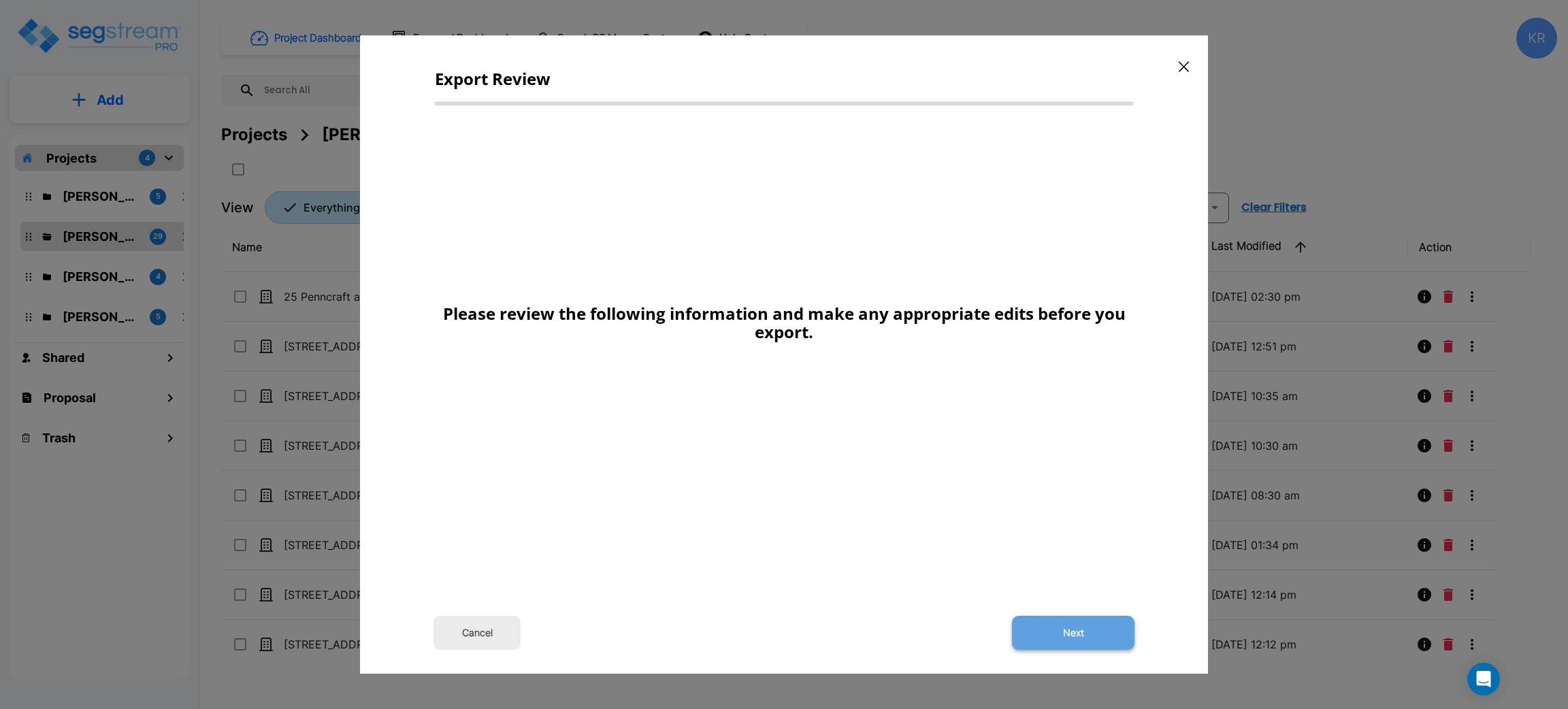
click at [1069, 637] on button "Next" at bounding box center [1073, 632] width 122 height 34
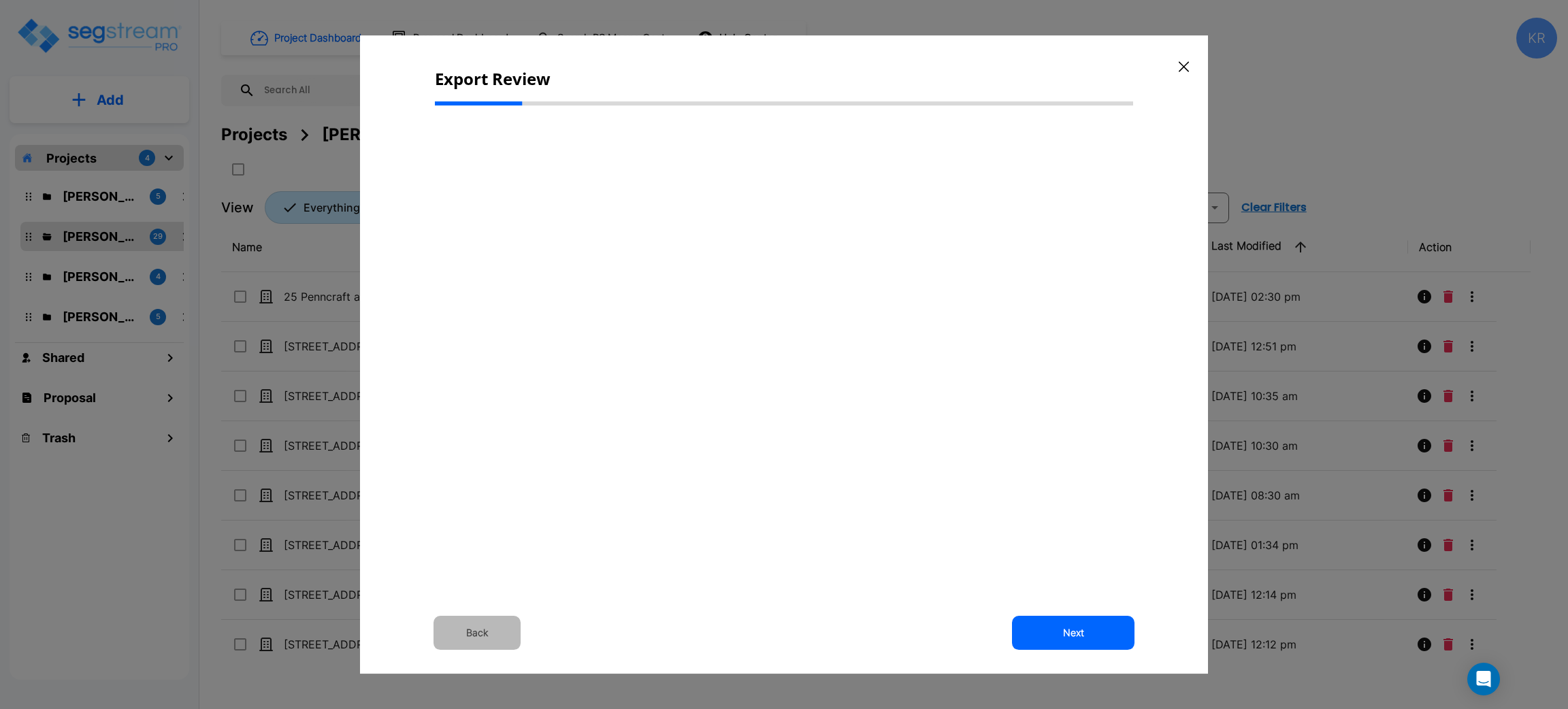
click at [462, 632] on button "Back" at bounding box center [477, 632] width 87 height 34
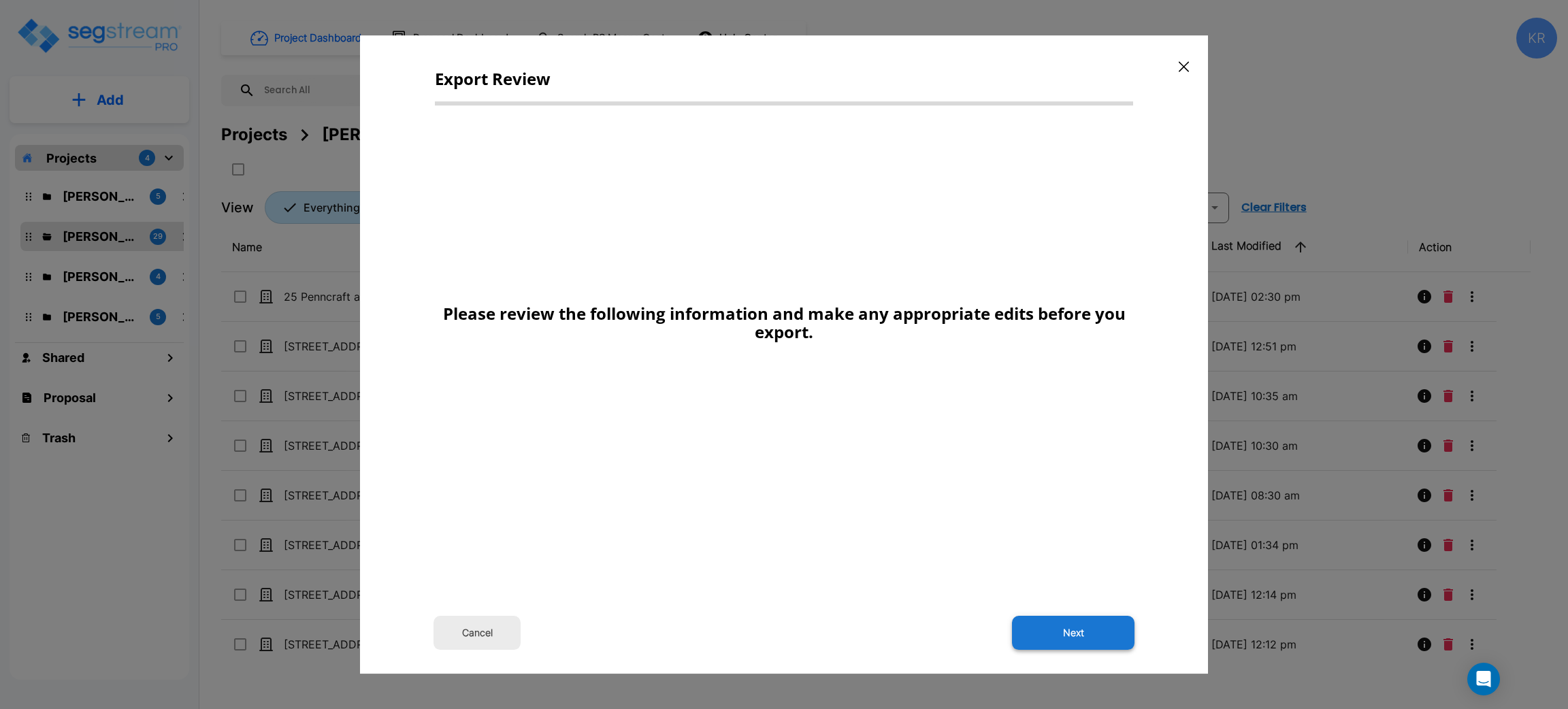
click at [1099, 631] on button "Next" at bounding box center [1073, 632] width 122 height 34
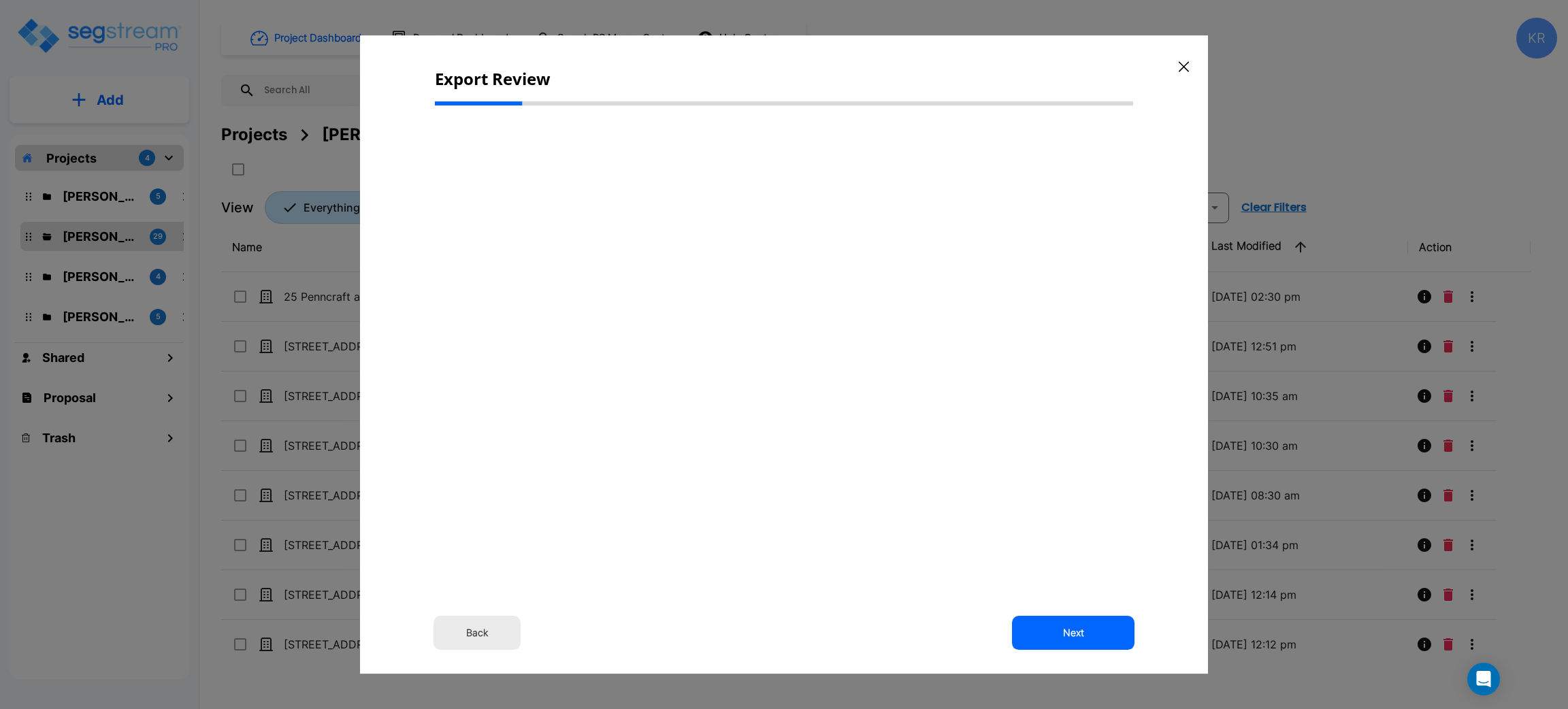
click at [489, 639] on button "Back" at bounding box center [477, 632] width 87 height 34
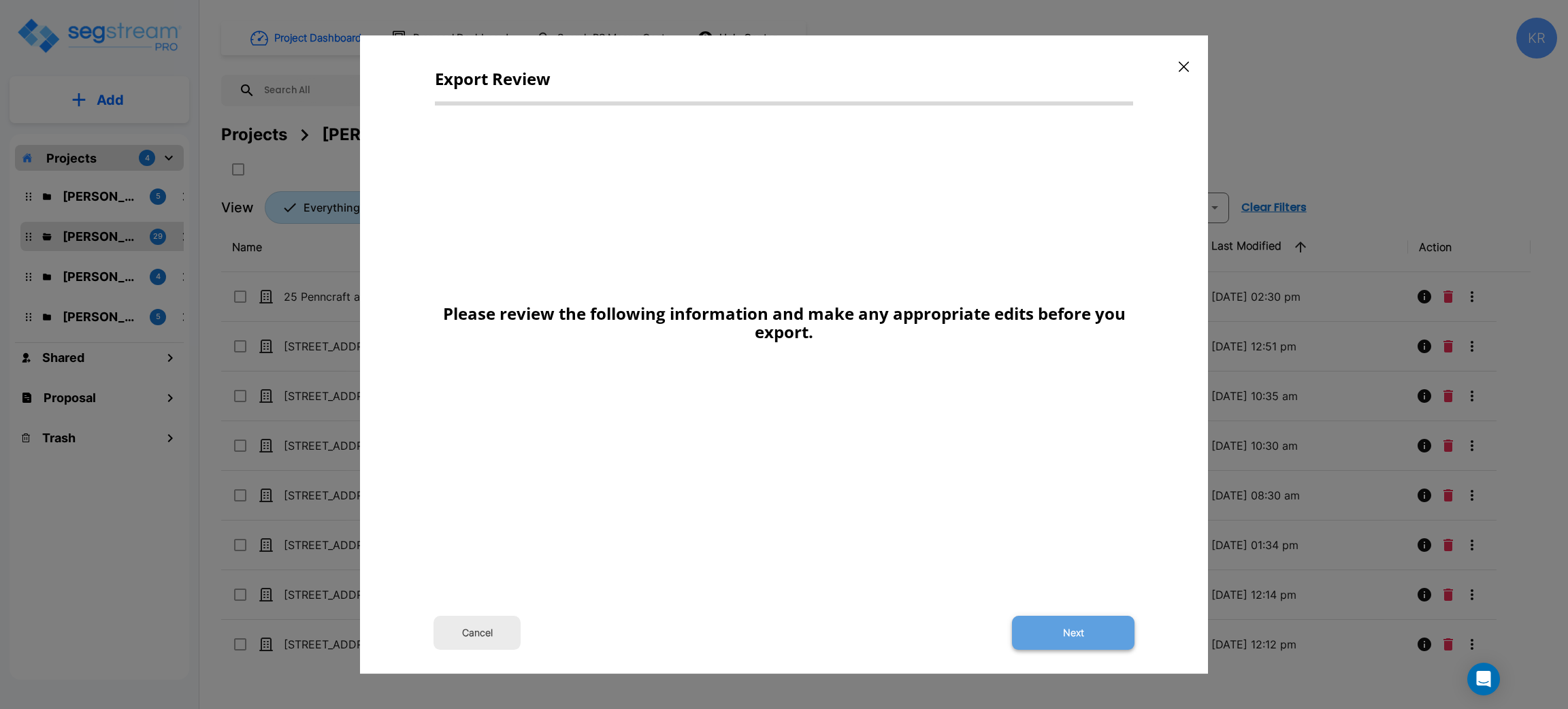
click at [1105, 636] on button "Next" at bounding box center [1073, 632] width 122 height 34
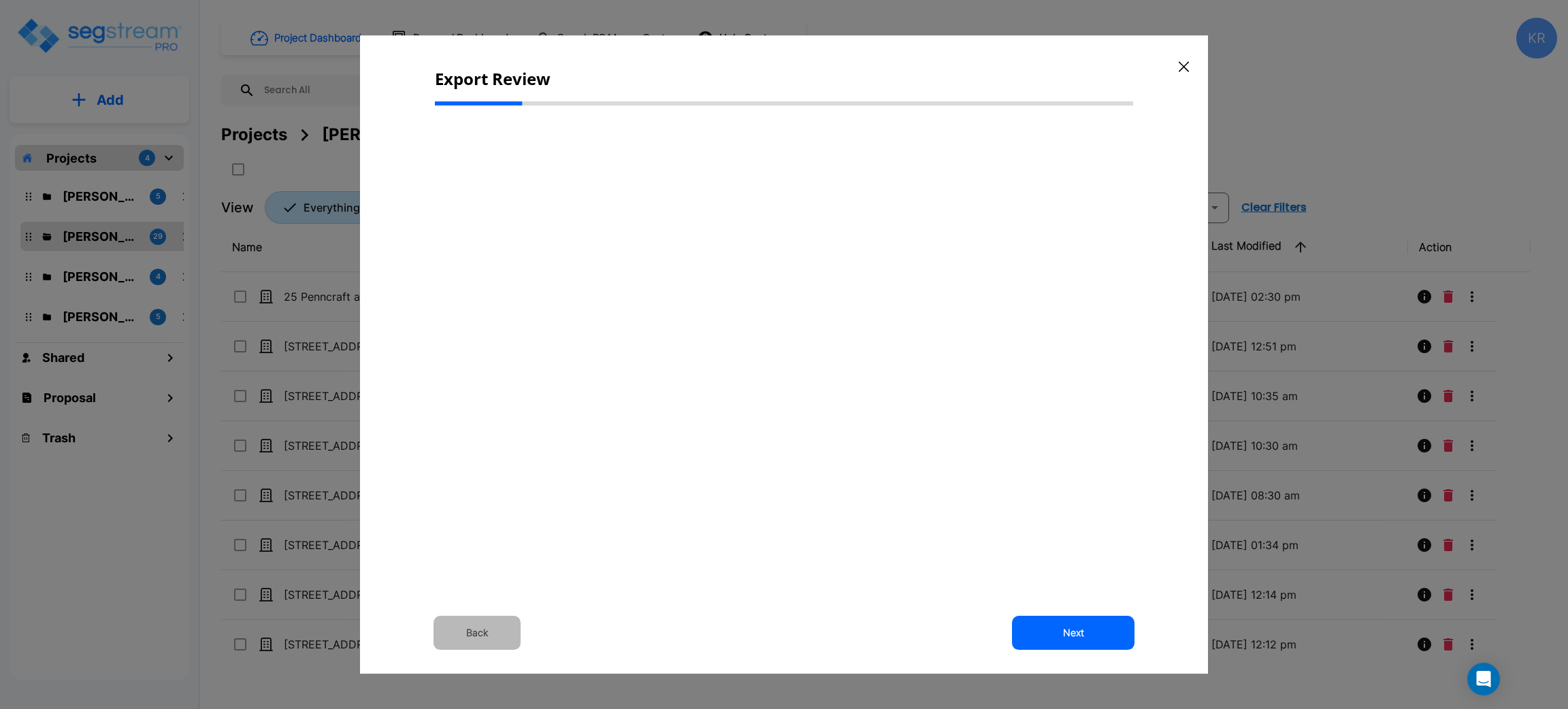
click at [472, 631] on button "Back" at bounding box center [477, 632] width 87 height 34
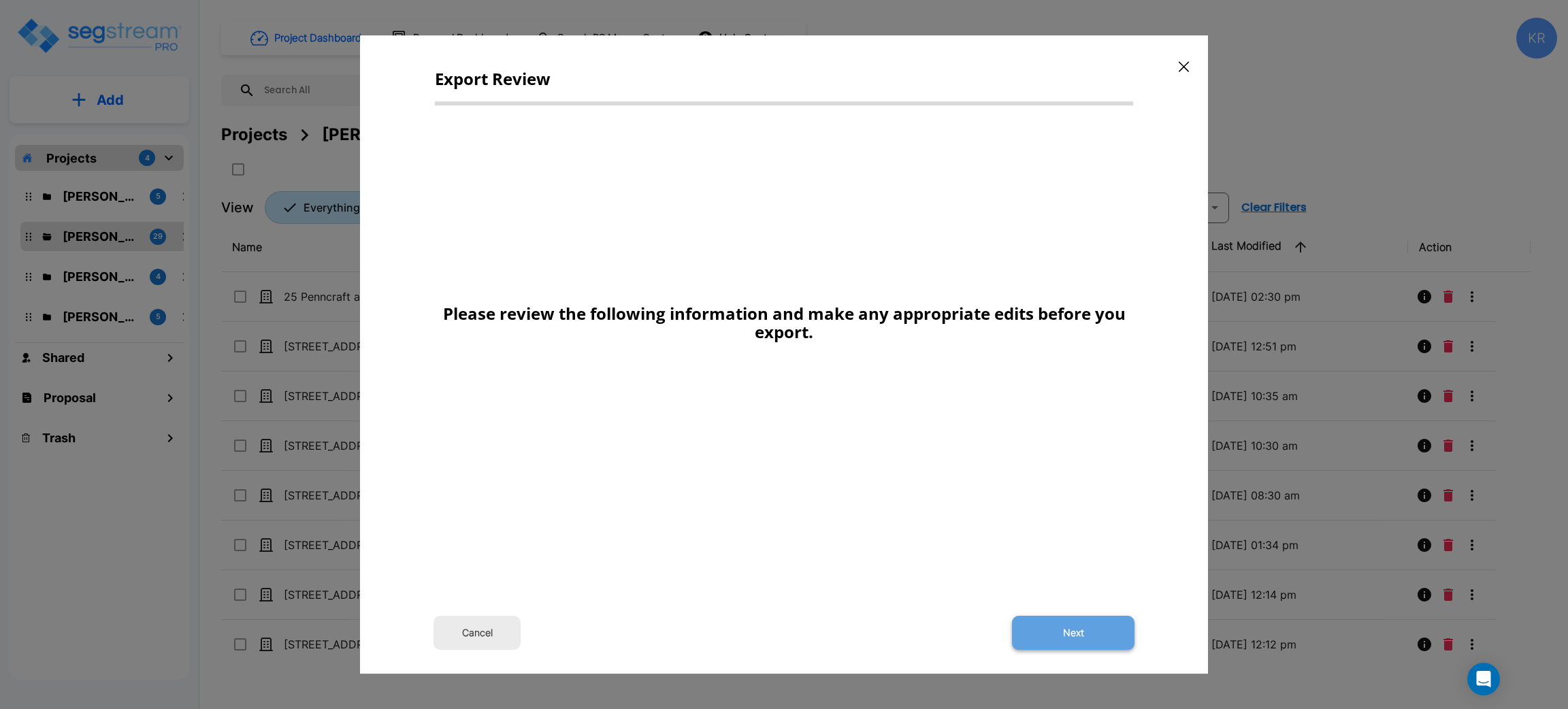
click at [1084, 633] on button "Next" at bounding box center [1073, 632] width 122 height 34
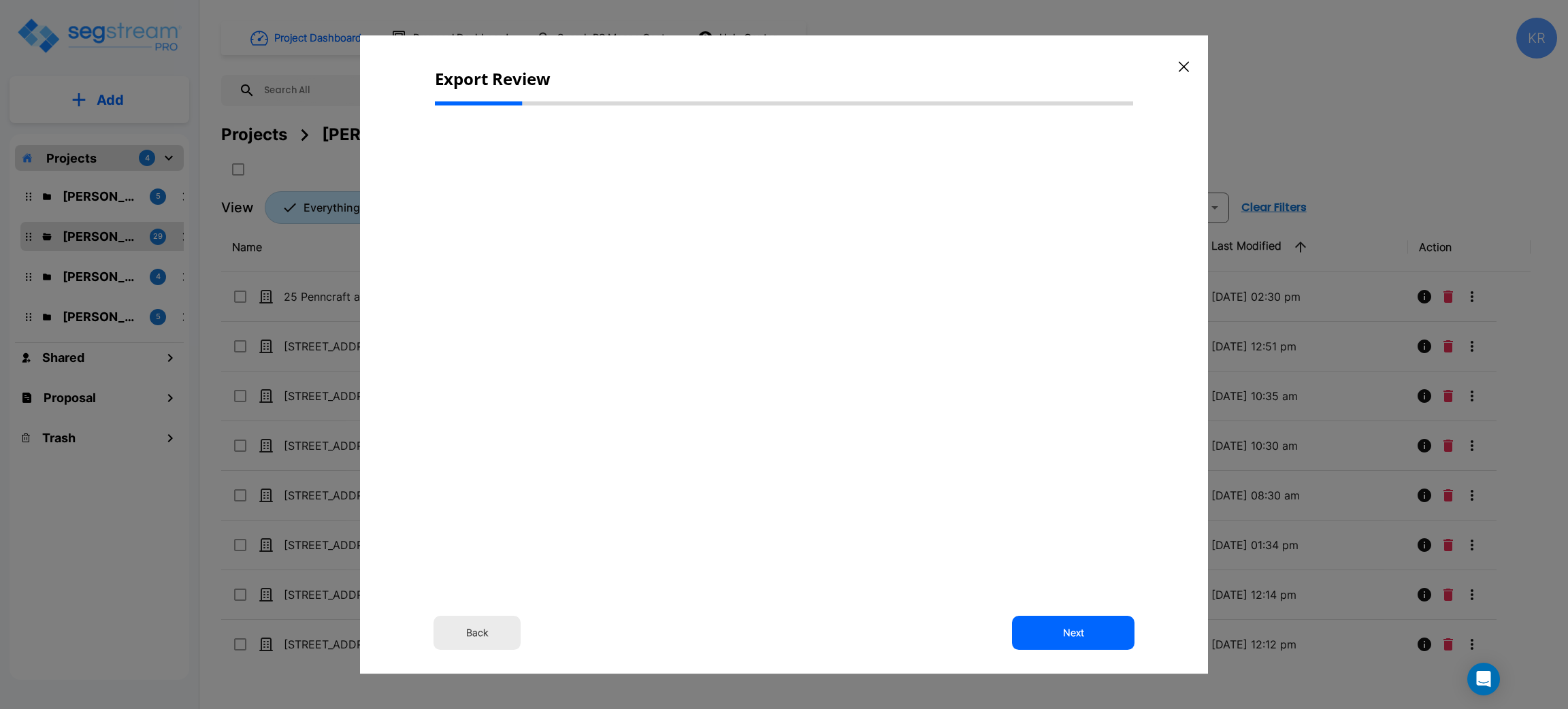
click at [485, 632] on button "Back" at bounding box center [477, 632] width 87 height 34
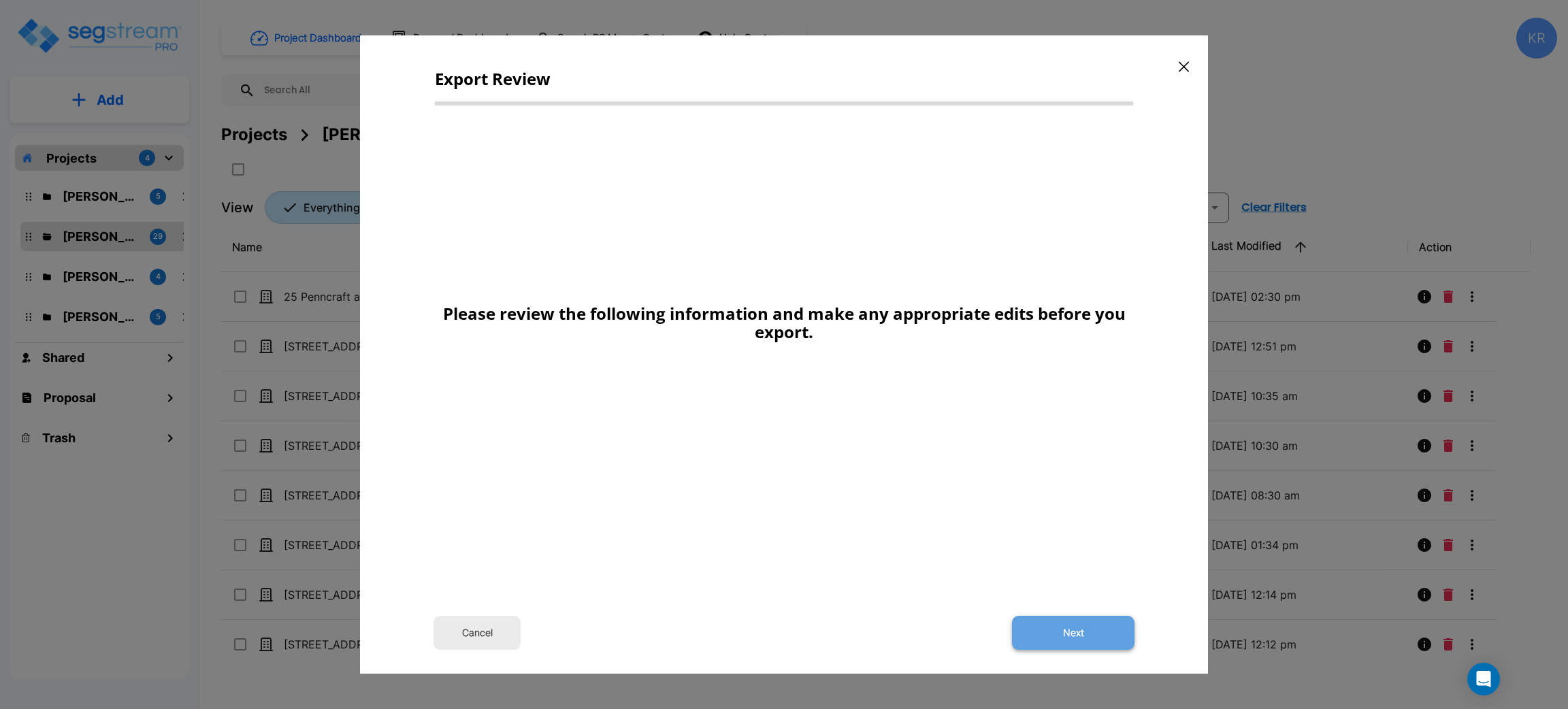
click at [1085, 633] on button "Next" at bounding box center [1073, 632] width 122 height 34
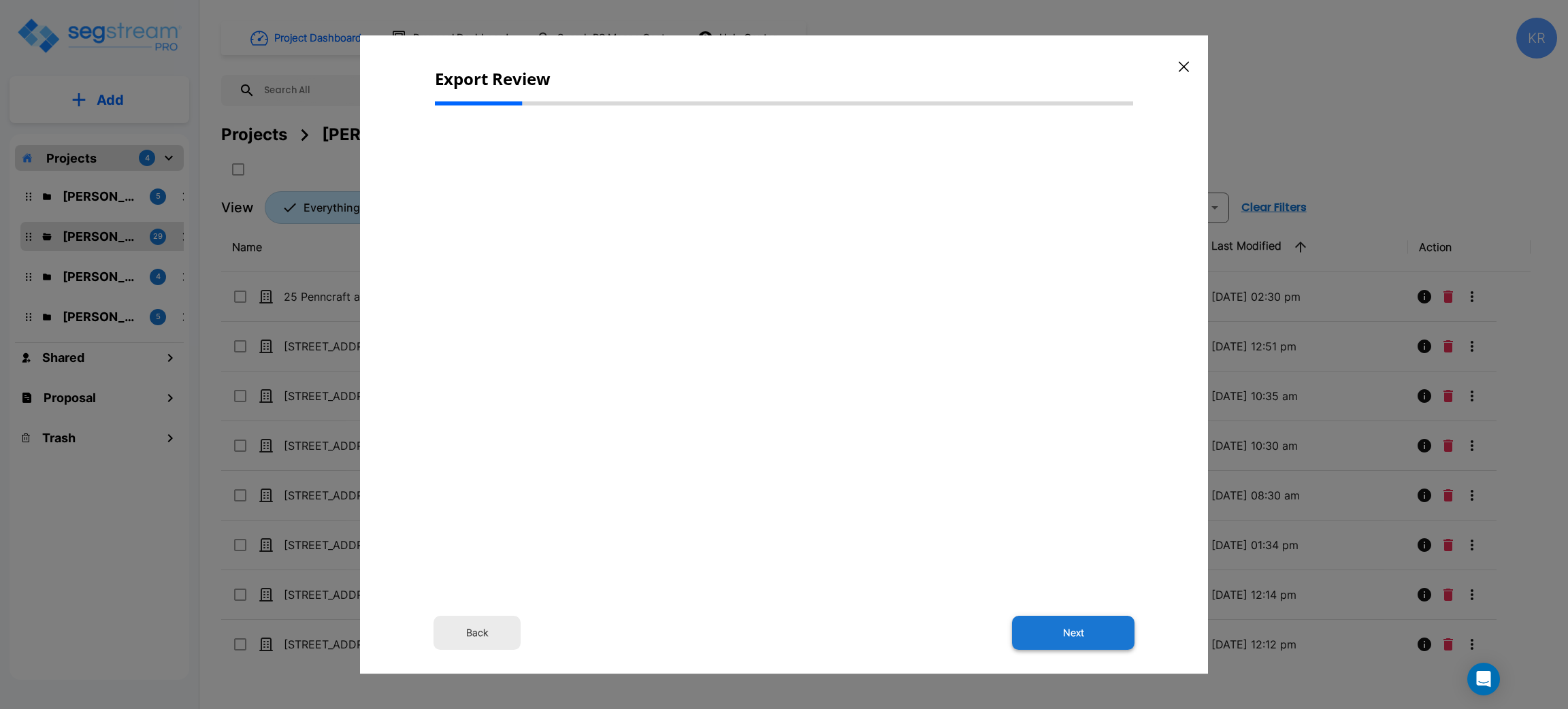
click at [1074, 632] on button "Next" at bounding box center [1073, 632] width 122 height 34
click at [1185, 64] on icon "button" at bounding box center [1183, 67] width 10 height 11
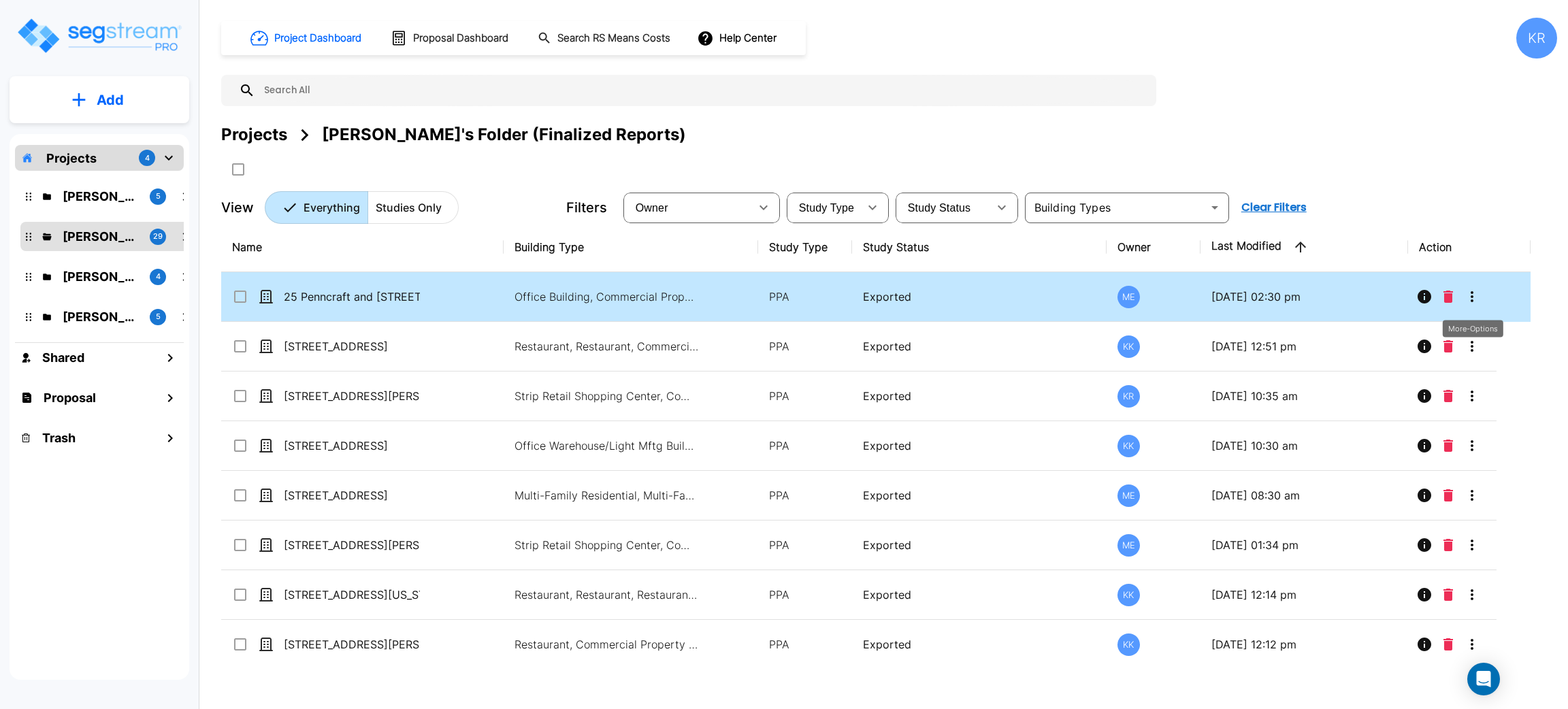
click at [1473, 293] on icon "More-Options" at bounding box center [1472, 297] width 17 height 17
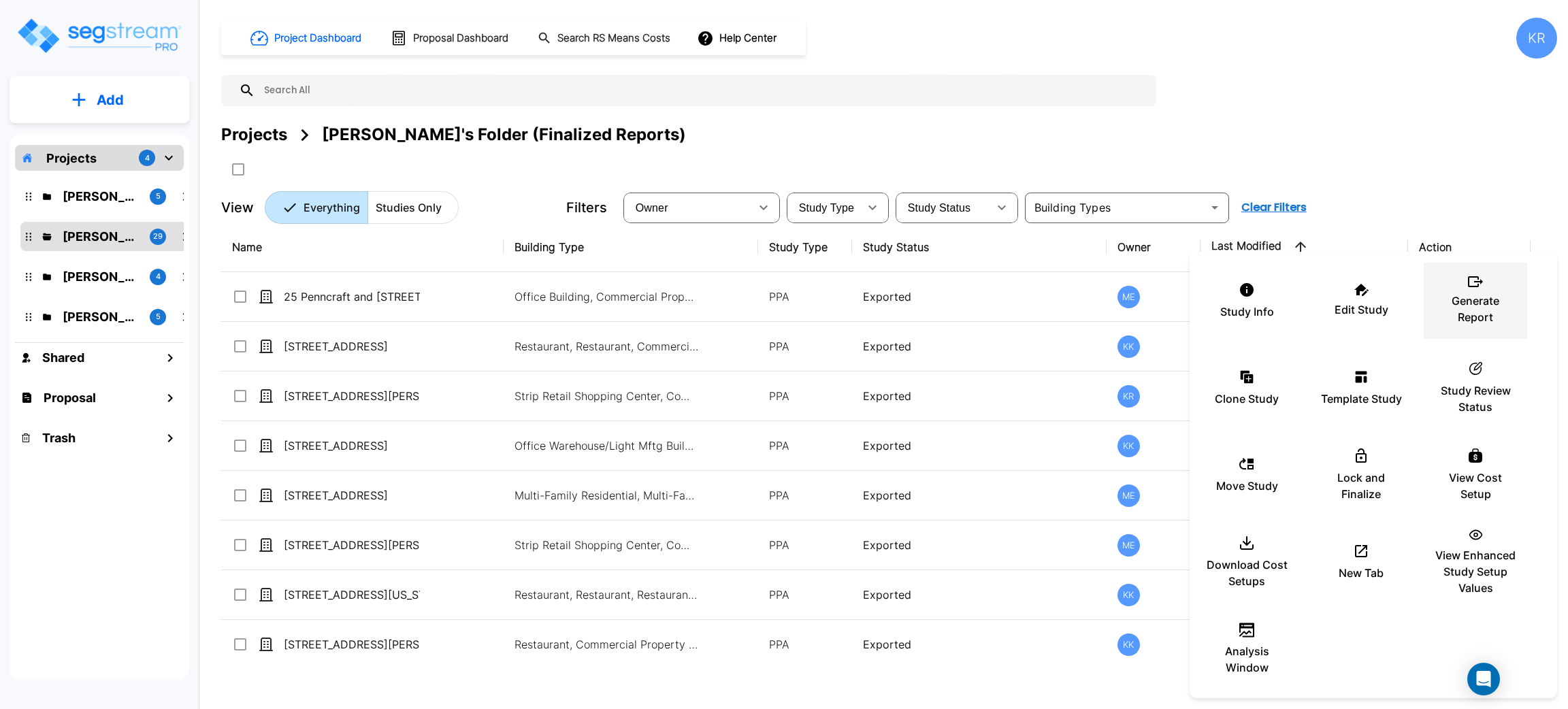
click at [1479, 297] on div "Generate Report" at bounding box center [1475, 300] width 81 height 68
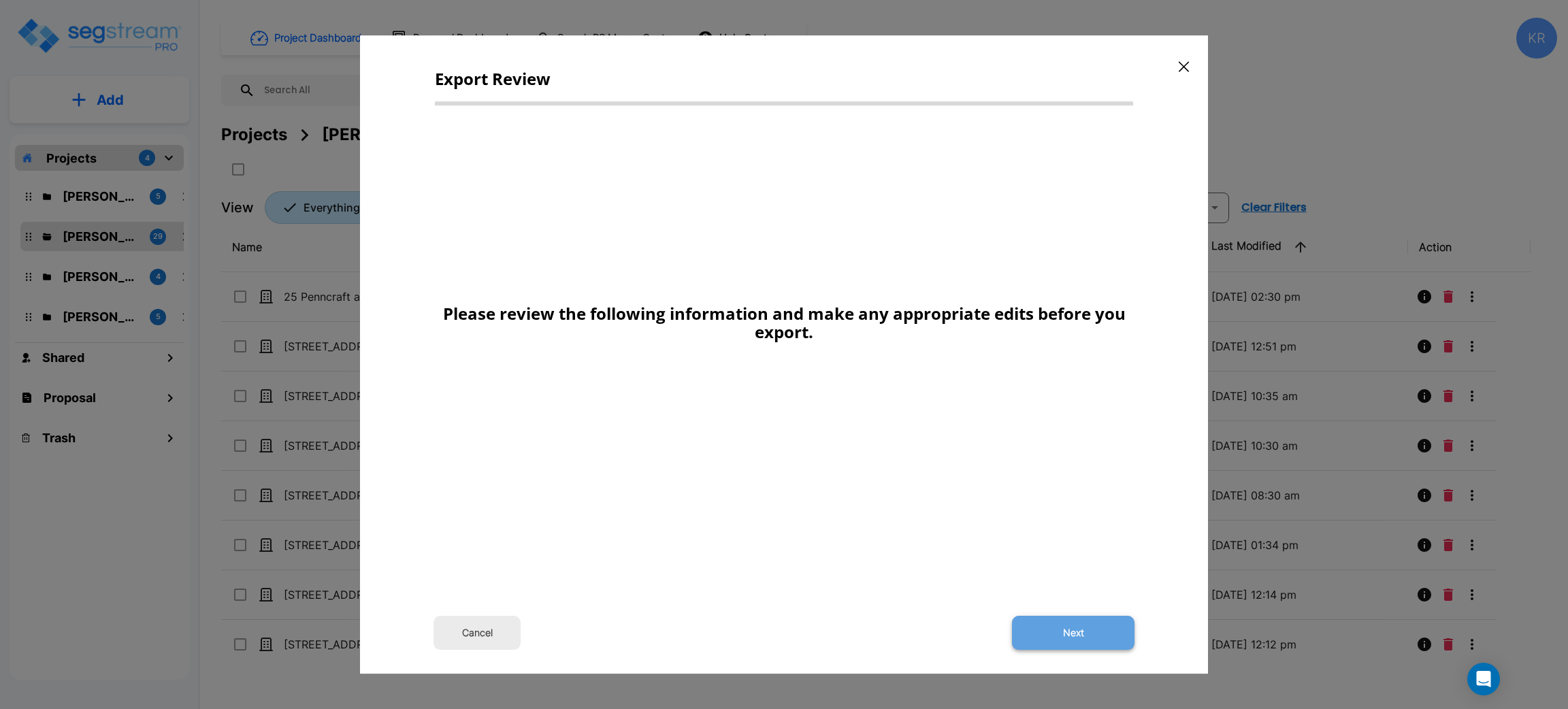
click at [1092, 625] on button "Next" at bounding box center [1073, 632] width 122 height 34
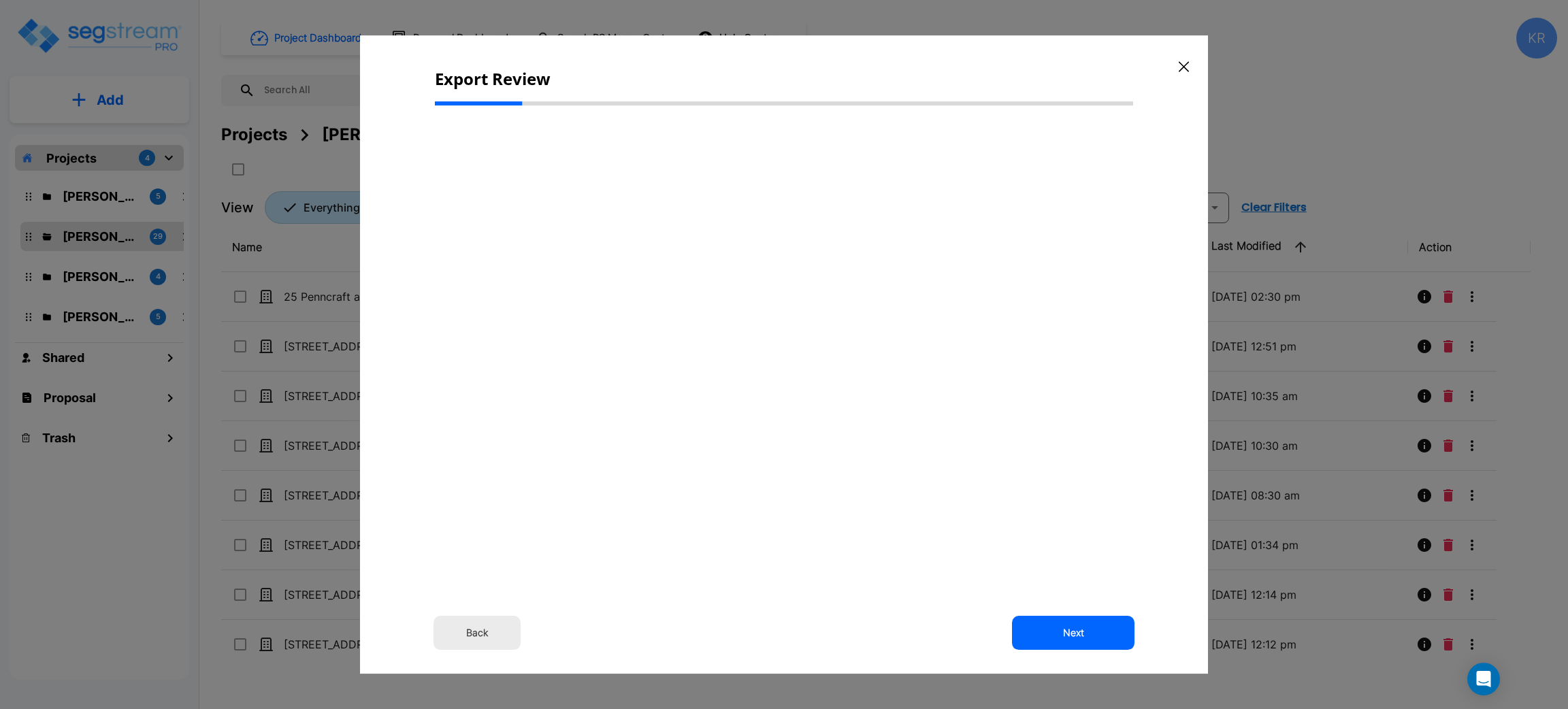
drag, startPoint x: 854, startPoint y: 502, endPoint x: 846, endPoint y: 510, distance: 11.3
click at [853, 503] on div "Back Next" at bounding box center [784, 331] width 698 height 429
click at [480, 632] on button "Back" at bounding box center [477, 632] width 87 height 34
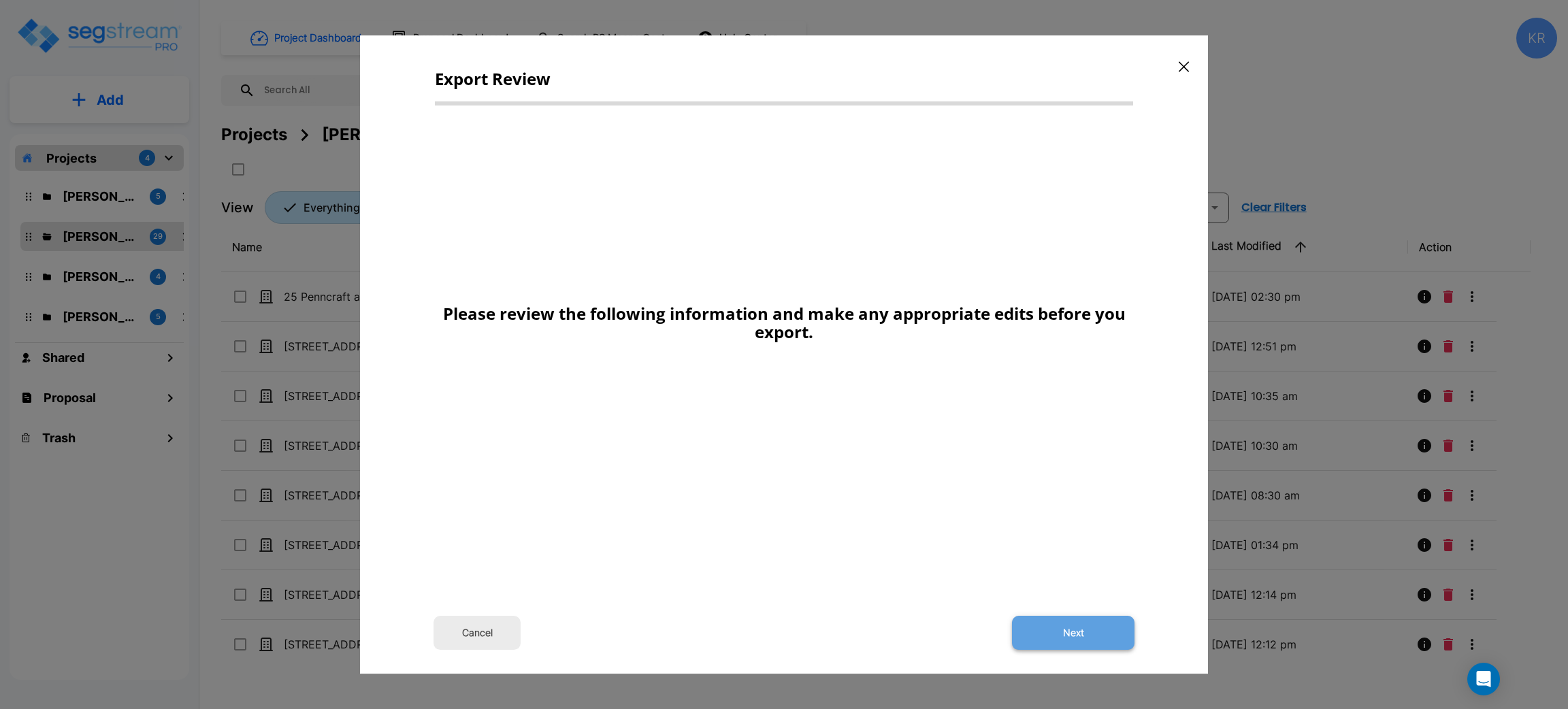
click at [1078, 630] on button "Next" at bounding box center [1073, 632] width 122 height 34
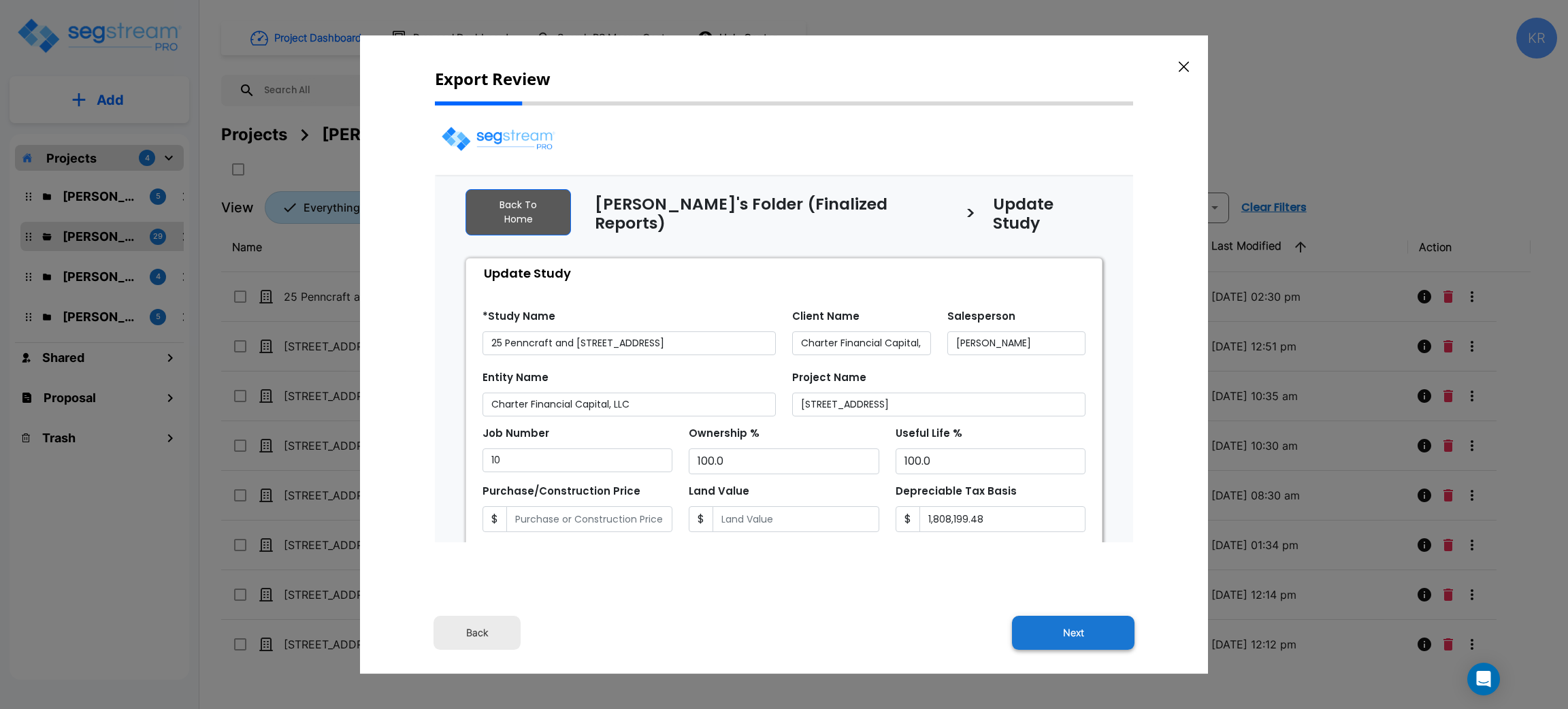
select select "2024"
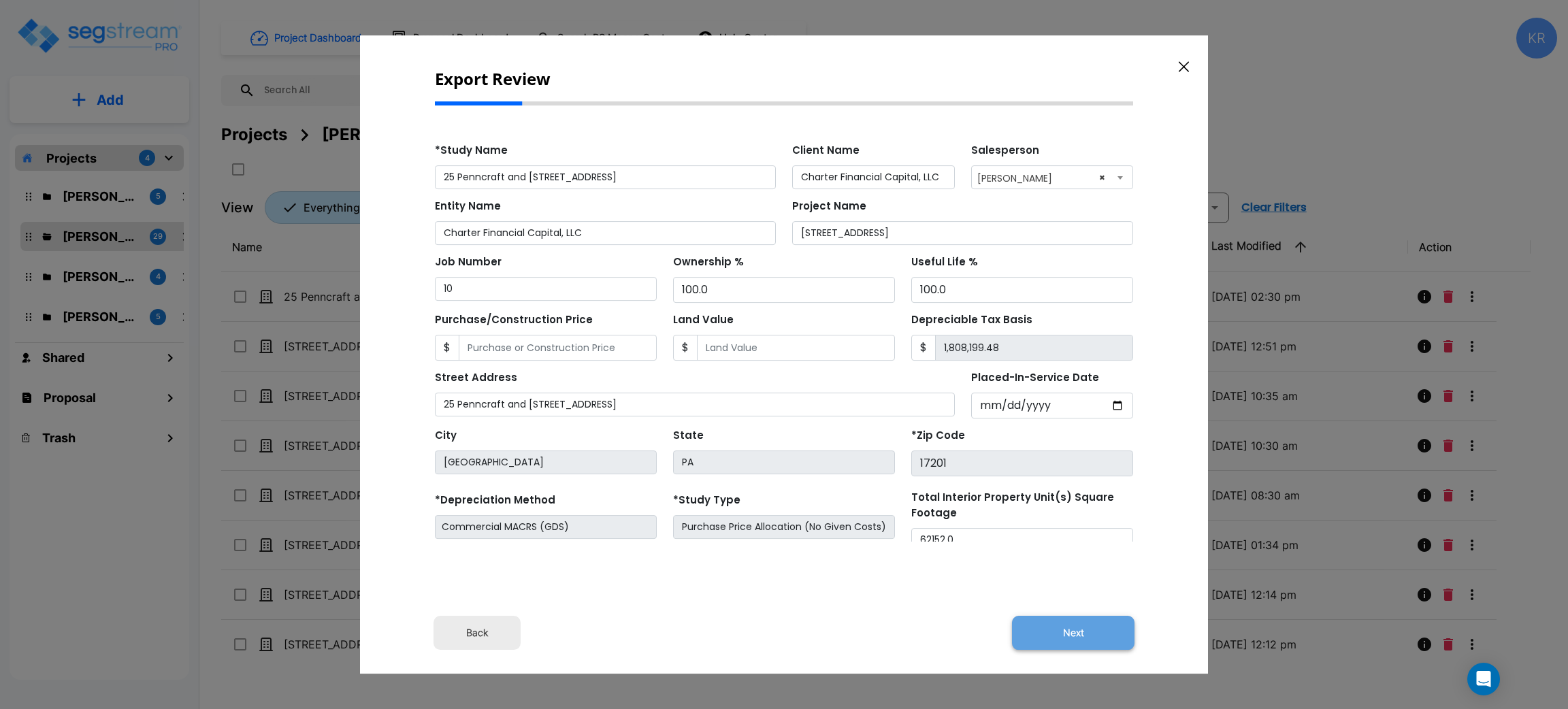
click at [1090, 648] on button "Next" at bounding box center [1073, 632] width 122 height 34
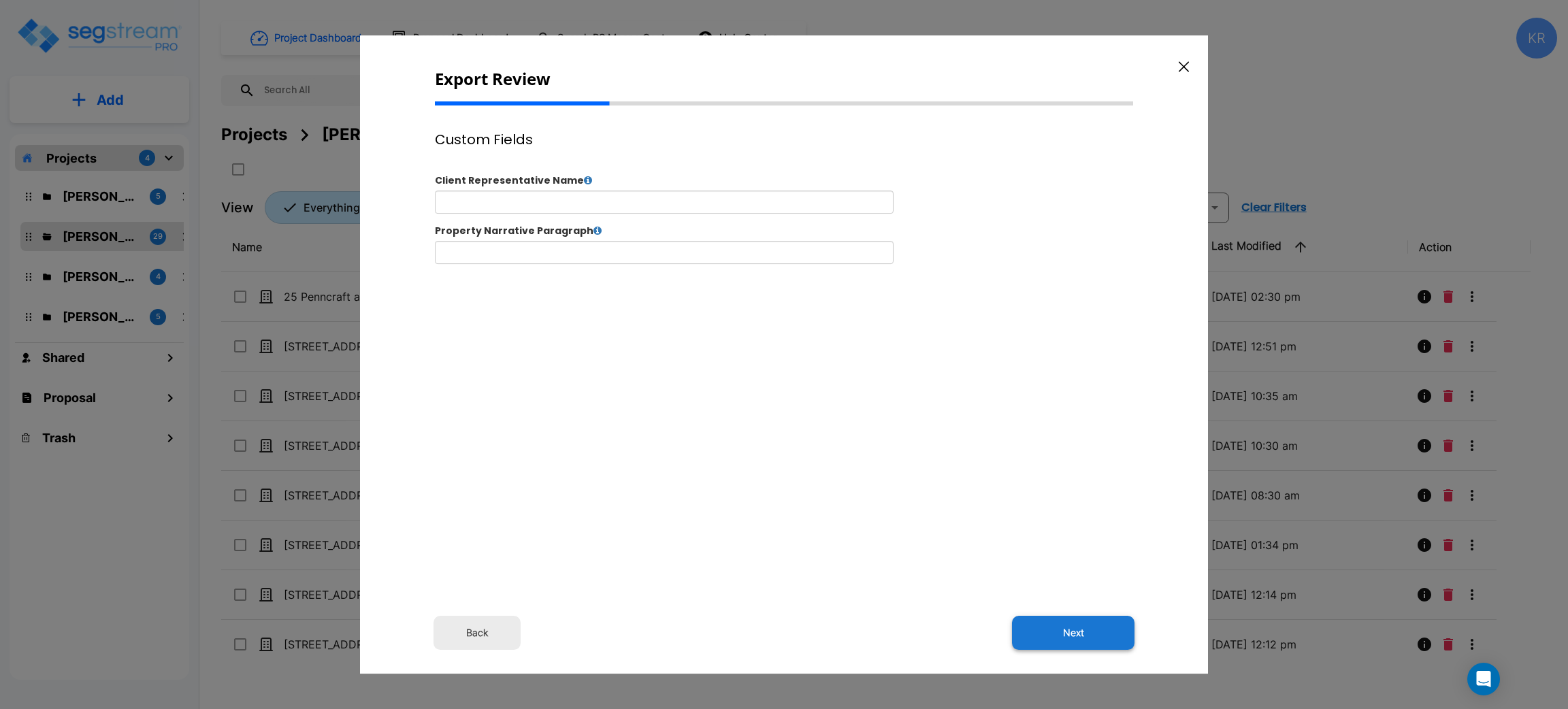
click at [1083, 634] on button "Next" at bounding box center [1073, 632] width 122 height 34
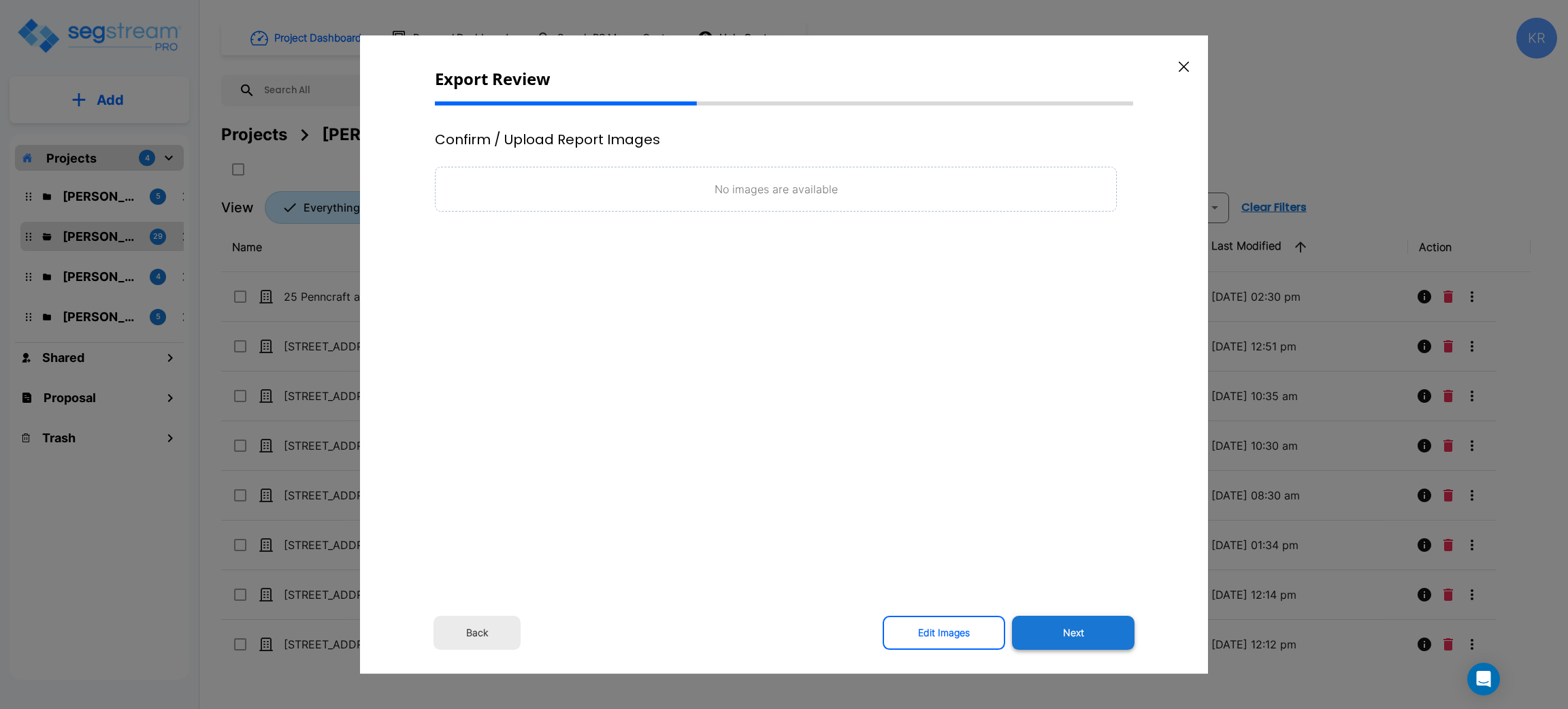
click at [1081, 631] on button "Next" at bounding box center [1073, 632] width 122 height 34
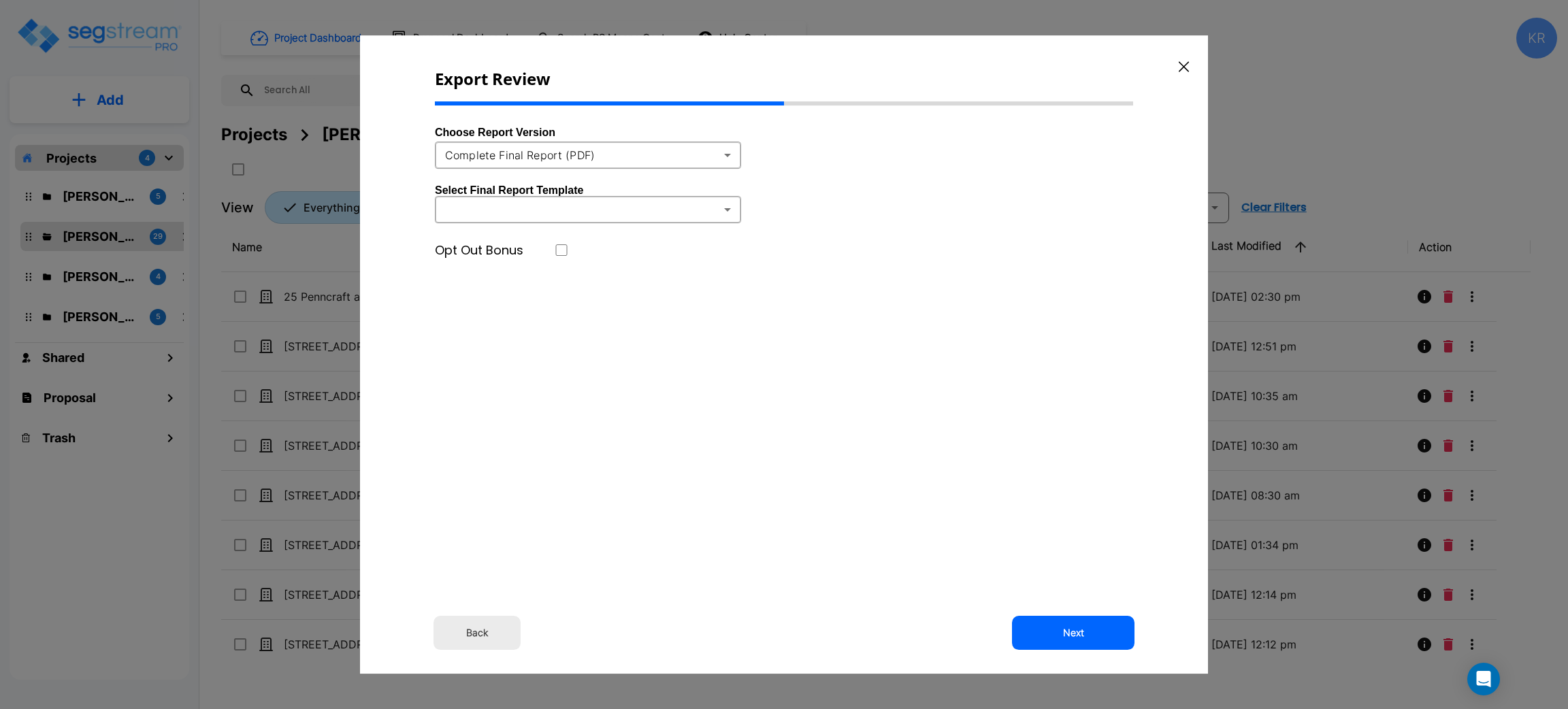
type input "37"
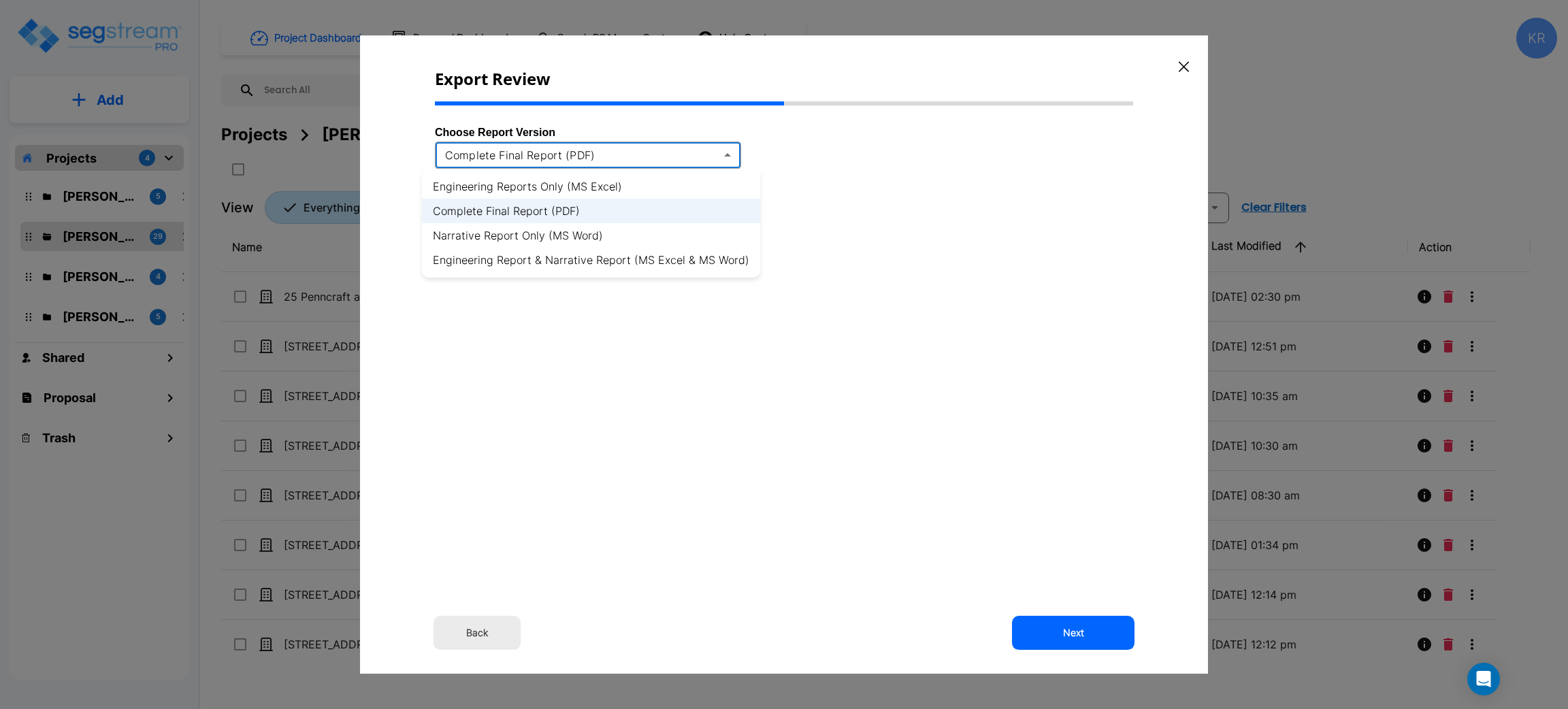
click at [592, 153] on body "× Your report is being generated. Be patient! × We're working on your Modificat…" at bounding box center [784, 354] width 1568 height 709
click at [593, 188] on li "Engineering Reports Only (MS Excel)" at bounding box center [591, 186] width 338 height 24
type input "xlsx"
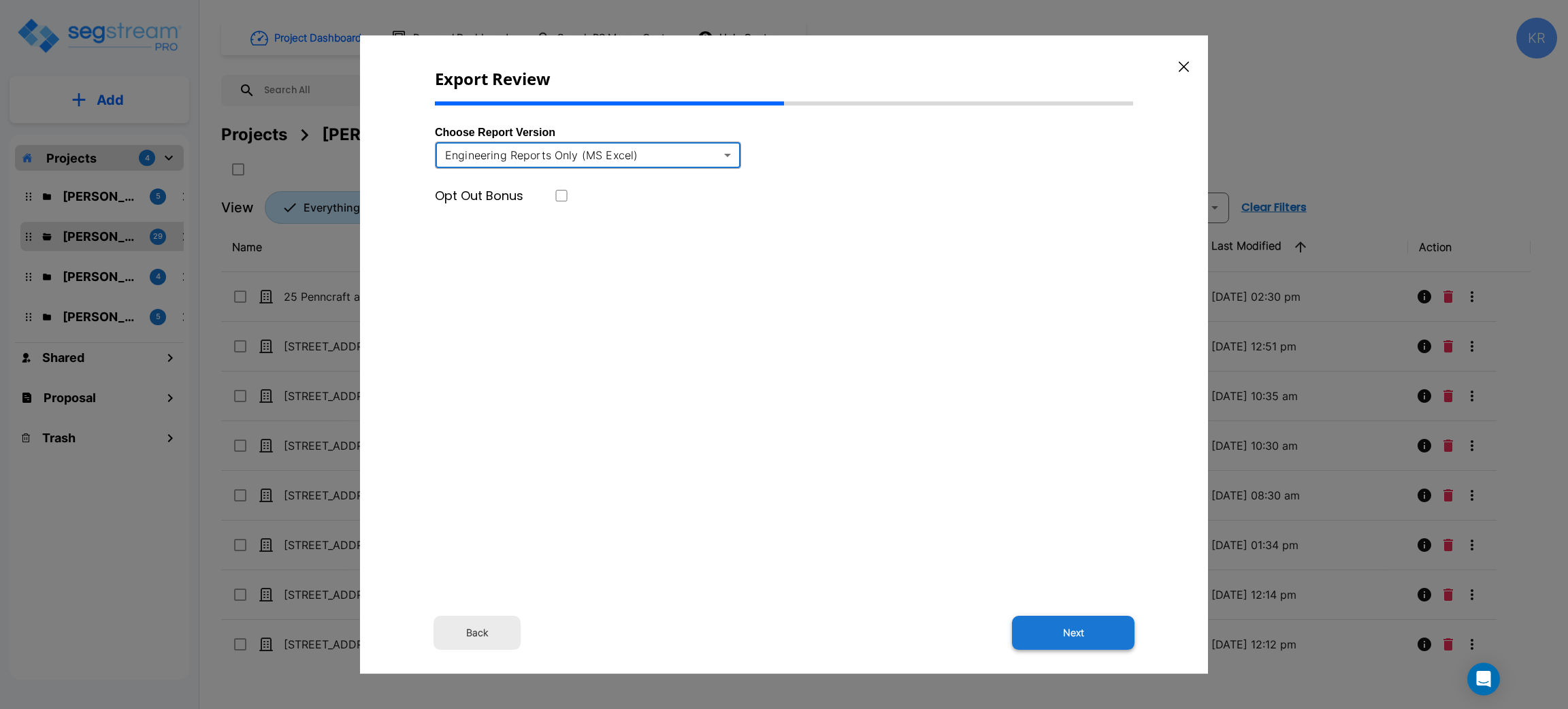
click at [1067, 629] on button "Next" at bounding box center [1073, 632] width 122 height 34
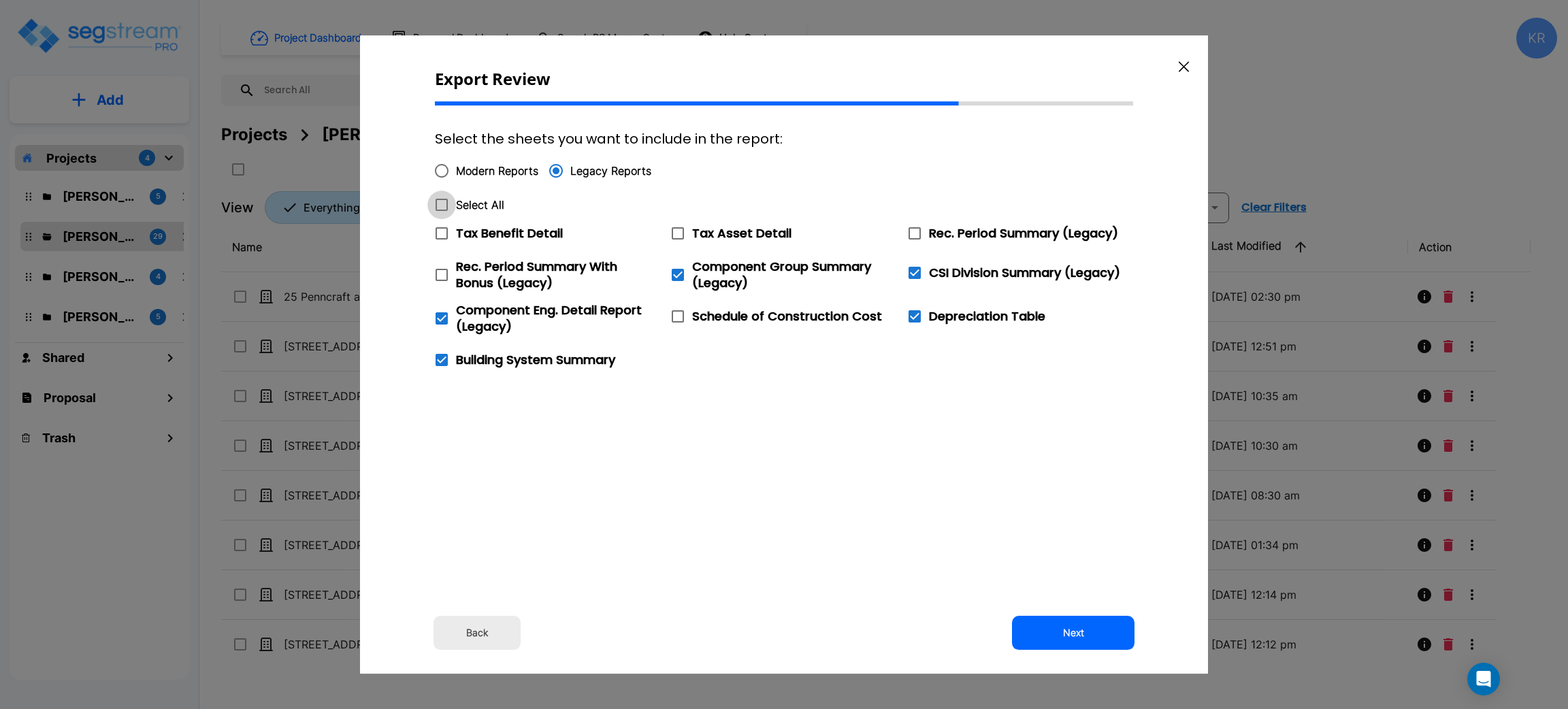
click at [443, 204] on icon at bounding box center [442, 205] width 17 height 17
click at [441, 202] on input "Select All" at bounding box center [434, 196] width 14 height 12
checkbox input "true"
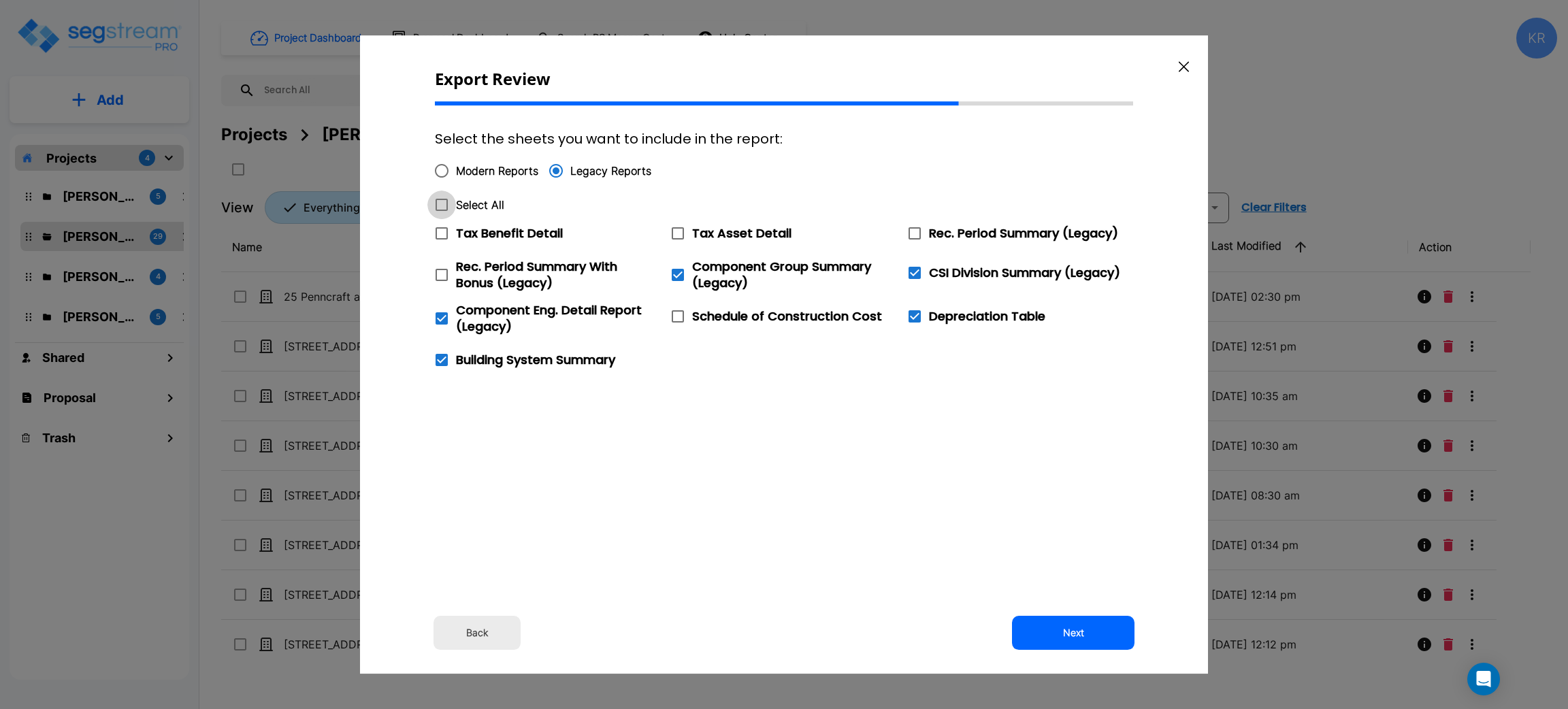
checkbox input "true"
click at [439, 202] on icon at bounding box center [442, 205] width 12 height 12
click at [439, 202] on input "Select All" at bounding box center [434, 196] width 14 height 12
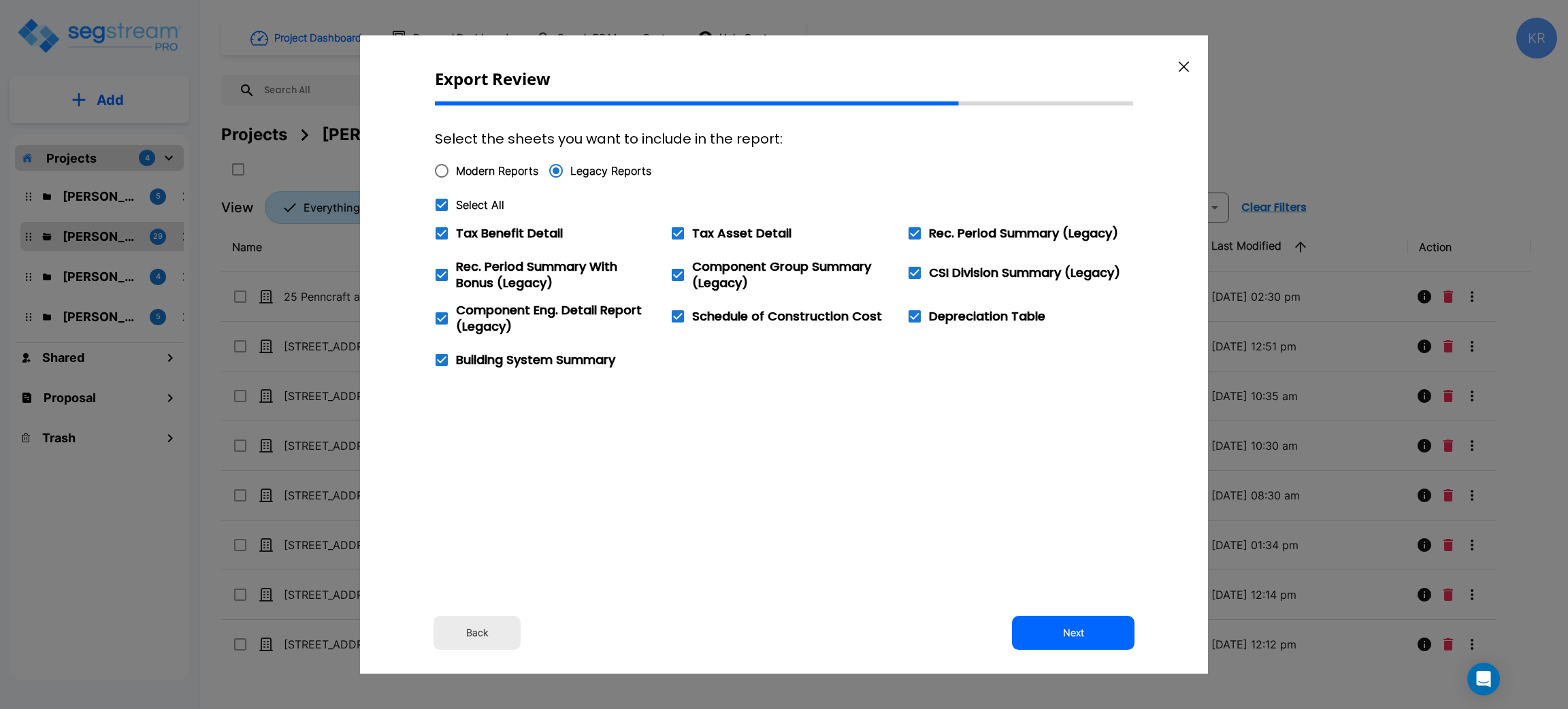
checkbox input "false"
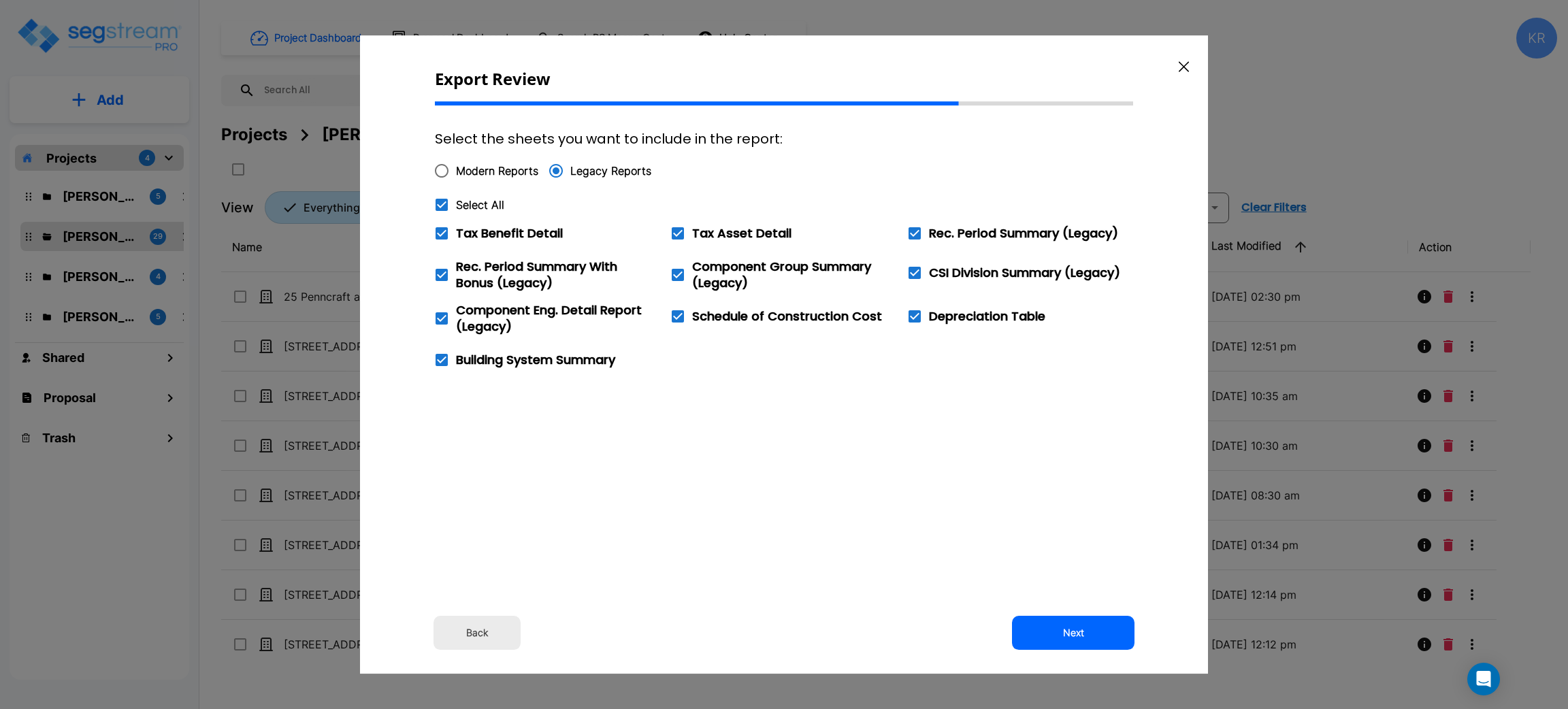
checkbox input "false"
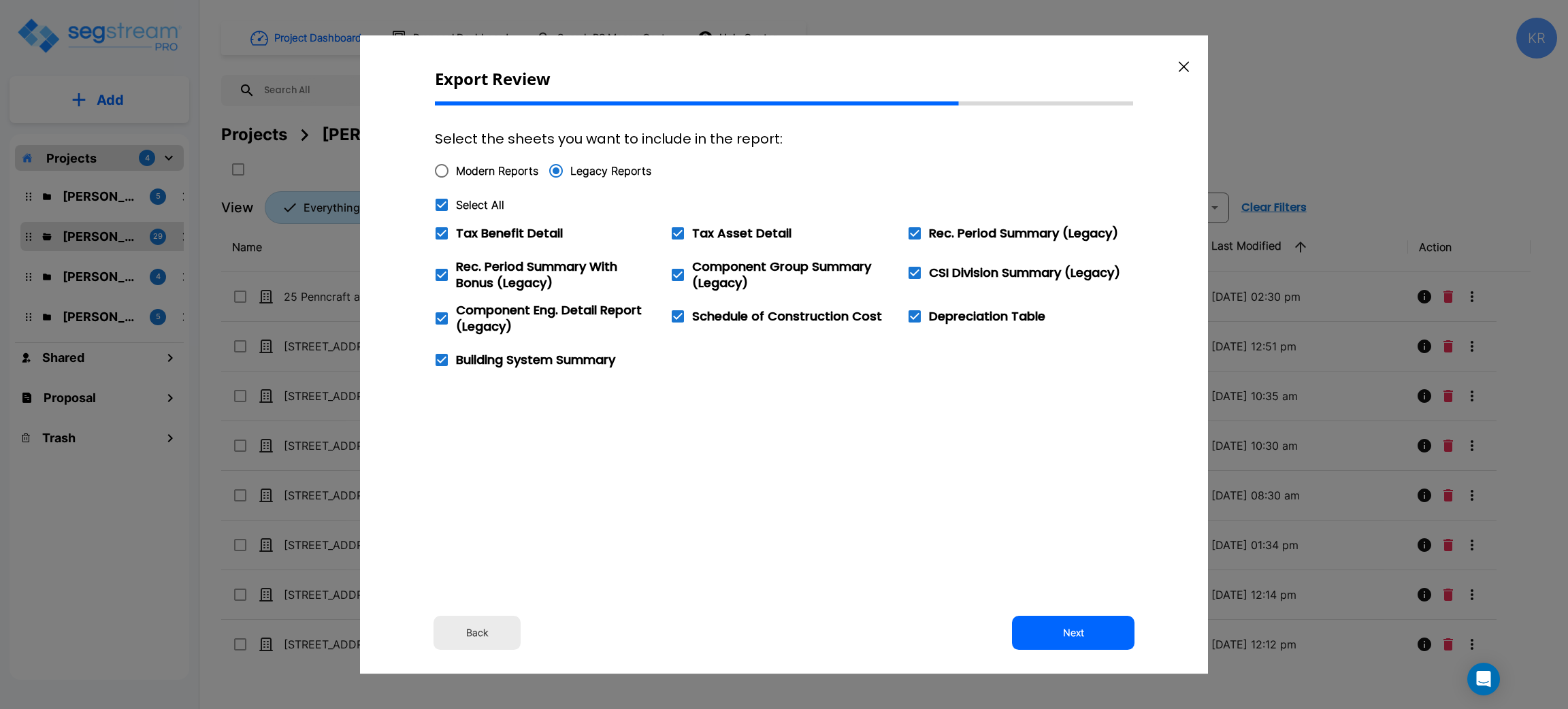
checkbox input "false"
click at [446, 231] on icon at bounding box center [442, 233] width 17 height 17
click at [441, 231] on input "Tax Benefit Detail" at bounding box center [434, 224] width 14 height 12
checkbox input "true"
click at [683, 235] on icon at bounding box center [678, 233] width 17 height 17
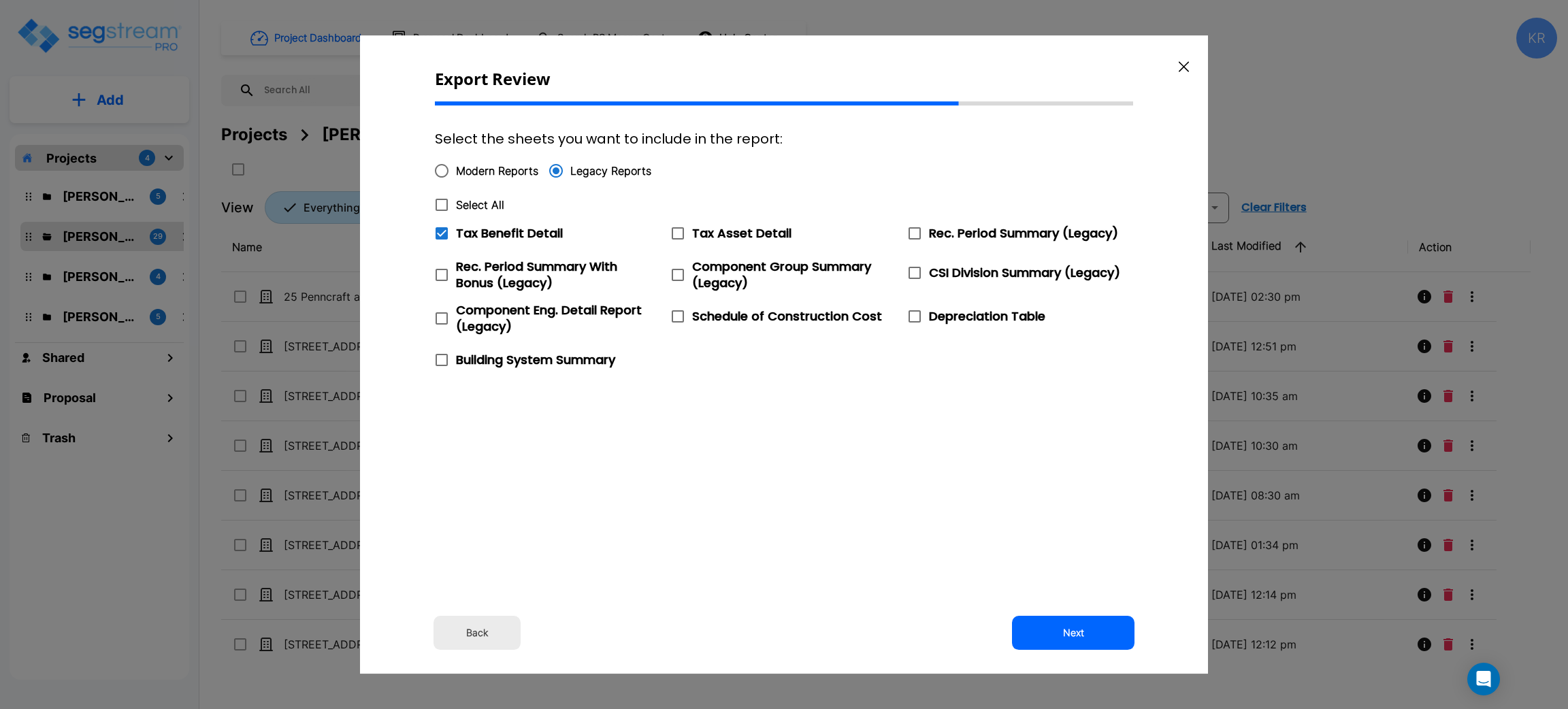
click at [677, 231] on input "Tax Asset Detail" at bounding box center [670, 224] width 14 height 12
checkbox input "true"
click at [916, 232] on icon at bounding box center [915, 233] width 17 height 17
click at [914, 231] on input "Rec. Period Summary (Legacy)" at bounding box center [907, 224] width 14 height 12
checkbox input "true"
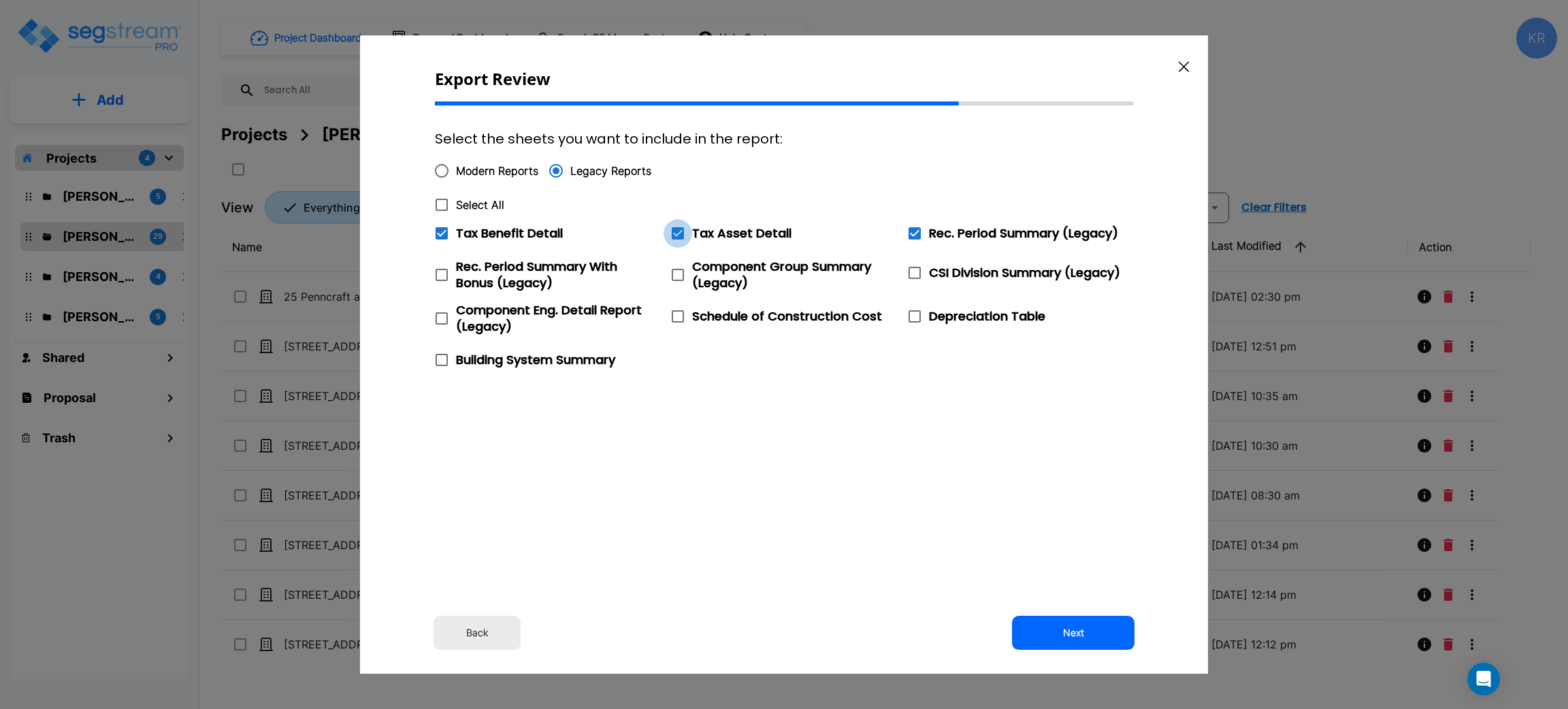
click at [681, 235] on icon at bounding box center [678, 233] width 12 height 12
click at [677, 231] on input "Tax Asset Detail" at bounding box center [670, 224] width 14 height 12
checkbox input "false"
click at [436, 234] on icon at bounding box center [442, 233] width 12 height 12
click at [436, 231] on input "Tax Benefit Detail" at bounding box center [434, 224] width 14 height 12
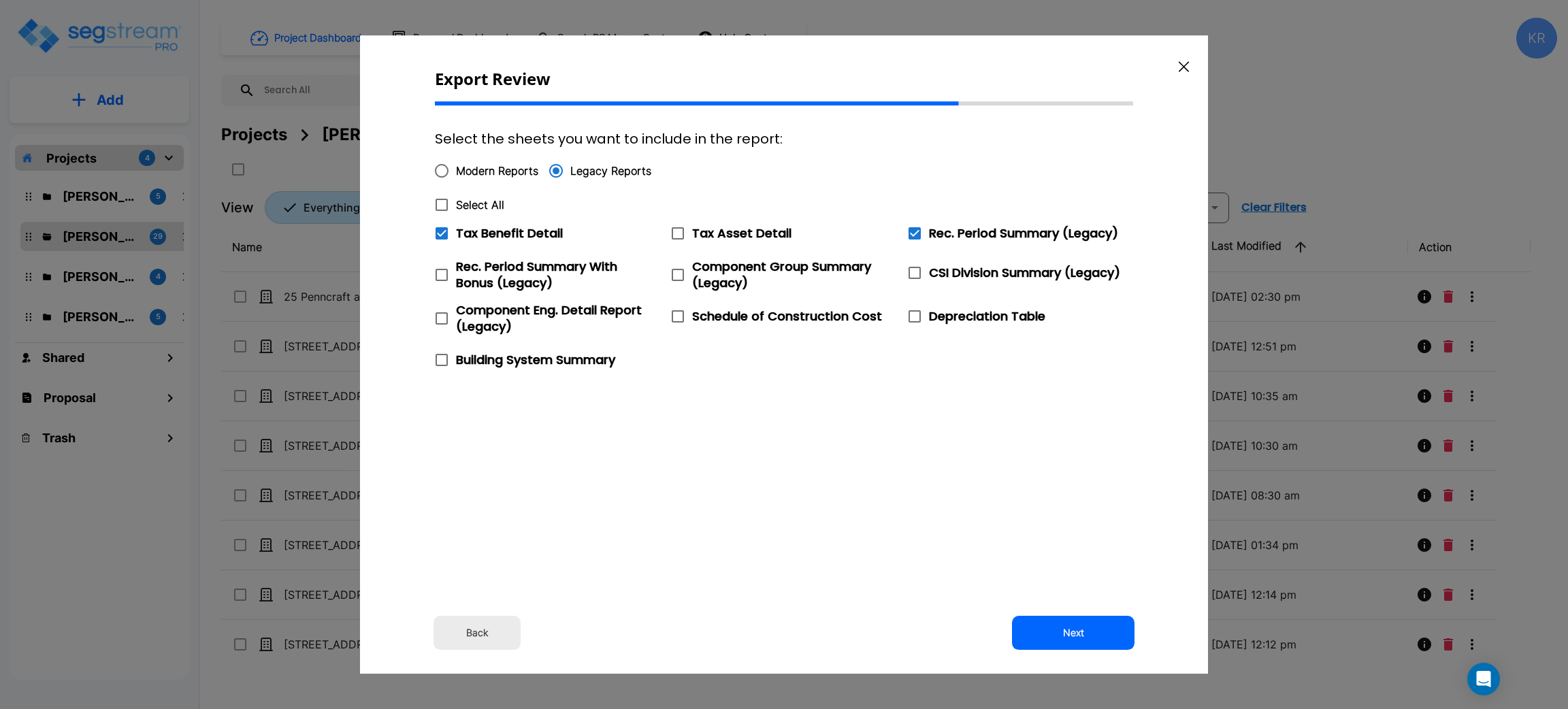
checkbox input "false"
click at [1076, 628] on button "Next" at bounding box center [1073, 632] width 122 height 34
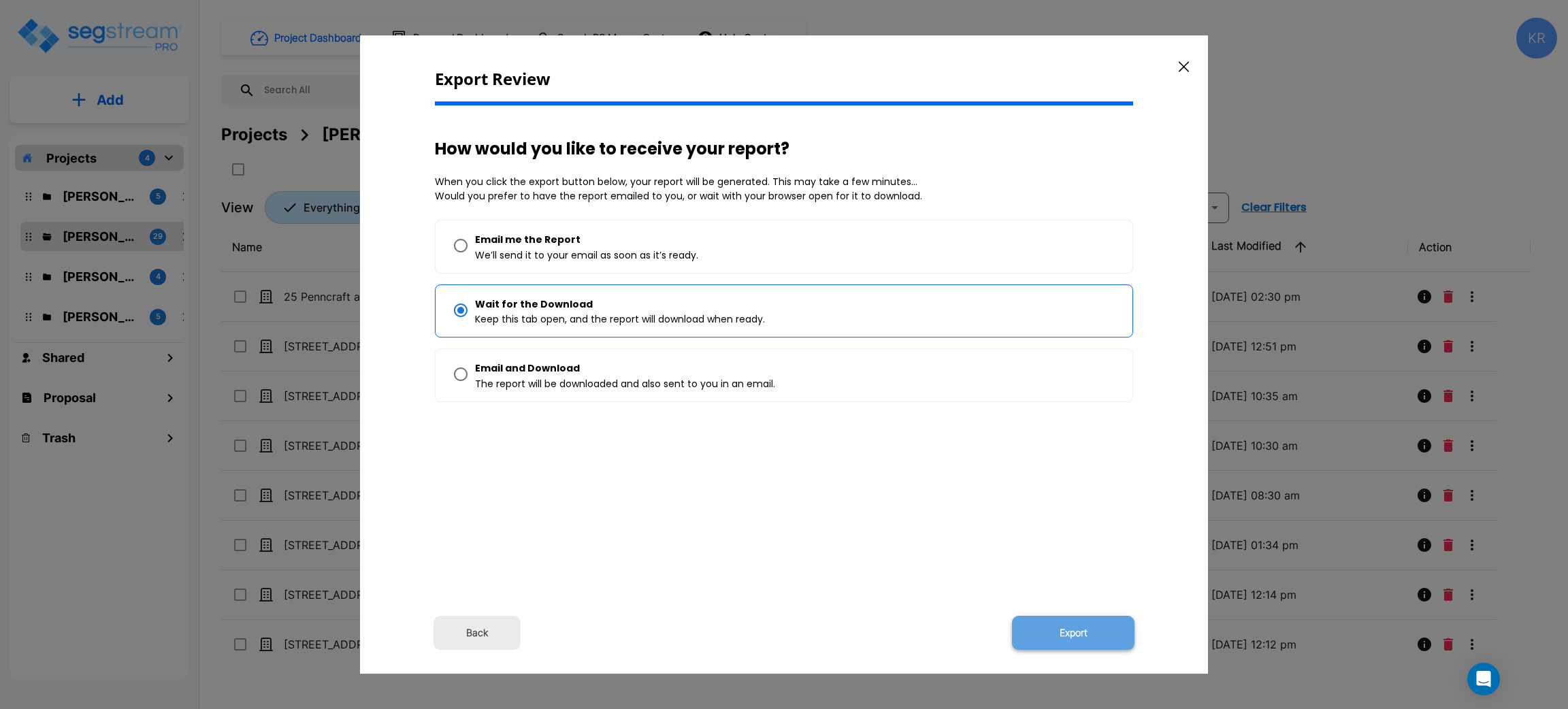
click at [1058, 621] on button "Export" at bounding box center [1073, 632] width 122 height 34
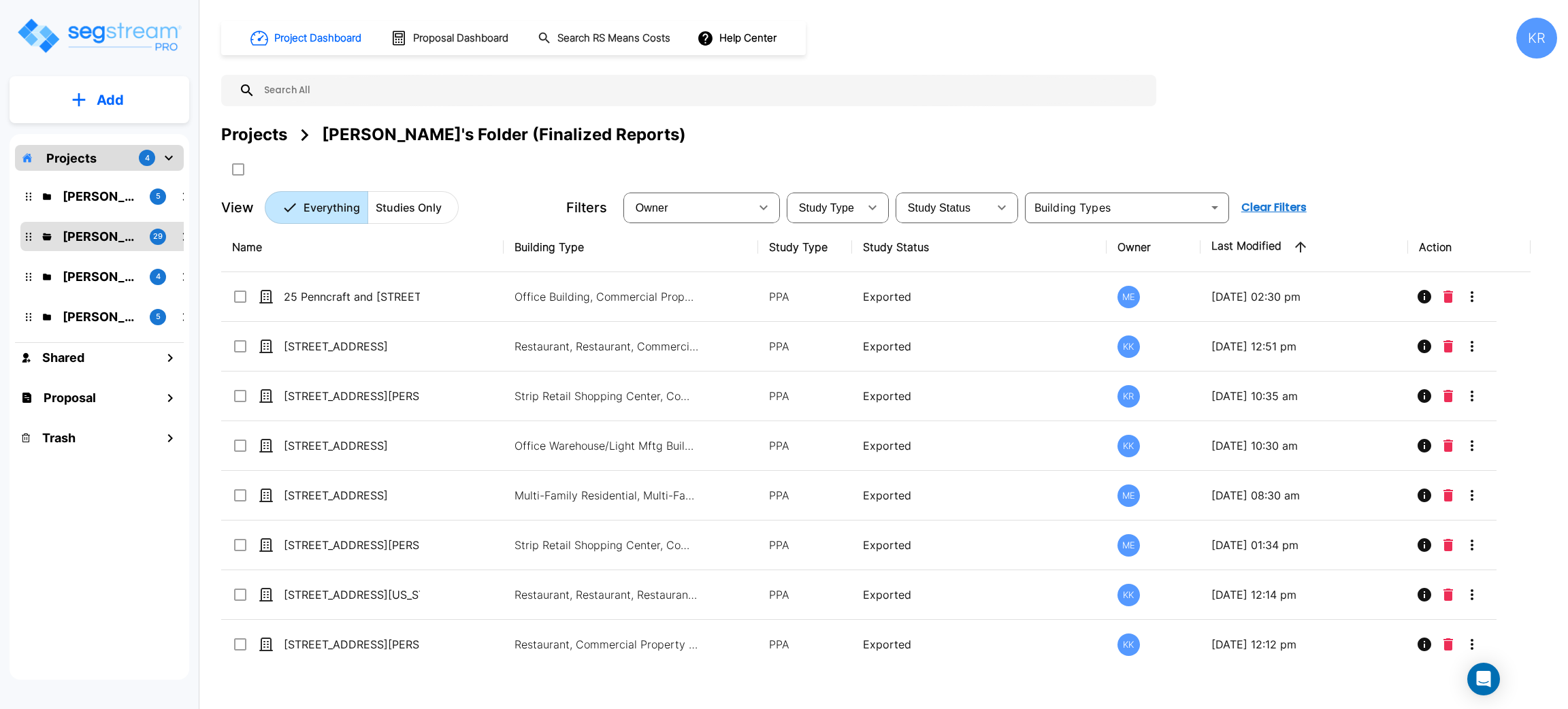
click at [886, 75] on div at bounding box center [688, 90] width 935 height 31
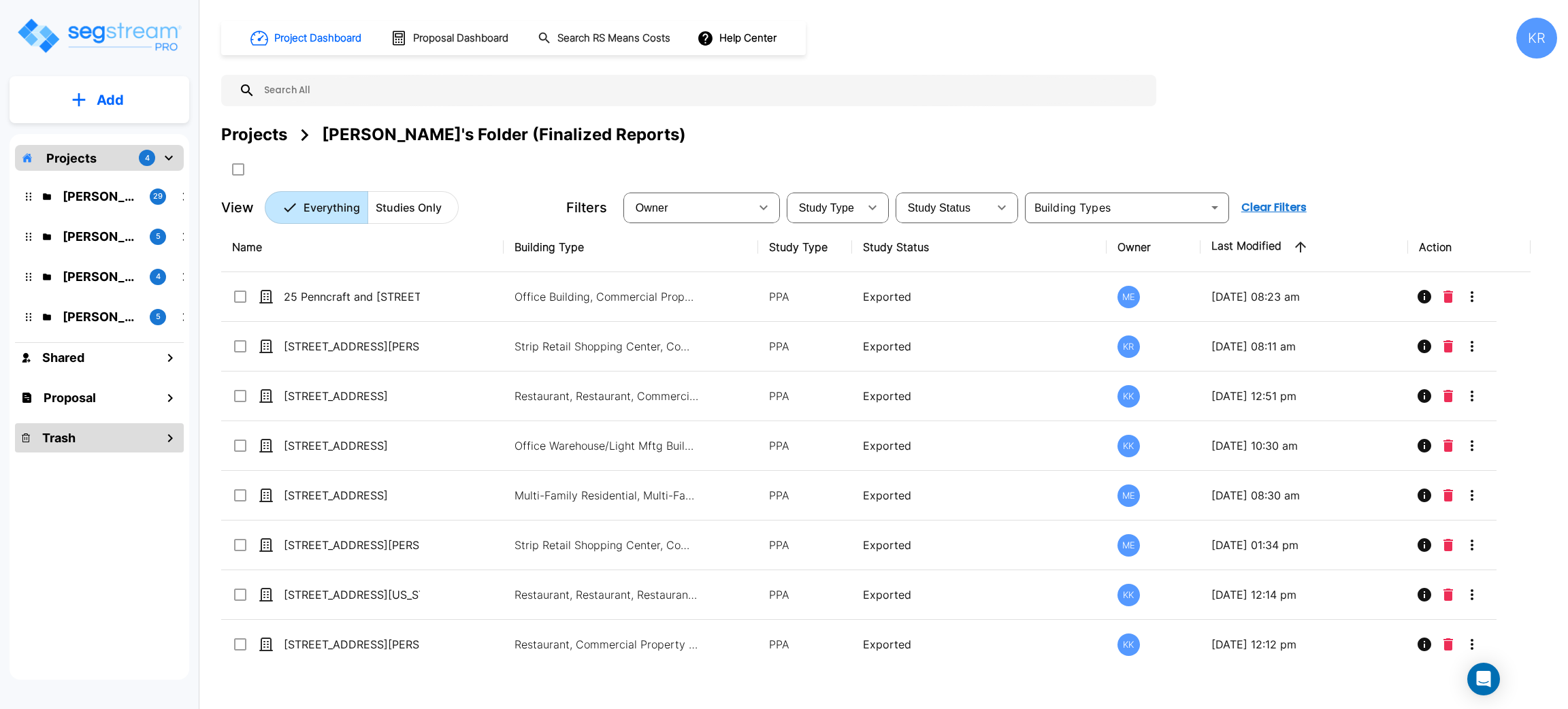
click at [68, 432] on h1 "Trash" at bounding box center [59, 438] width 33 height 19
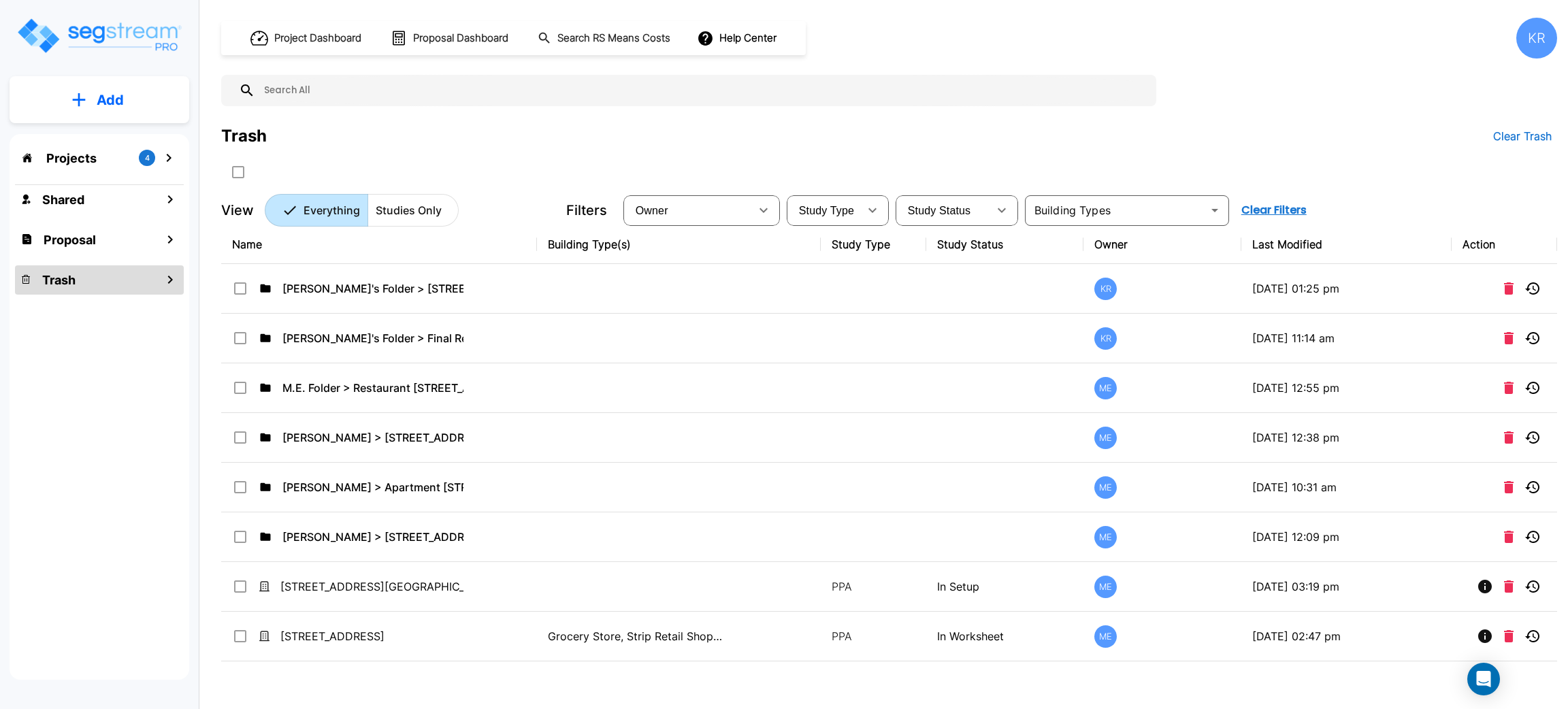
click at [1291, 248] on th "Last Modified" at bounding box center [1346, 244] width 211 height 39
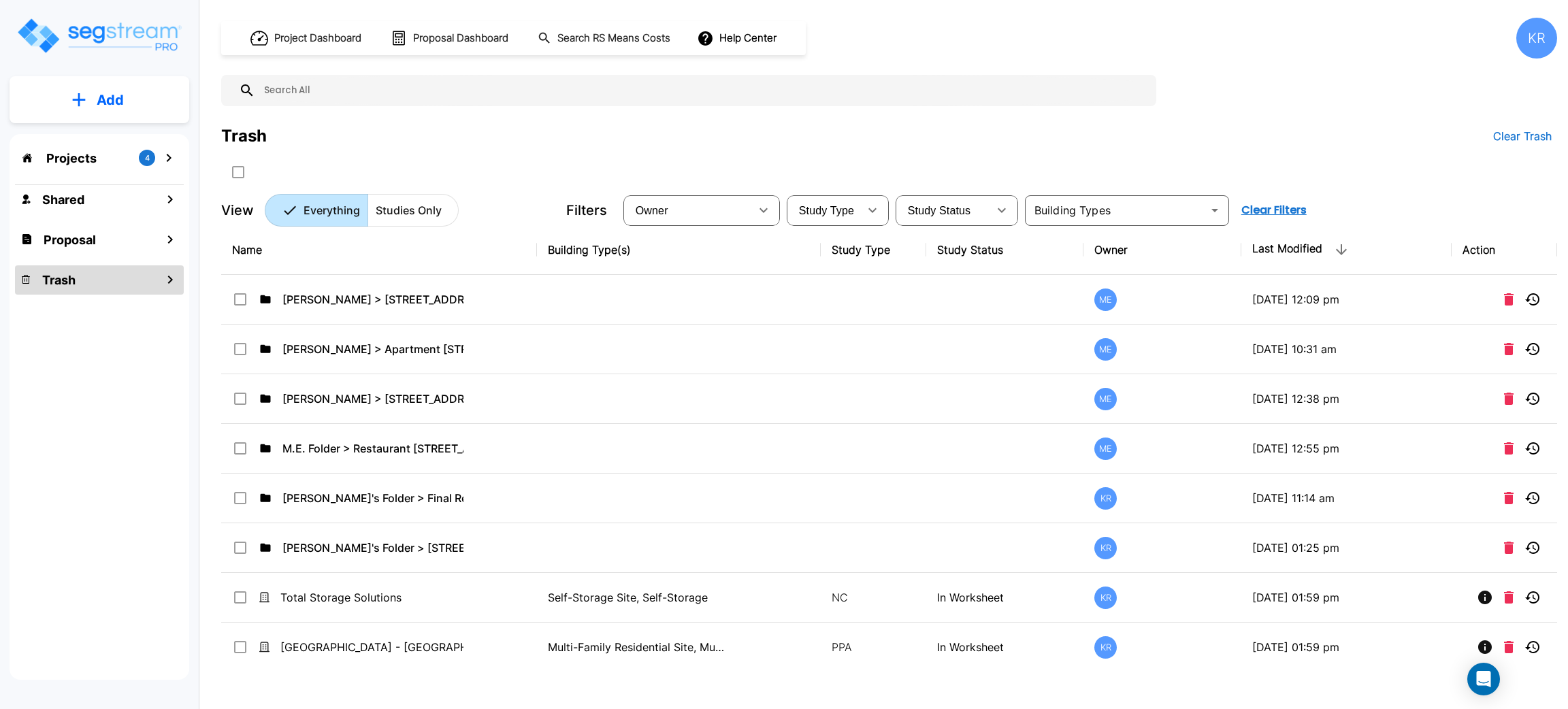
click at [71, 151] on p "Projects" at bounding box center [71, 158] width 50 height 19
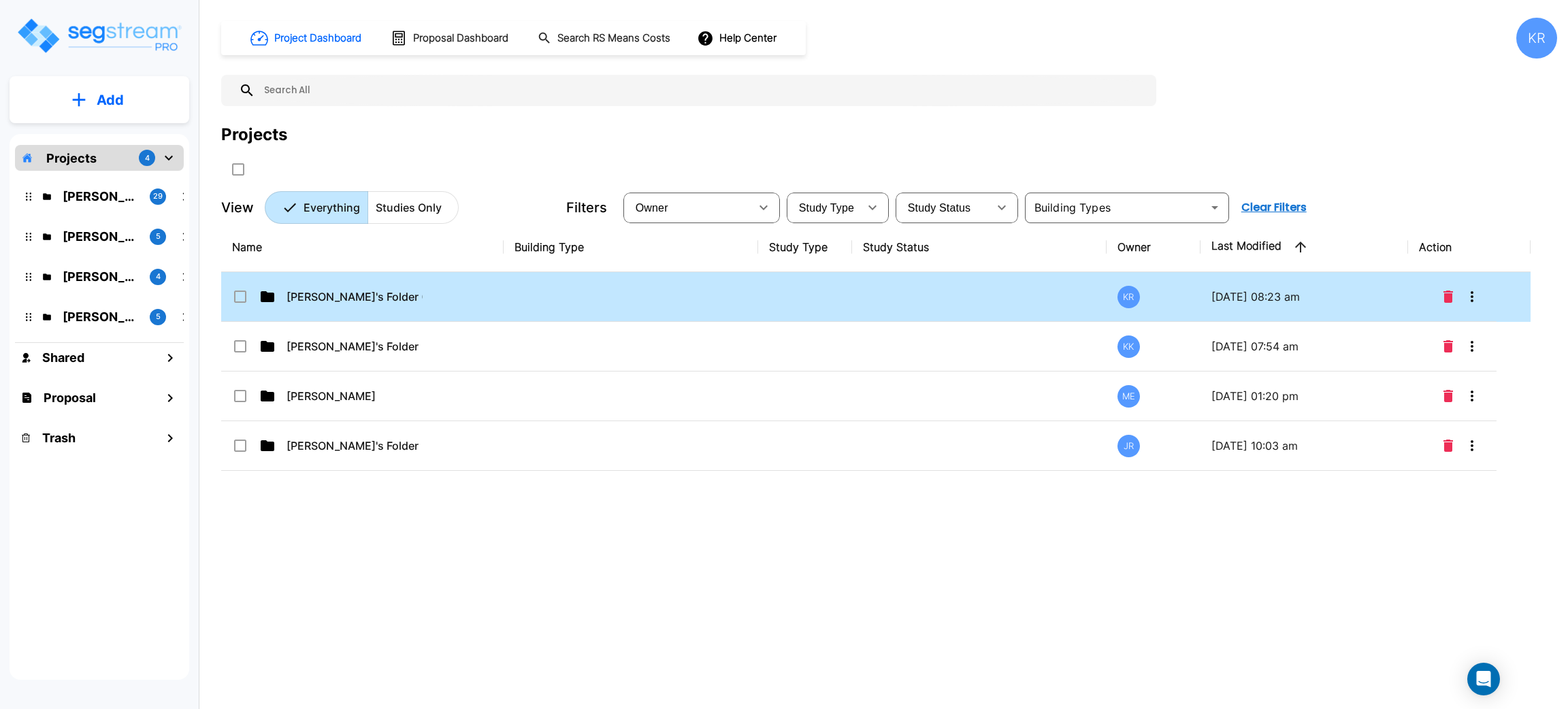
click at [685, 301] on td at bounding box center [630, 297] width 255 height 50
click at [932, 288] on td at bounding box center [979, 297] width 255 height 50
checkbox input "false"
click at [932, 287] on td at bounding box center [979, 297] width 255 height 50
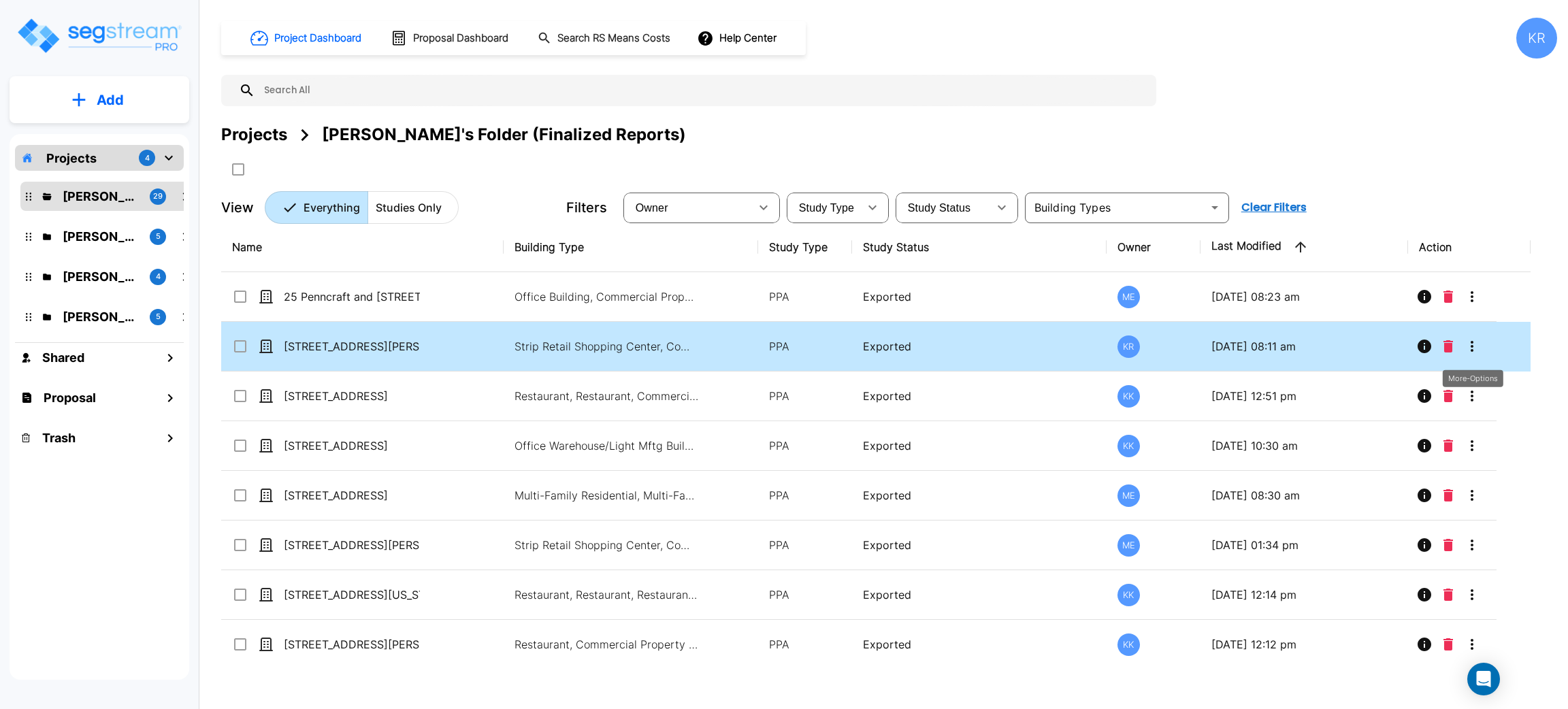
click at [1471, 347] on icon "More-Options" at bounding box center [1472, 347] width 3 height 11
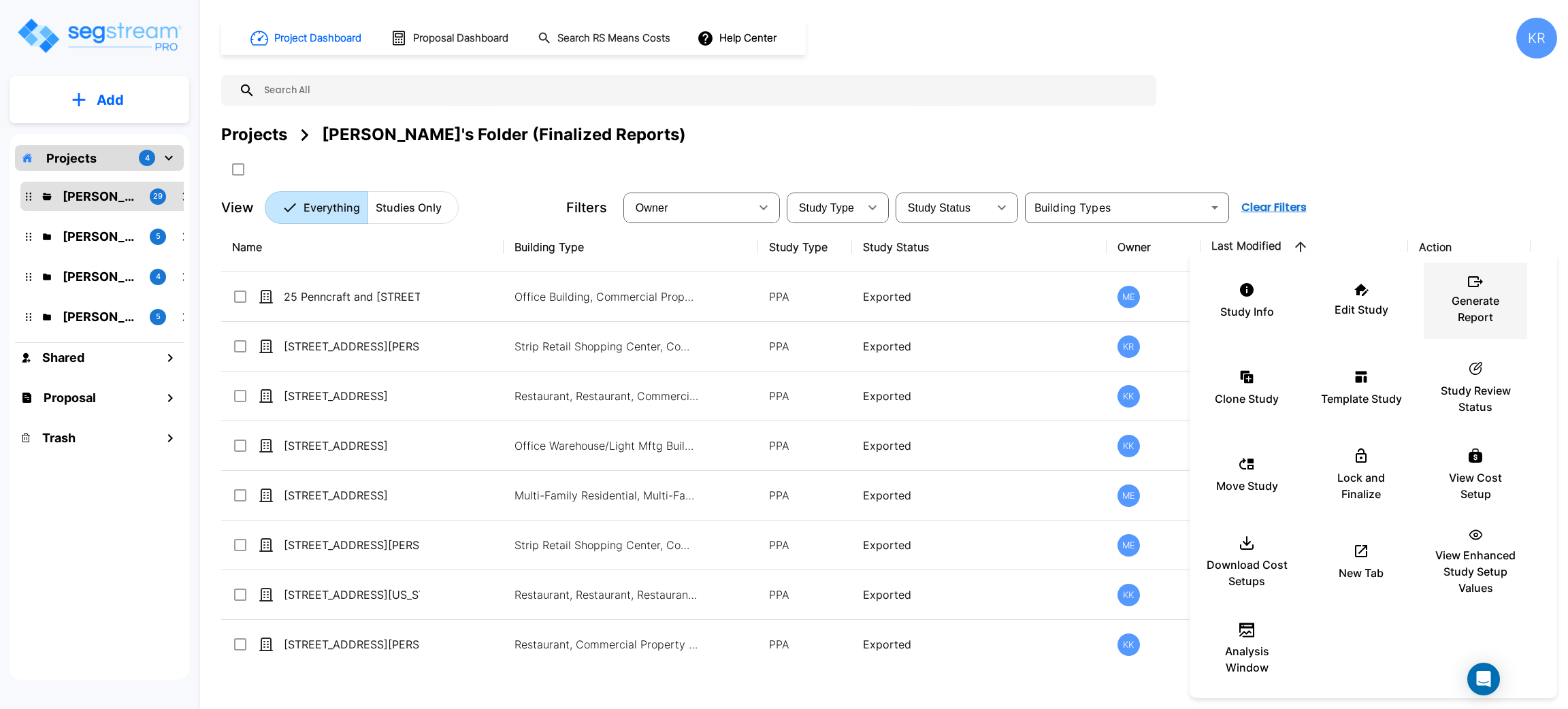
click at [1482, 282] on icon at bounding box center [1475, 282] width 15 height 11
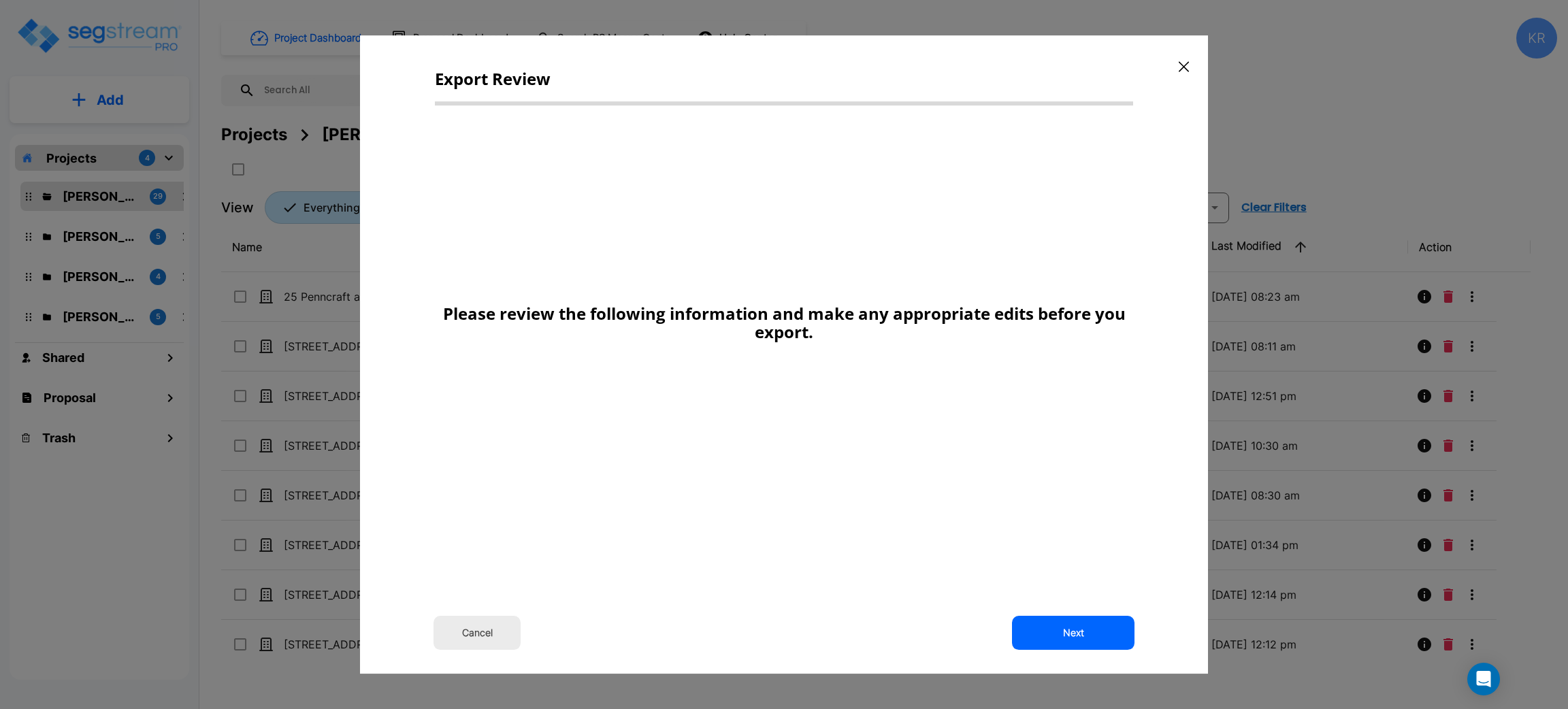
click at [456, 635] on button "Cancel" at bounding box center [477, 632] width 87 height 34
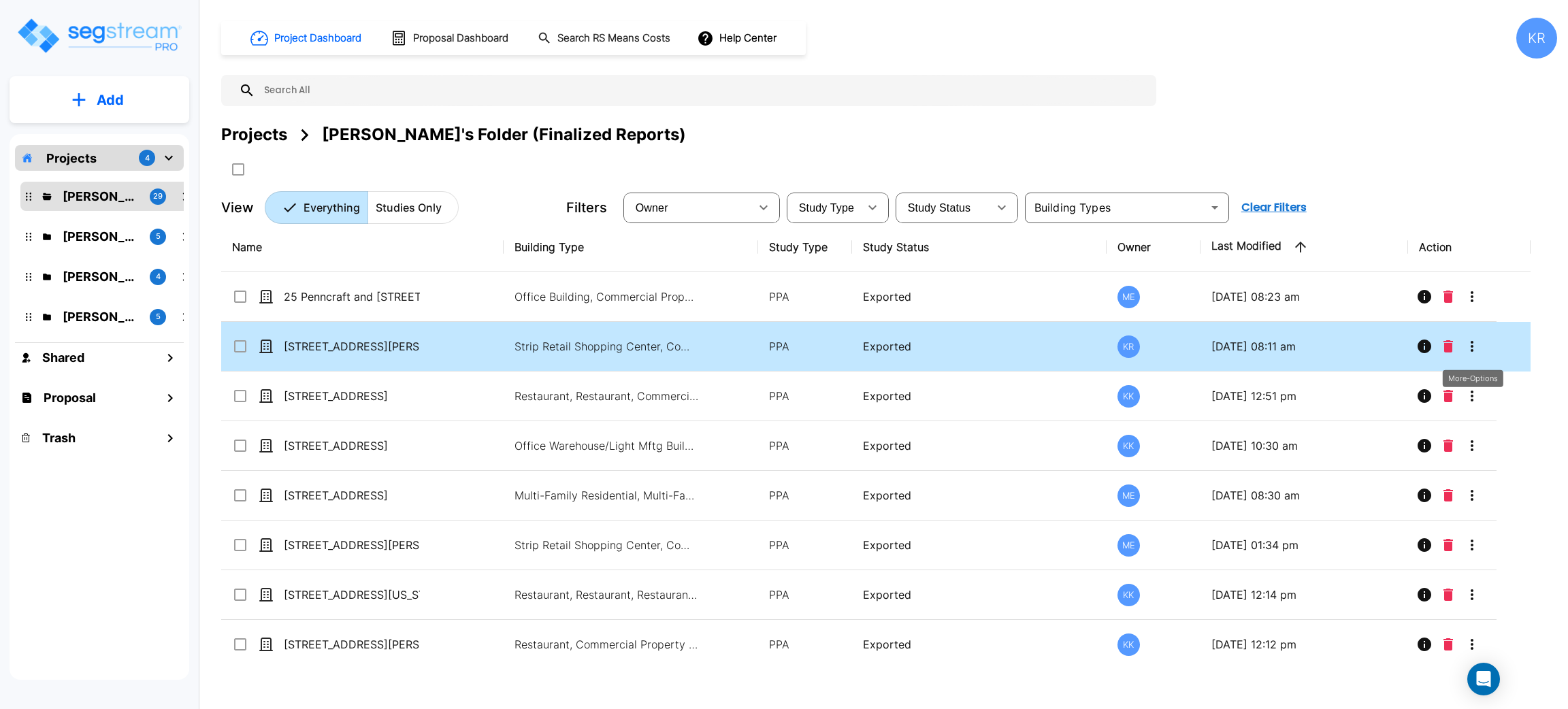
click at [1473, 344] on icon "More-Options" at bounding box center [1472, 347] width 17 height 17
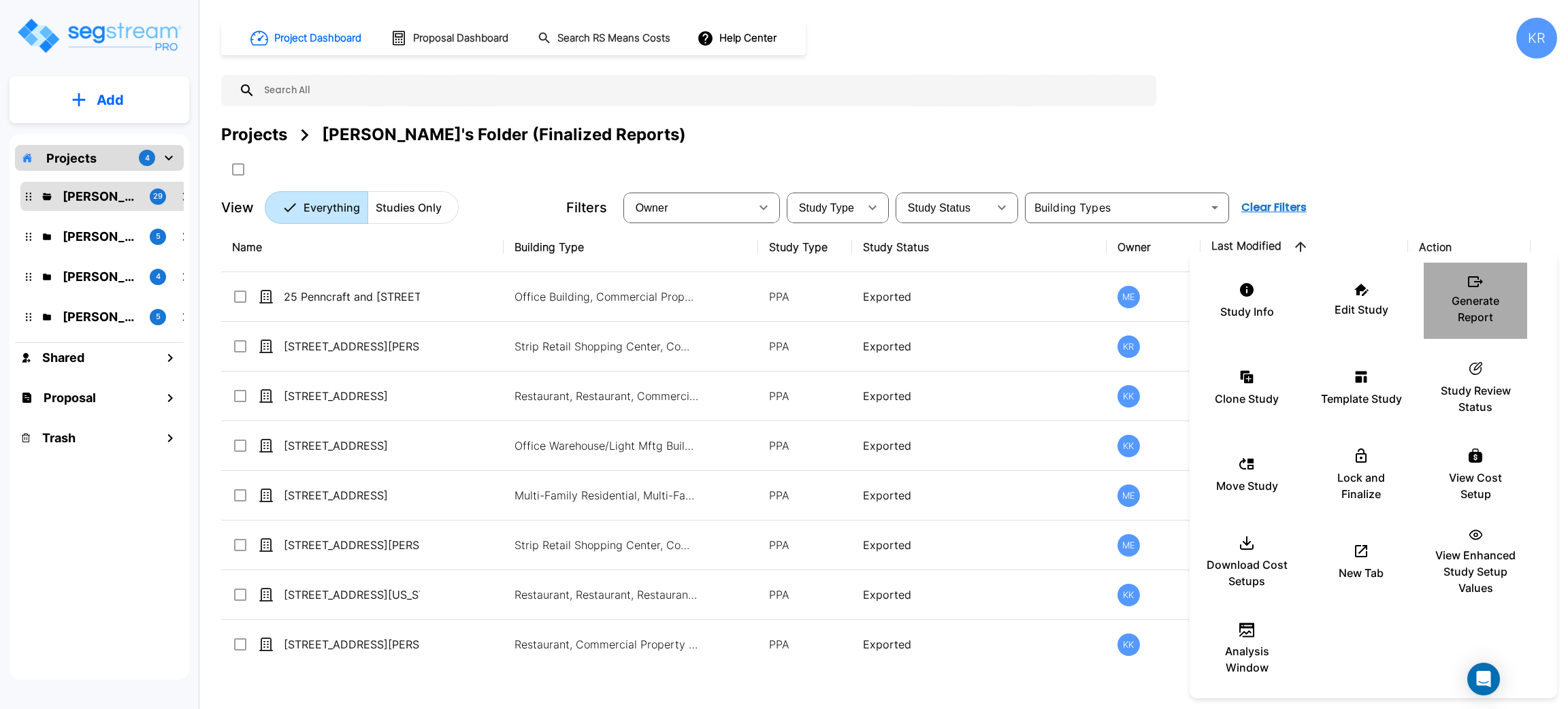
click at [1473, 309] on p "Generate Report" at bounding box center [1475, 309] width 81 height 32
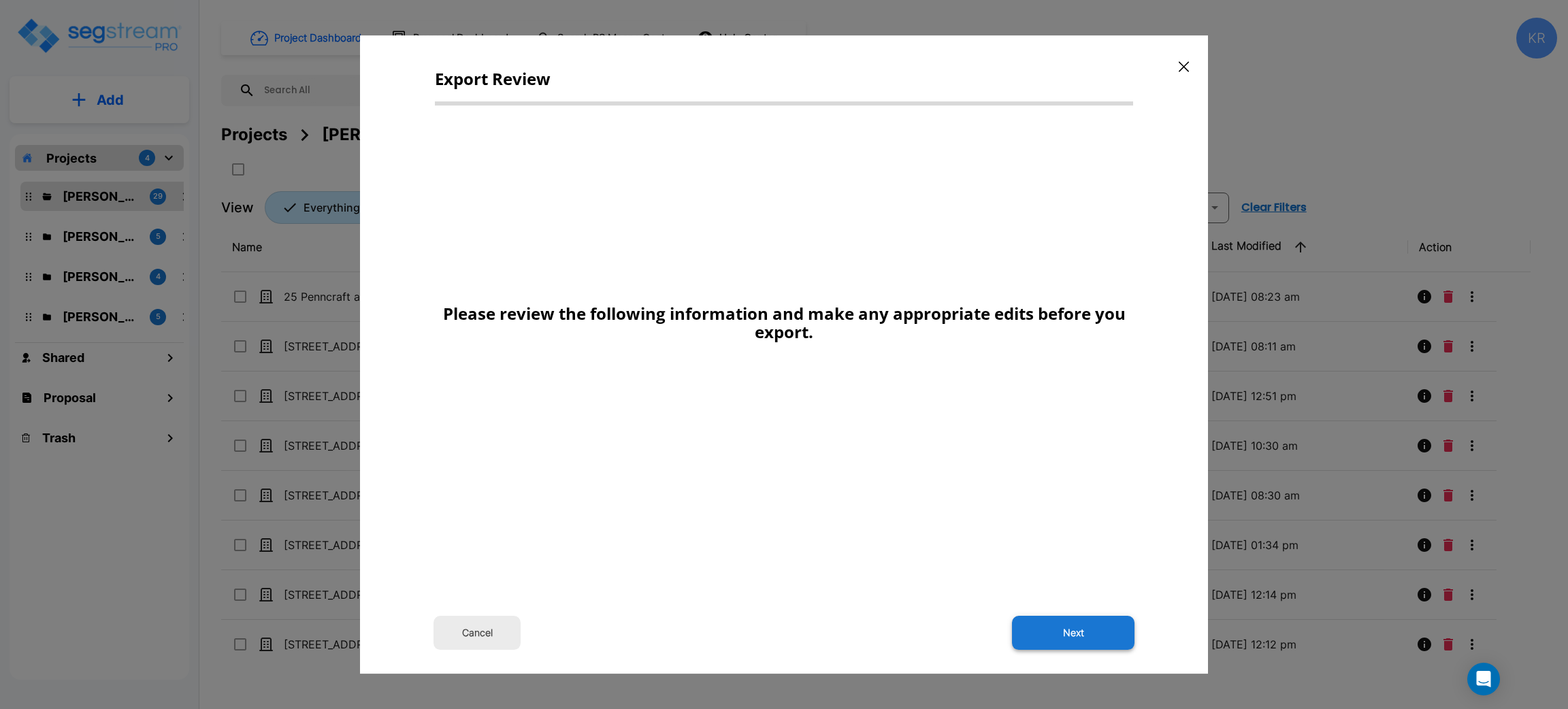
click at [1090, 633] on button "Next" at bounding box center [1073, 632] width 122 height 34
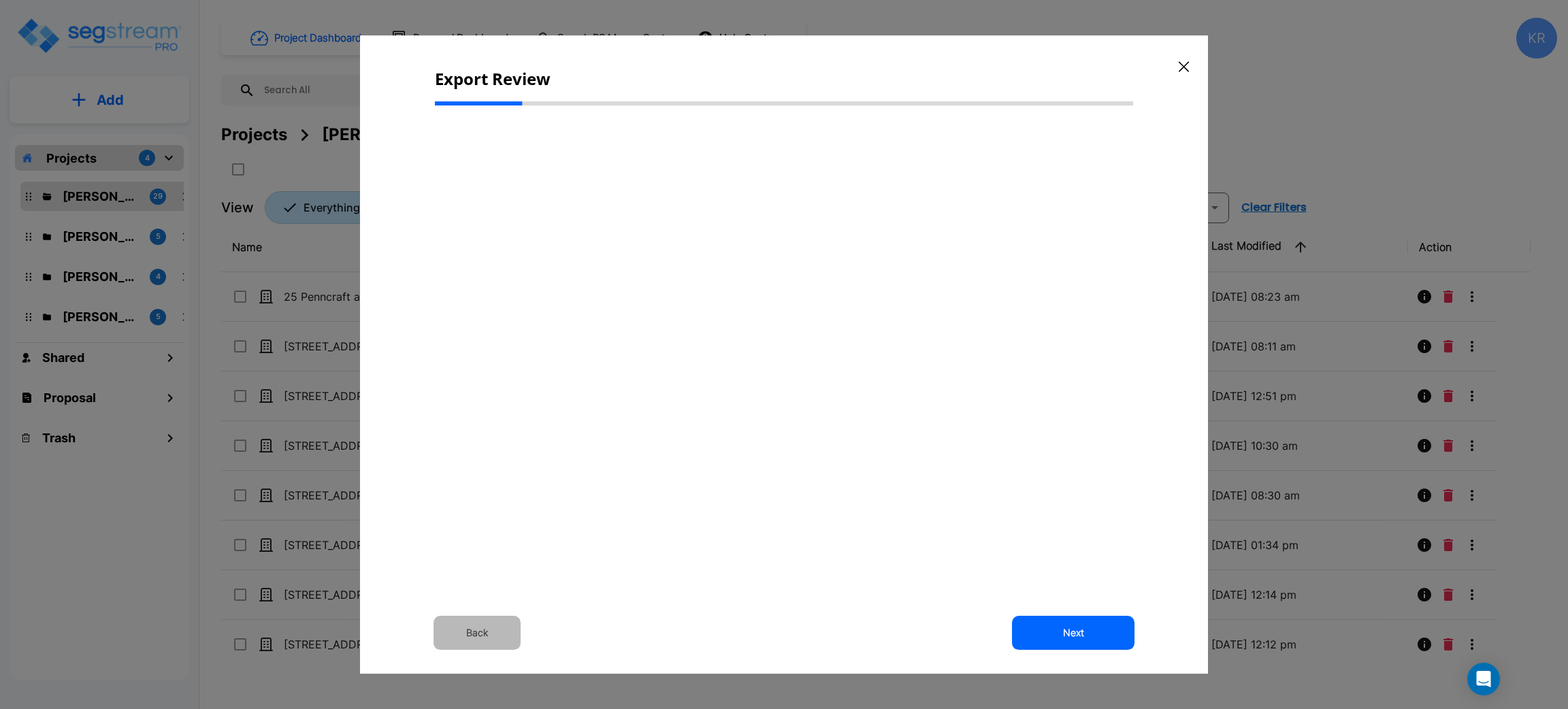
click at [481, 637] on button "Back" at bounding box center [477, 632] width 87 height 34
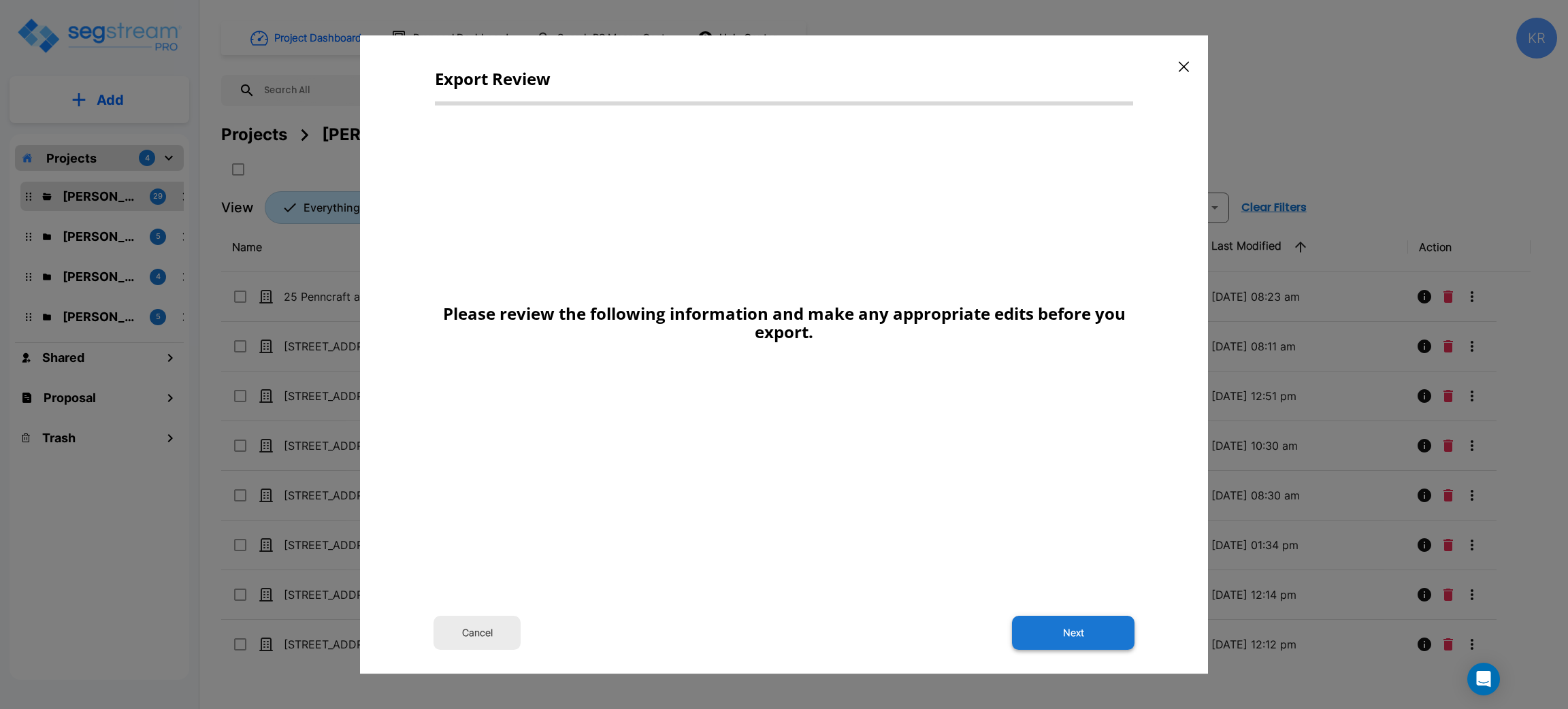
click at [1076, 632] on button "Next" at bounding box center [1073, 632] width 122 height 34
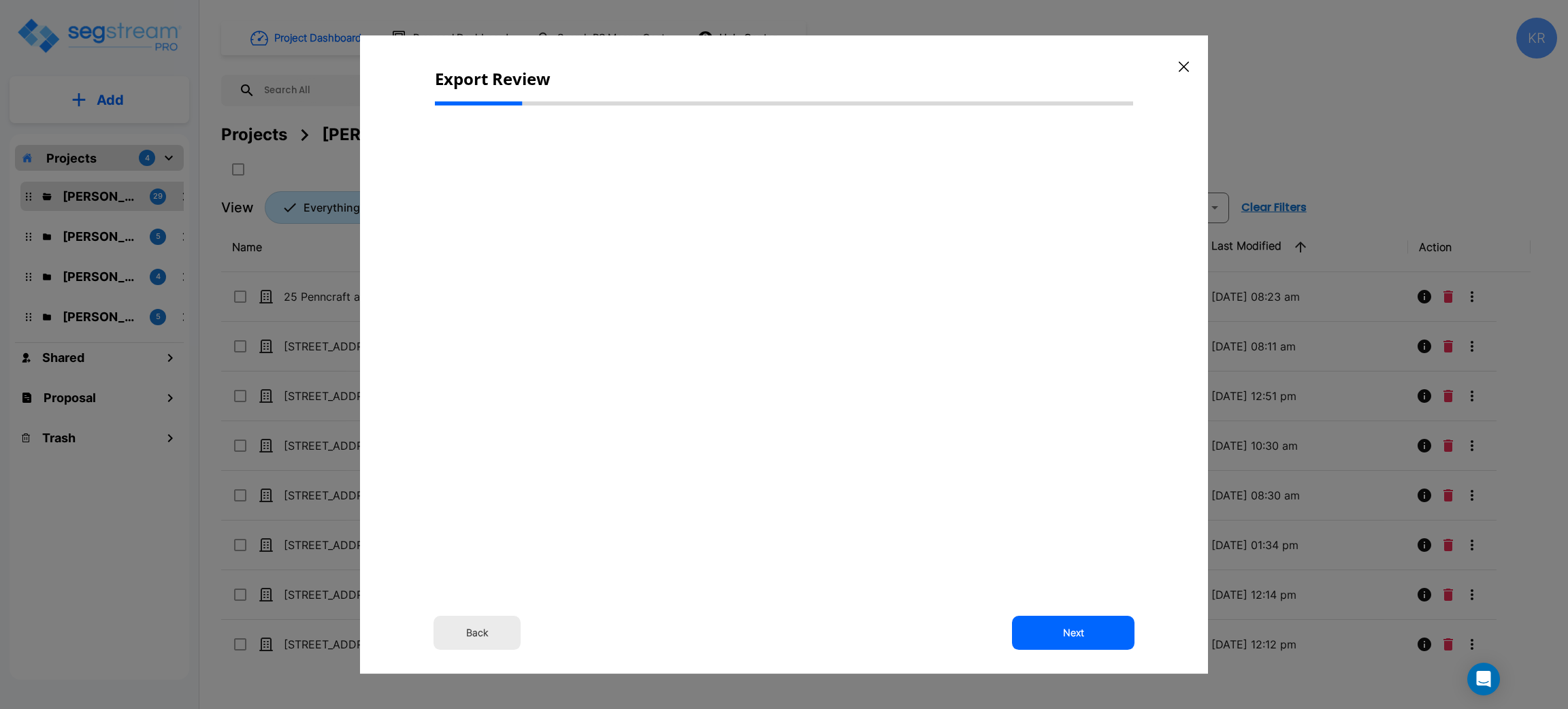
click at [476, 632] on button "Back" at bounding box center [477, 632] width 87 height 34
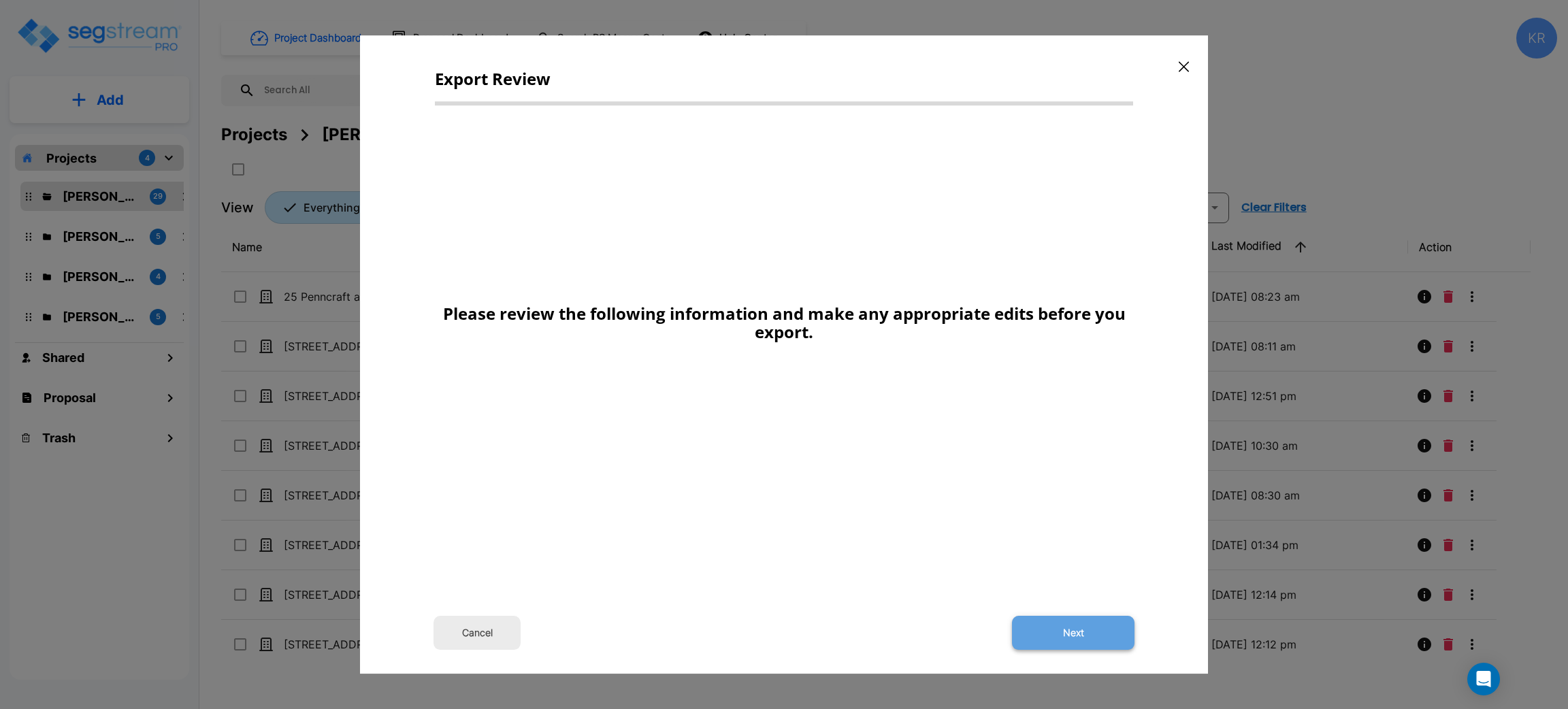
click at [1085, 625] on button "Next" at bounding box center [1073, 632] width 122 height 34
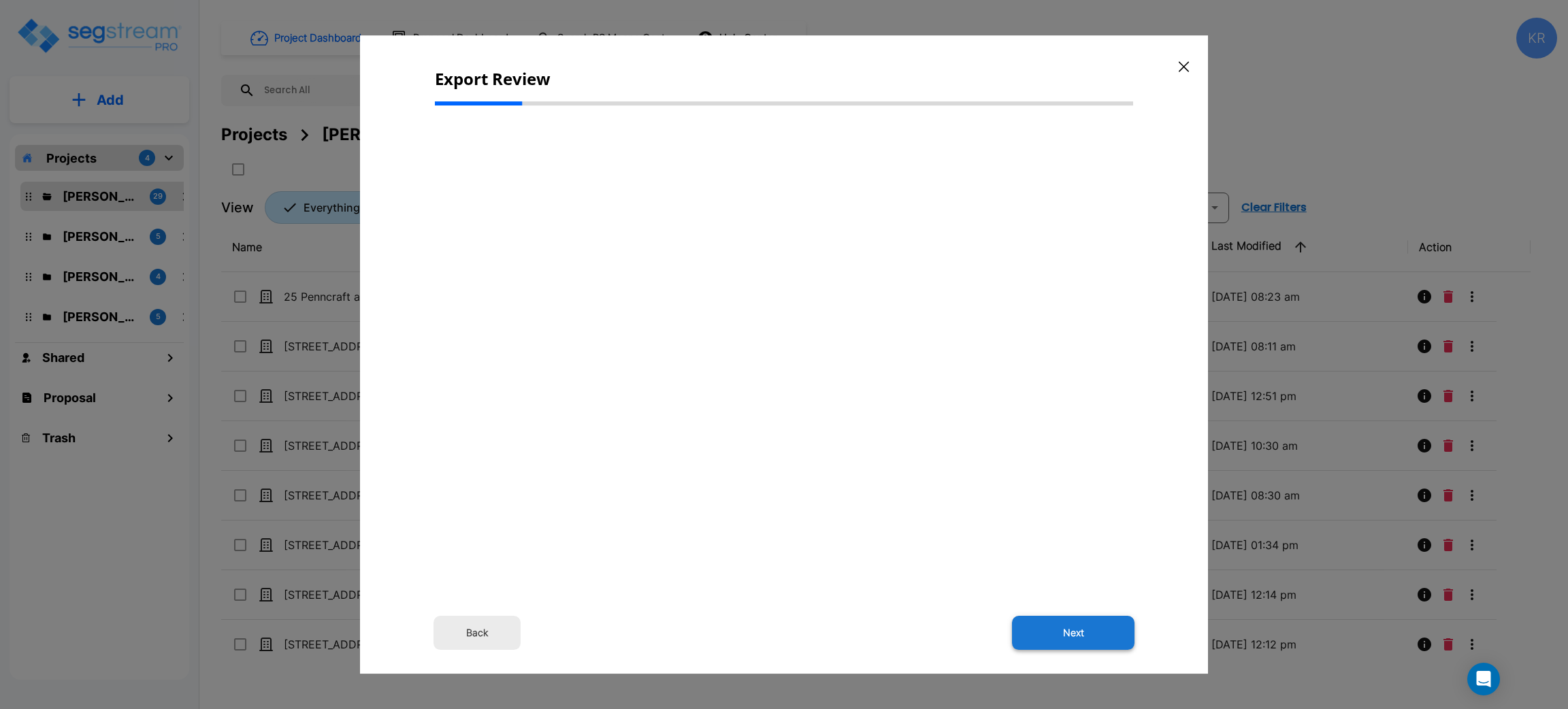
type input "1,660,000.0"
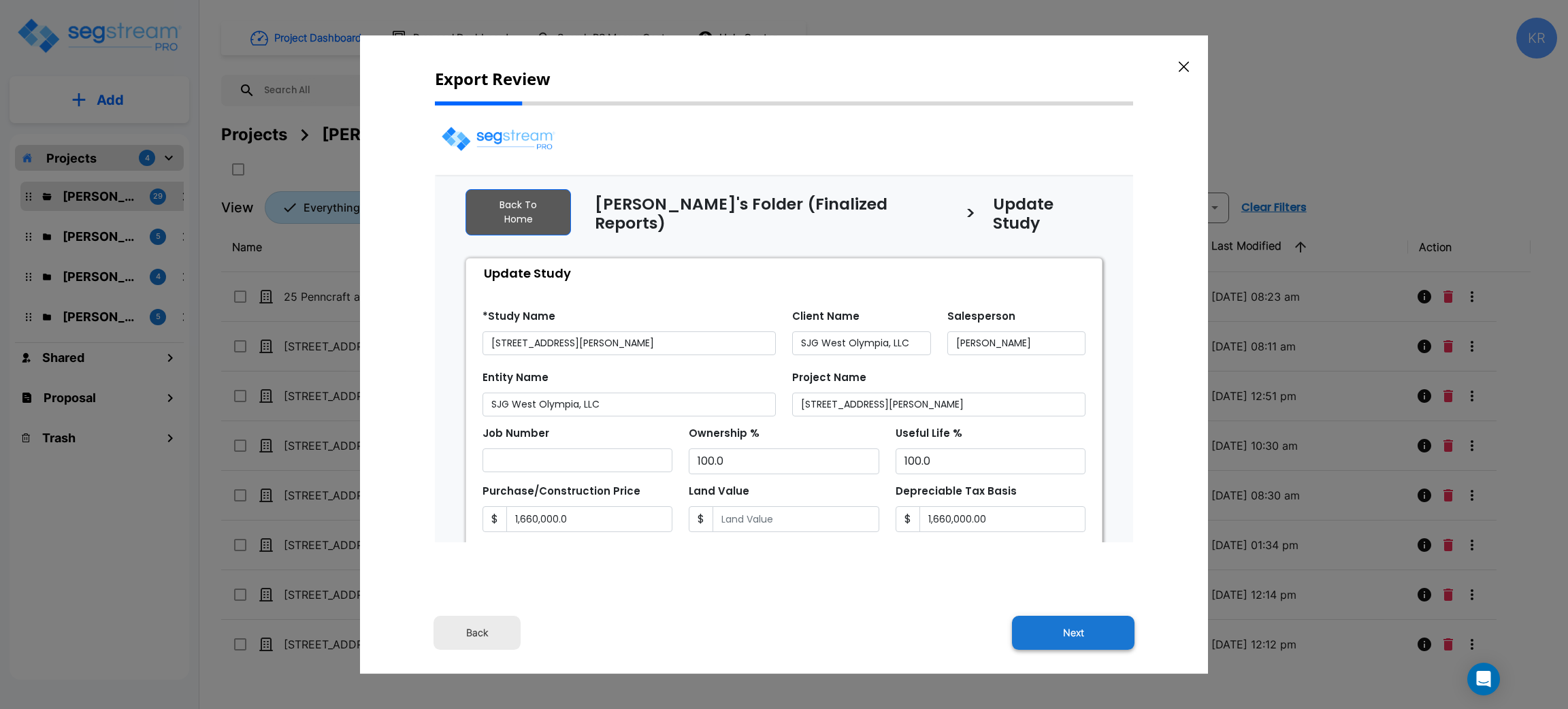
select select "2025"
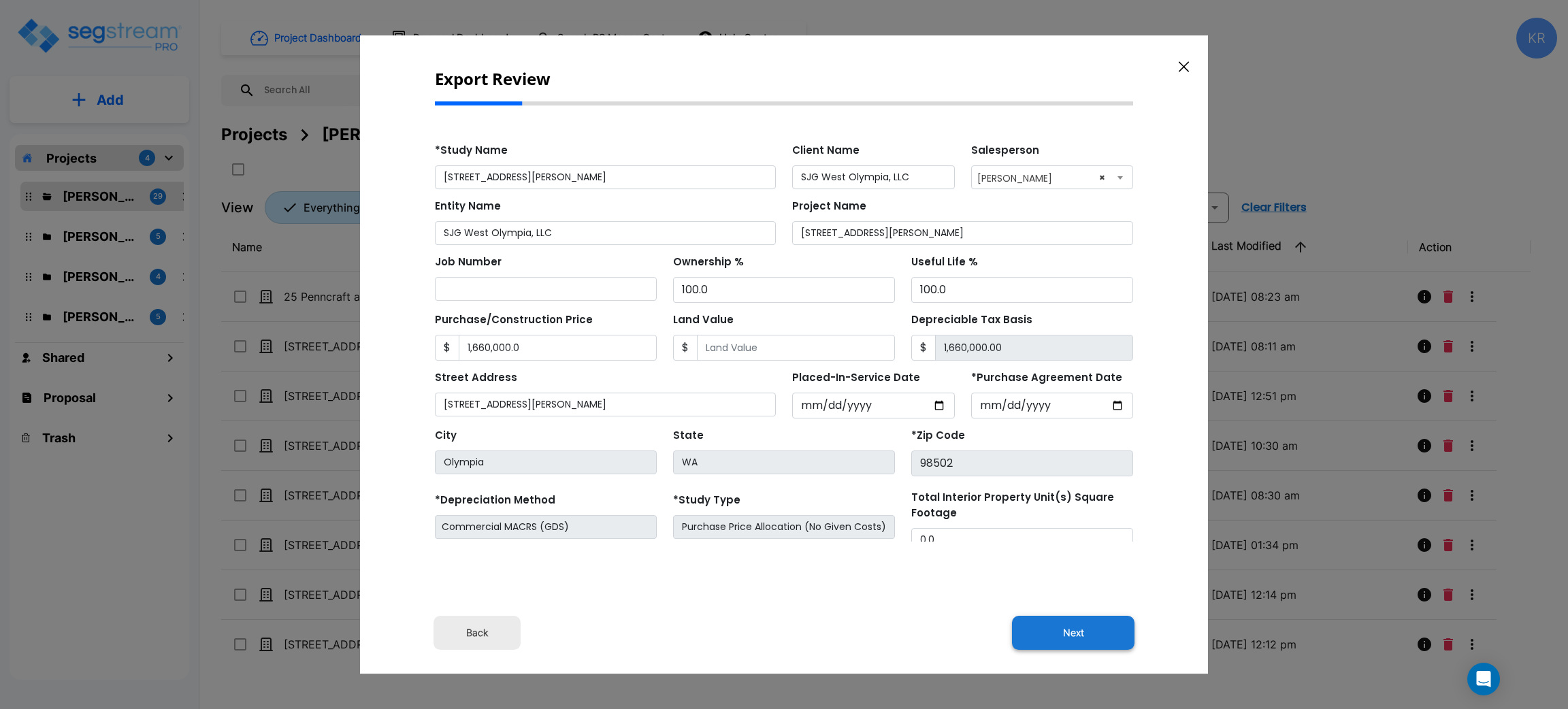
click at [1091, 637] on button "Next" at bounding box center [1073, 632] width 122 height 34
type input "1660000"
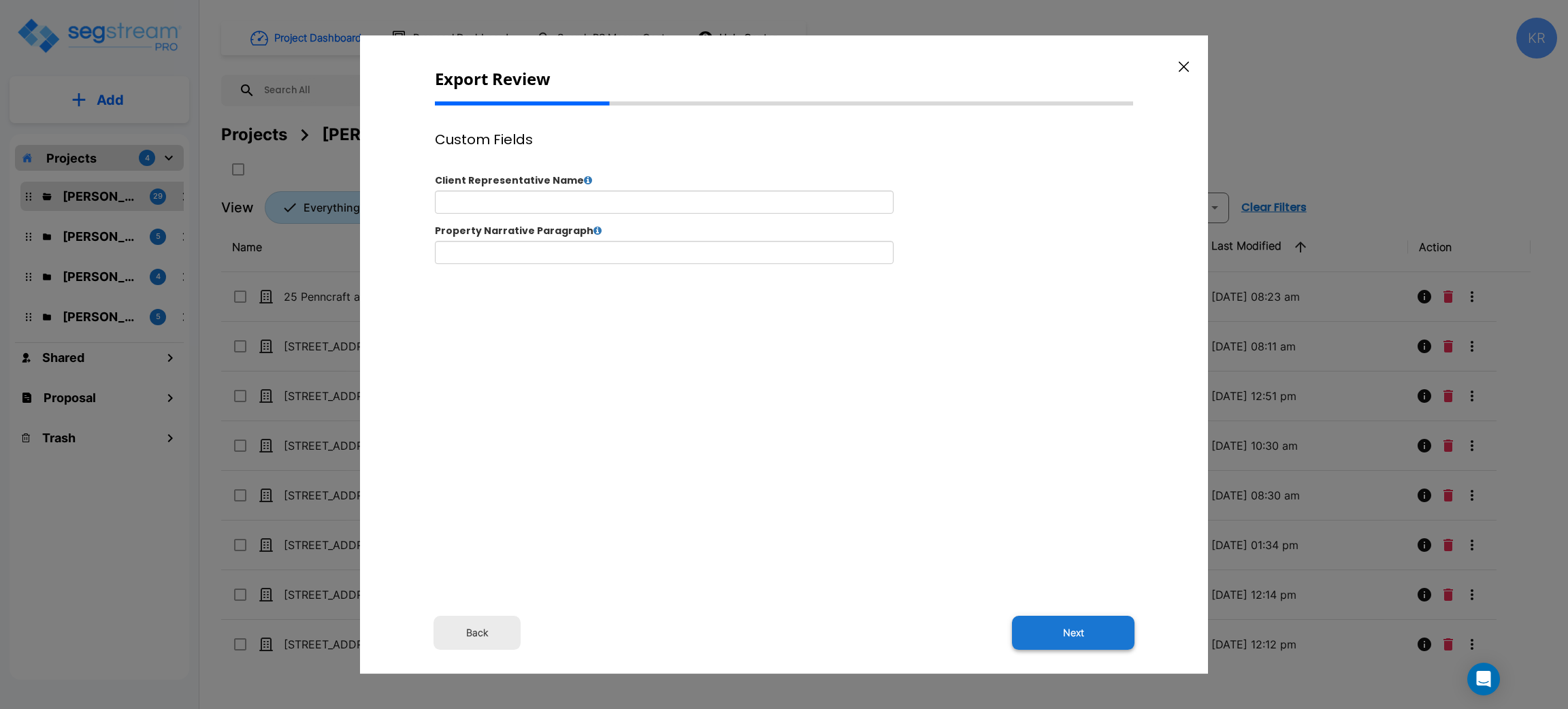
click at [1092, 635] on button "Next" at bounding box center [1073, 632] width 122 height 34
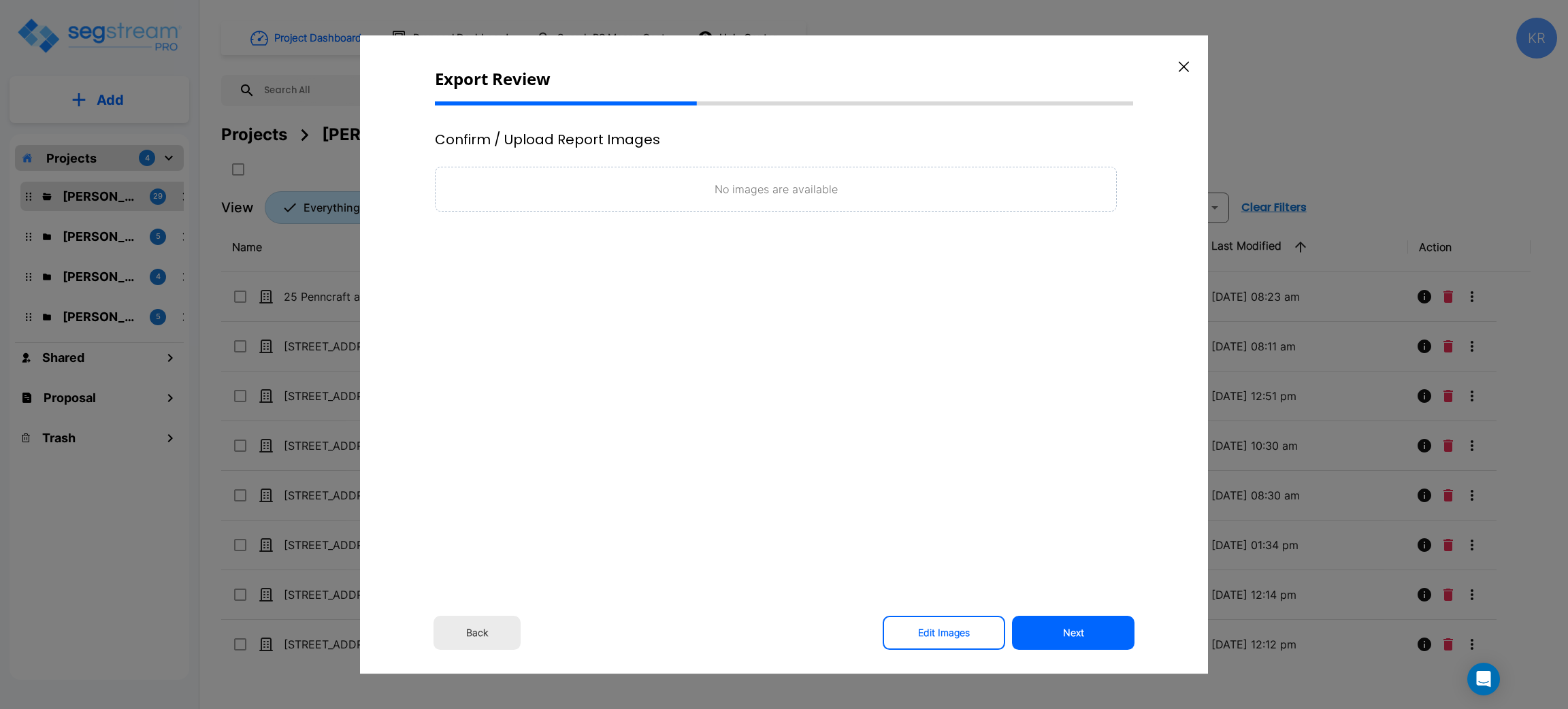
click at [1092, 635] on button "Next" at bounding box center [1073, 632] width 122 height 34
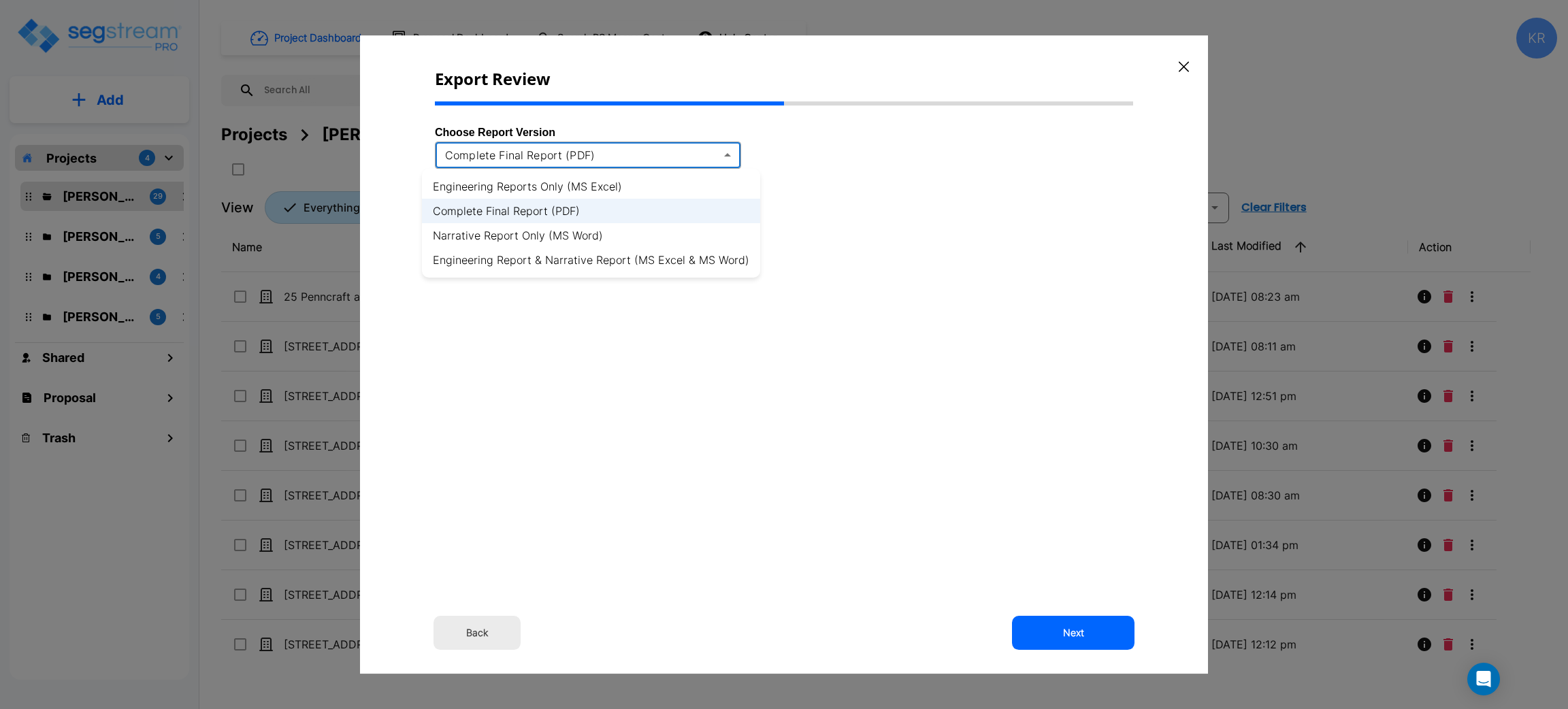
click at [725, 150] on body "× Your report is being generated. Be patient! × We're working on your Modificat…" at bounding box center [784, 354] width 1568 height 709
click at [623, 186] on li "Engineering Reports Only (MS Excel)" at bounding box center [591, 186] width 338 height 24
type input "xlsx"
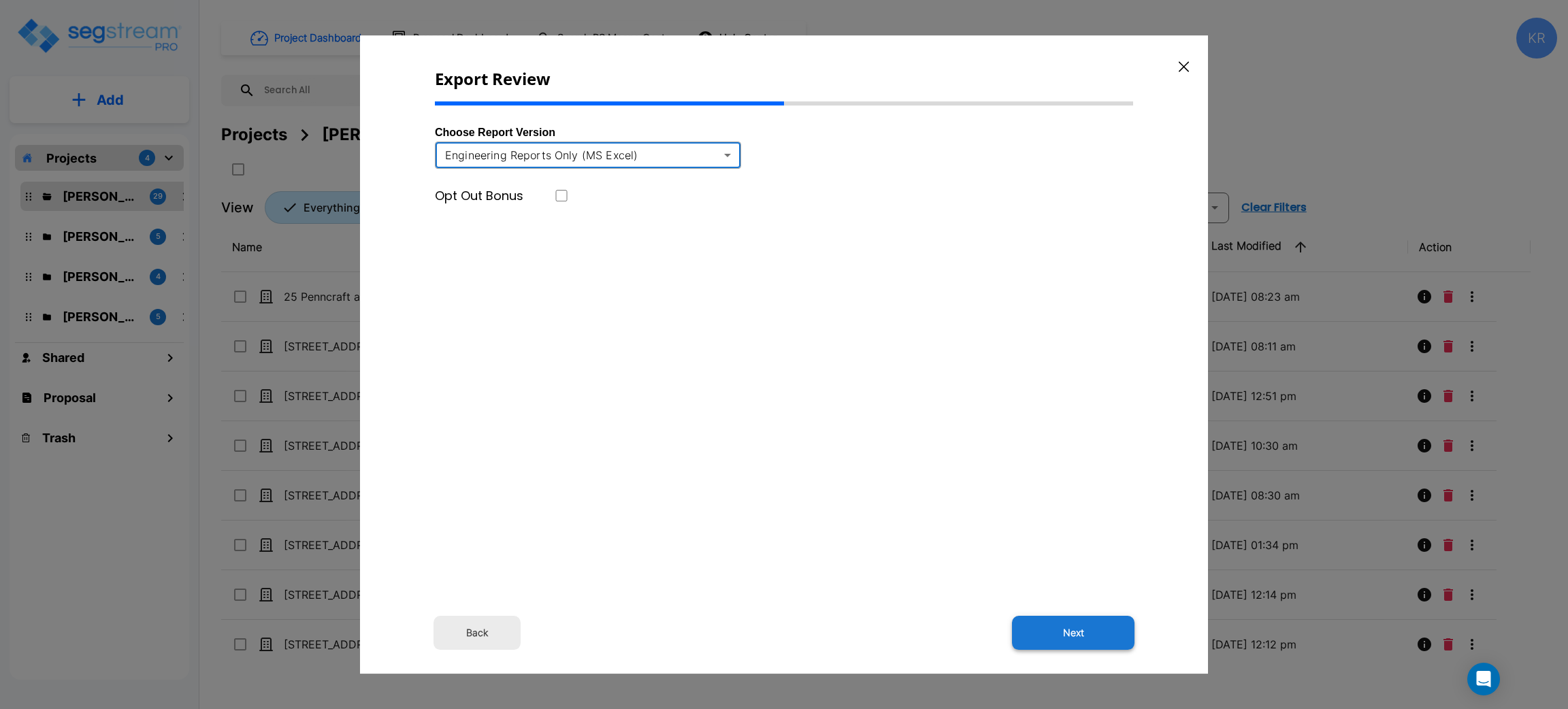
click at [1073, 635] on button "Next" at bounding box center [1073, 632] width 122 height 34
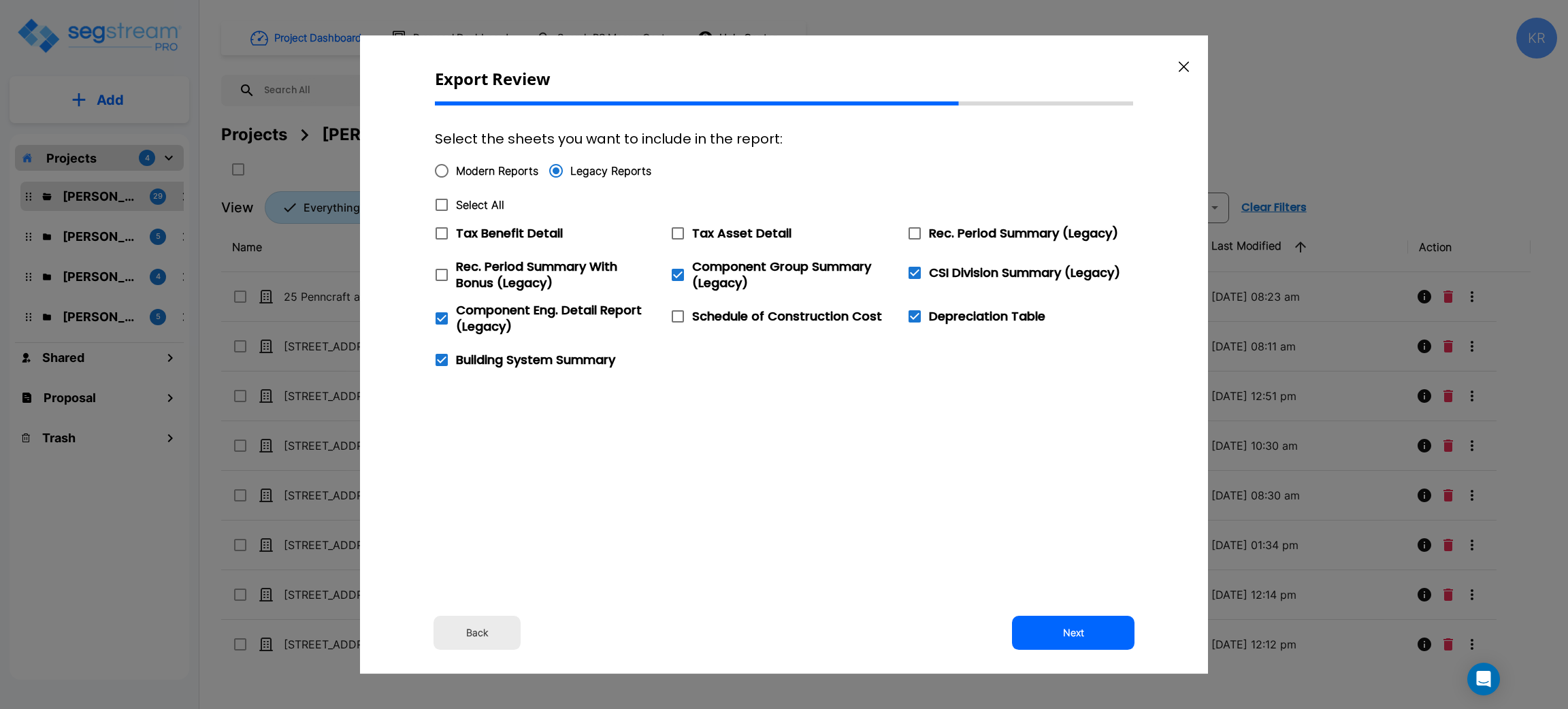
click at [920, 233] on icon at bounding box center [915, 233] width 12 height 12
click at [914, 231] on input "Rec. Period Summary (Legacy)" at bounding box center [907, 224] width 14 height 12
checkbox input "true"
click at [1077, 628] on button "Next" at bounding box center [1073, 632] width 122 height 34
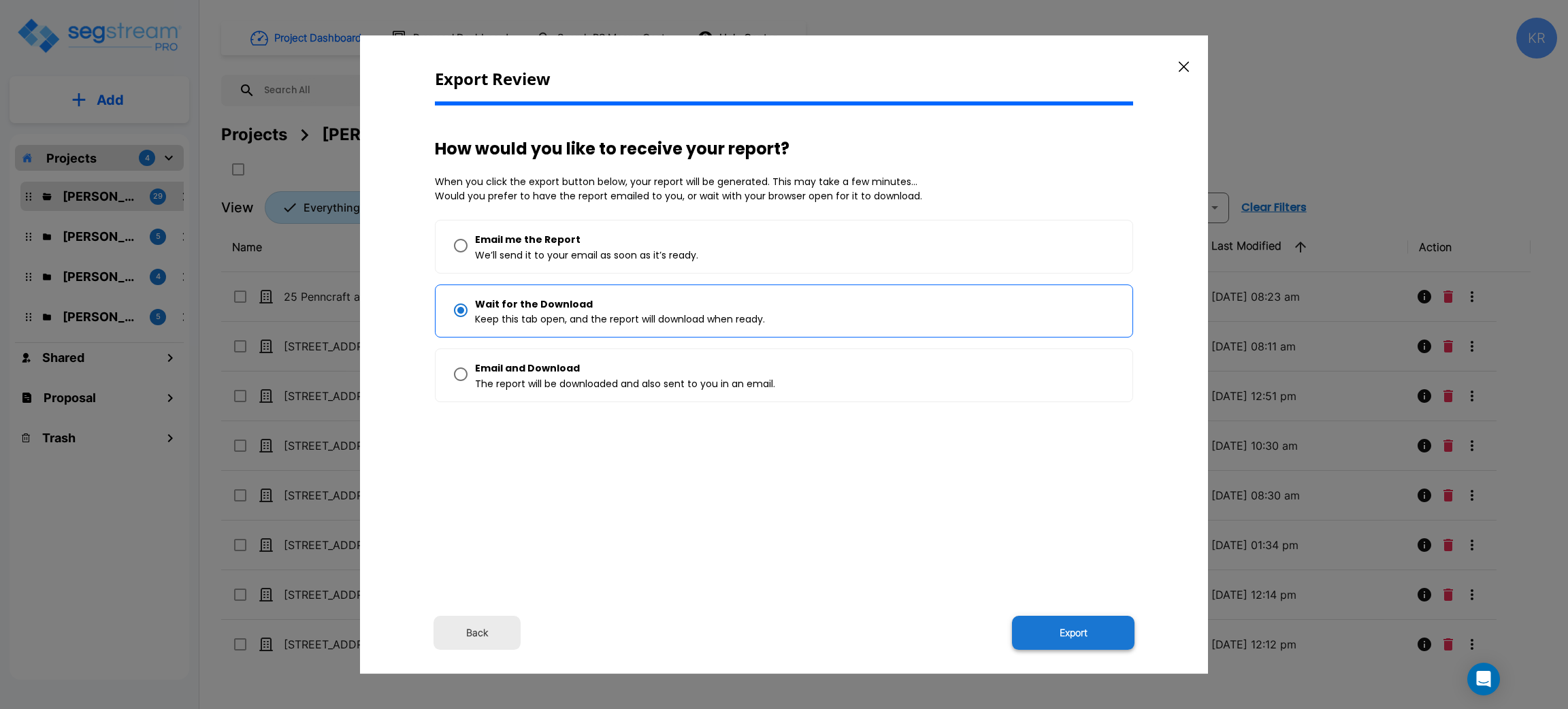
click at [1061, 624] on button "Export" at bounding box center [1073, 632] width 122 height 34
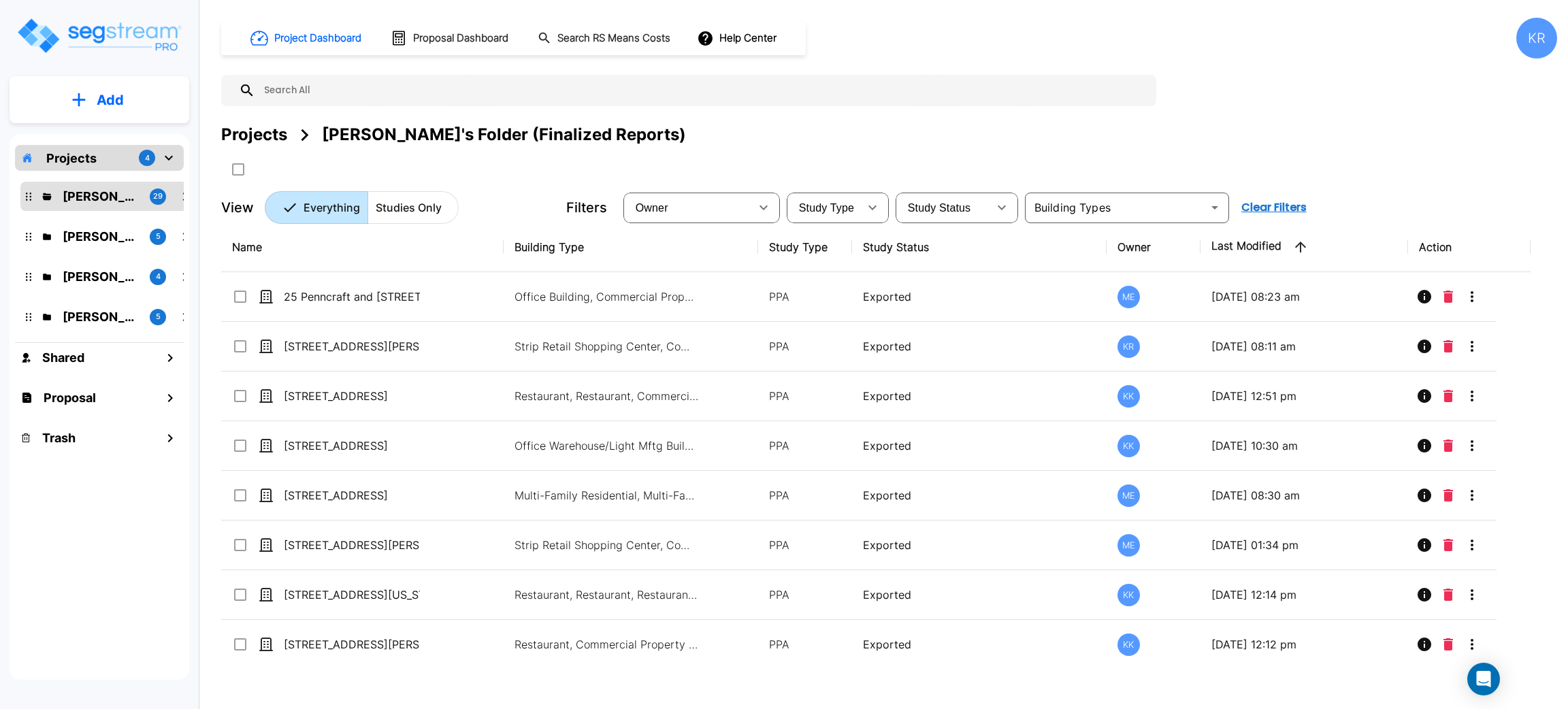
click at [995, 70] on div "Project Dashboard Proposal Dashboard Search RS Means Costs Help Center KR Proje…" at bounding box center [889, 121] width 1336 height 206
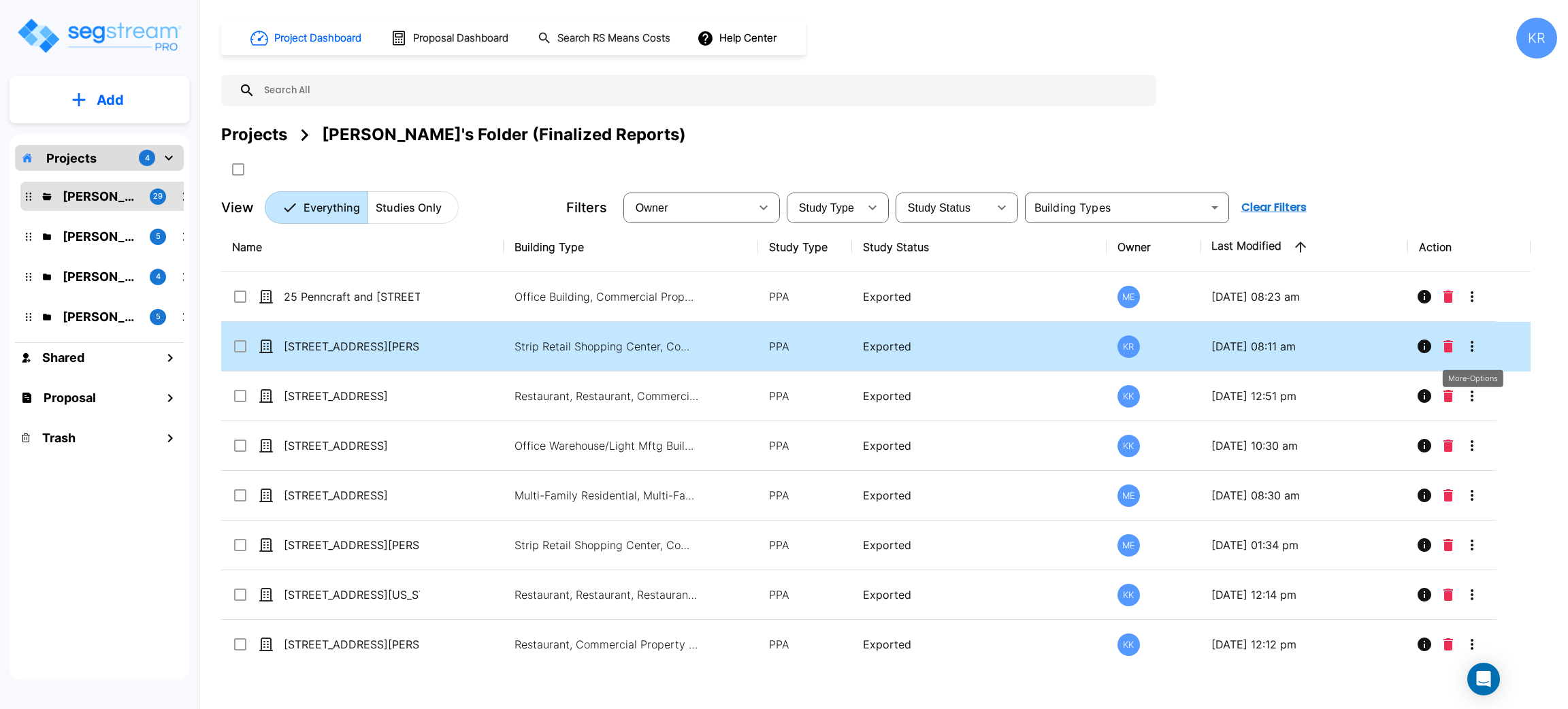
click at [1471, 344] on icon "More-Options" at bounding box center [1472, 347] width 17 height 17
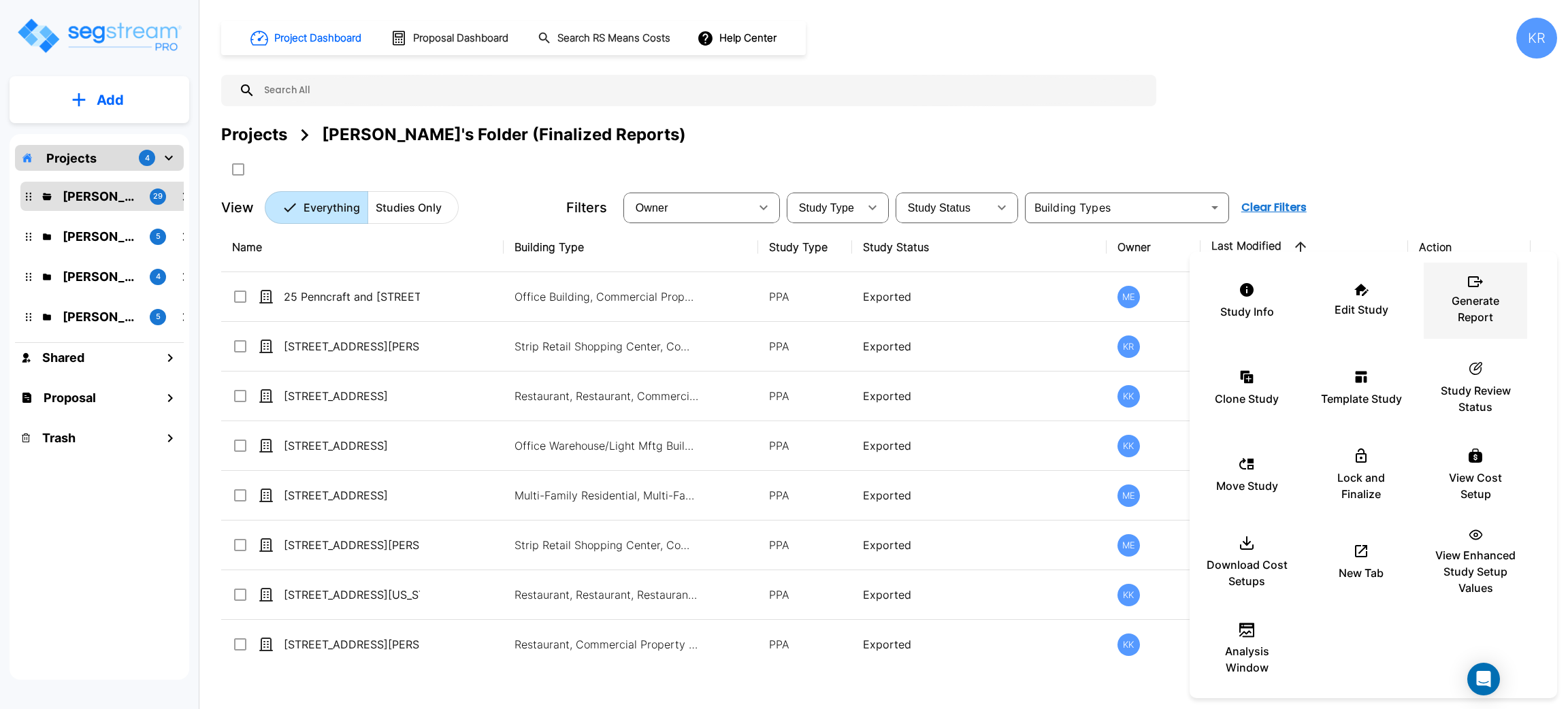
click at [1479, 313] on p "Generate Report" at bounding box center [1475, 309] width 81 height 32
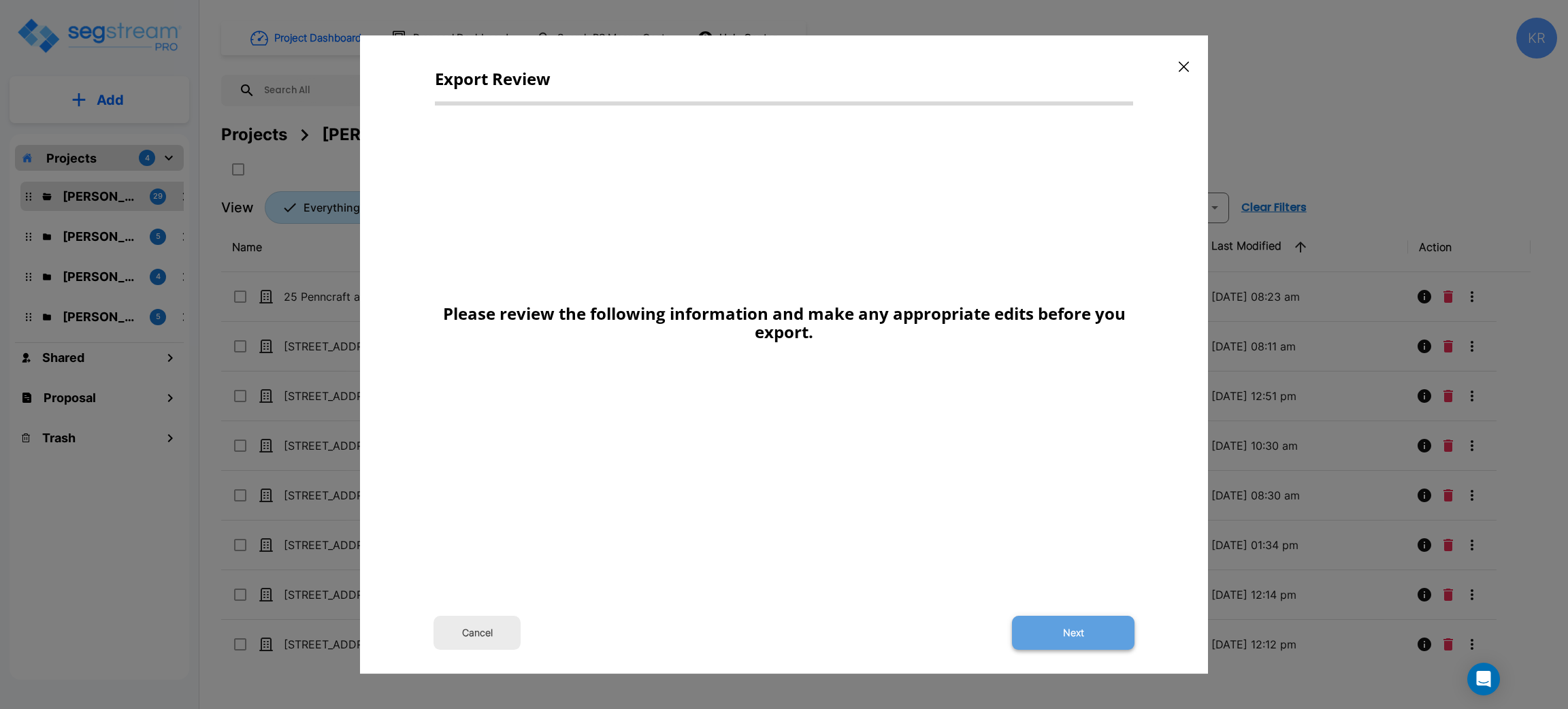
click at [1057, 633] on button "Next" at bounding box center [1073, 632] width 122 height 34
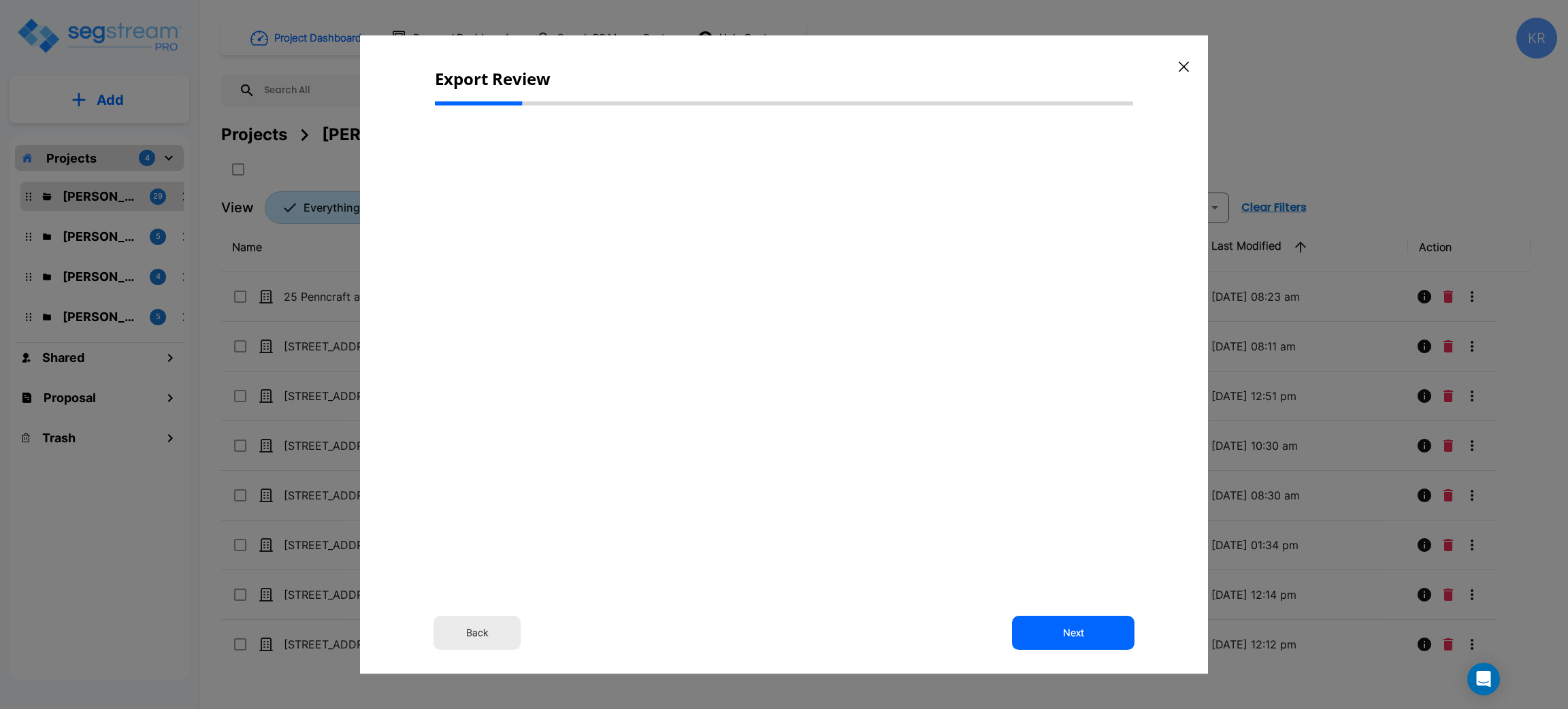
click at [467, 631] on button "Back" at bounding box center [477, 632] width 87 height 34
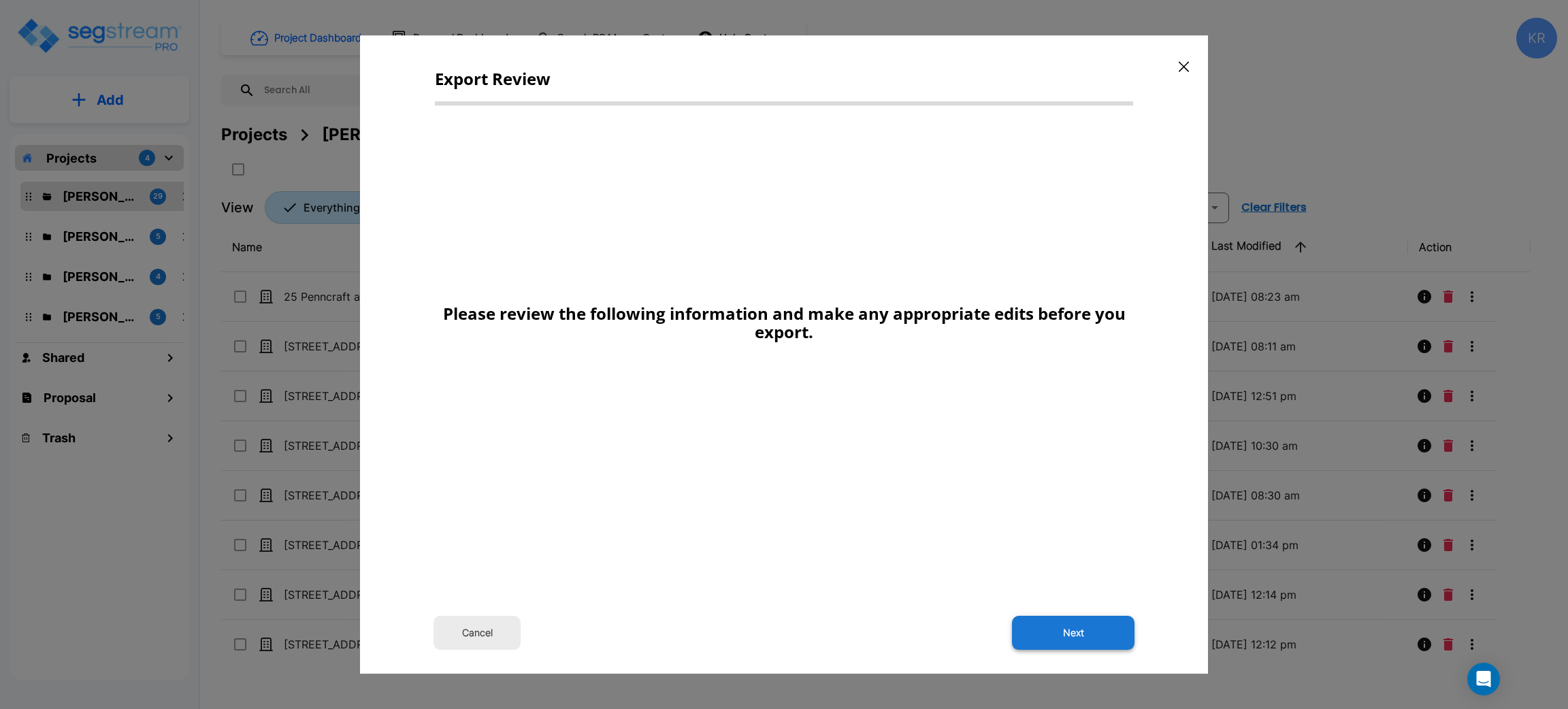
click at [1098, 634] on button "Next" at bounding box center [1073, 632] width 122 height 34
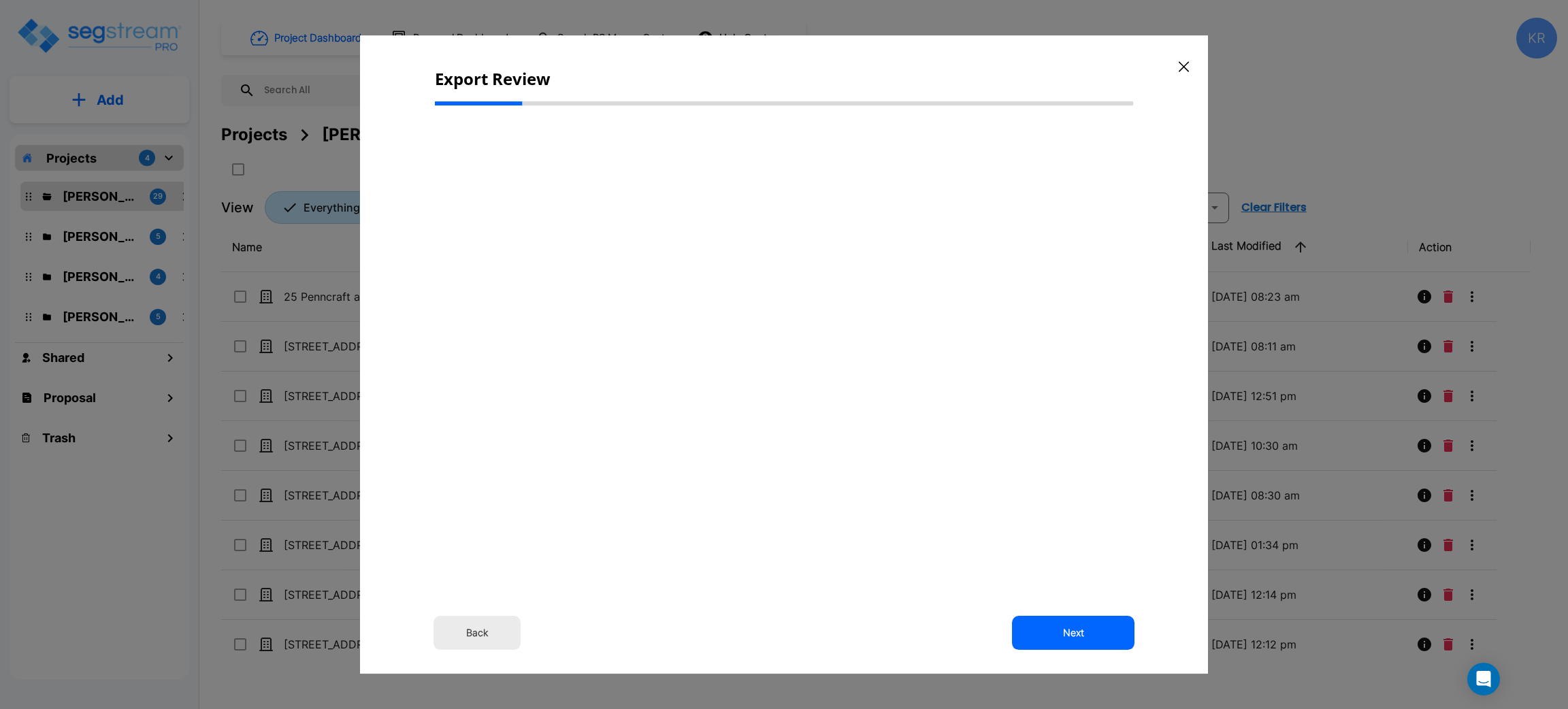
click at [473, 629] on button "Back" at bounding box center [477, 632] width 87 height 34
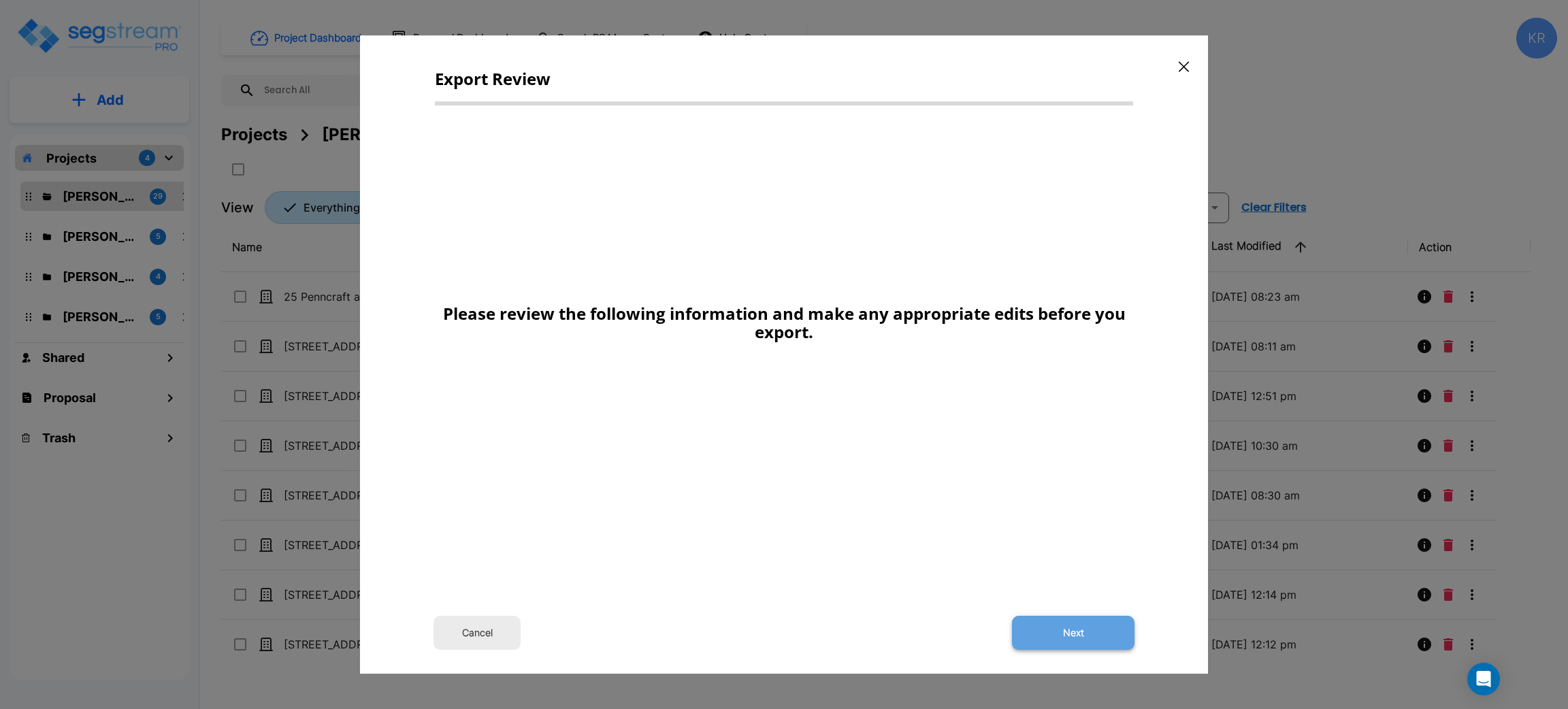
click at [1093, 634] on button "Next" at bounding box center [1073, 632] width 122 height 34
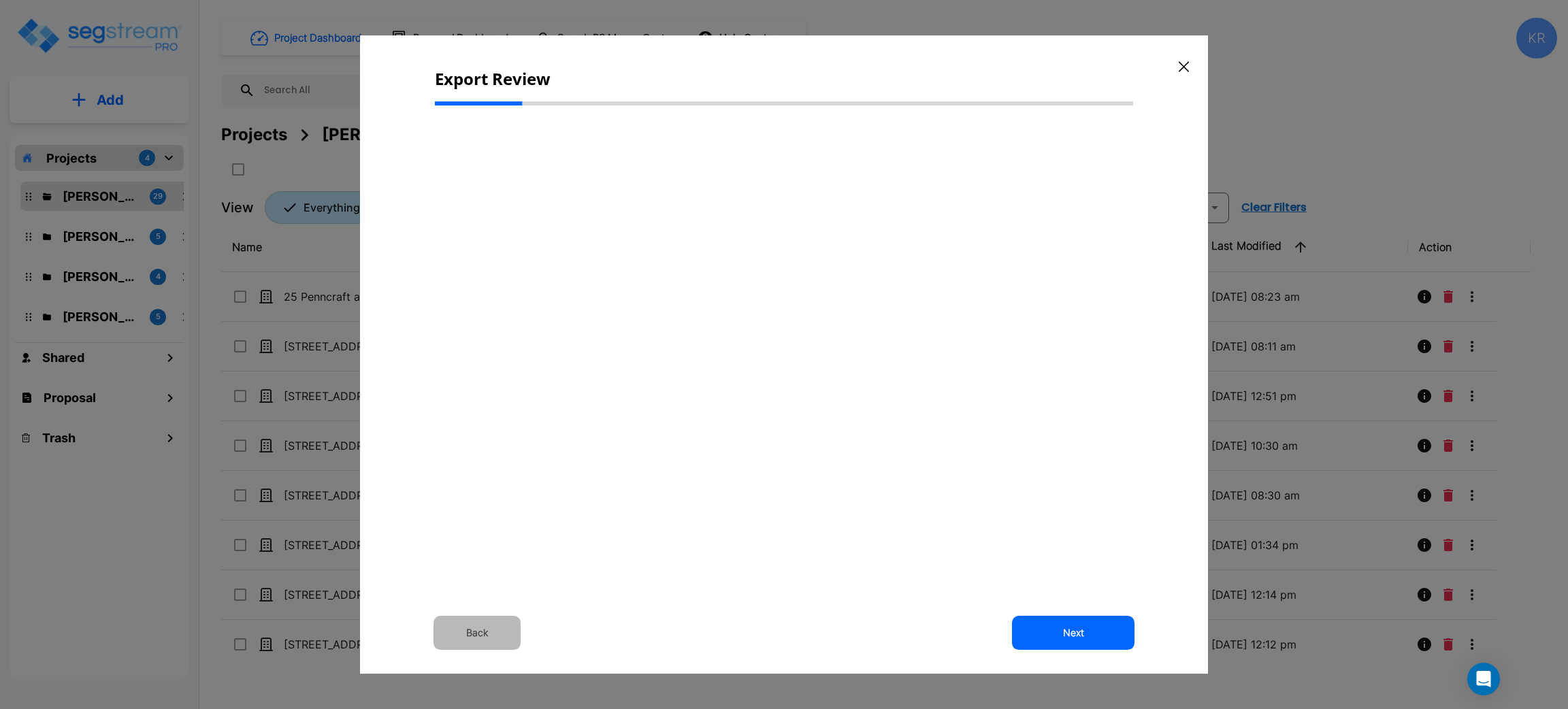
click at [469, 631] on button "Back" at bounding box center [477, 632] width 87 height 34
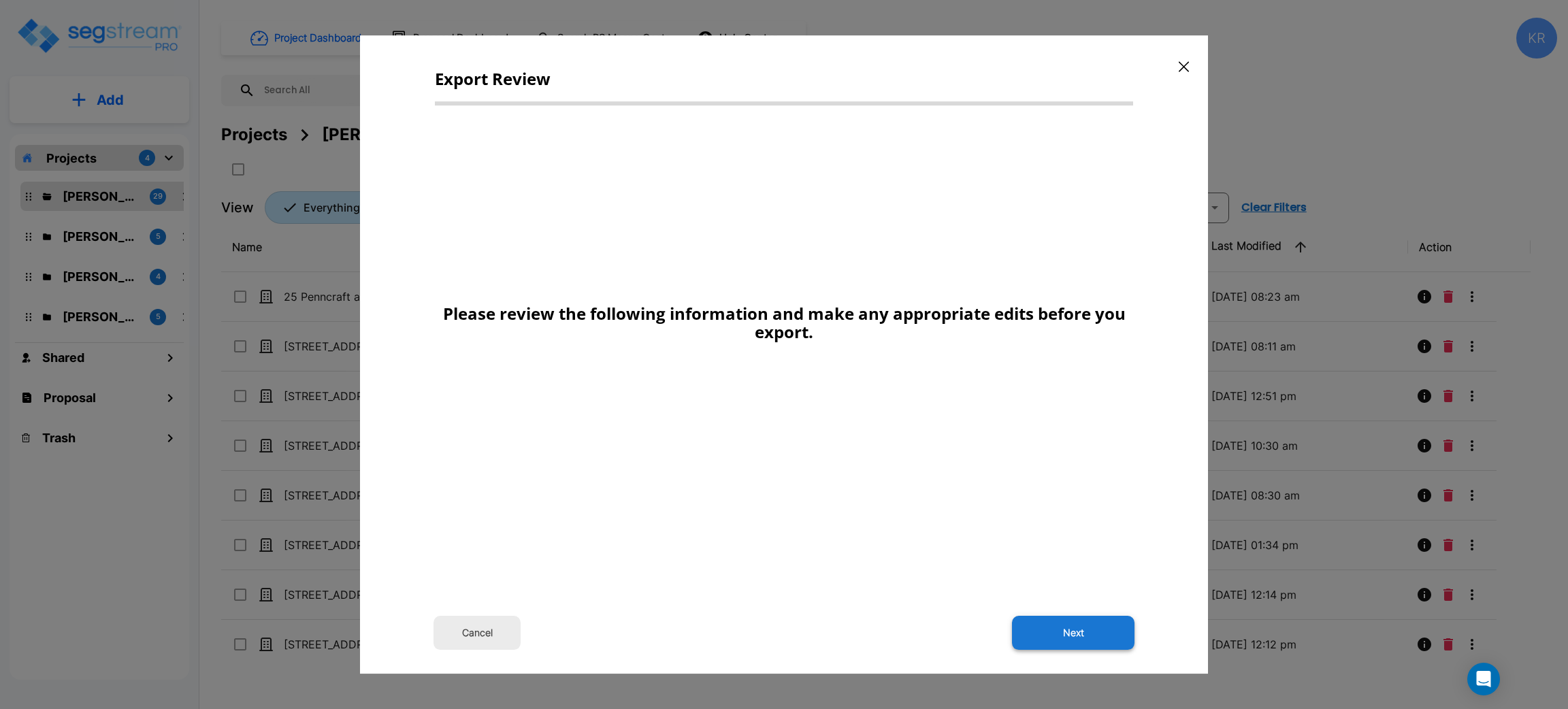
click at [1069, 634] on button "Next" at bounding box center [1073, 632] width 122 height 34
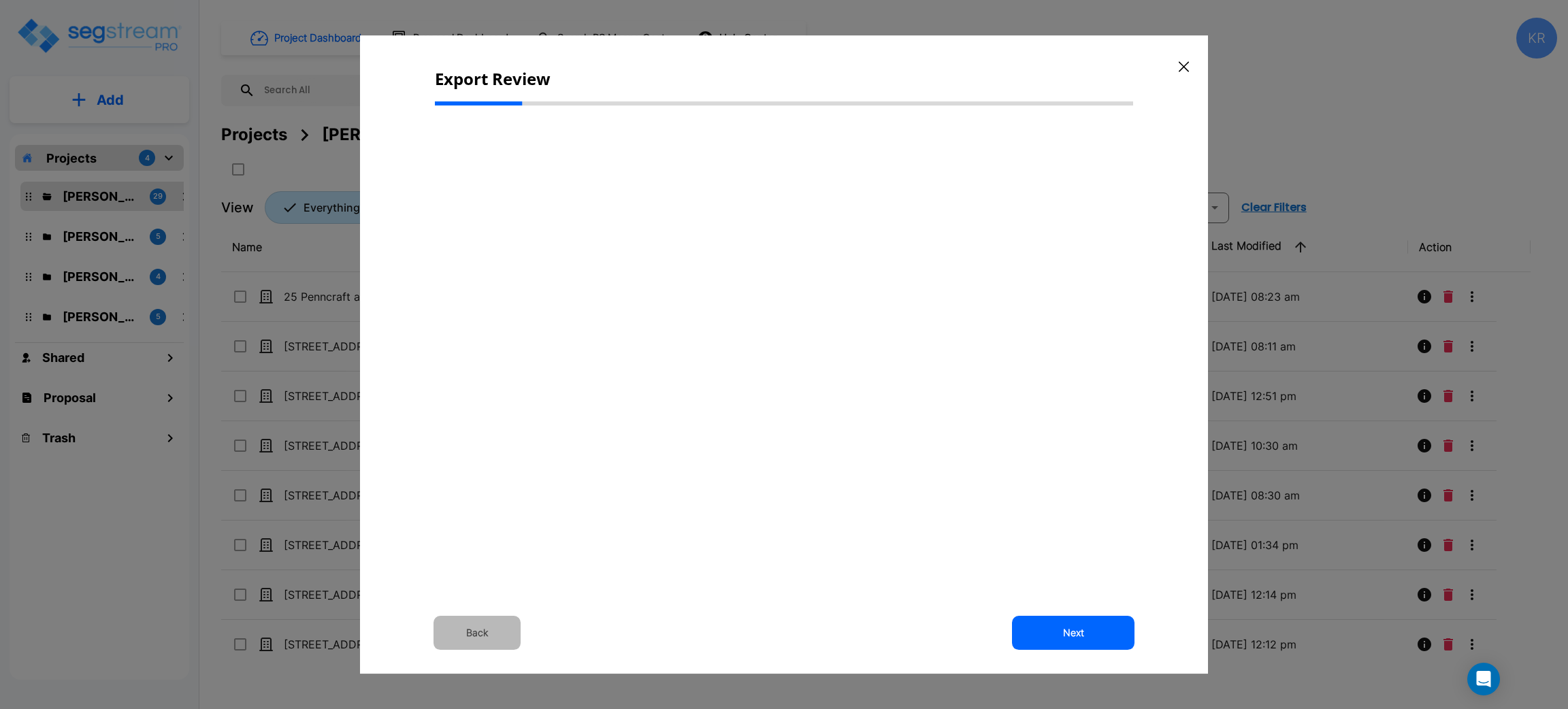
click at [471, 632] on button "Back" at bounding box center [477, 632] width 87 height 34
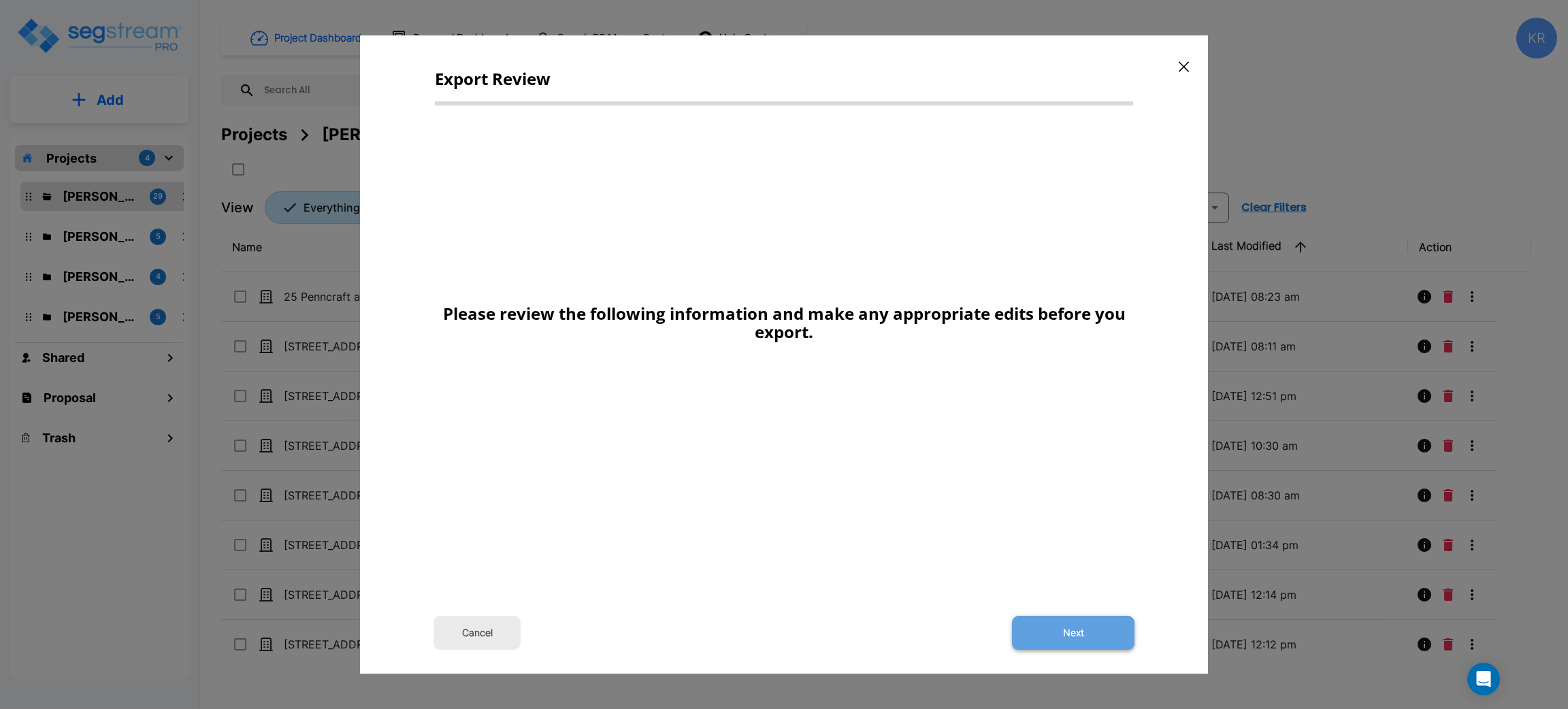
click at [1078, 631] on button "Next" at bounding box center [1073, 632] width 122 height 34
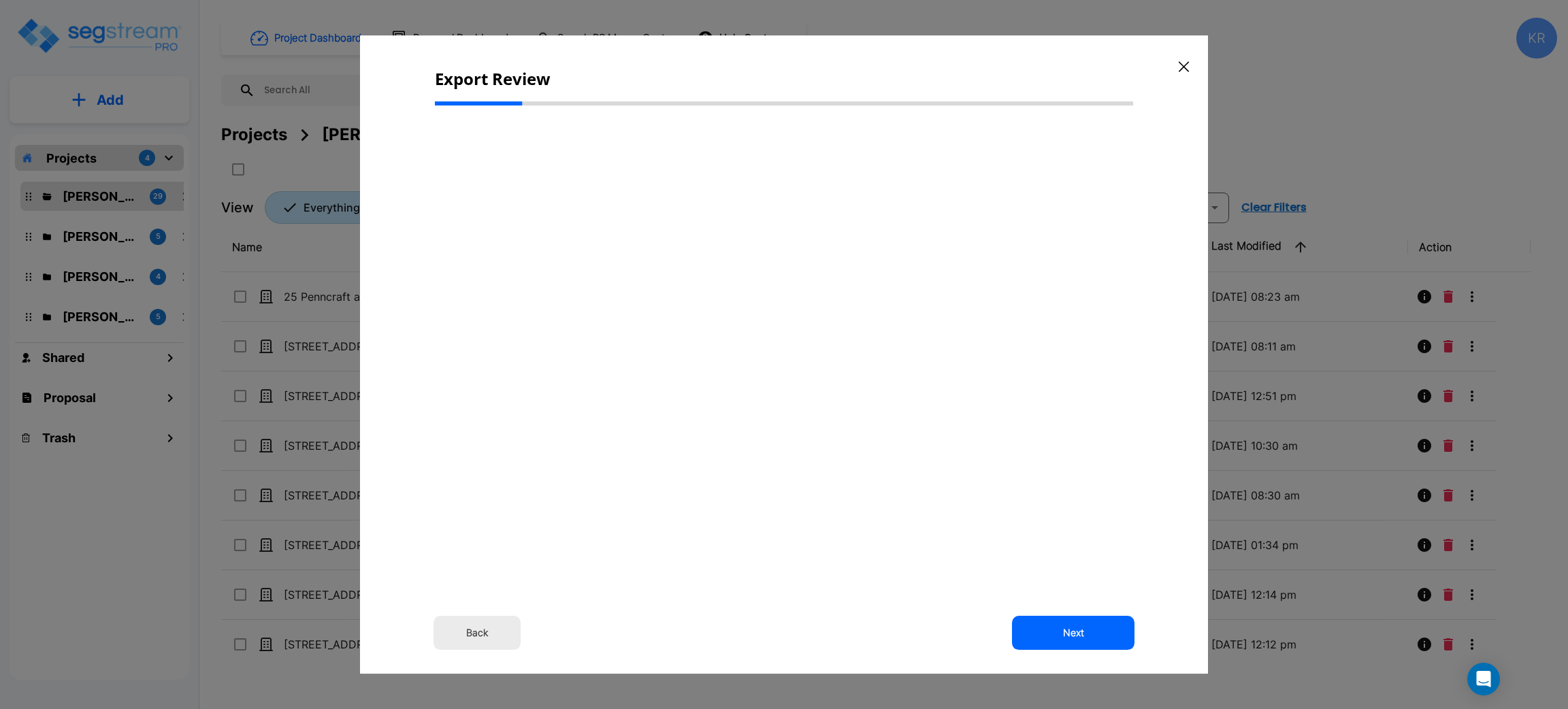
type input "1,660,000.0"
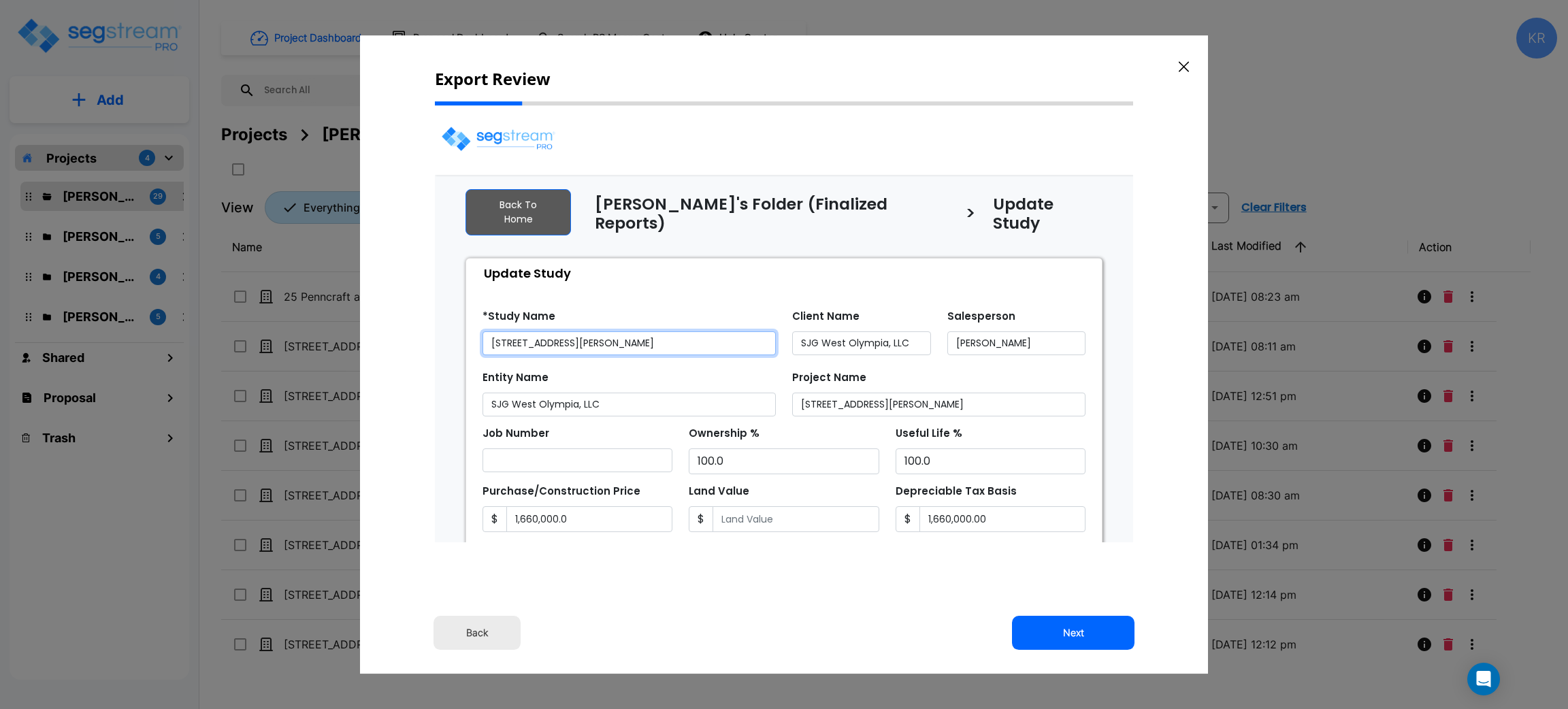
select select "2025"
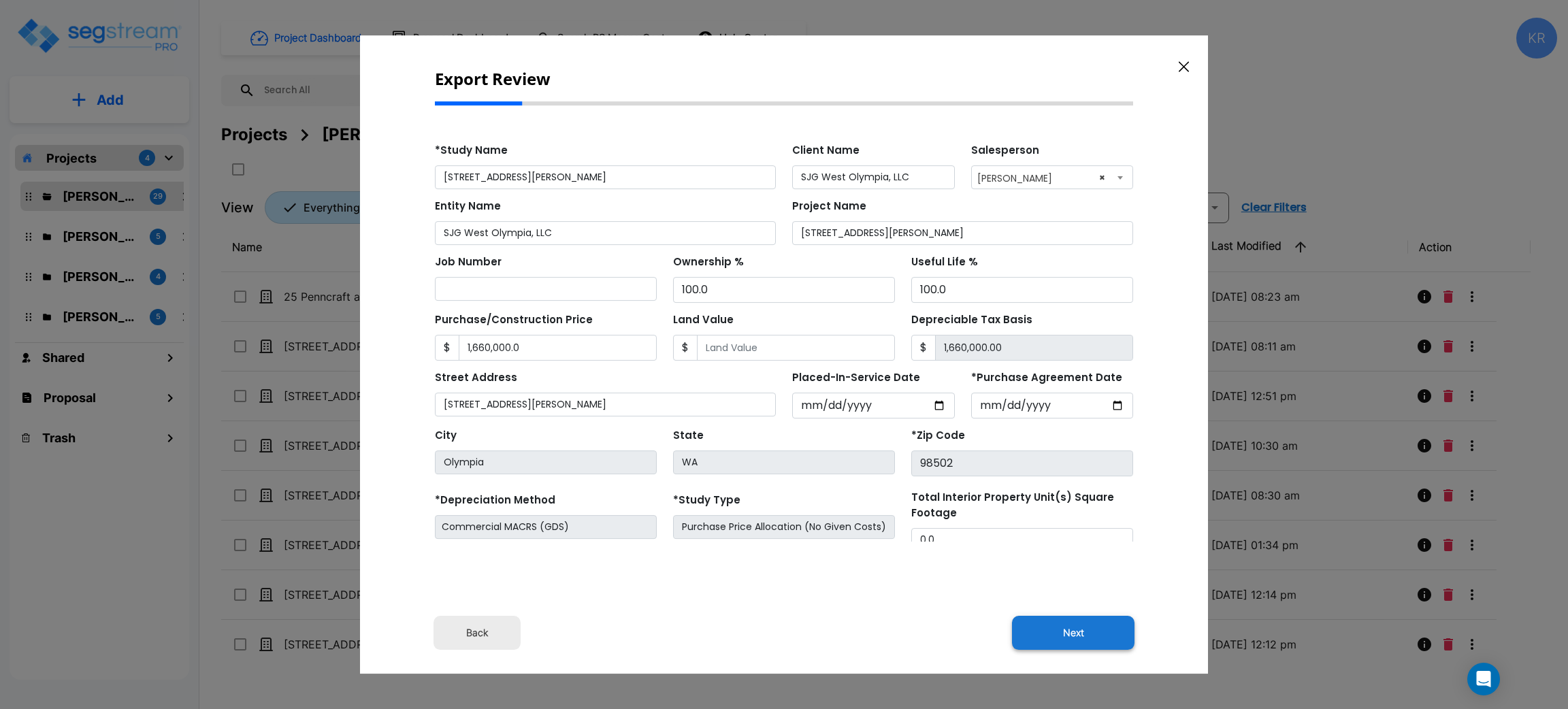
click at [1067, 636] on button "Next" at bounding box center [1073, 632] width 122 height 34
type input "1660000"
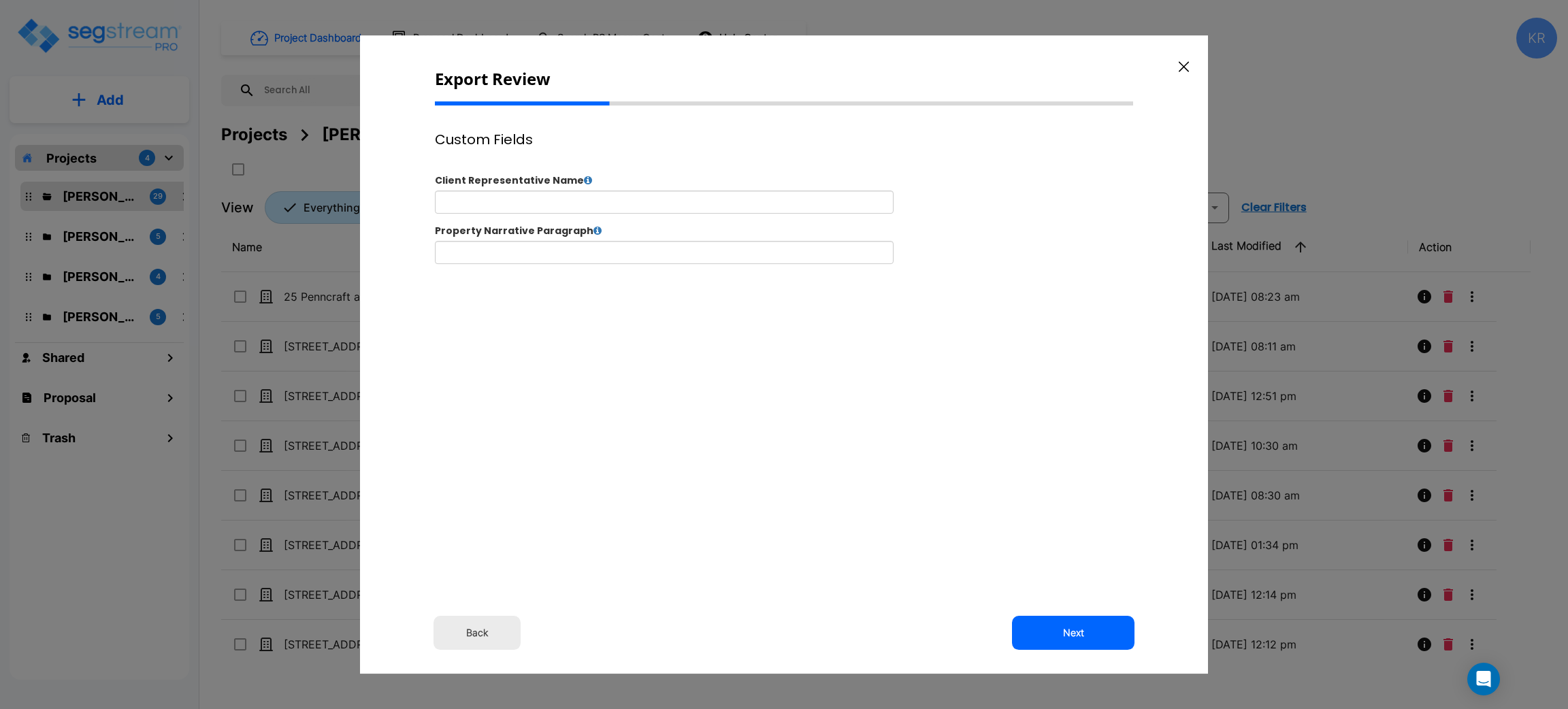
click at [1067, 636] on button "Next" at bounding box center [1073, 632] width 122 height 34
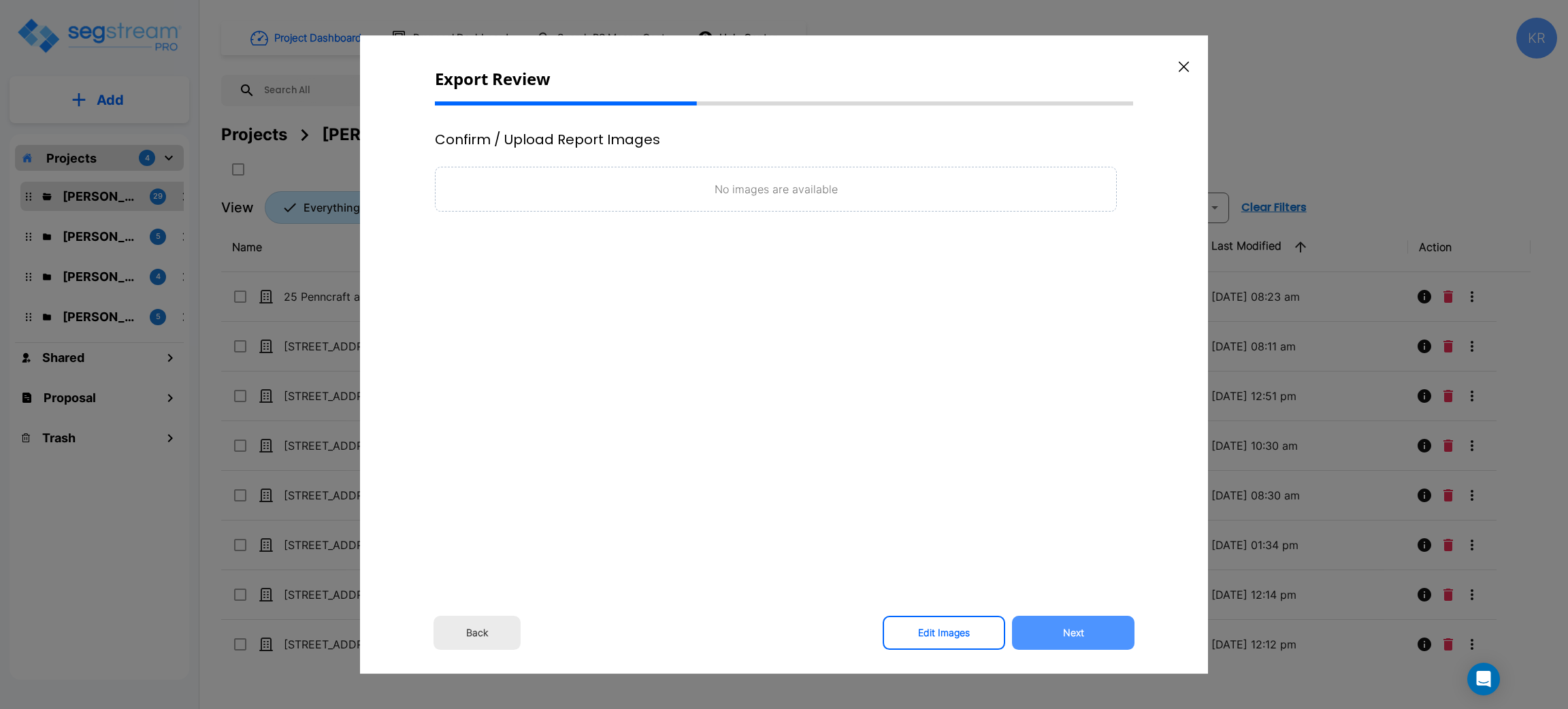
click at [1067, 636] on button "Next" at bounding box center [1073, 632] width 122 height 34
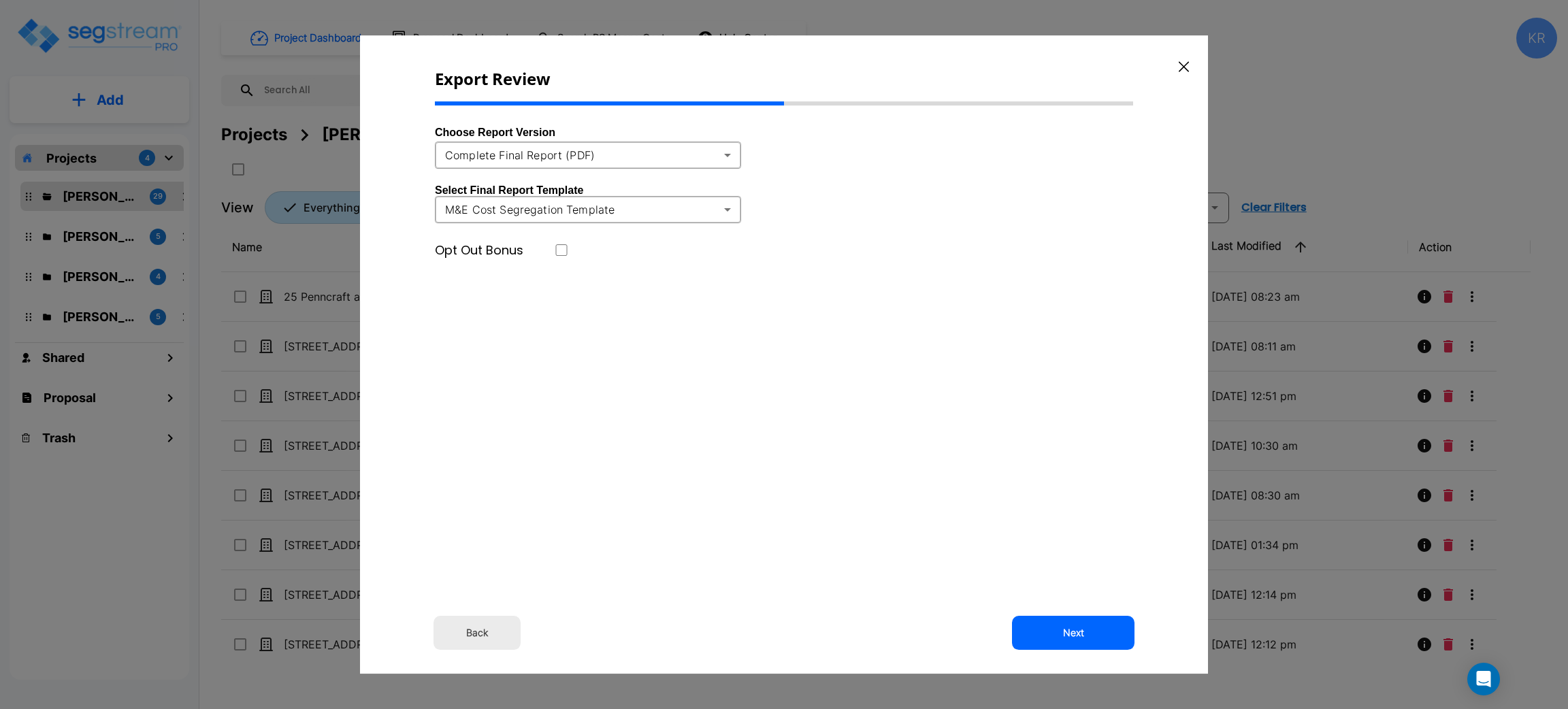
click at [661, 149] on body "× Your report is being generated. Be patient! × We're working on your Modificat…" at bounding box center [784, 354] width 1568 height 709
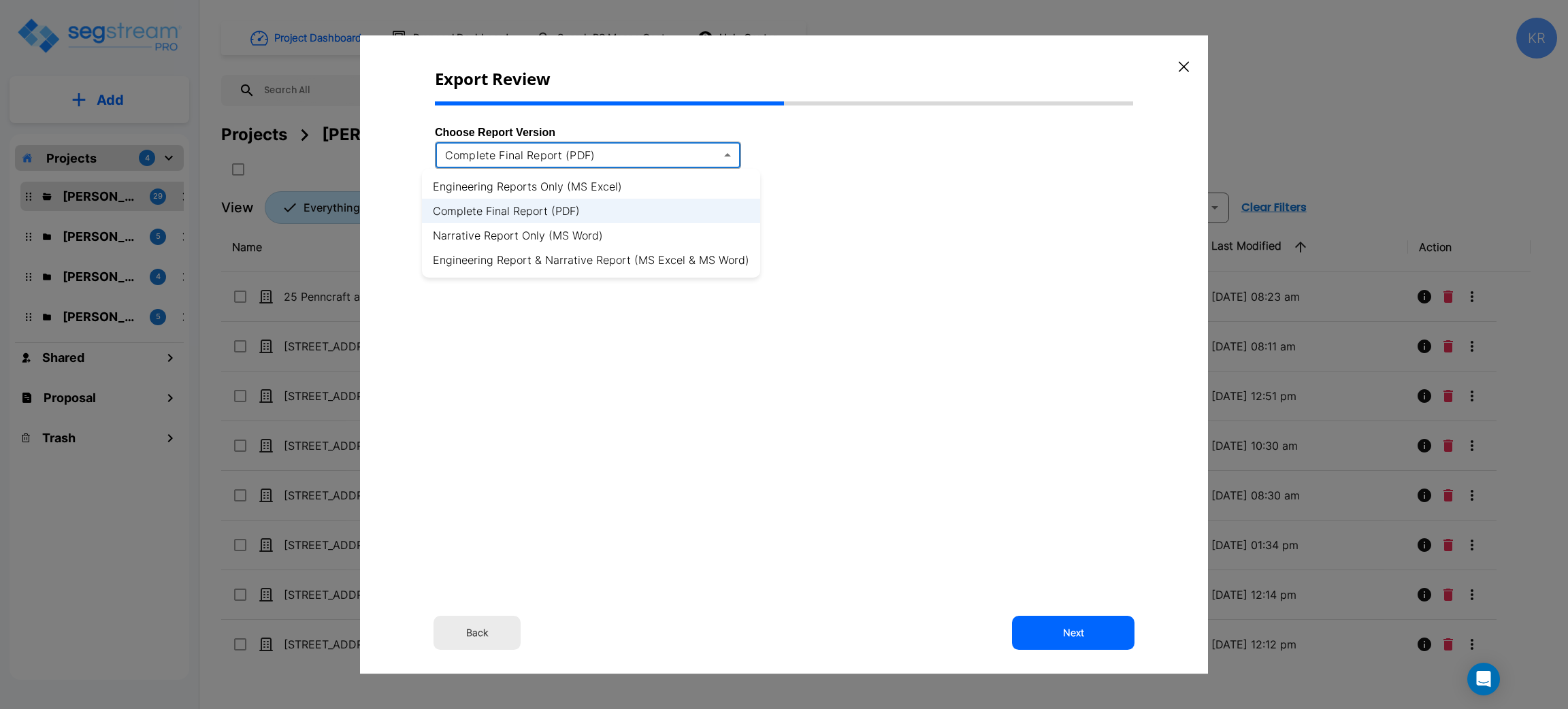
click at [544, 187] on li "Engineering Reports Only (MS Excel)" at bounding box center [591, 186] width 338 height 24
type input "xlsx"
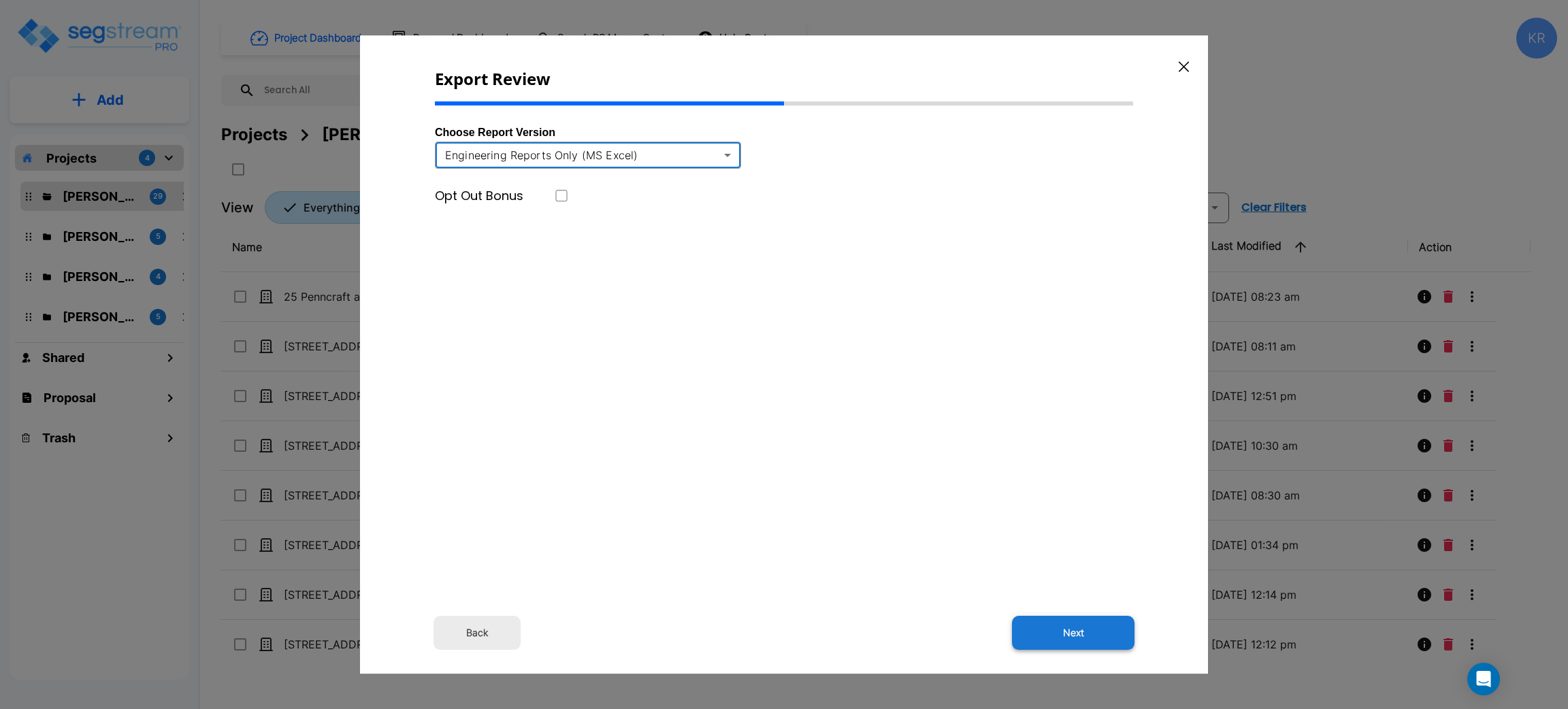
click at [1081, 634] on button "Next" at bounding box center [1073, 632] width 122 height 34
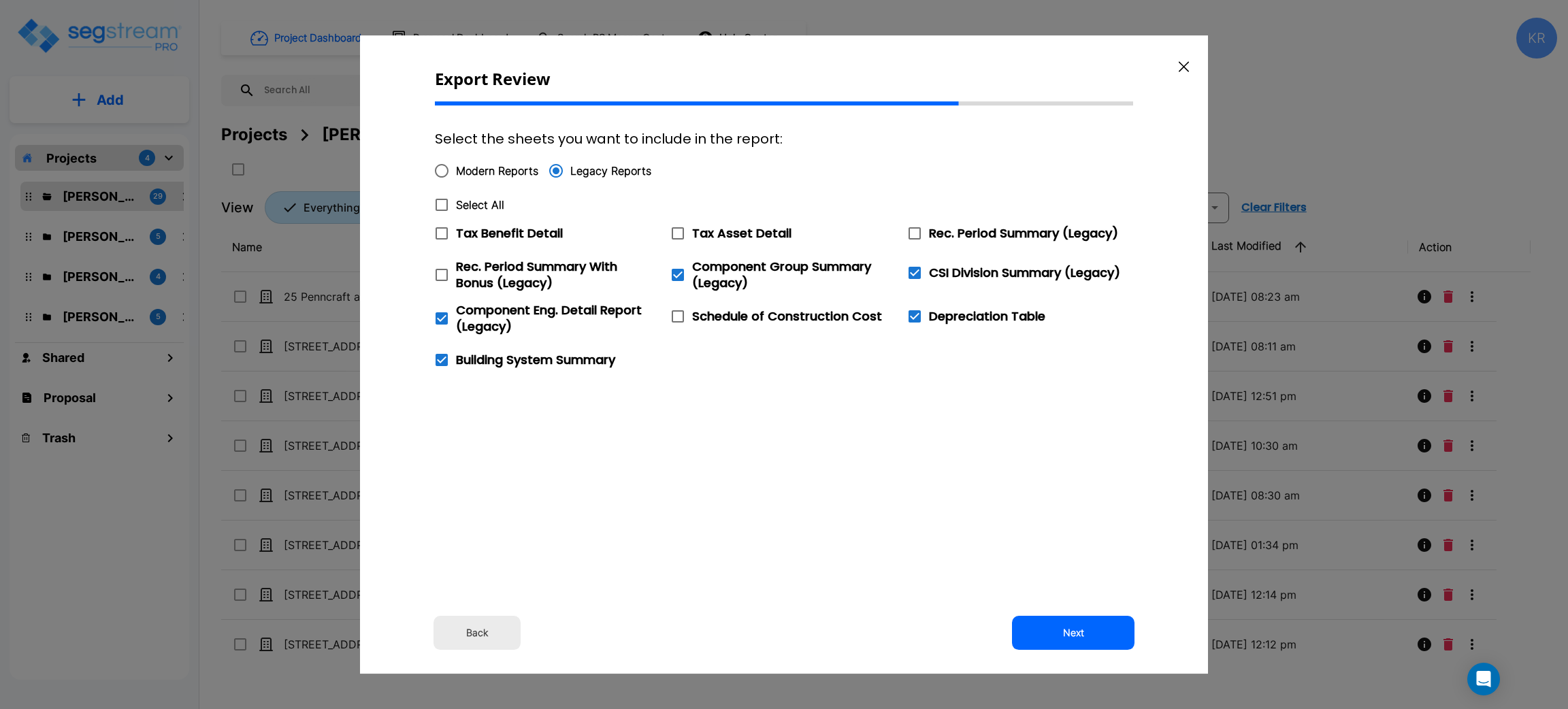
click at [440, 167] on input "Modern Reports" at bounding box center [441, 171] width 28 height 28
radio input "true"
checkbox input "false"
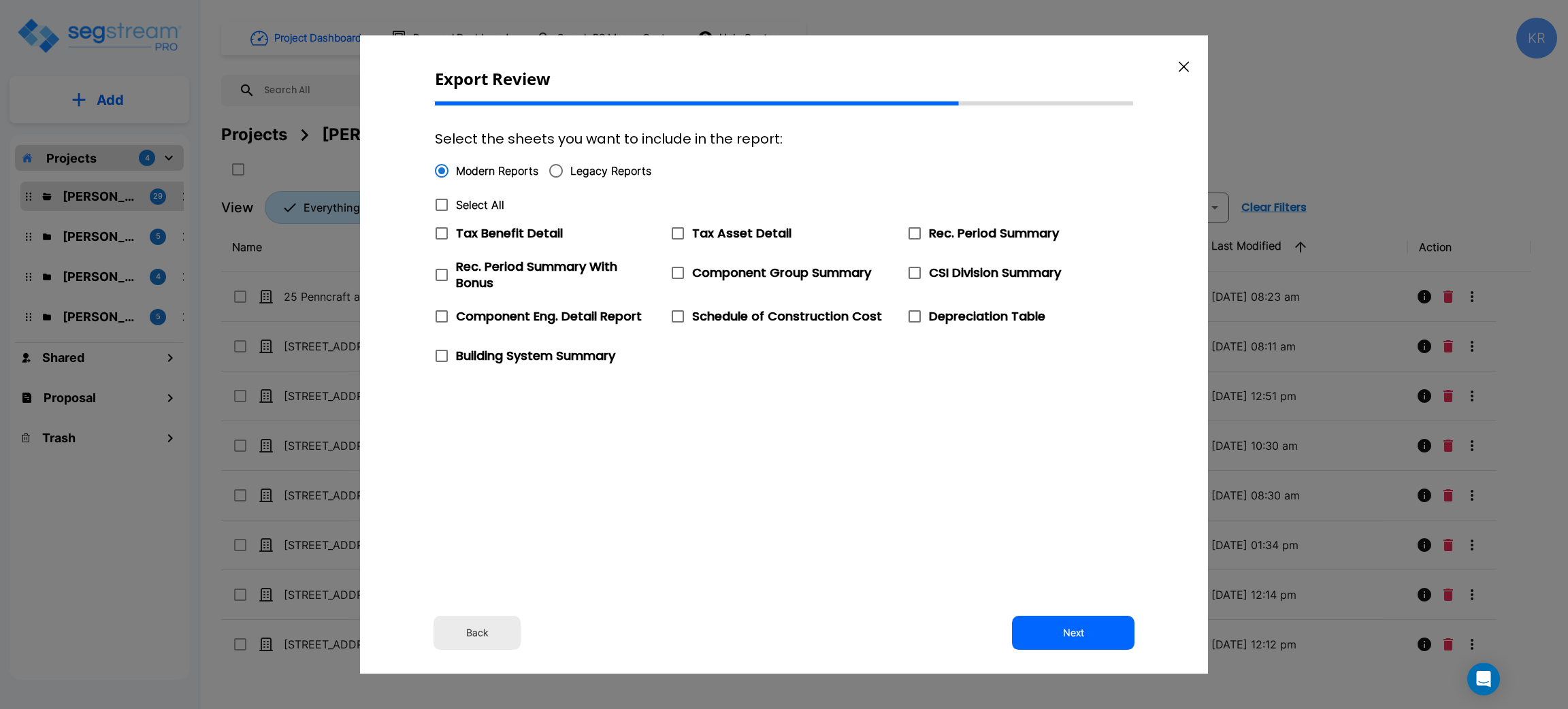
click at [677, 229] on icon at bounding box center [678, 233] width 17 height 17
click at [677, 229] on input "Tax Asset Detail" at bounding box center [670, 224] width 14 height 12
checkbox input "true"
click at [679, 268] on icon at bounding box center [678, 273] width 17 height 17
click at [677, 268] on input "Component Group Summary" at bounding box center [670, 264] width 14 height 12
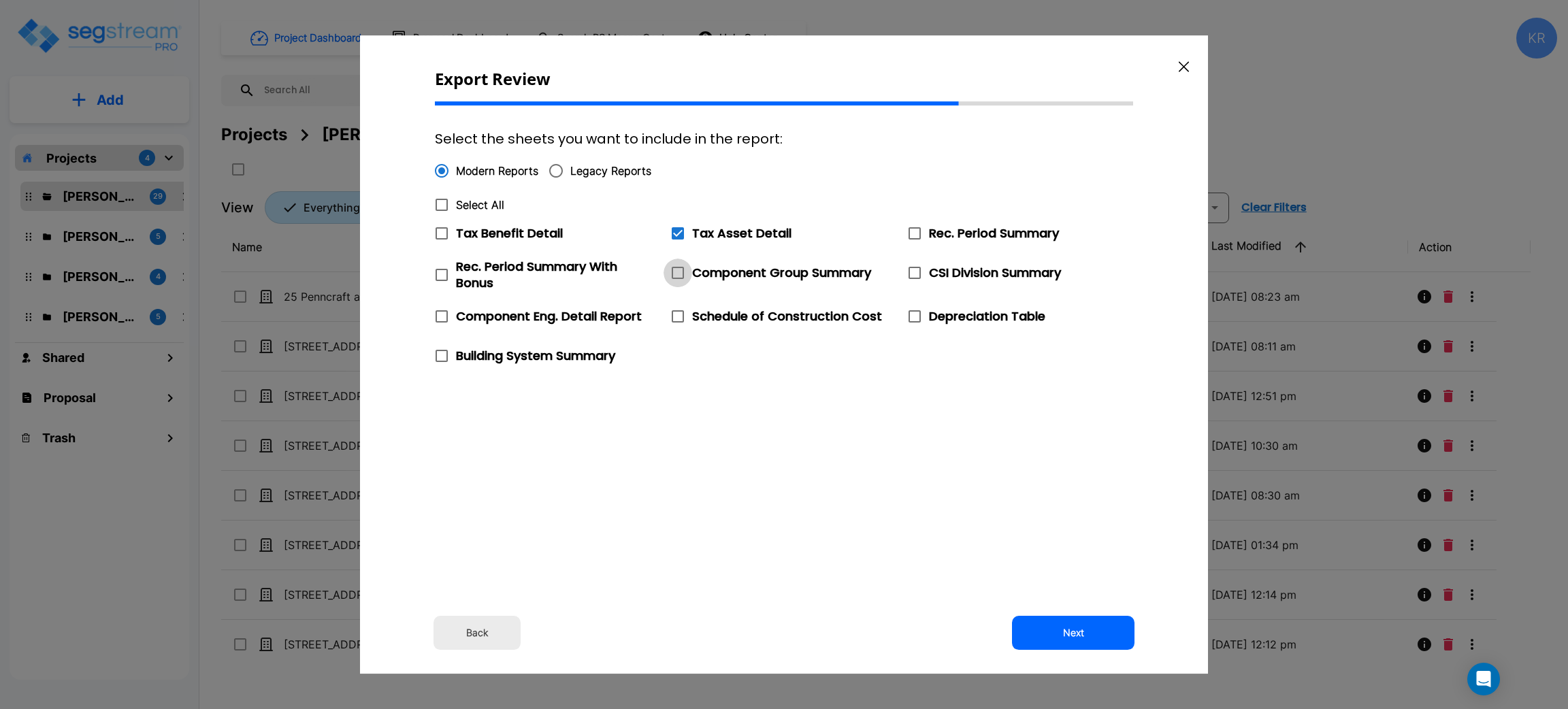
checkbox input "true"
click at [914, 315] on icon at bounding box center [915, 317] width 17 height 17
click at [914, 313] on input "Depreciation Table" at bounding box center [907, 308] width 14 height 12
checkbox input "true"
click at [438, 359] on icon at bounding box center [442, 356] width 17 height 17
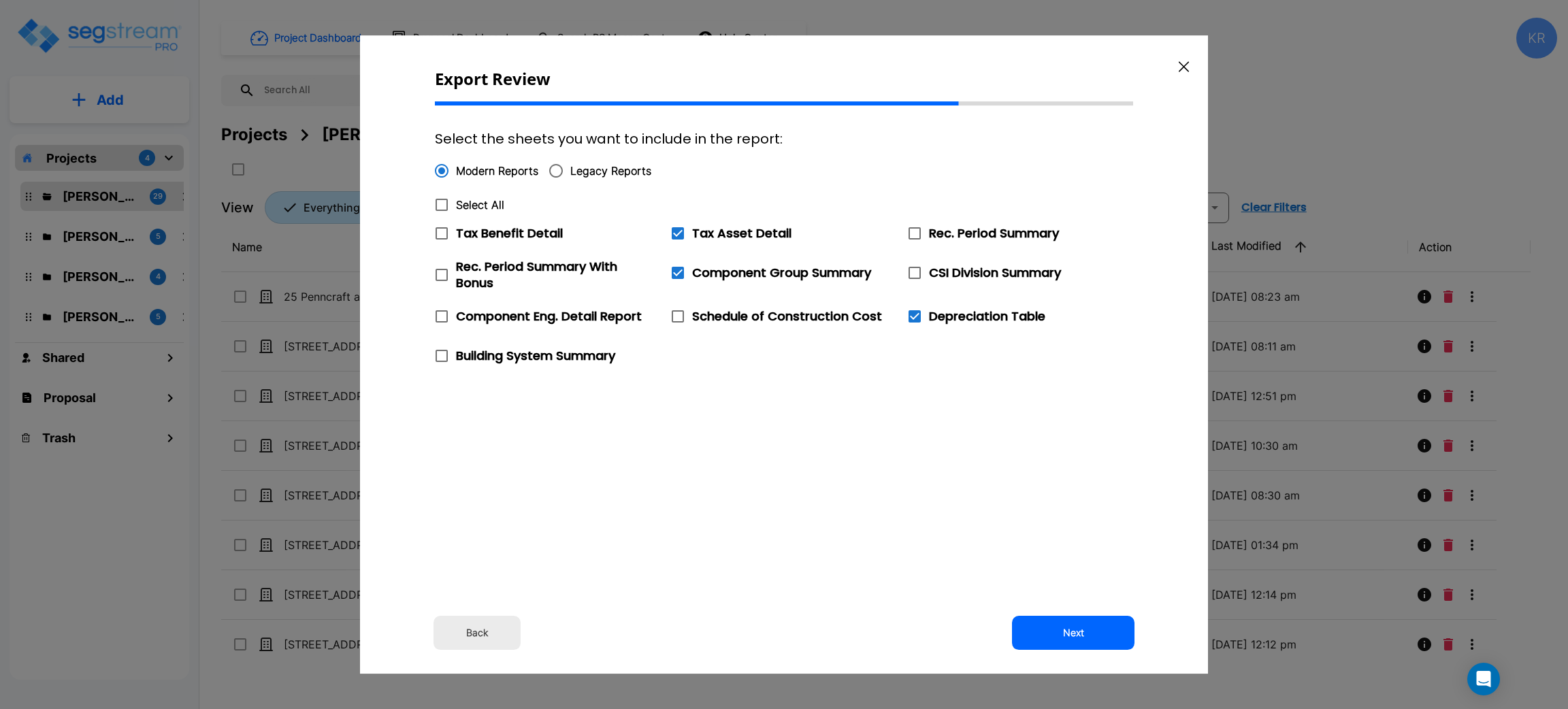
click at [438, 353] on input "Building System Summary" at bounding box center [434, 347] width 14 height 12
checkbox input "true"
click at [1076, 632] on button "Next" at bounding box center [1073, 632] width 122 height 34
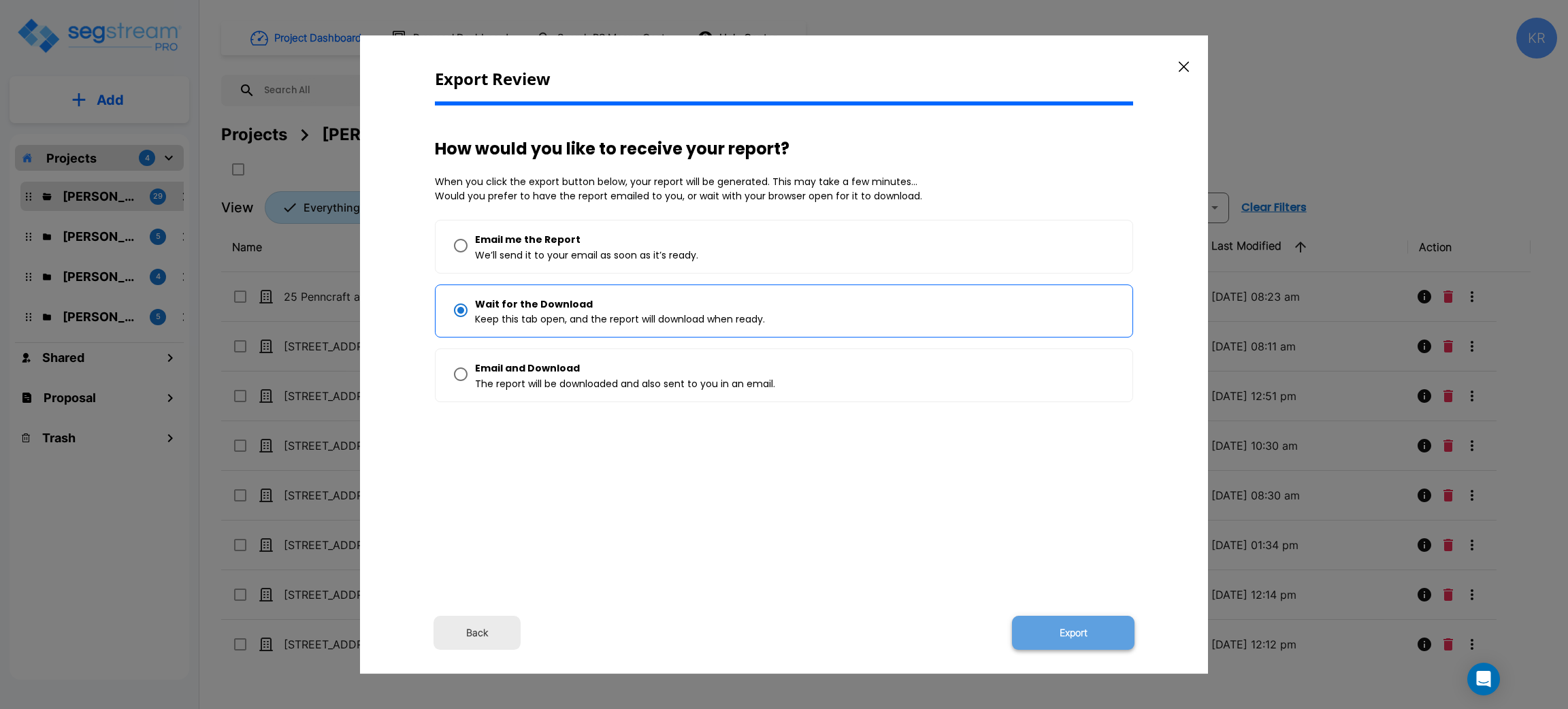
click at [1079, 637] on button "Export" at bounding box center [1073, 632] width 122 height 34
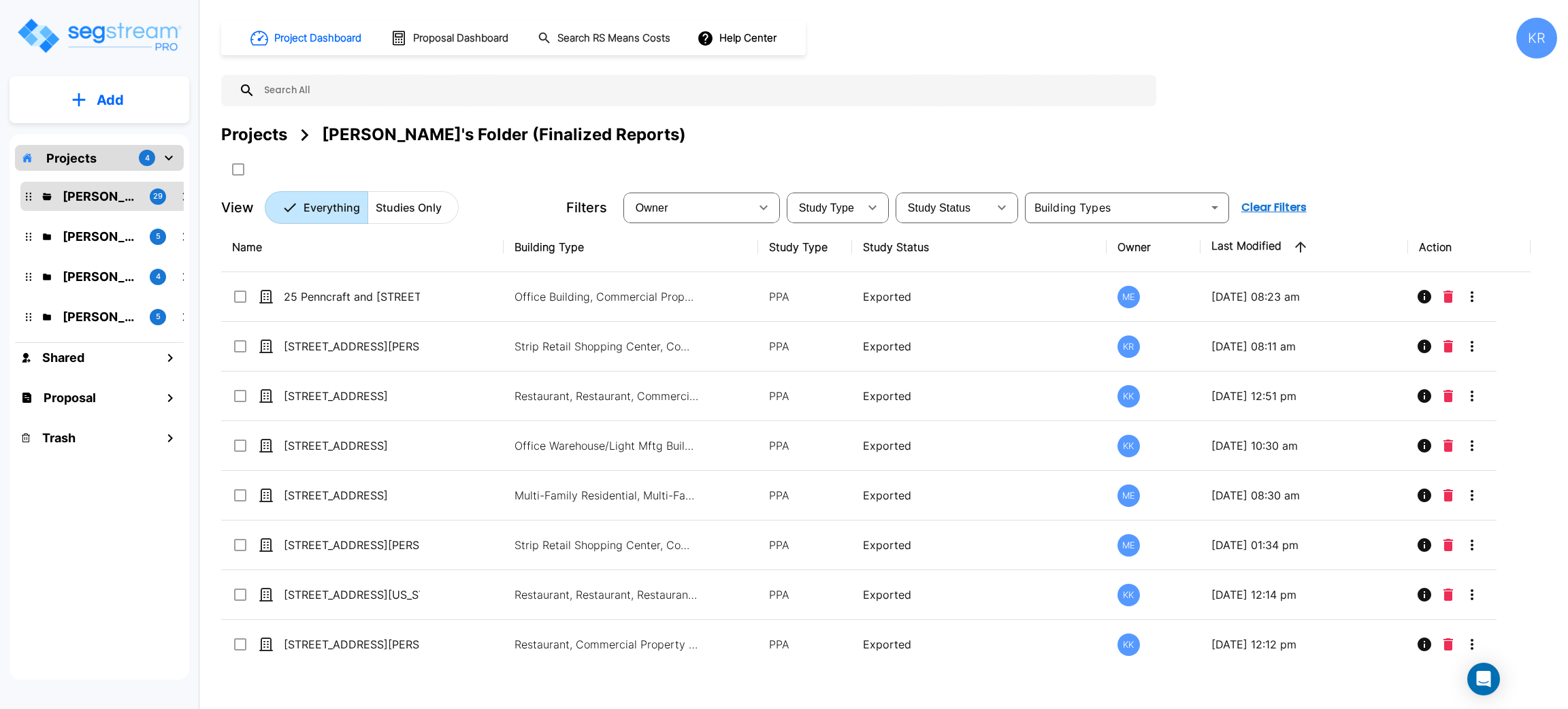
click at [860, 138] on div "Projects Kristina's Folder (Finalized Reports)" at bounding box center [889, 134] width 1336 height 24
click at [84, 437] on div "Trash" at bounding box center [99, 438] width 168 height 29
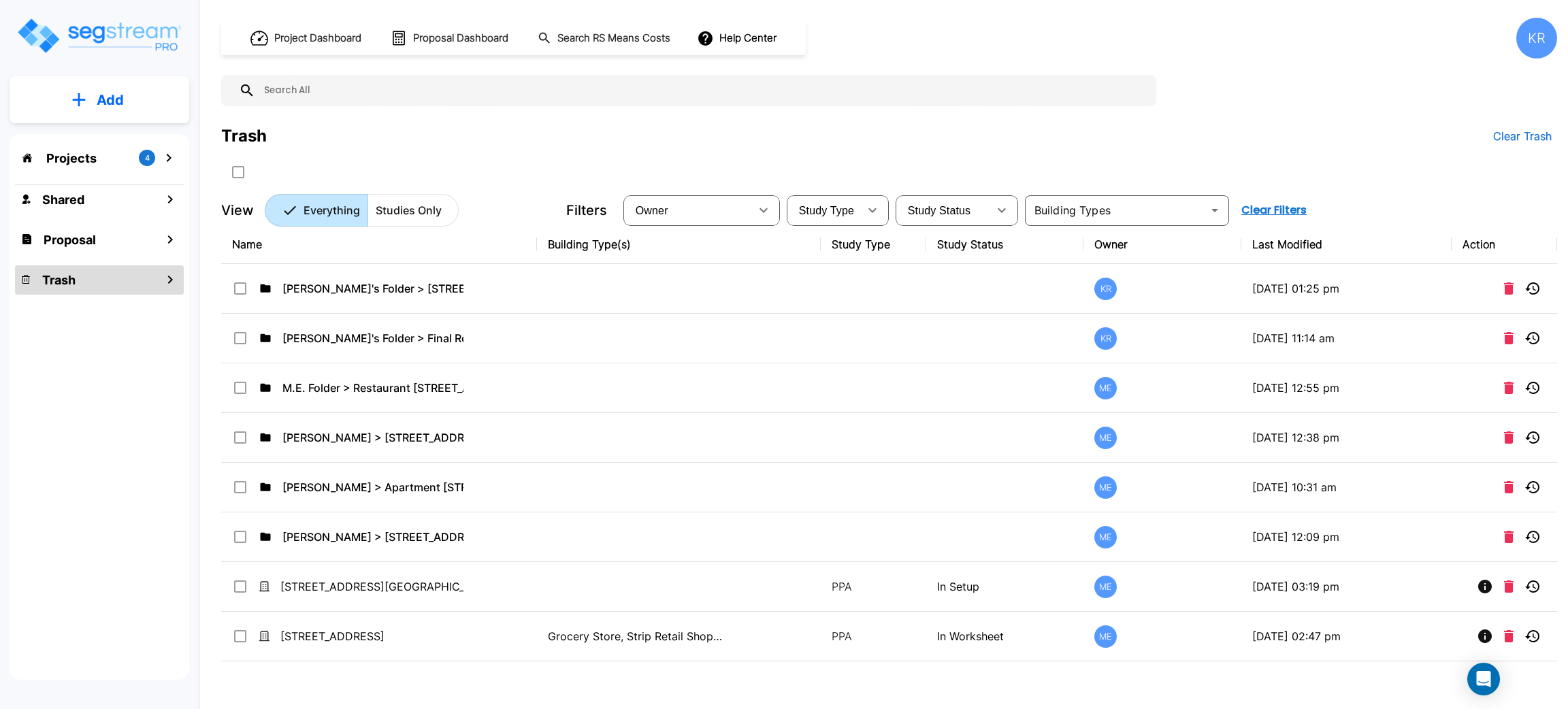
click at [503, 128] on div "Trash Clear Trash" at bounding box center [889, 135] width 1336 height 27
click at [64, 150] on p "Projects" at bounding box center [71, 158] width 50 height 19
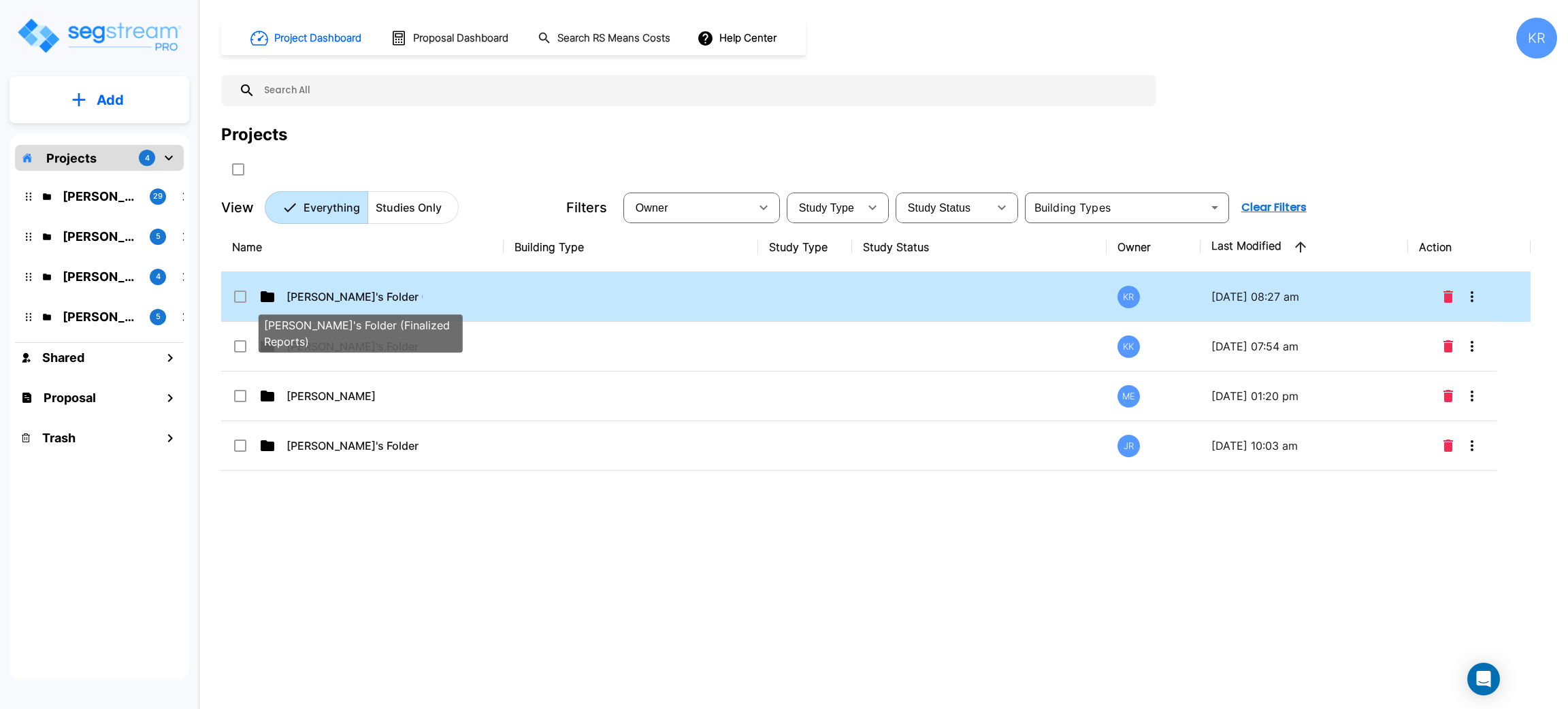
click at [354, 297] on p "[PERSON_NAME]'s Folder (Finalized Reports)" at bounding box center [354, 297] width 136 height 17
click at [364, 297] on p "[PERSON_NAME]'s Folder (Finalized Reports)" at bounding box center [354, 297] width 136 height 17
checkbox input "false"
click at [364, 297] on p "[PERSON_NAME]'s Folder (Finalized Reports)" at bounding box center [354, 297] width 136 height 17
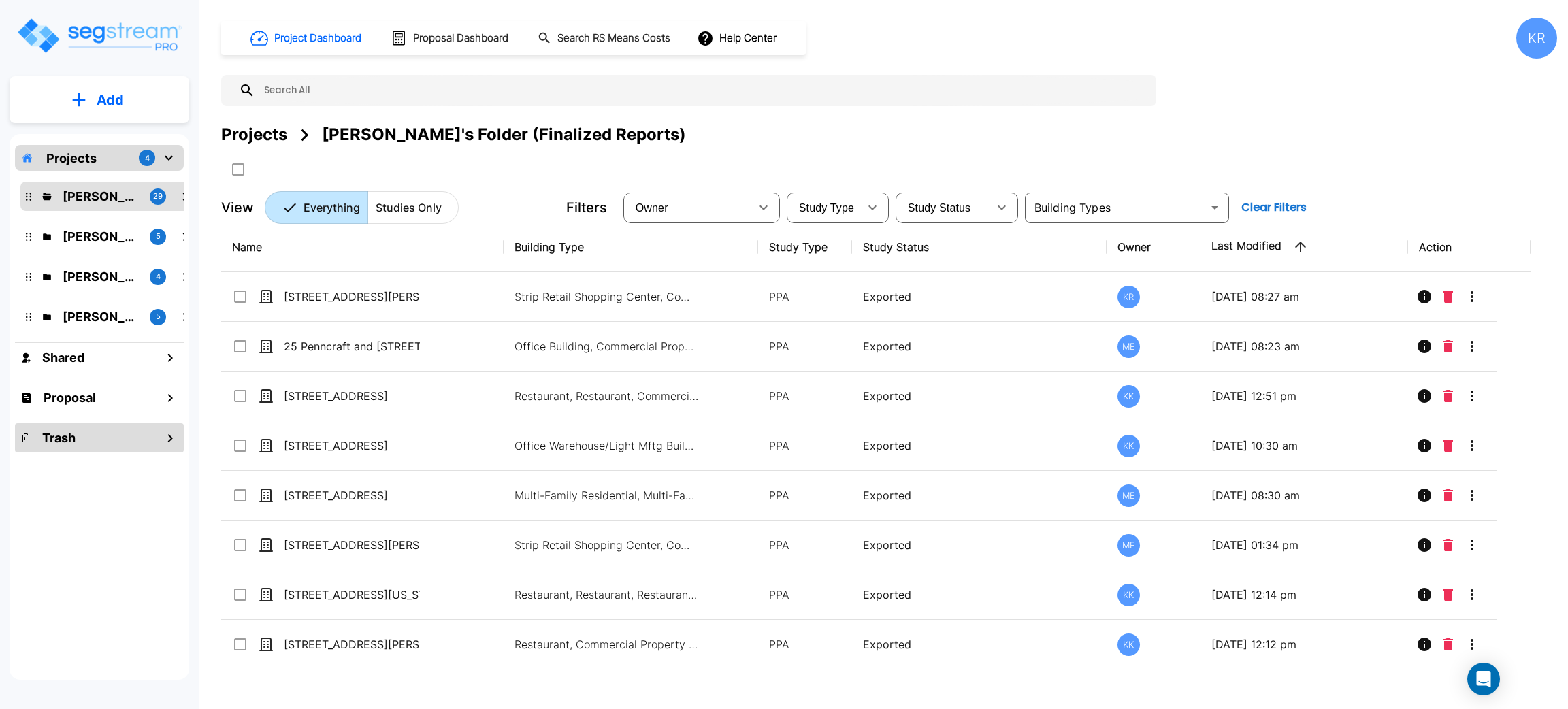
click at [79, 430] on div "Trash" at bounding box center [99, 438] width 168 height 29
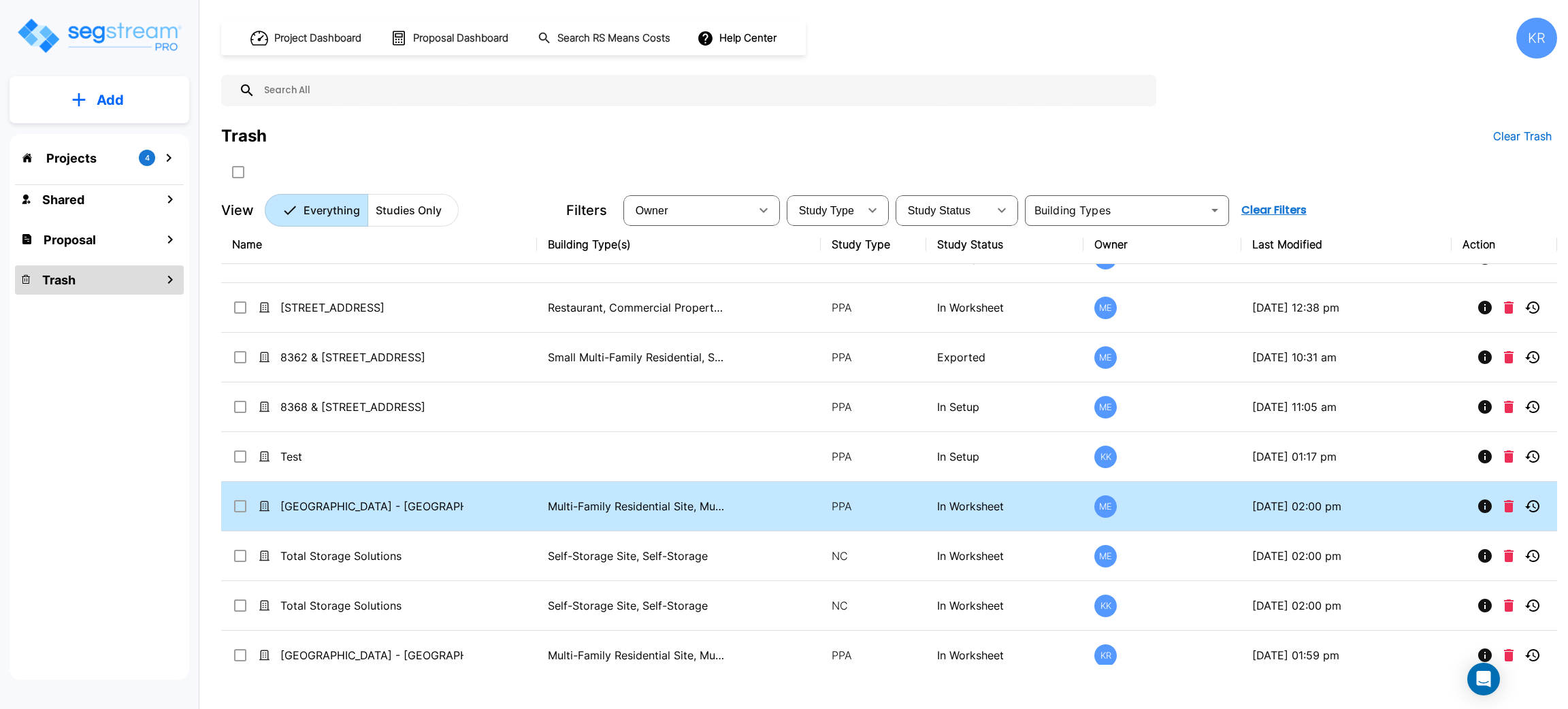
scroll to position [642, 0]
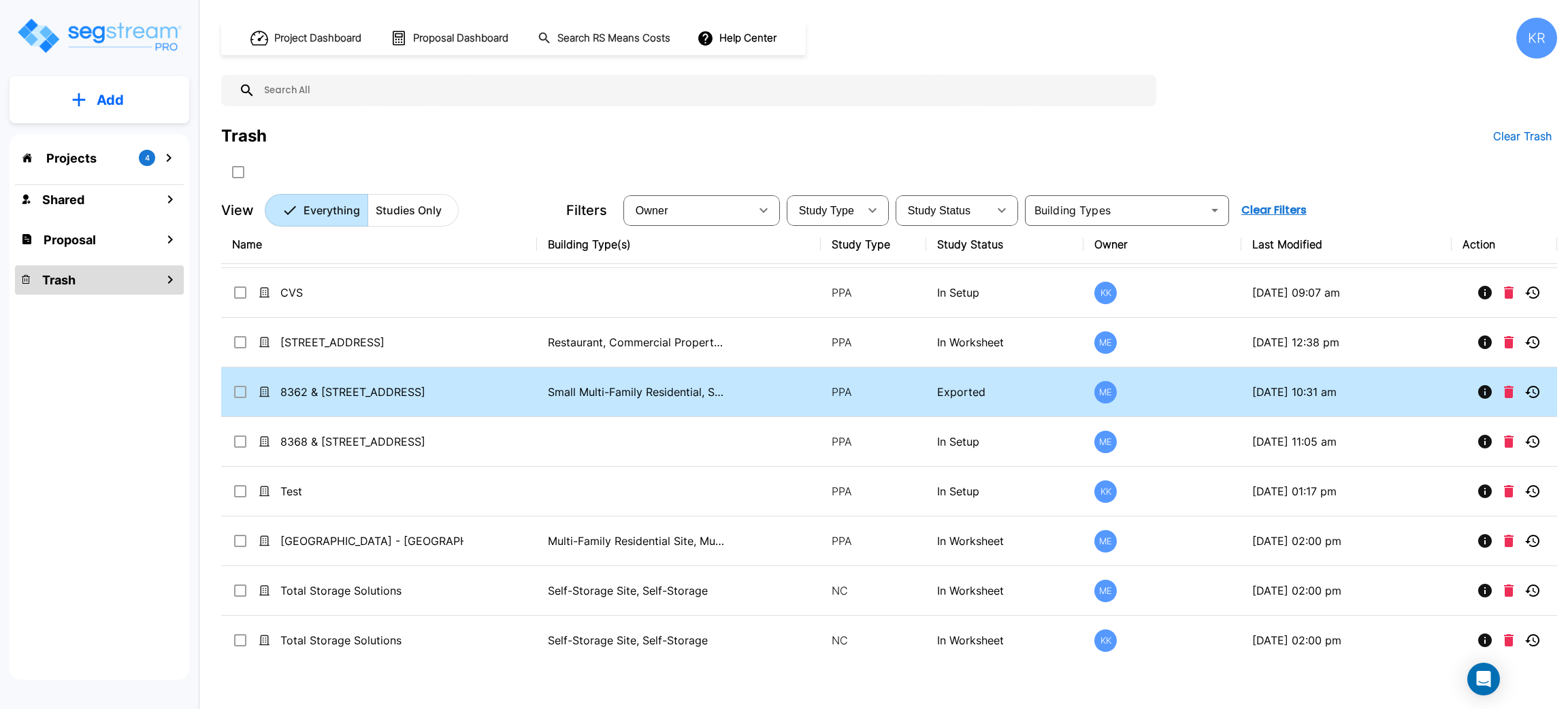
click at [238, 392] on input "select row 8362 & 8368 Amigo Ave" at bounding box center [239, 389] width 14 height 12
click at [240, 389] on input "select row 8362 & 8368 Amigo Ave" at bounding box center [239, 389] width 14 height 12
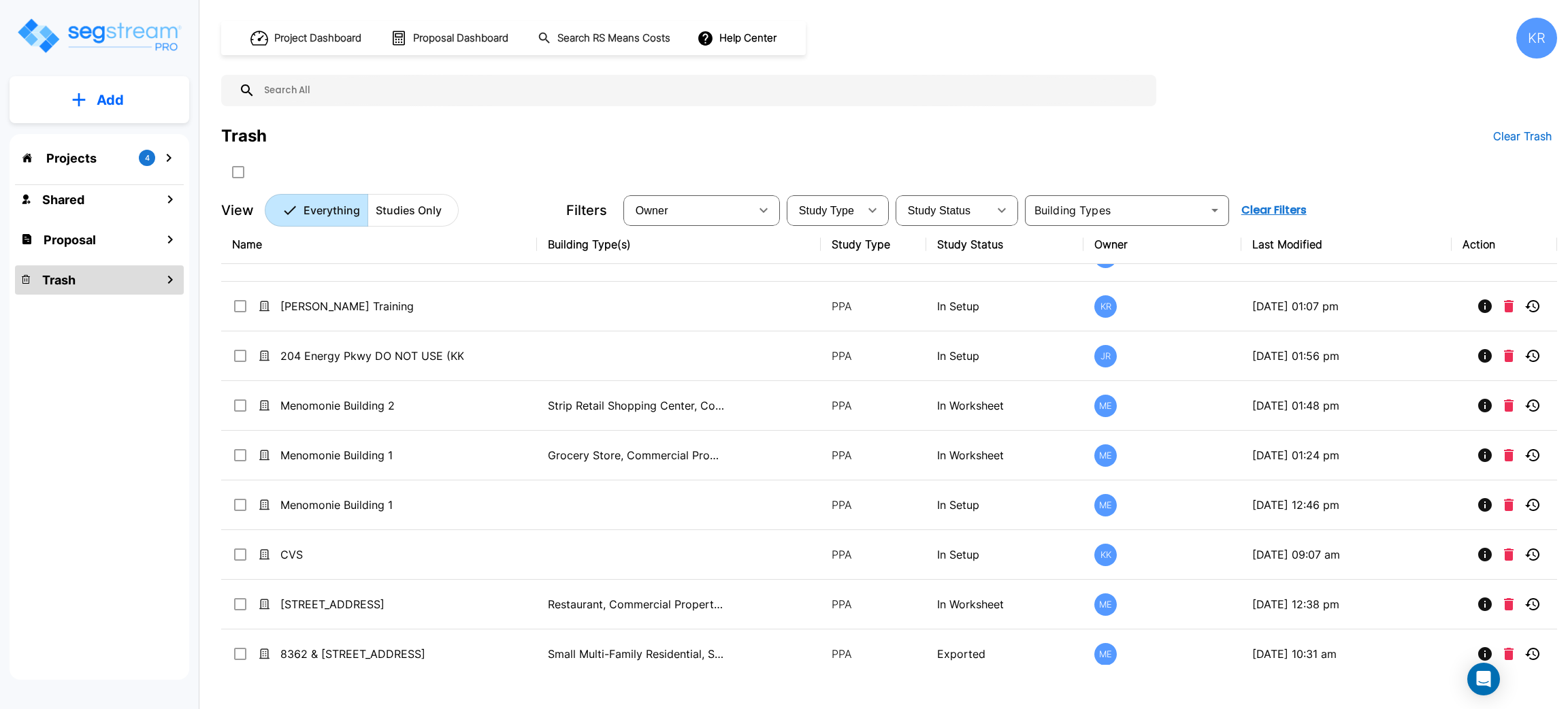
scroll to position [612, 0]
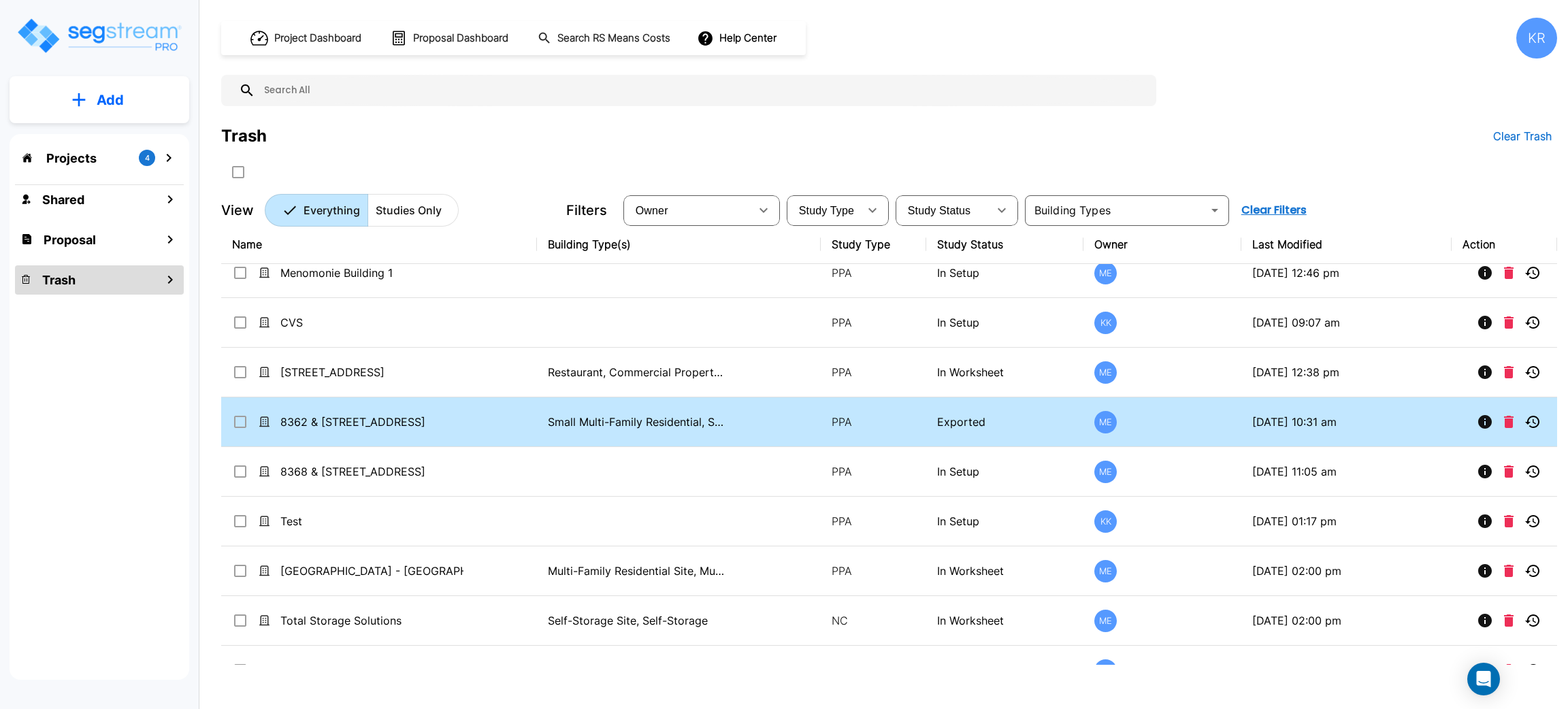
click at [242, 420] on input "select row 8362 & 8368 Amigo Ave" at bounding box center [239, 419] width 14 height 12
click at [235, 420] on input "select row 8362 & 8368 Amigo Ave" at bounding box center [239, 419] width 14 height 12
checkbox input "false"
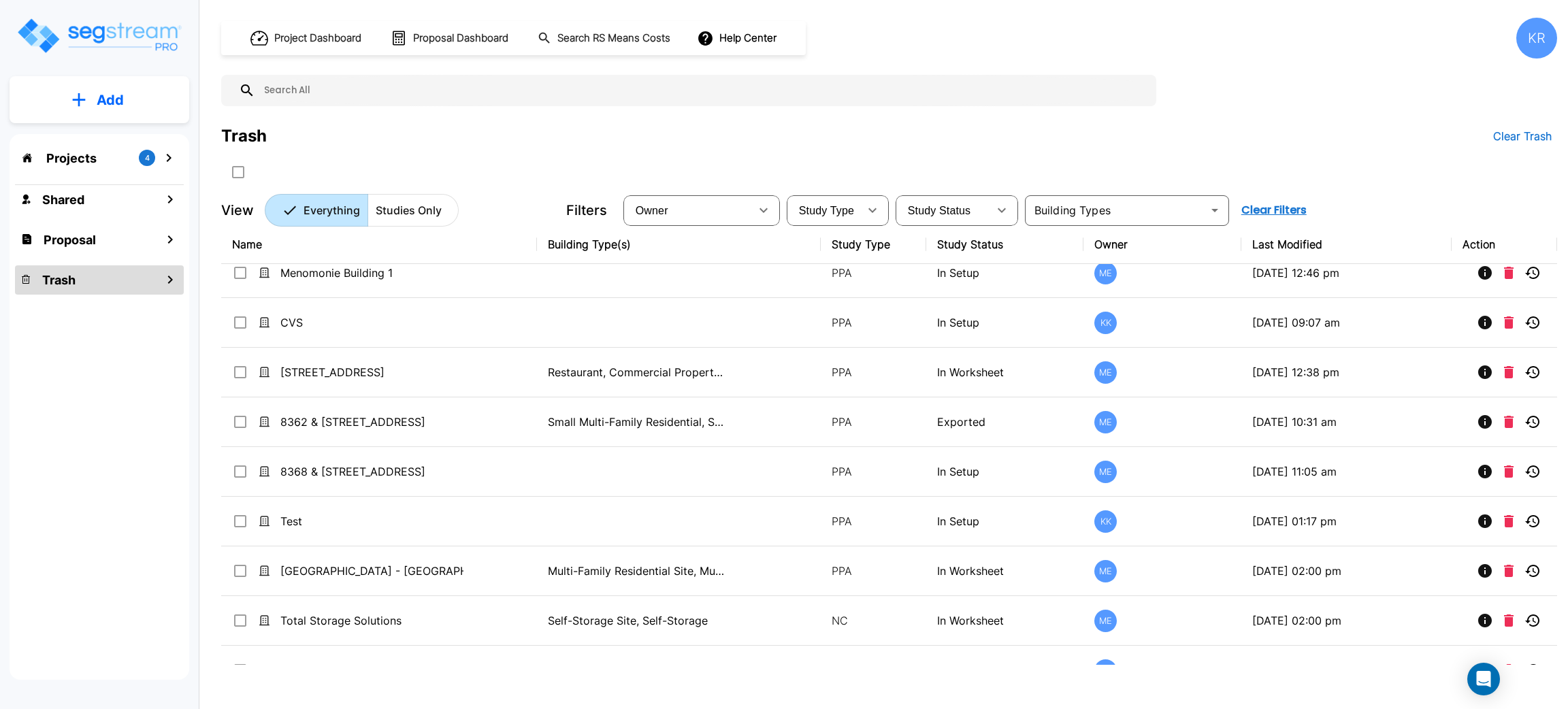
click at [164, 408] on div "Projects 4 Shared Proposal Trash" at bounding box center [99, 407] width 180 height 546
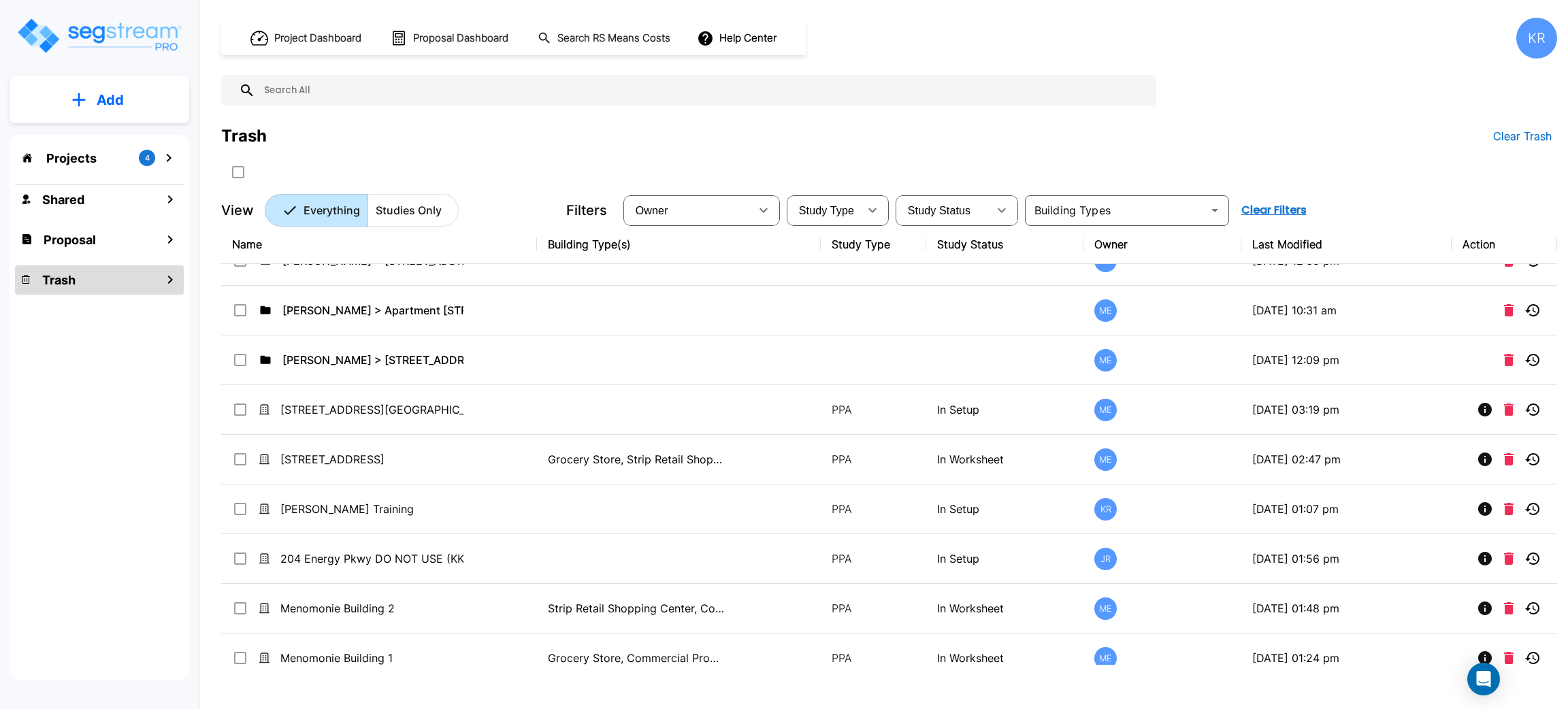
scroll to position [0, 0]
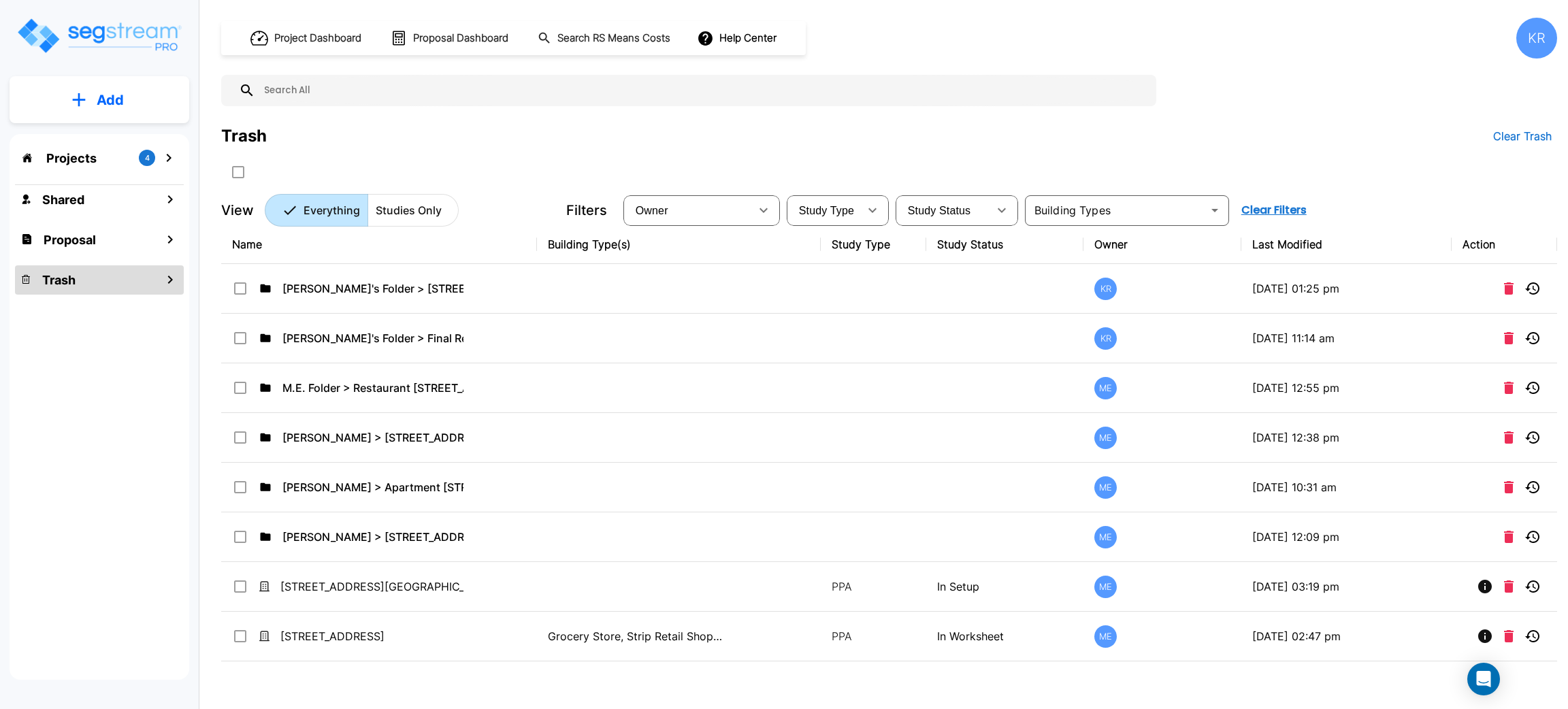
click at [61, 153] on p "Projects" at bounding box center [71, 158] width 50 height 19
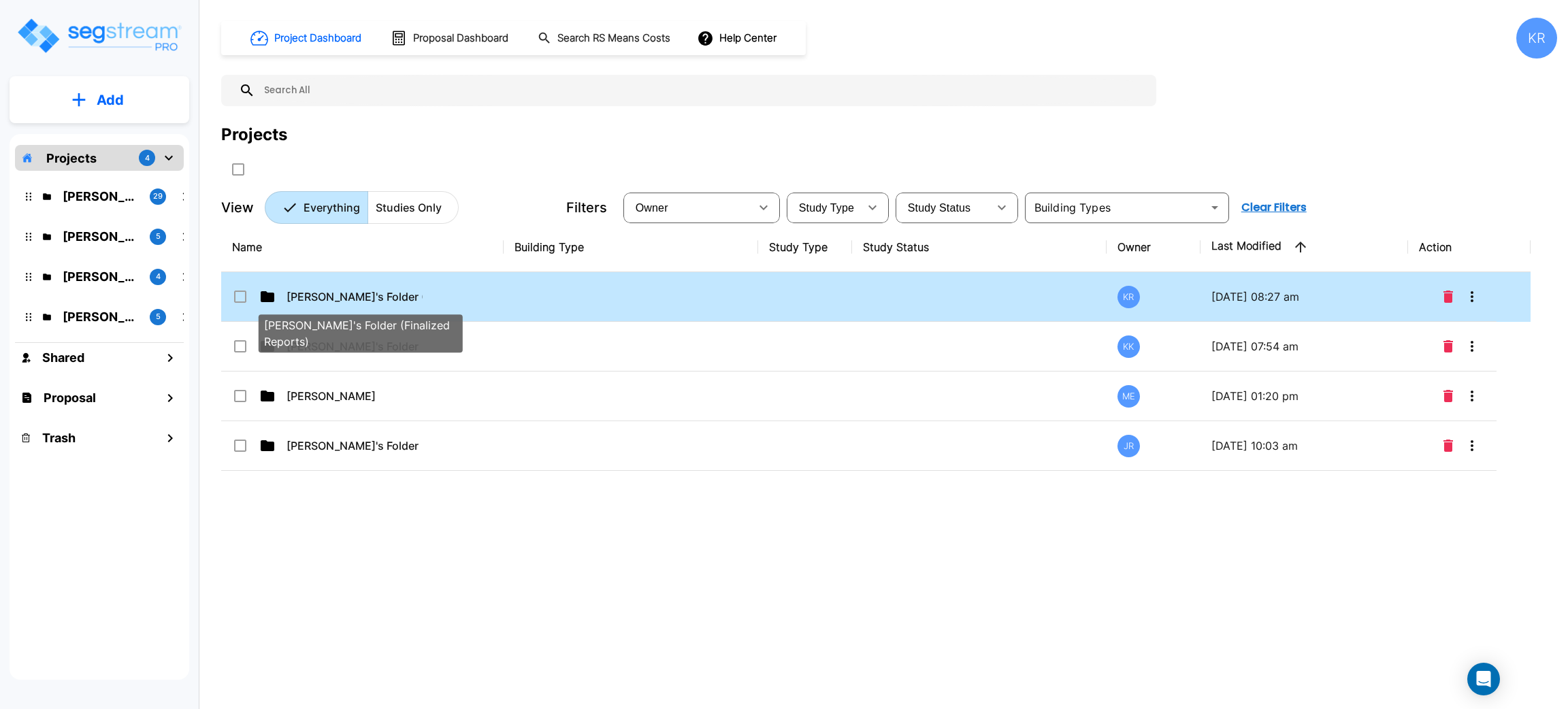
click at [398, 296] on p "[PERSON_NAME]'s Folder (Finalized Reports)" at bounding box center [354, 297] width 136 height 17
click at [403, 298] on p "[PERSON_NAME]'s Folder (Finalized Reports)" at bounding box center [354, 297] width 136 height 17
click at [635, 308] on td at bounding box center [630, 297] width 255 height 50
checkbox input "true"
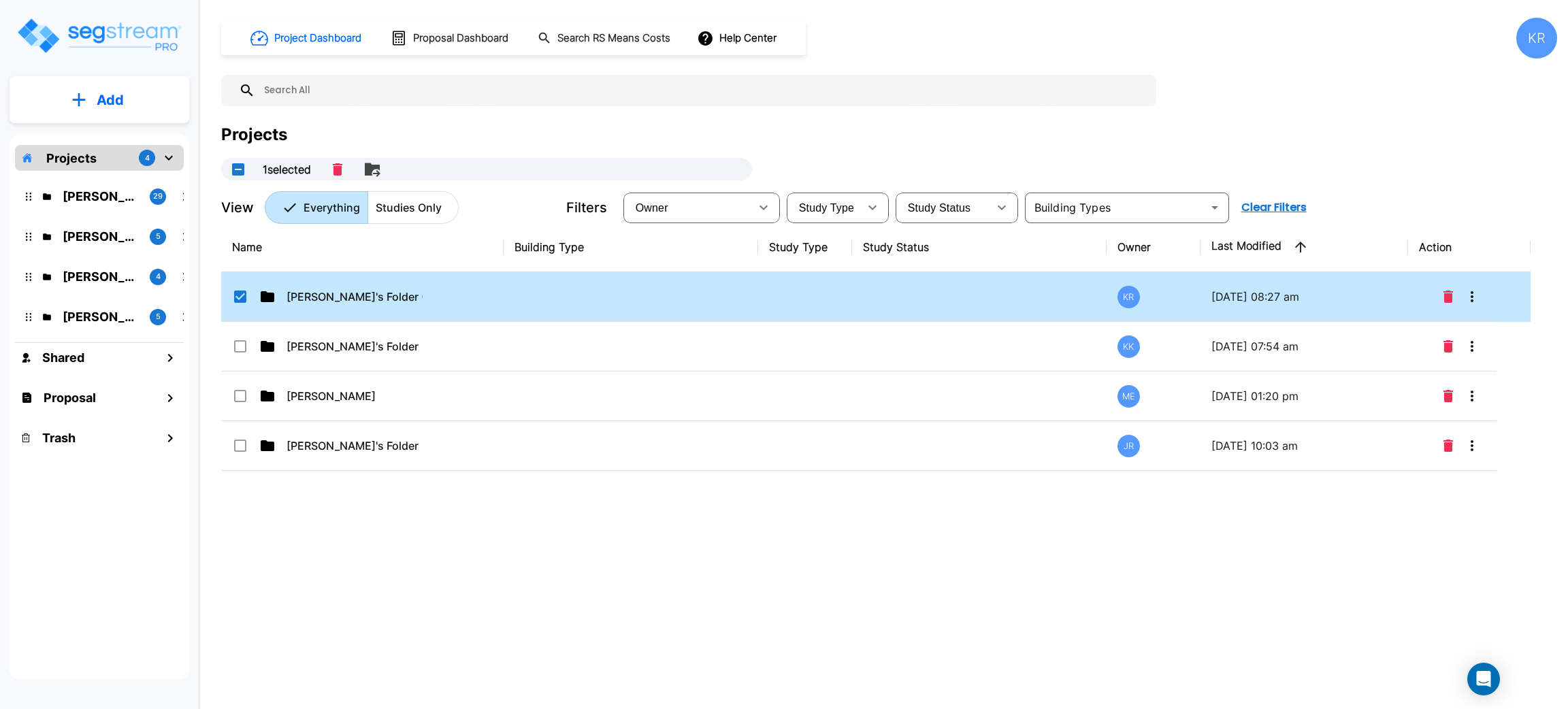
click at [635, 308] on td at bounding box center [630, 297] width 255 height 50
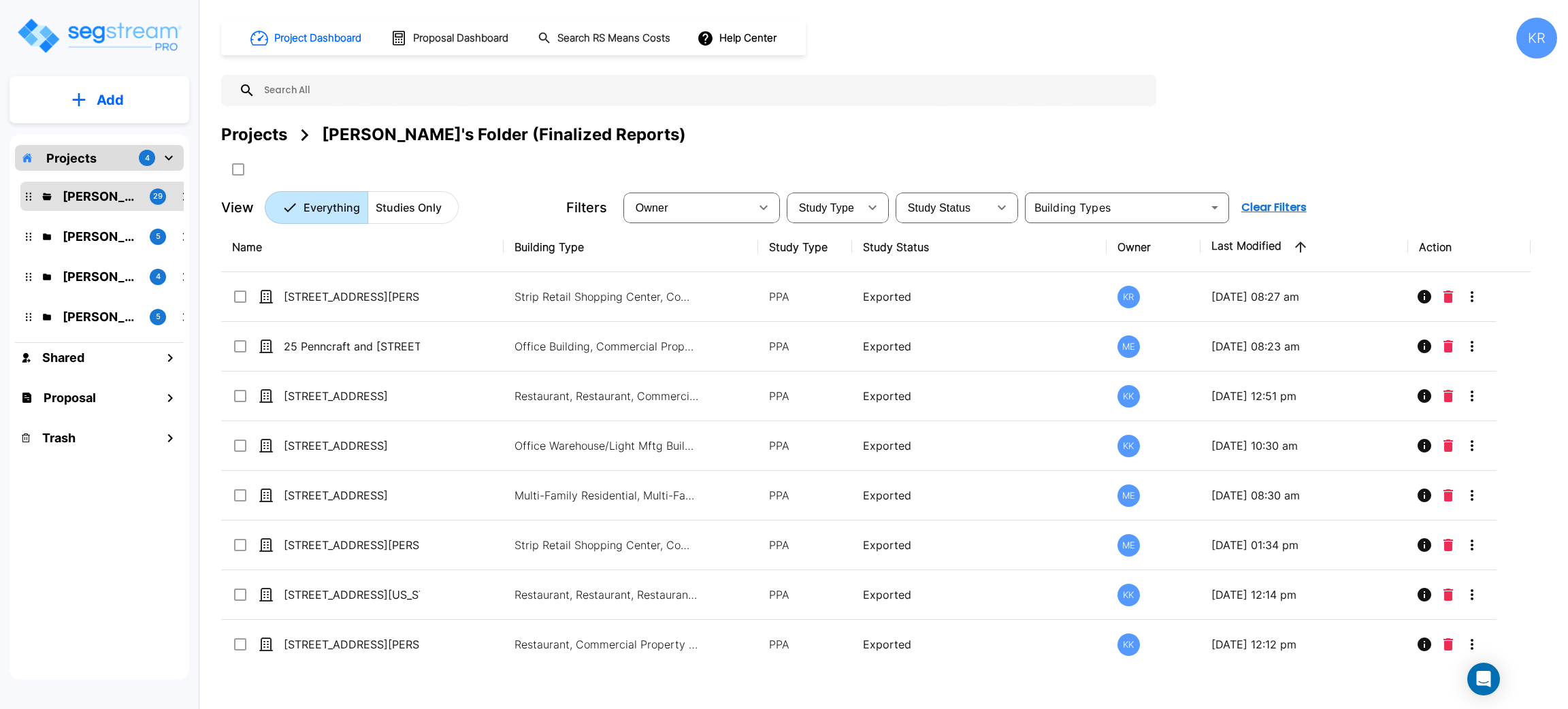
click at [1536, 35] on div "KR" at bounding box center [1536, 38] width 41 height 41
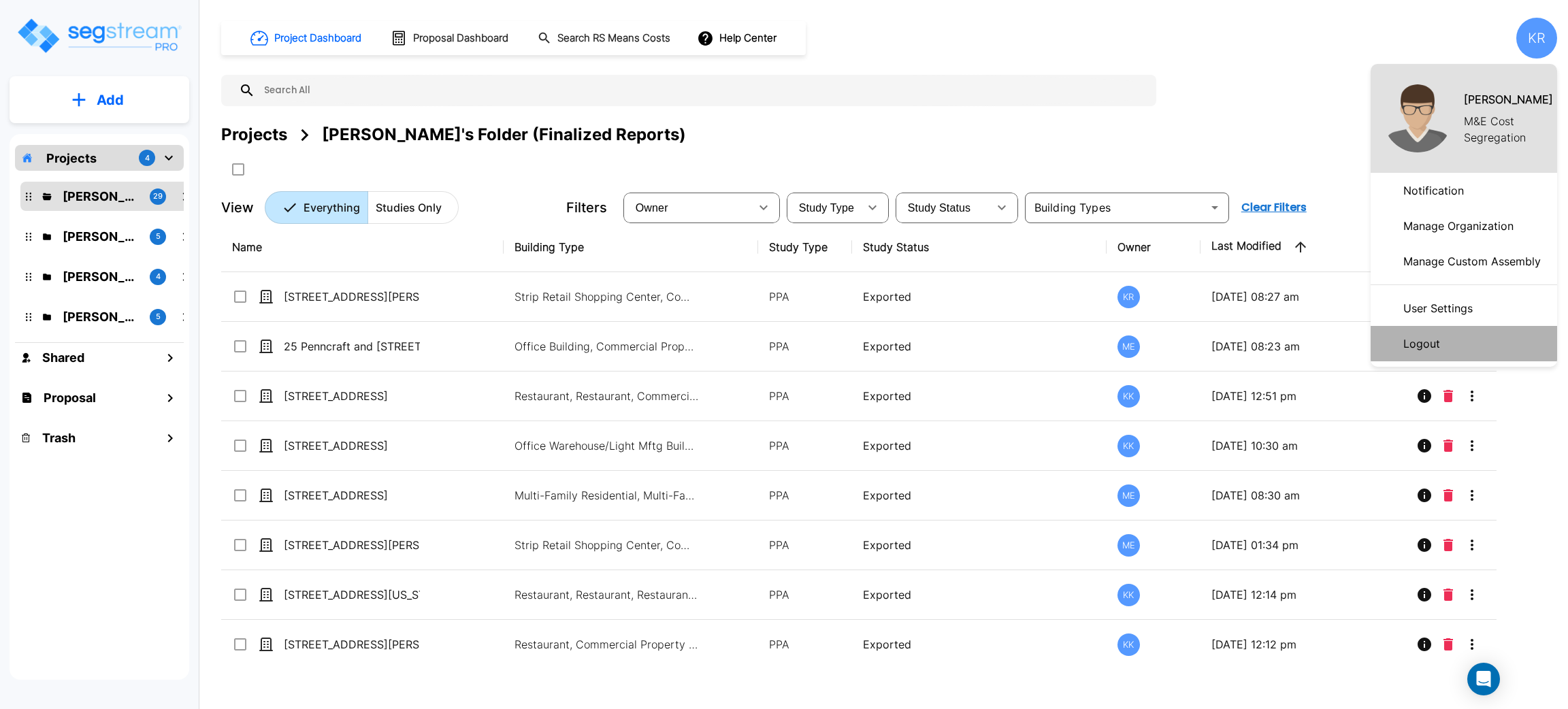
click at [1423, 347] on p "Logout" at bounding box center [1422, 343] width 48 height 27
